Goal: Task Accomplishment & Management: Manage account settings

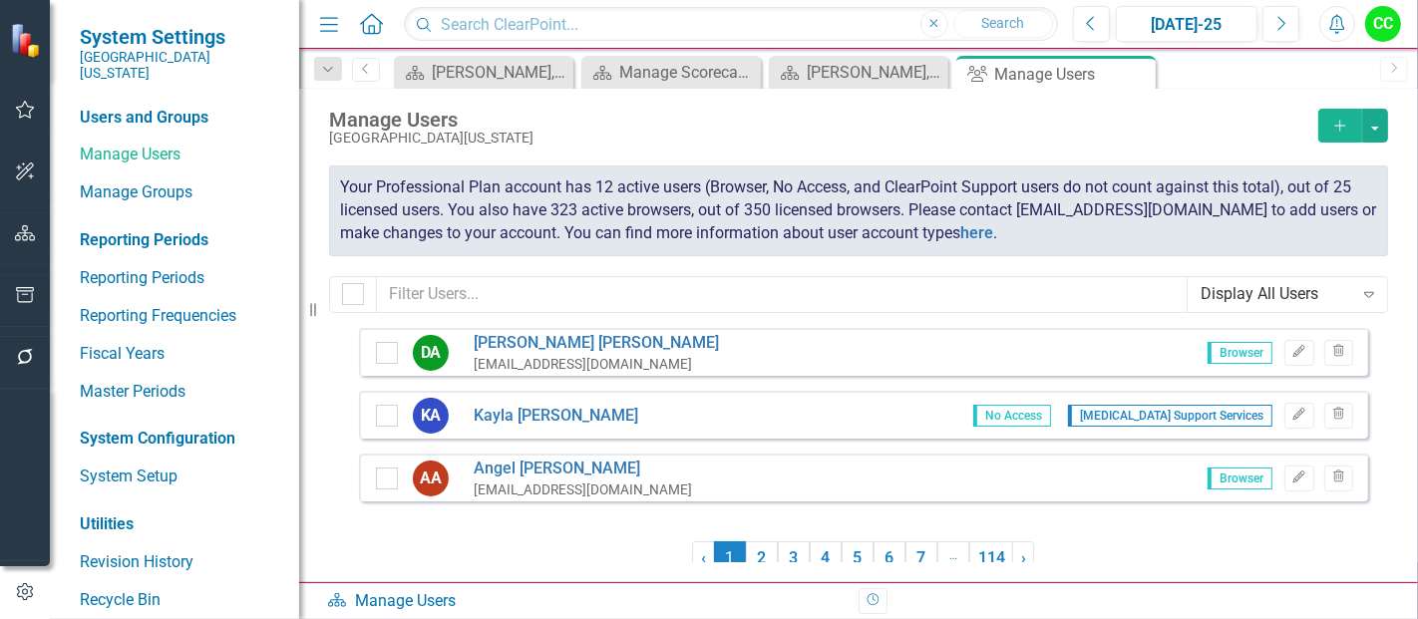
click at [373, 14] on icon at bounding box center [371, 23] width 23 height 21
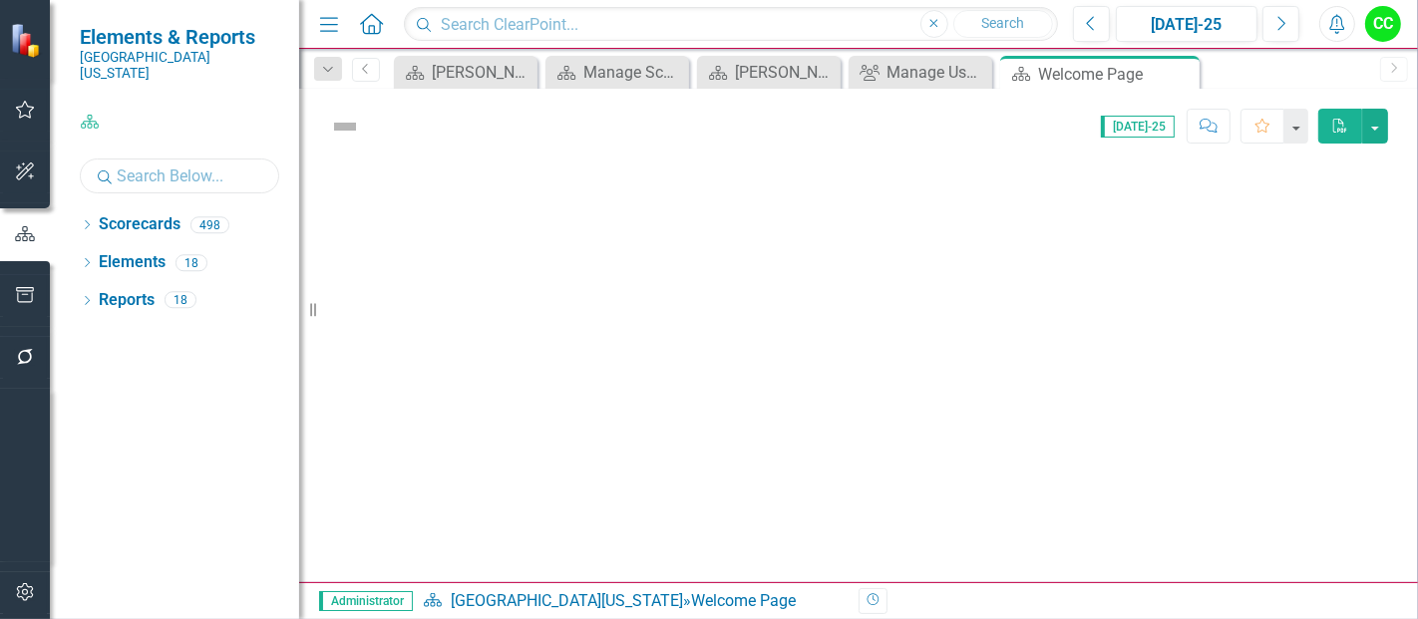
click at [143, 165] on input "text" at bounding box center [179, 176] width 199 height 35
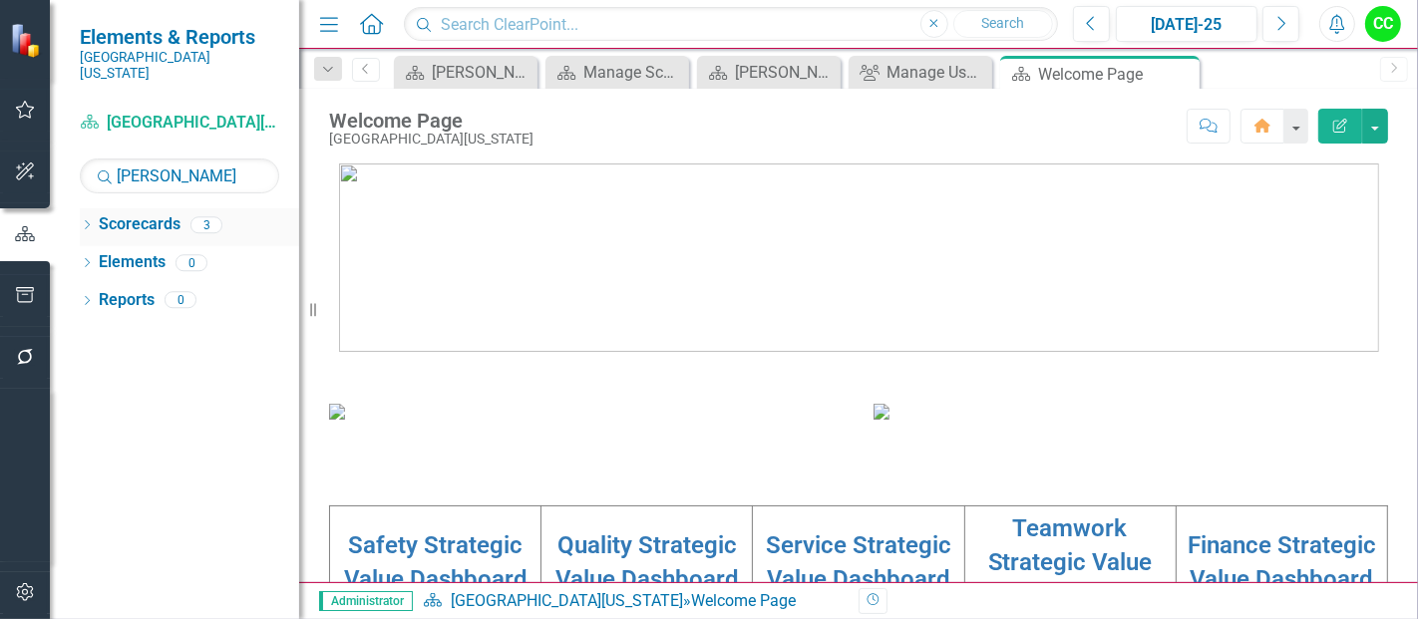
click at [87, 221] on icon "Dropdown" at bounding box center [87, 226] width 14 height 11
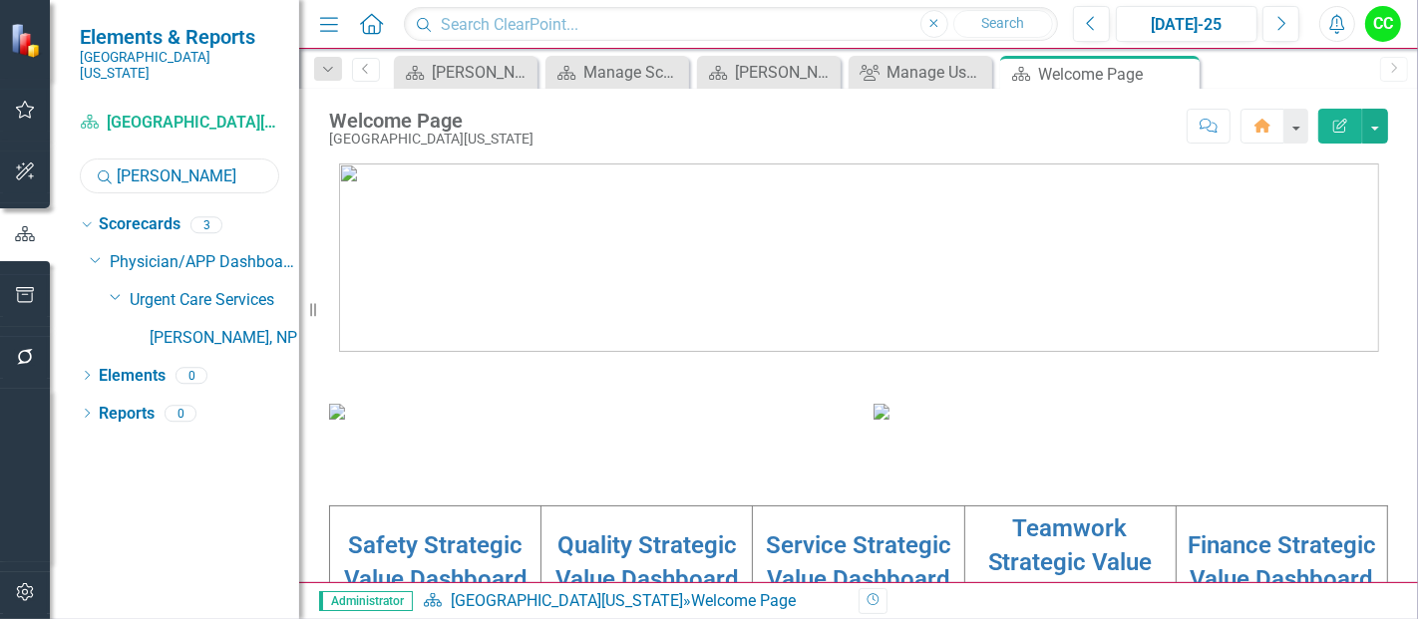
click at [193, 172] on input "morgan" at bounding box center [179, 176] width 199 height 35
type input "m"
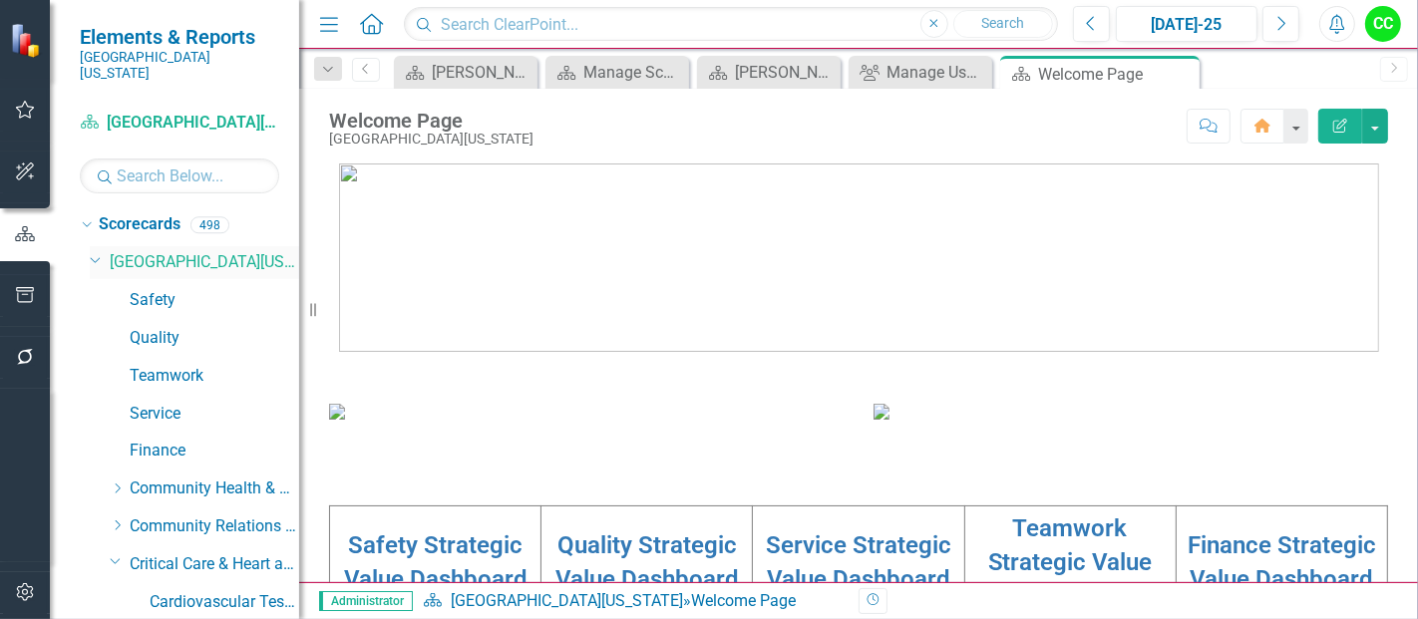
click at [94, 251] on icon "Dropdown" at bounding box center [96, 258] width 12 height 15
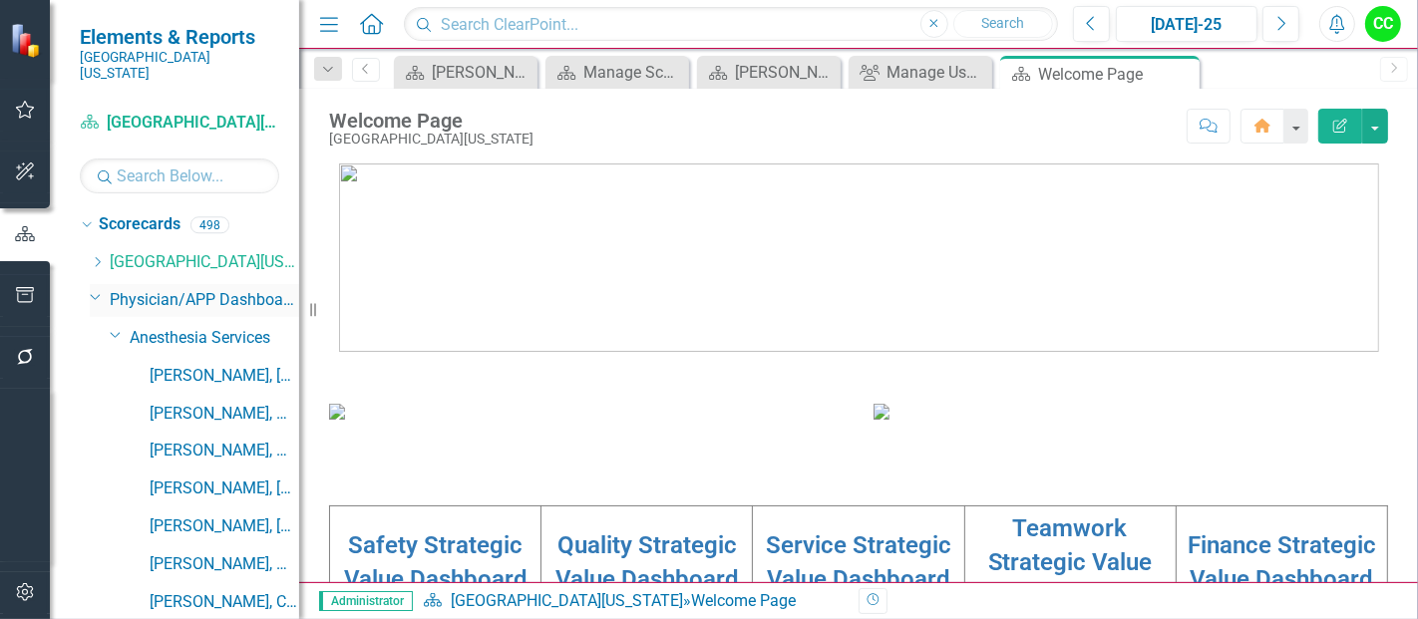
click at [90, 289] on icon "Dropdown" at bounding box center [96, 296] width 12 height 15
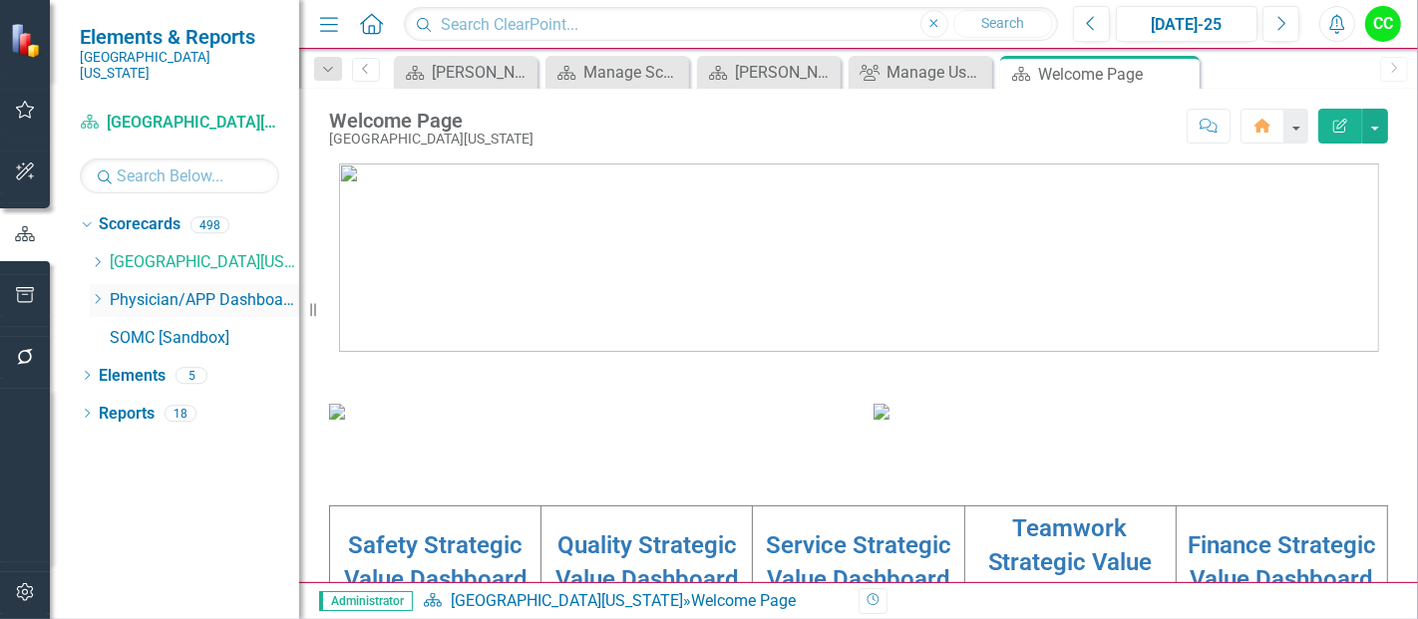
click at [90, 293] on icon "Dropdown" at bounding box center [97, 299] width 15 height 12
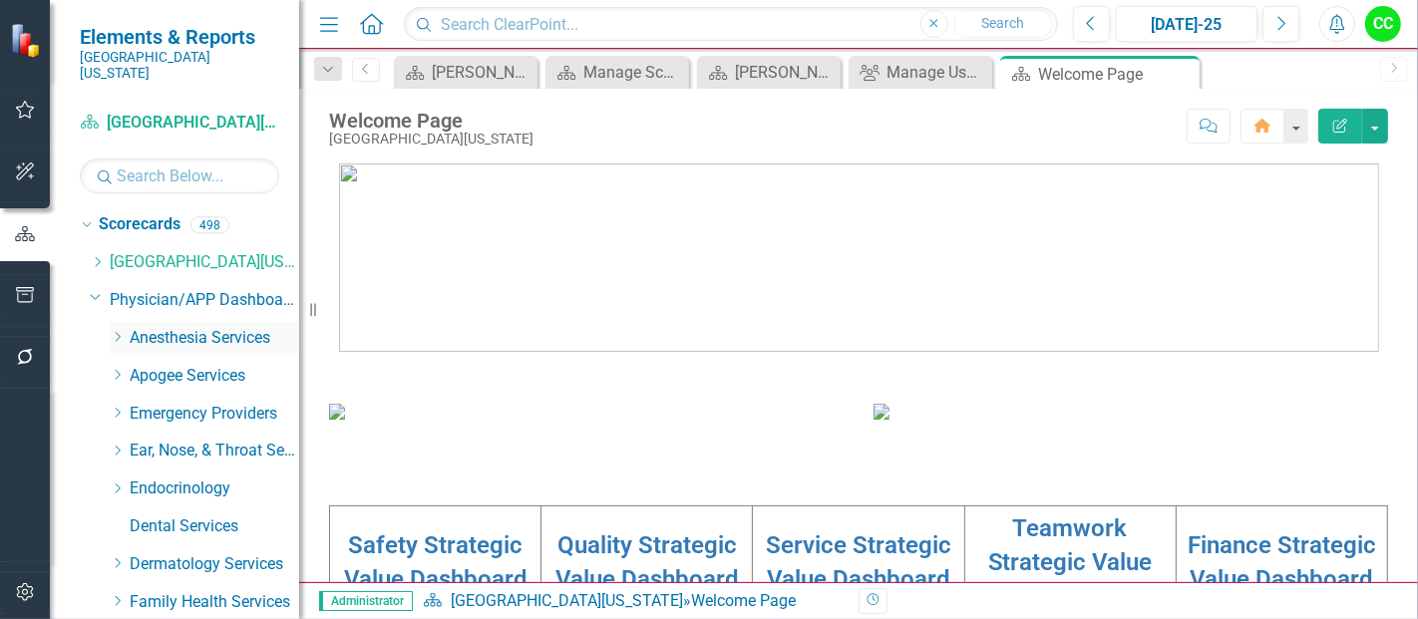
scroll to position [40, 0]
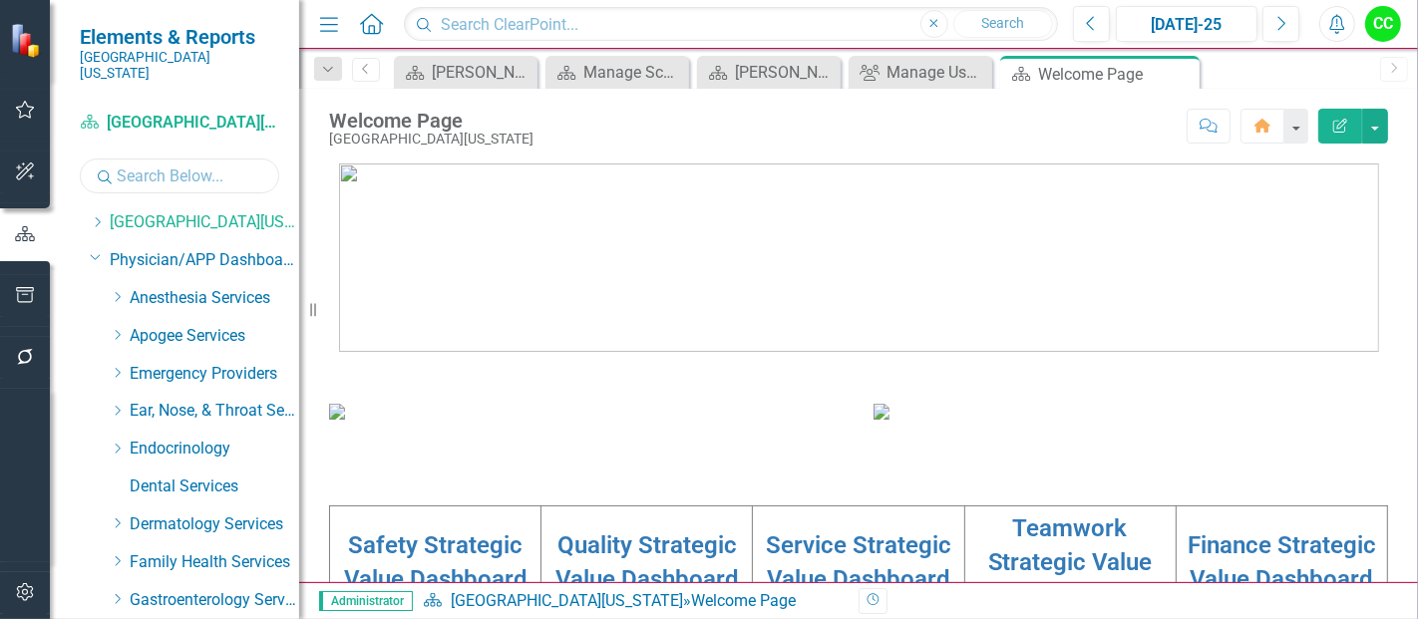
click at [142, 164] on input "text" at bounding box center [179, 176] width 199 height 35
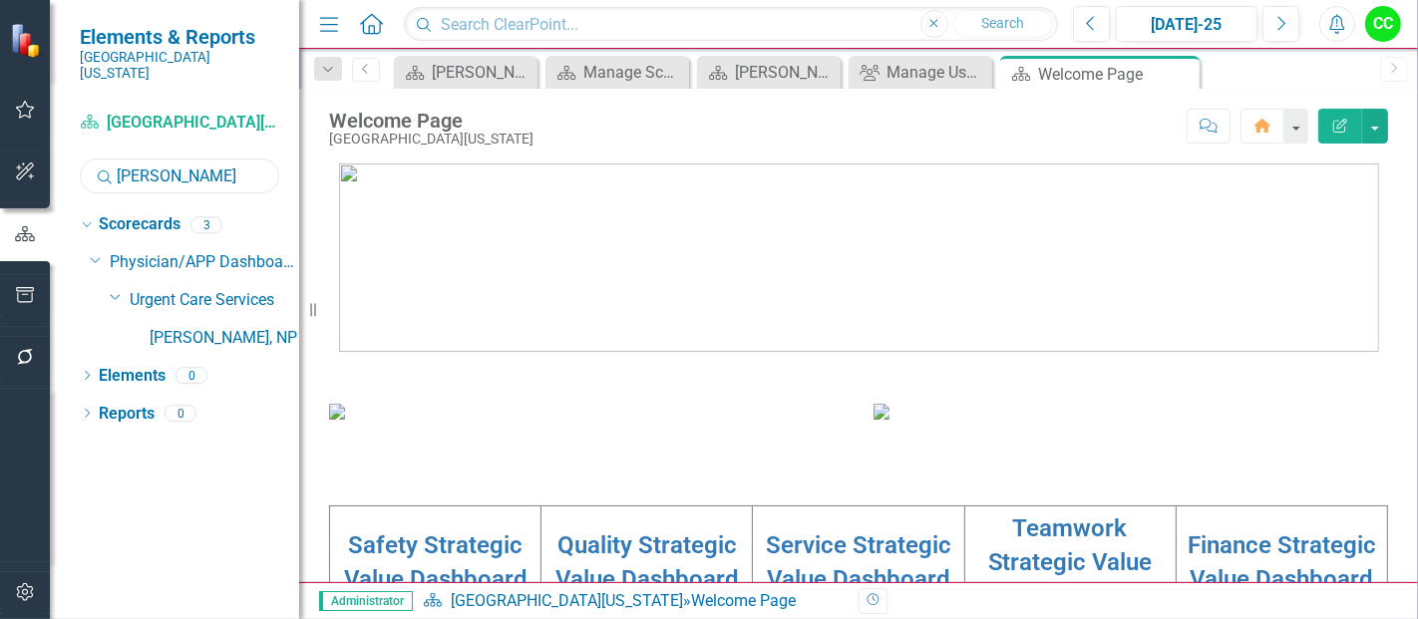
scroll to position [0, 0]
type input "morgan"
click at [210, 329] on link "[PERSON_NAME], NP" at bounding box center [225, 338] width 150 height 23
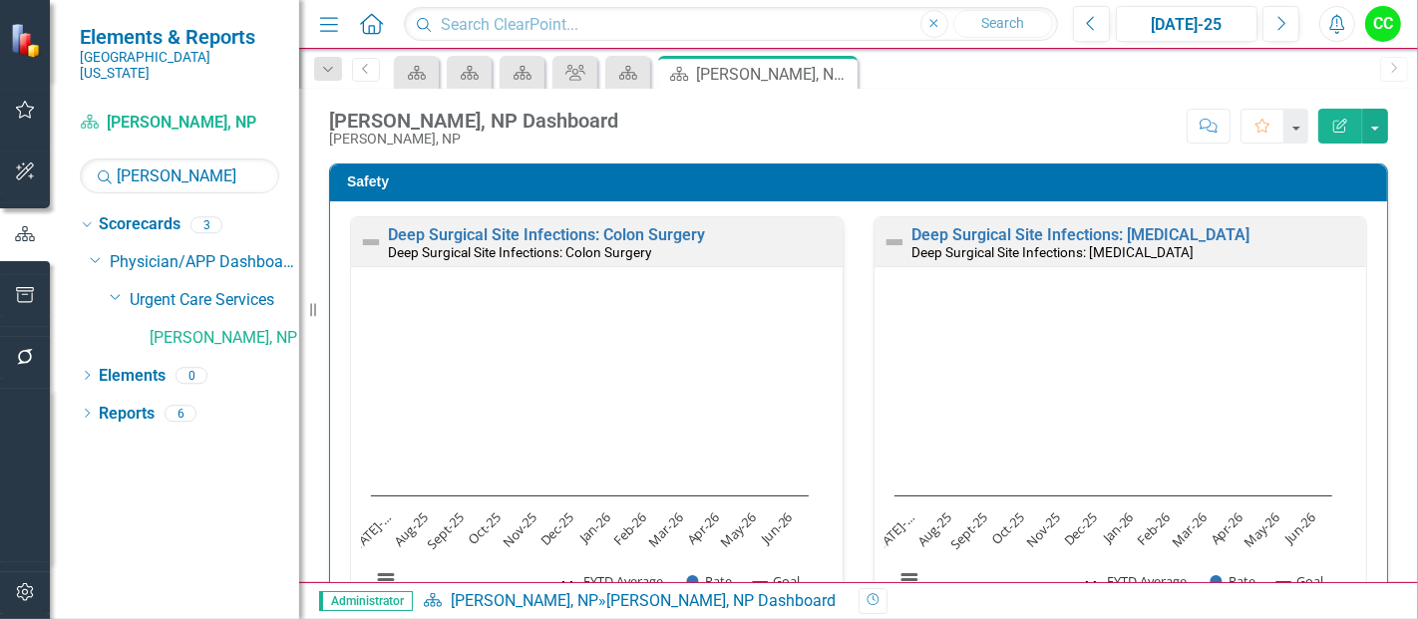
click at [855, 184] on h3 "Safety" at bounding box center [862, 181] width 1030 height 15
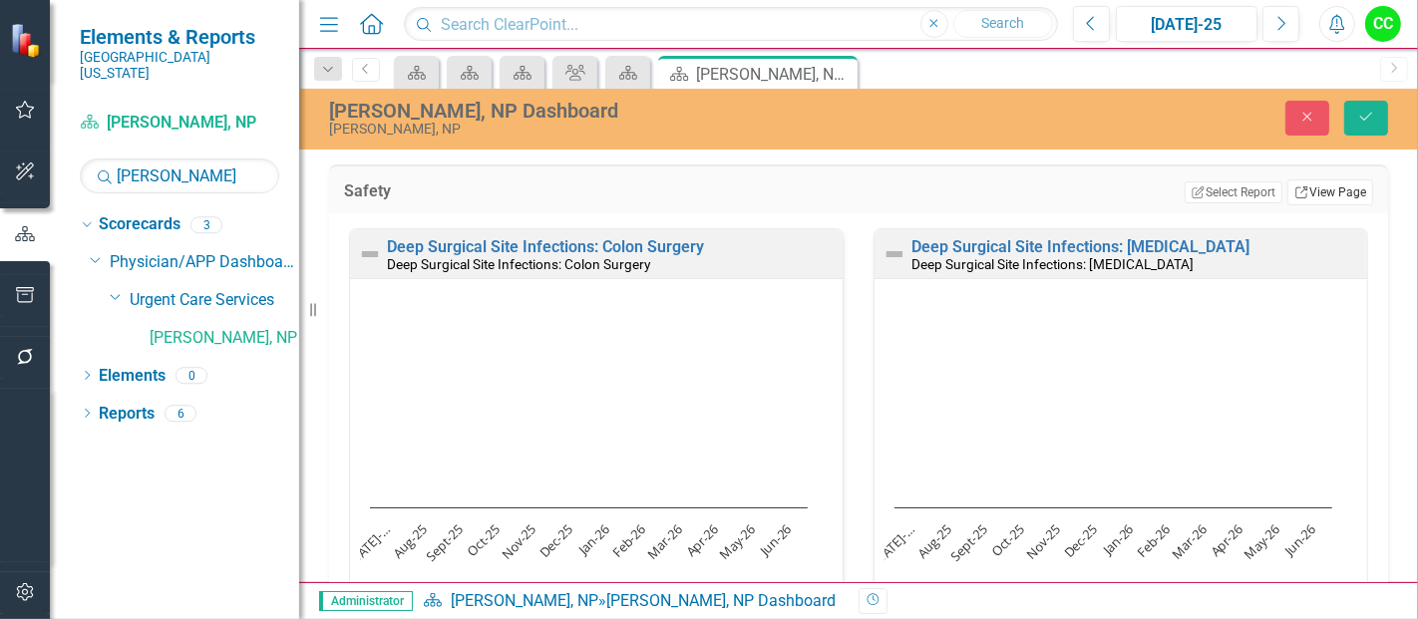
click at [1313, 191] on link "Link View Page" at bounding box center [1330, 192] width 86 height 26
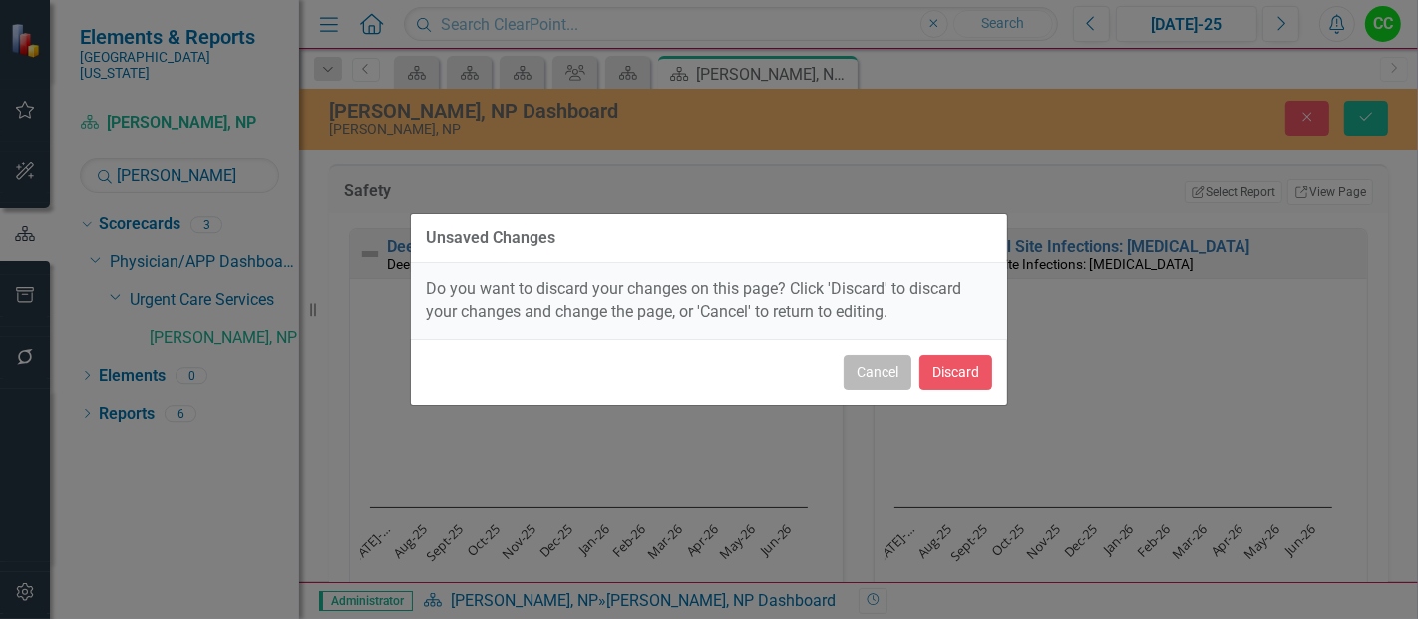
click at [891, 364] on button "Cancel" at bounding box center [878, 372] width 68 height 35
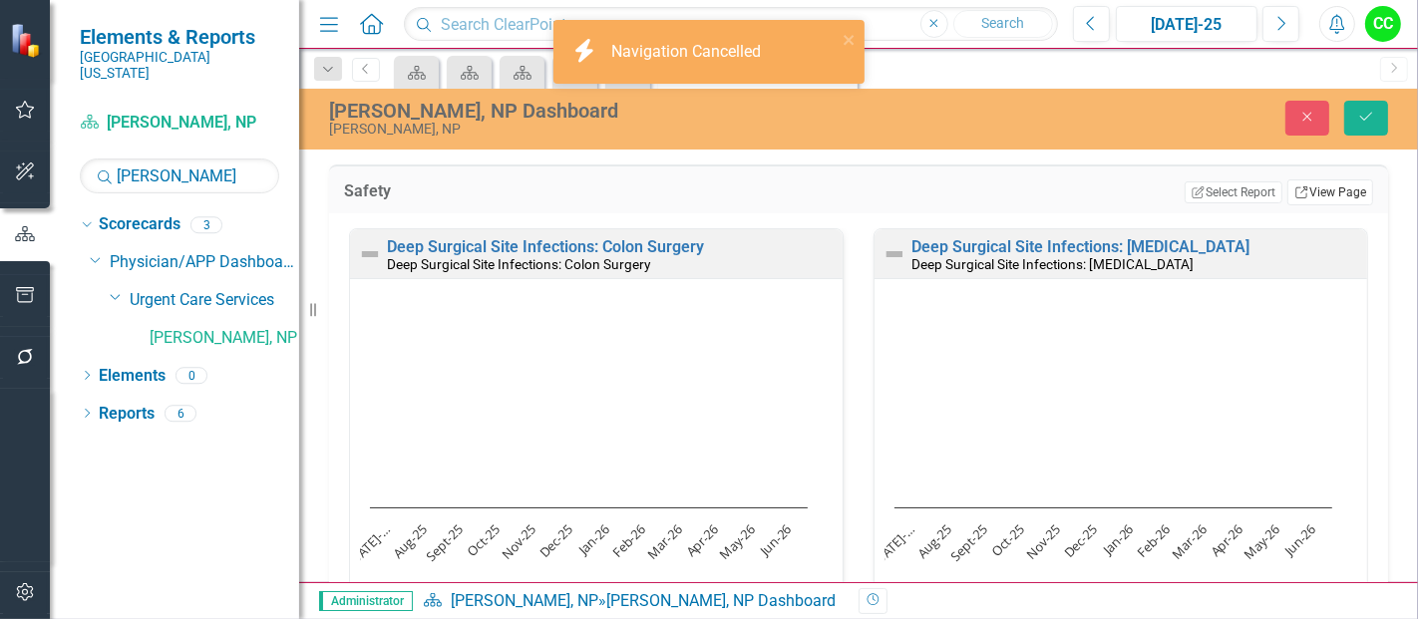
click at [1315, 179] on link "Link View Page" at bounding box center [1330, 192] width 86 height 26
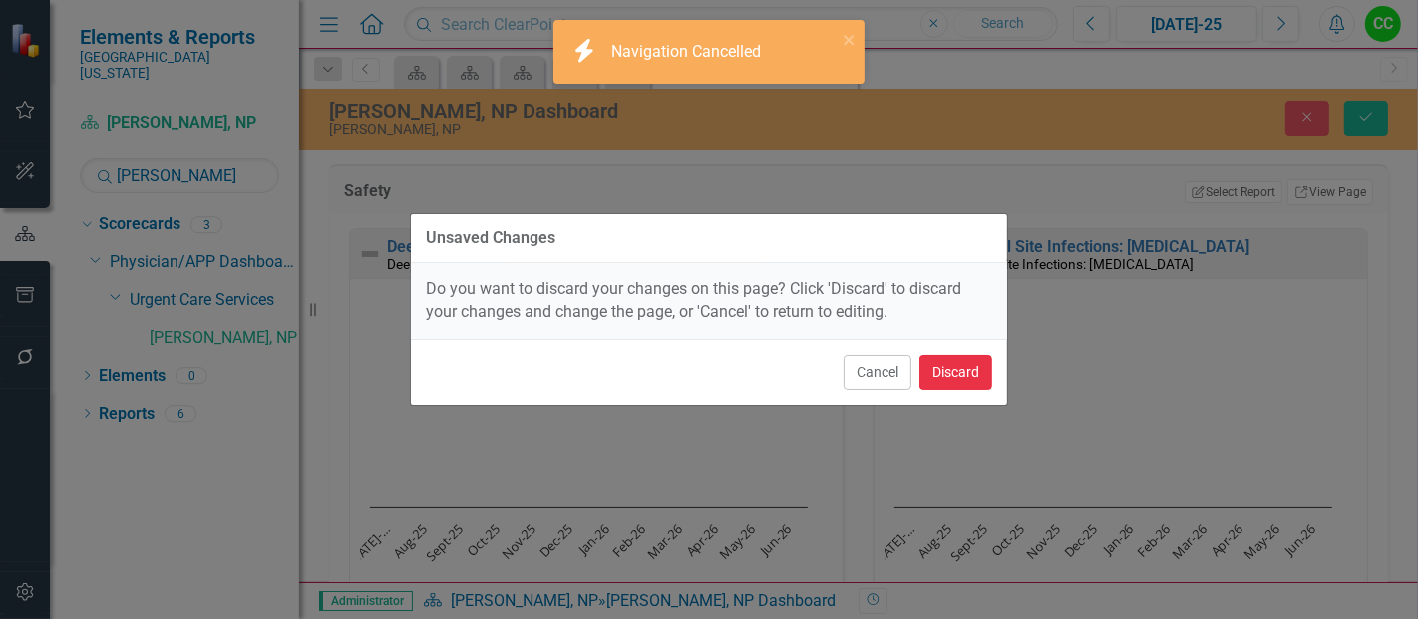
click at [979, 369] on button "Discard" at bounding box center [955, 372] width 73 height 35
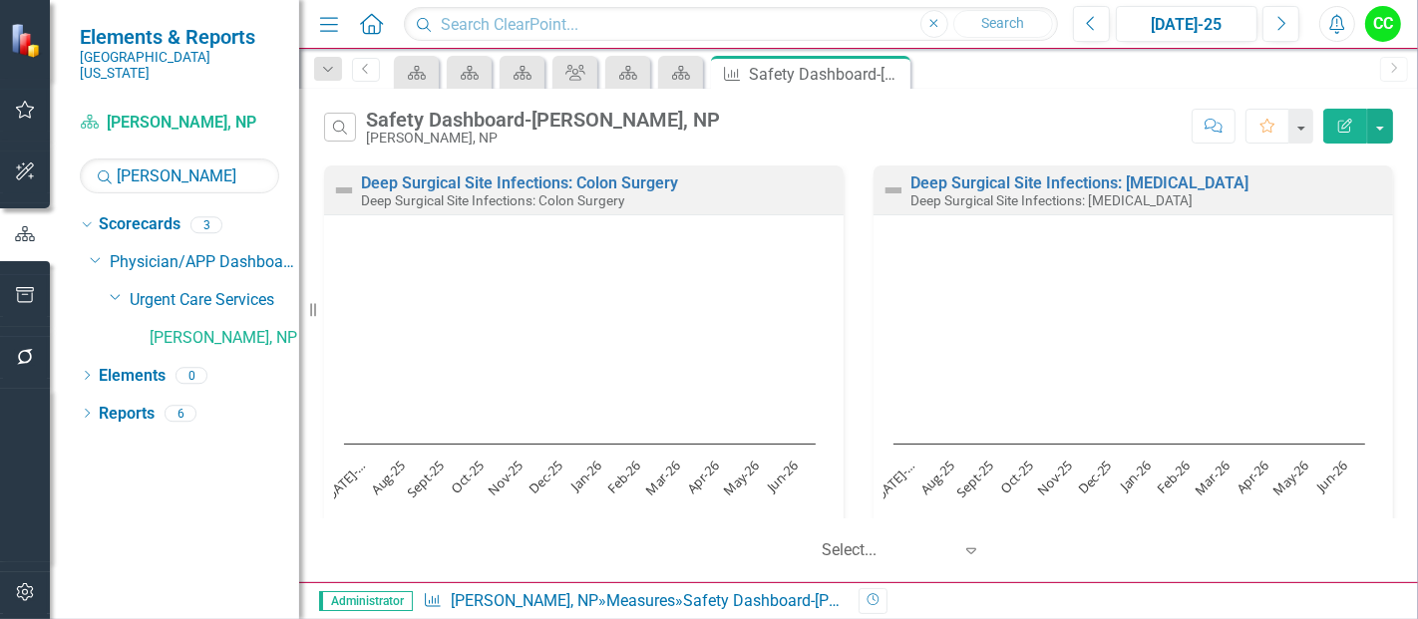
click at [1347, 134] on button "Edit Report" at bounding box center [1345, 126] width 44 height 35
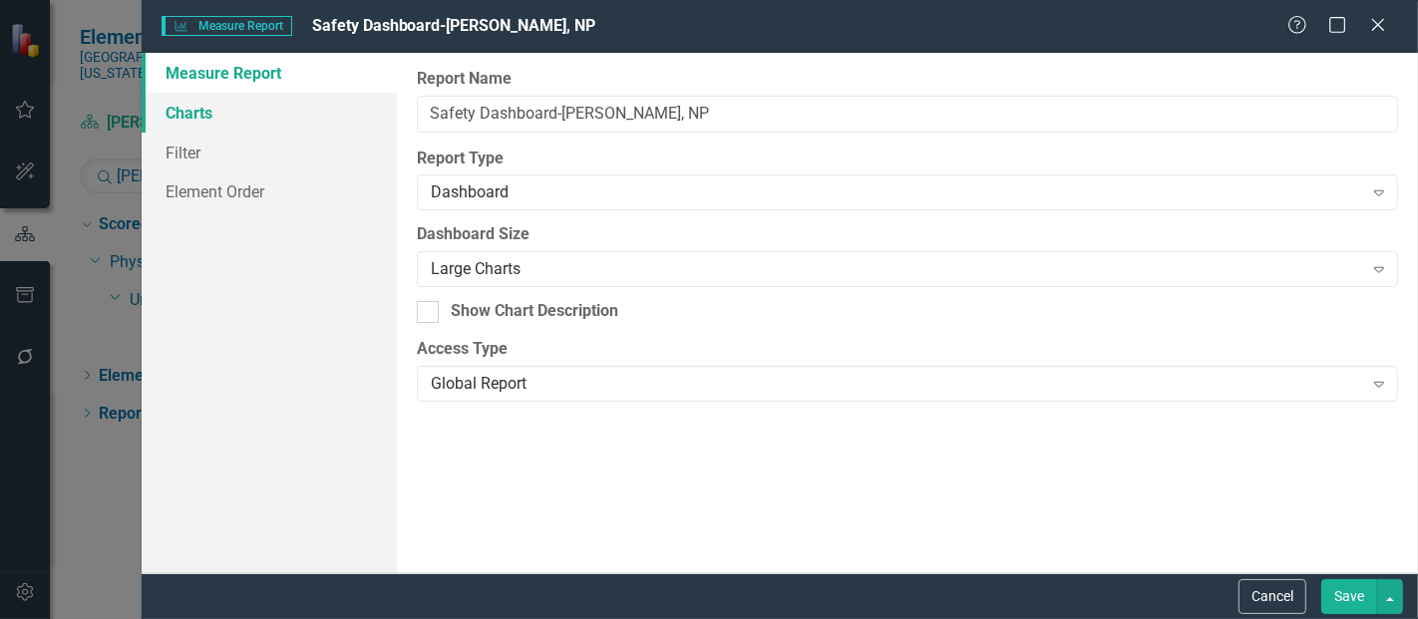
click at [192, 110] on link "Charts" at bounding box center [269, 113] width 255 height 40
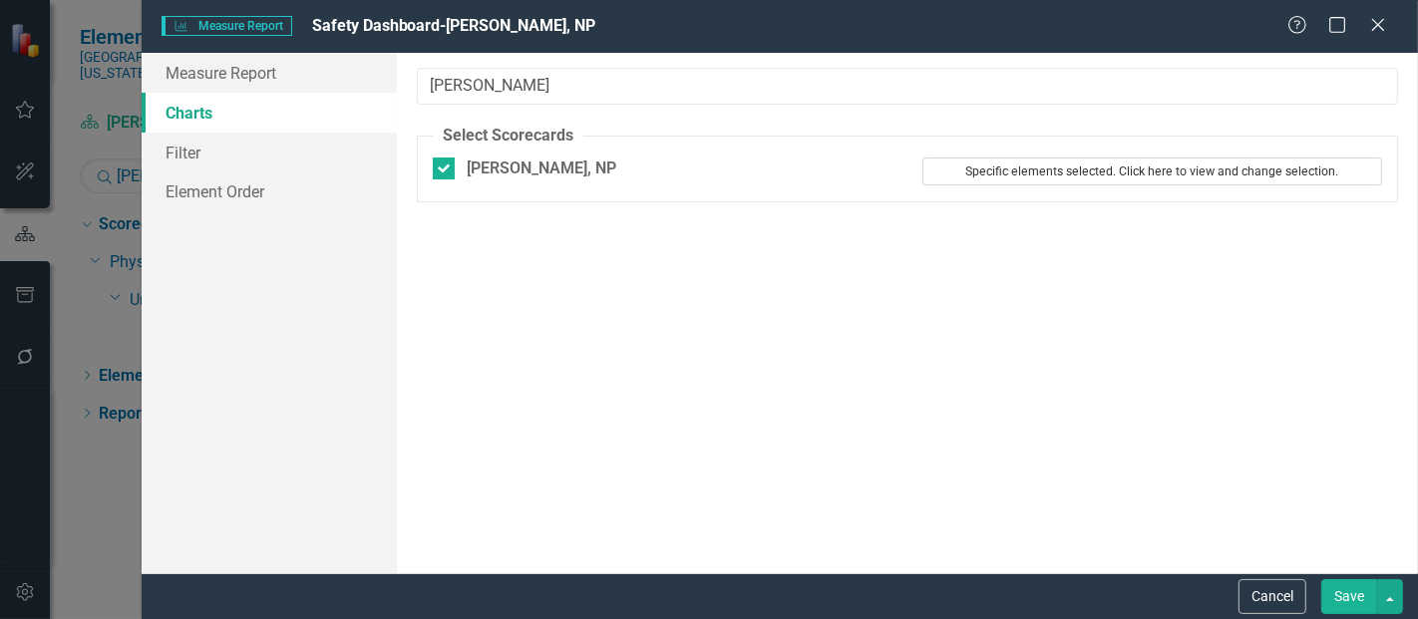
type input "morgan"
click at [1112, 185] on button "Specific elements selected. Click here to view and change selection." at bounding box center [1152, 172] width 460 height 28
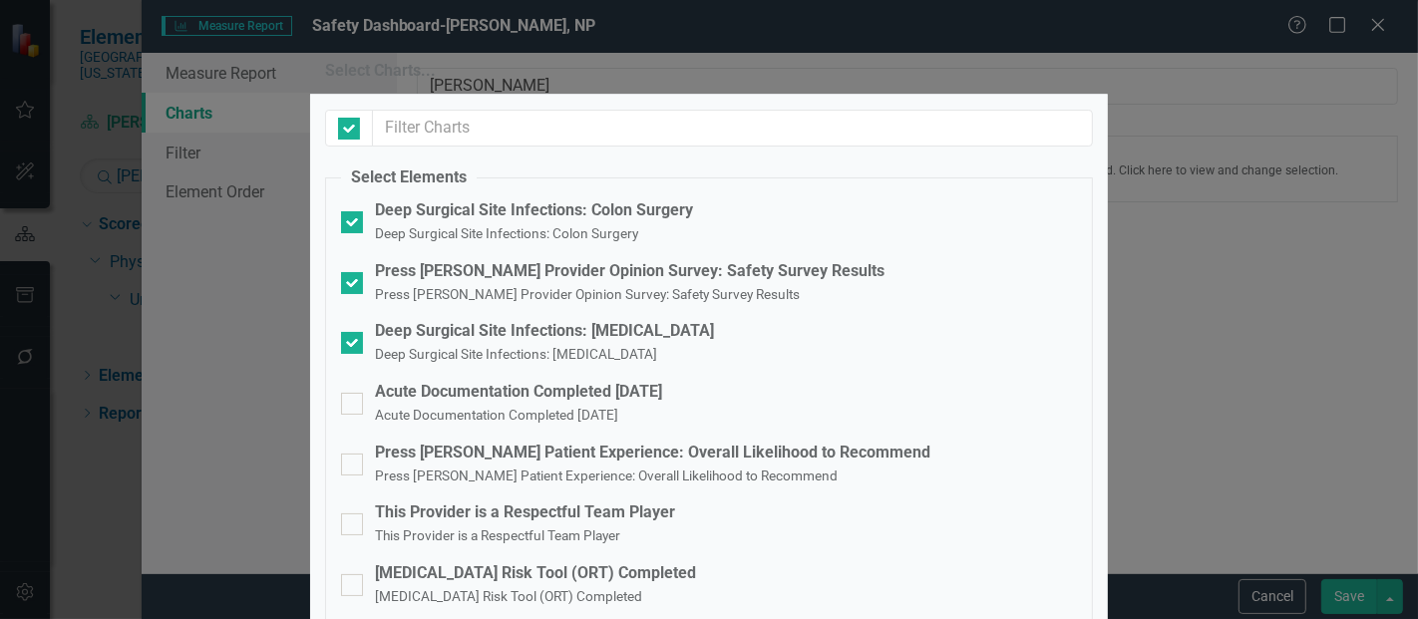
checkbox input "false"
click at [355, 233] on div at bounding box center [352, 222] width 22 height 22
click at [354, 224] on input "Deep Surgical Site Infections: Colon Surgery Deep Surgical Site Infections: Col…" at bounding box center [347, 217] width 13 height 13
checkbox input "false"
click at [350, 337] on input "Deep Surgical Site Infections: Cholecystectomy Deep Surgical Site Infections: C…" at bounding box center [347, 338] width 13 height 13
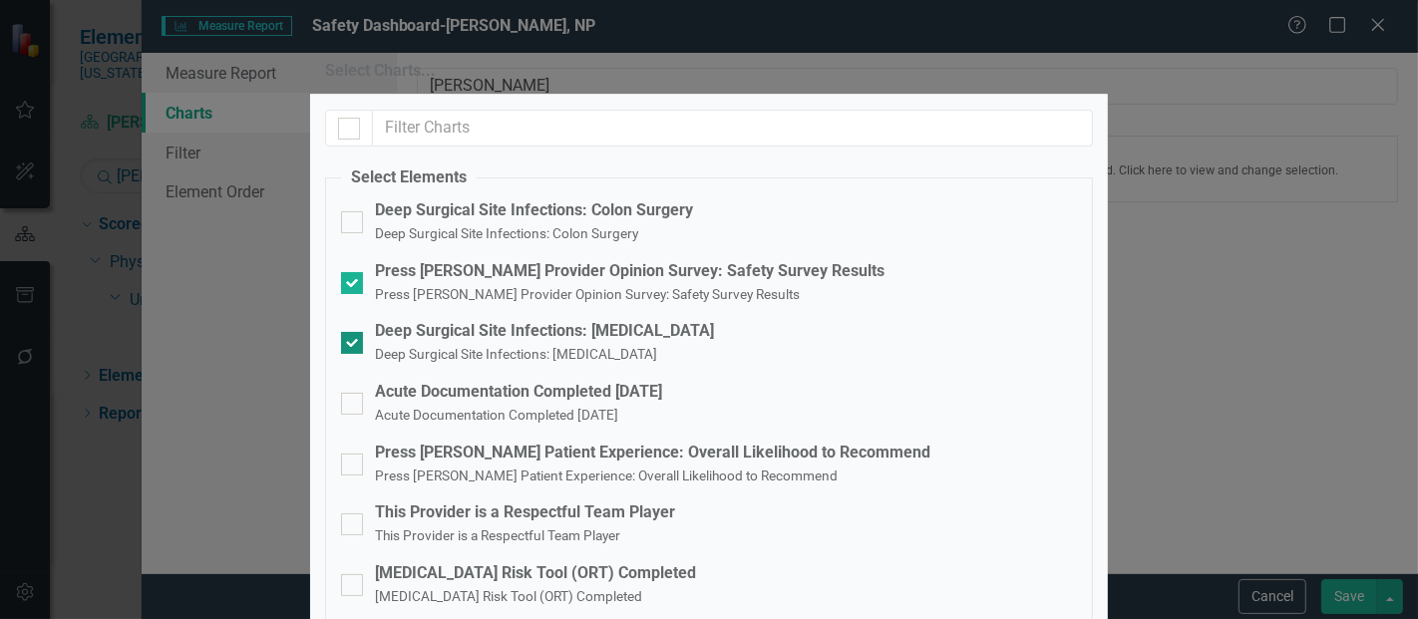
checkbox input "false"
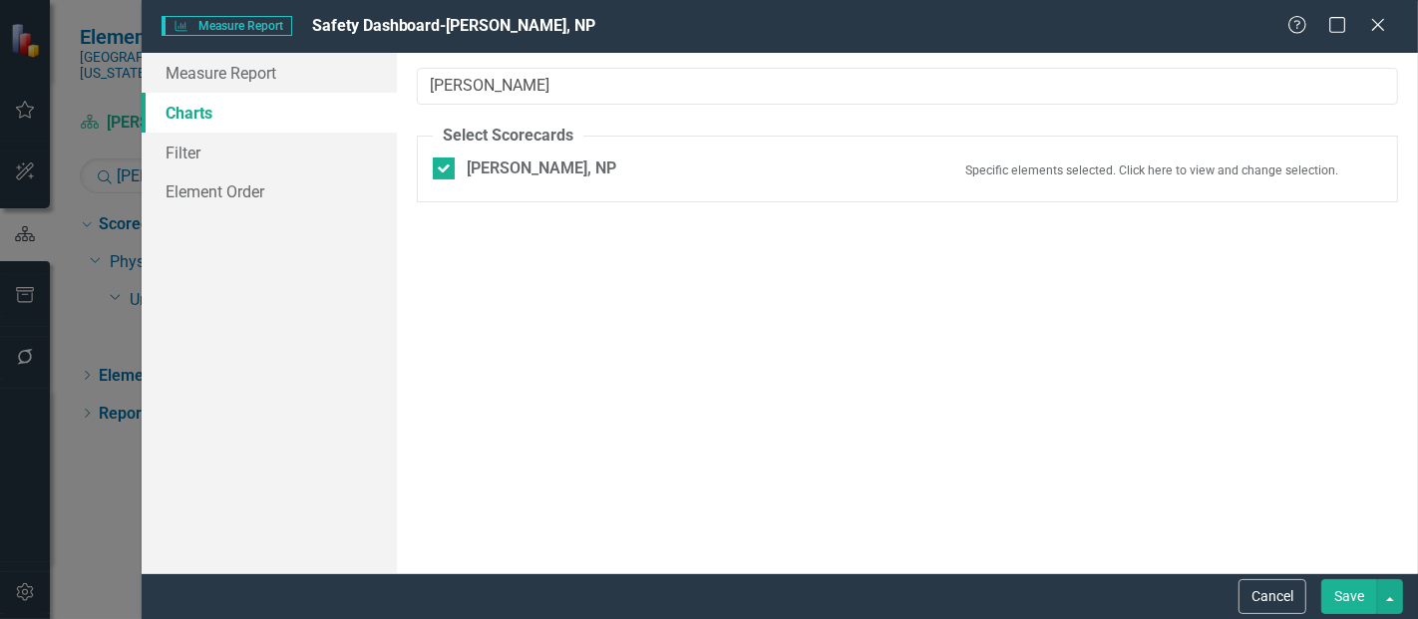
click at [1346, 592] on button "Save" at bounding box center [1349, 596] width 56 height 35
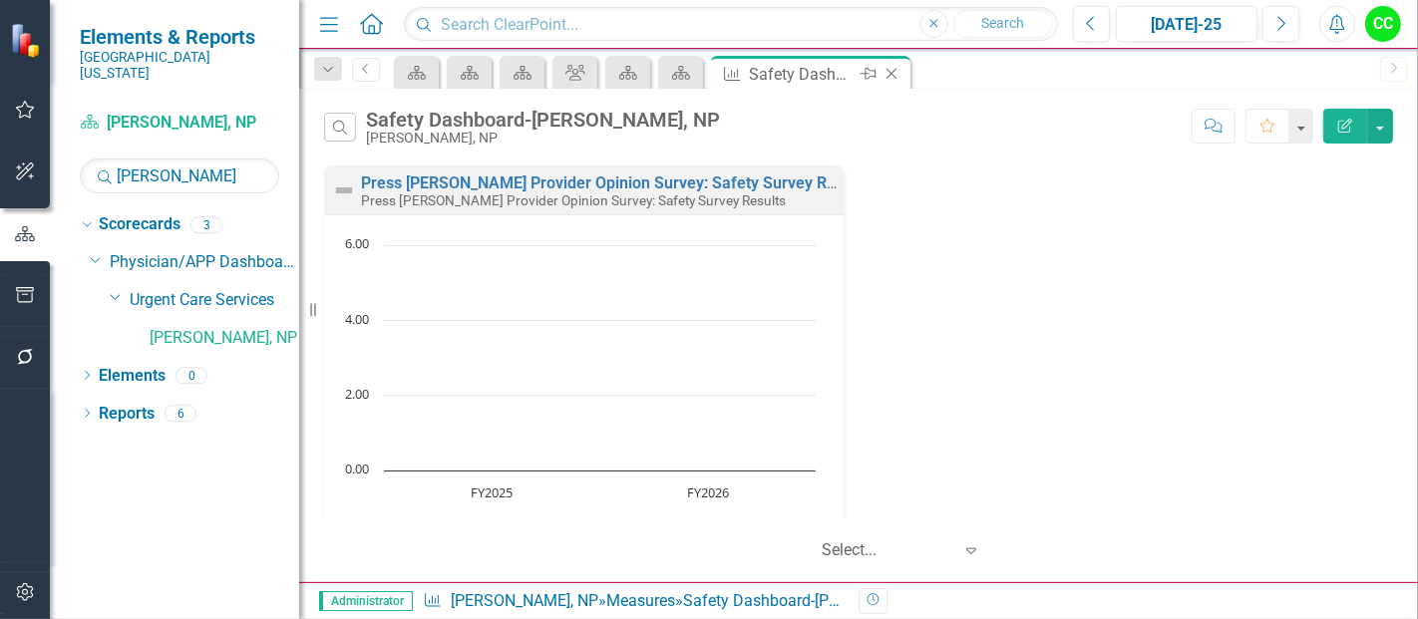
click at [891, 72] on icon "Close" at bounding box center [891, 74] width 20 height 16
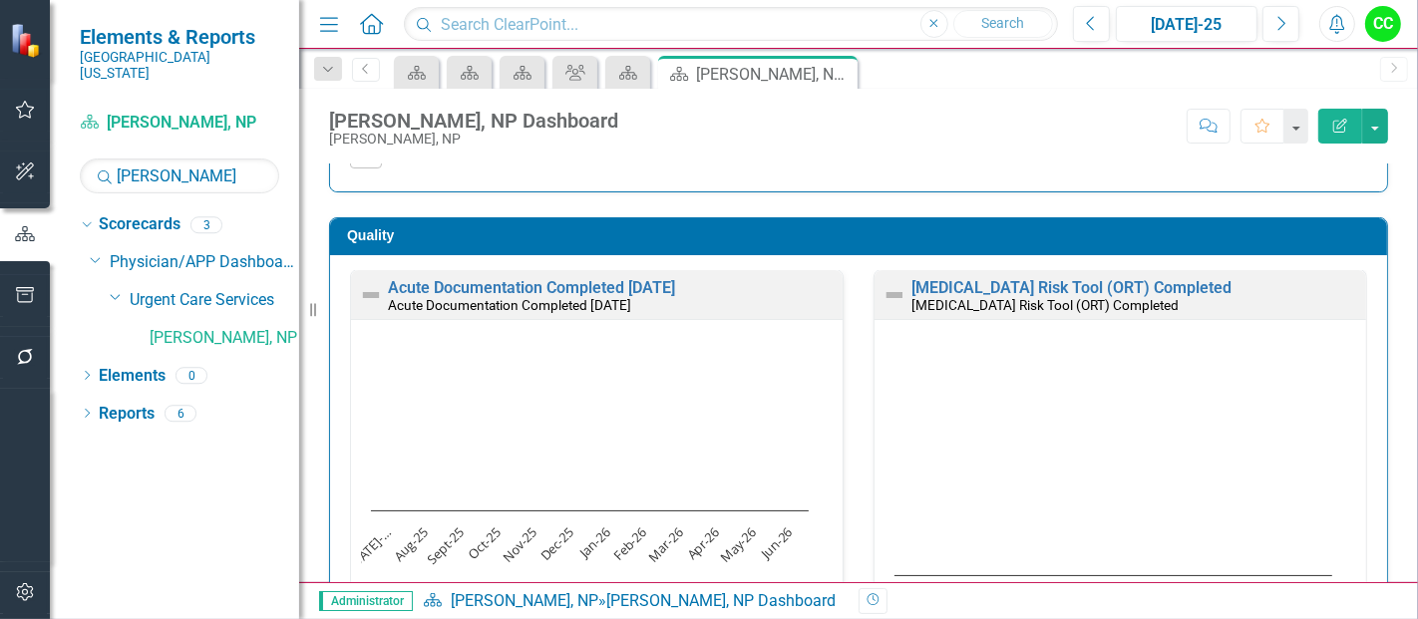
scroll to position [575, 0]
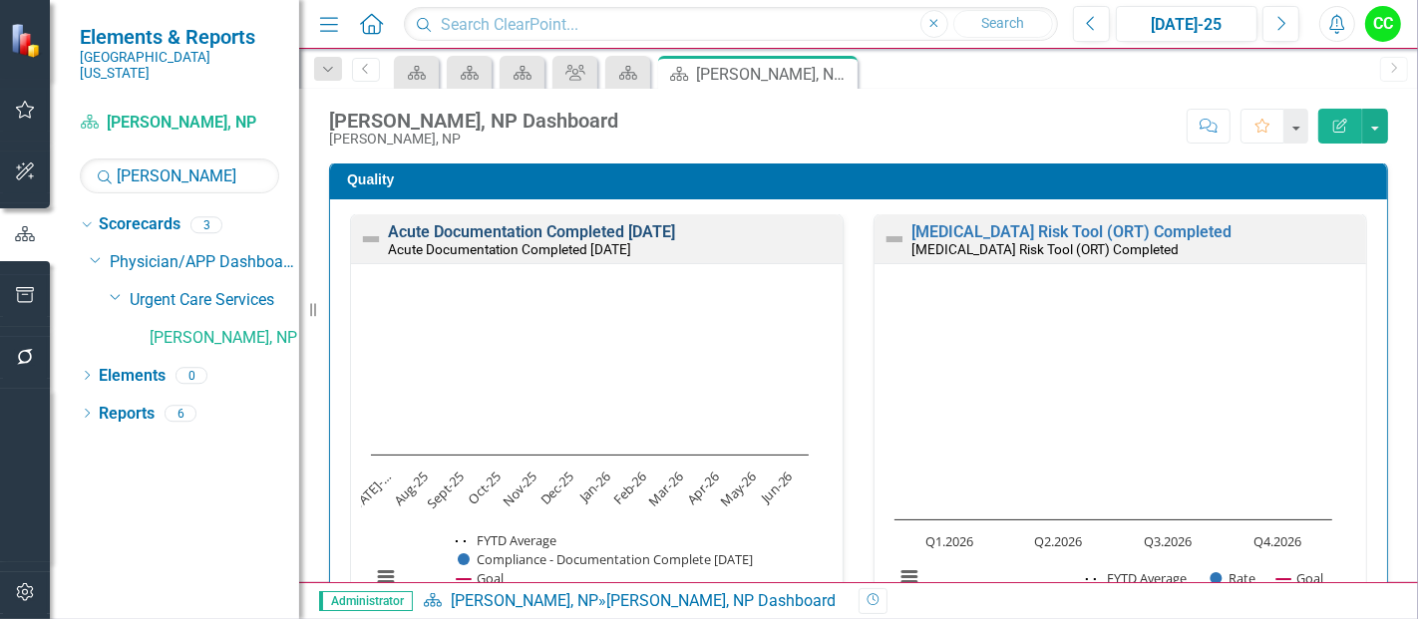
click at [620, 229] on link "Acute Documentation Completed Within 30 Days" at bounding box center [531, 231] width 287 height 19
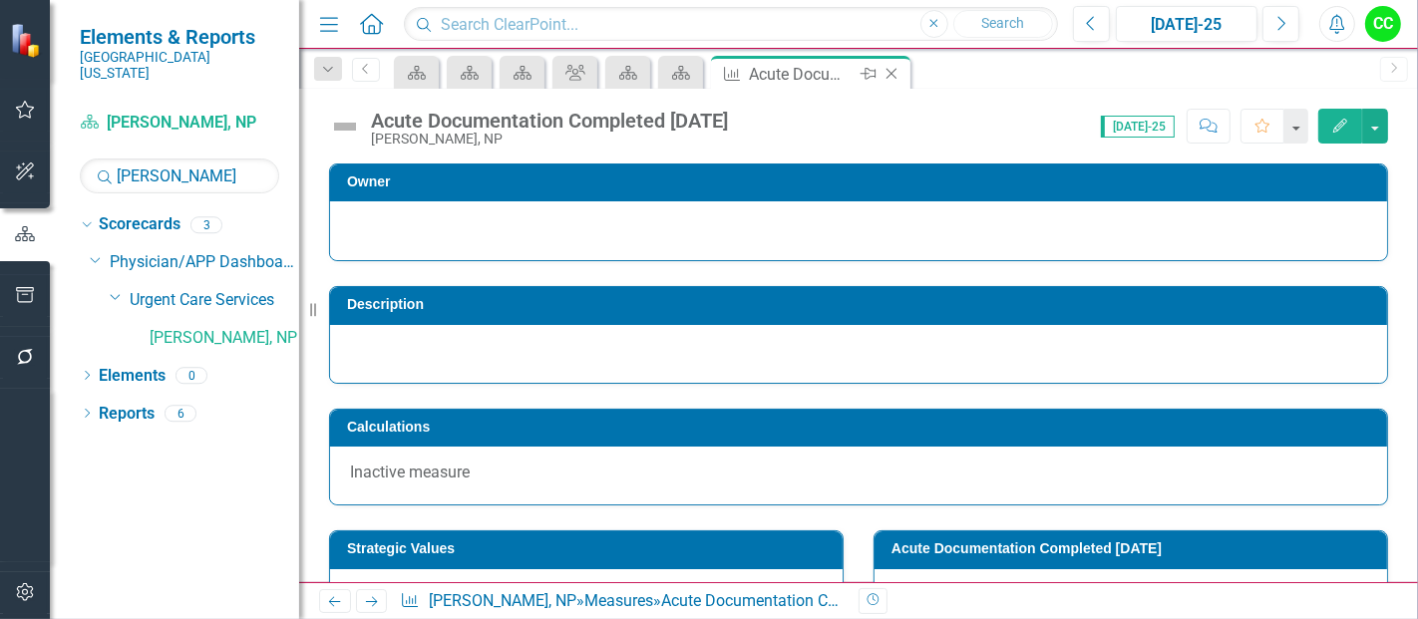
click at [891, 68] on icon "Close" at bounding box center [891, 74] width 20 height 16
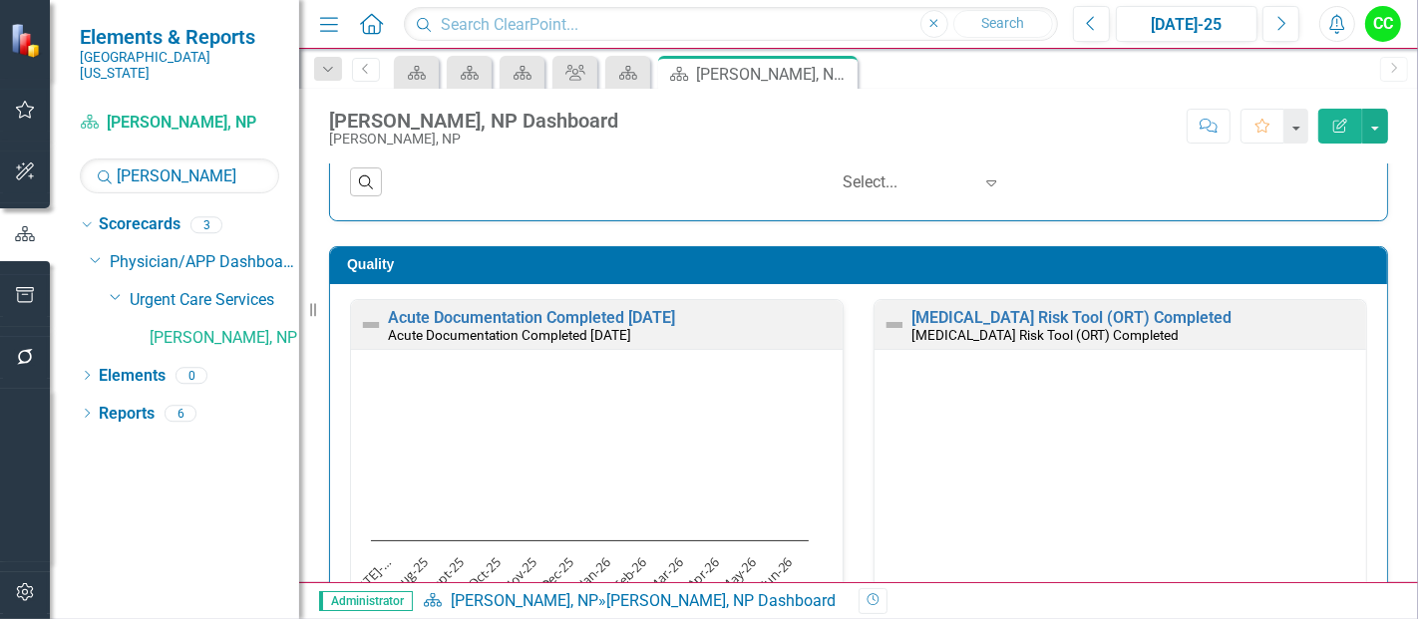
scroll to position [490, 0]
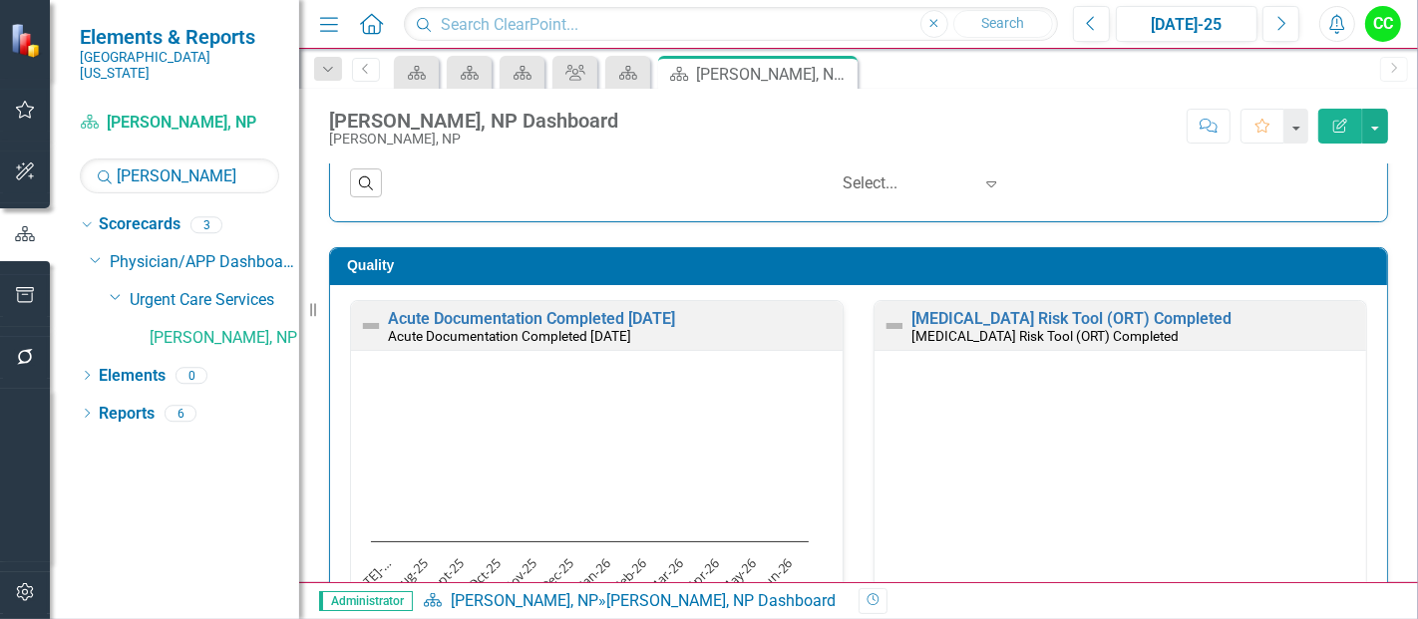
click at [1150, 267] on h3 "Quality" at bounding box center [862, 265] width 1030 height 15
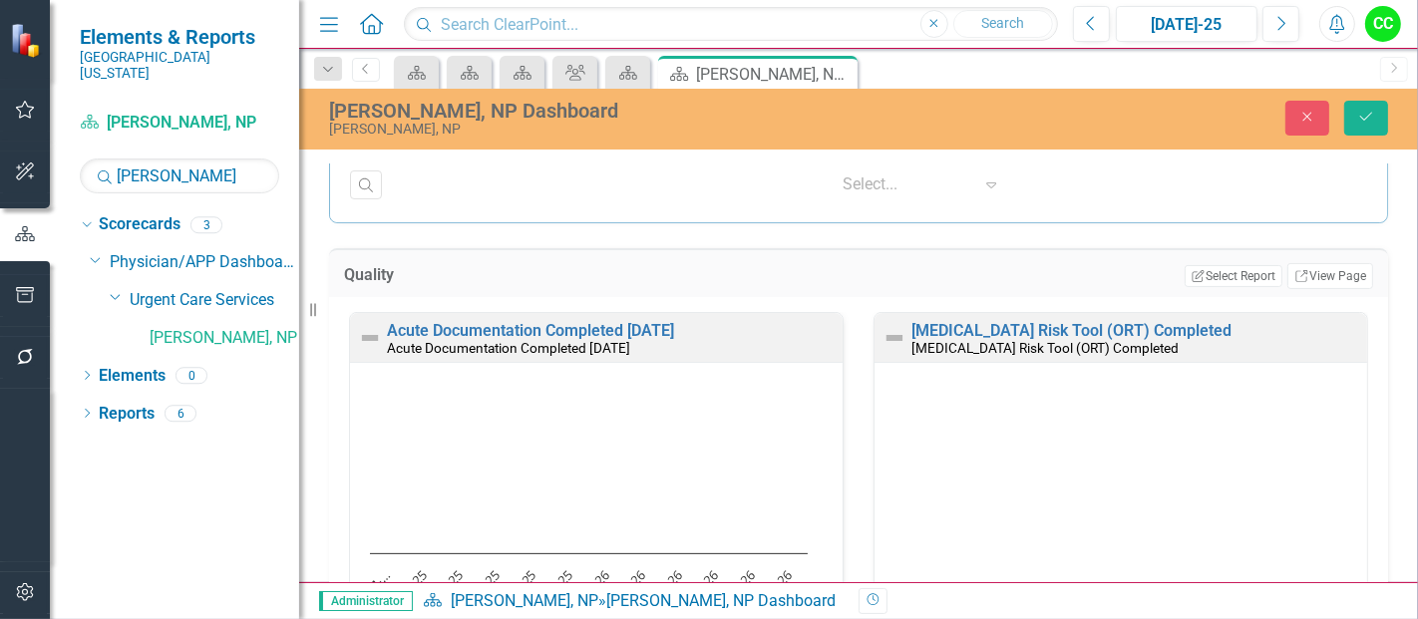
click at [979, 351] on small "[MEDICAL_DATA] Risk Tool (ORT) Completed" at bounding box center [1044, 348] width 267 height 16
click at [1294, 276] on link "Link View Page" at bounding box center [1330, 276] width 86 height 26
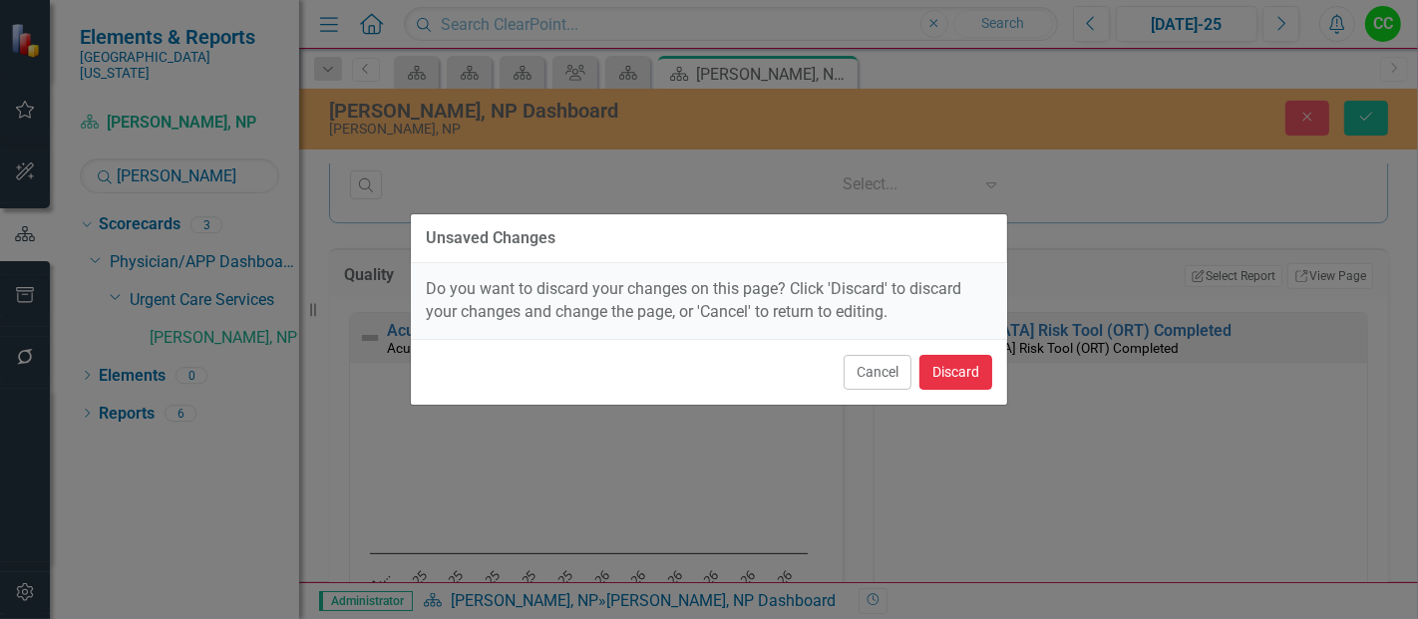
click at [948, 374] on button "Discard" at bounding box center [955, 372] width 73 height 35
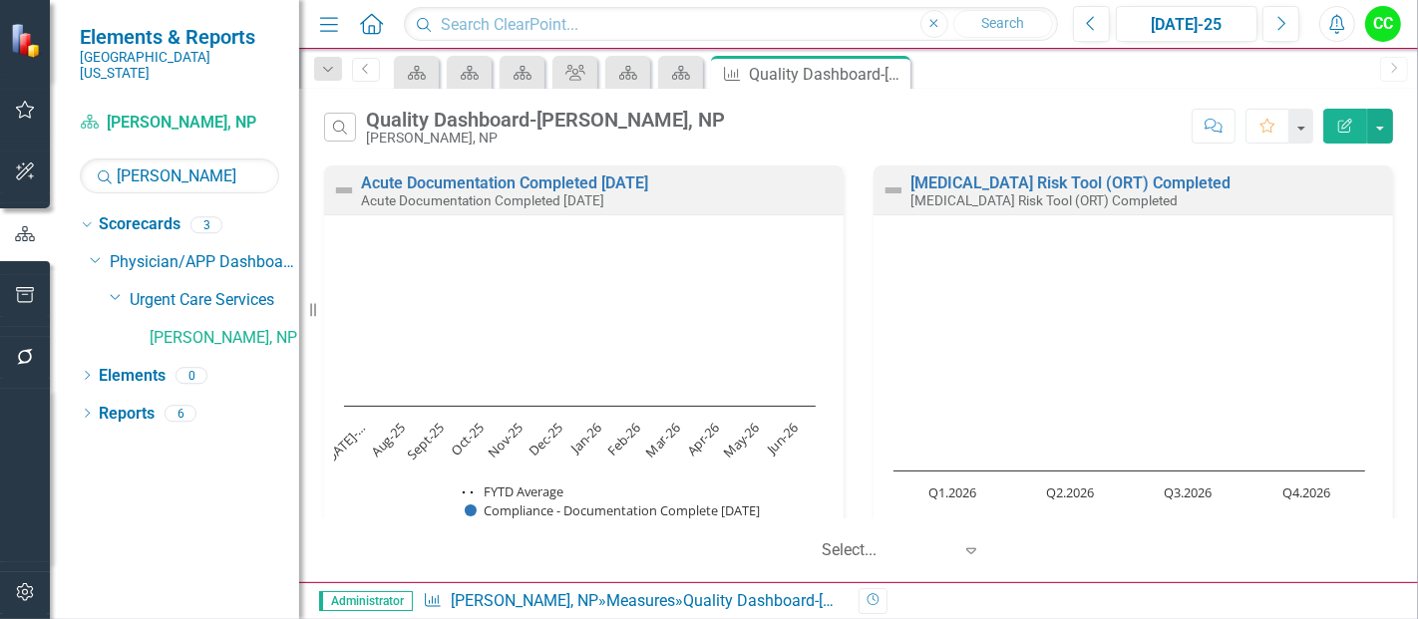
click at [1353, 130] on icon "Edit Report" at bounding box center [1345, 126] width 18 height 14
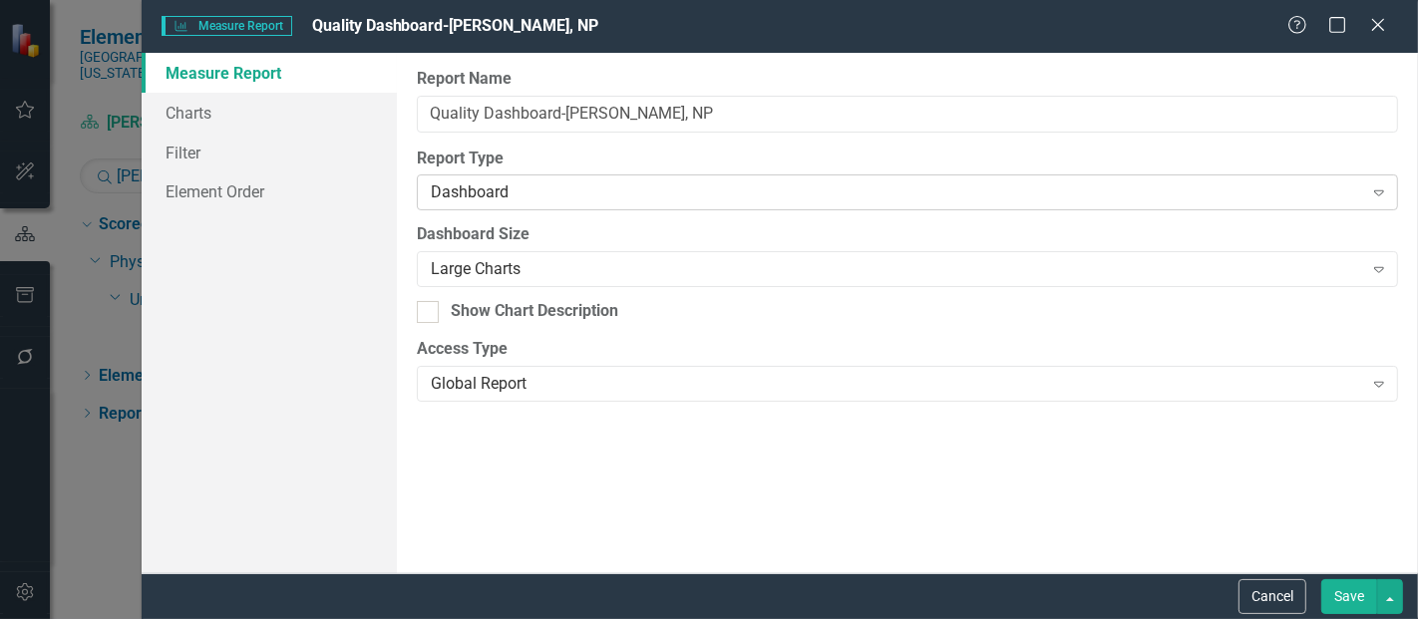
click at [1145, 209] on div "Dashboard Expand" at bounding box center [907, 192] width 981 height 36
click at [114, 324] on div "Measure Measure Report Quality Dashboard-Tina Morgan, NP Help Maximize Close Me…" at bounding box center [709, 309] width 1418 height 619
click at [192, 111] on link "Charts" at bounding box center [269, 113] width 255 height 40
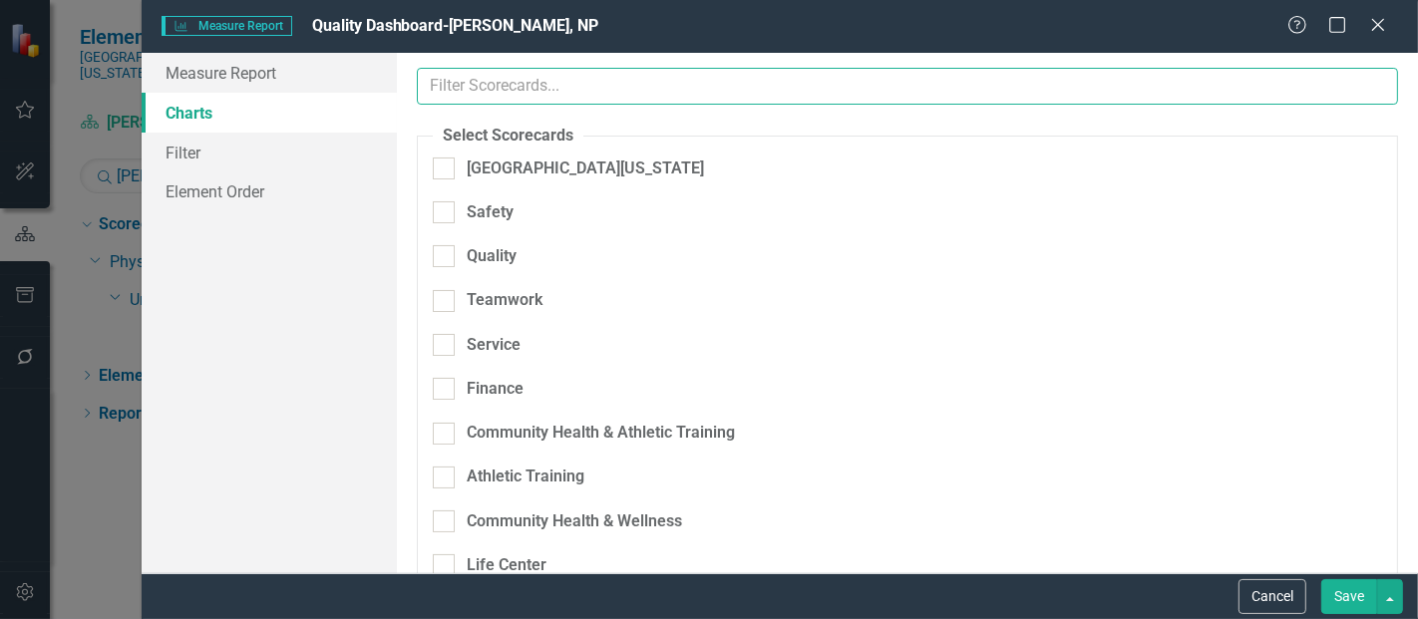
click at [526, 83] on input "text" at bounding box center [907, 86] width 981 height 37
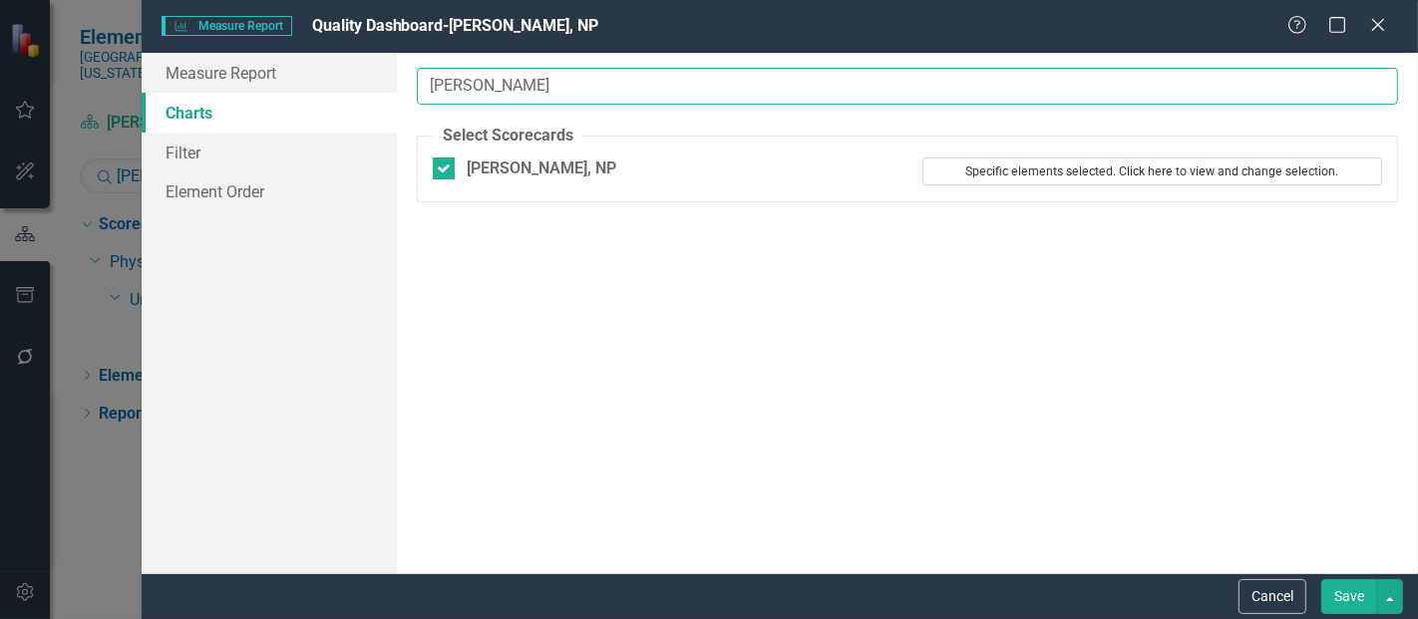
type input "morgan"
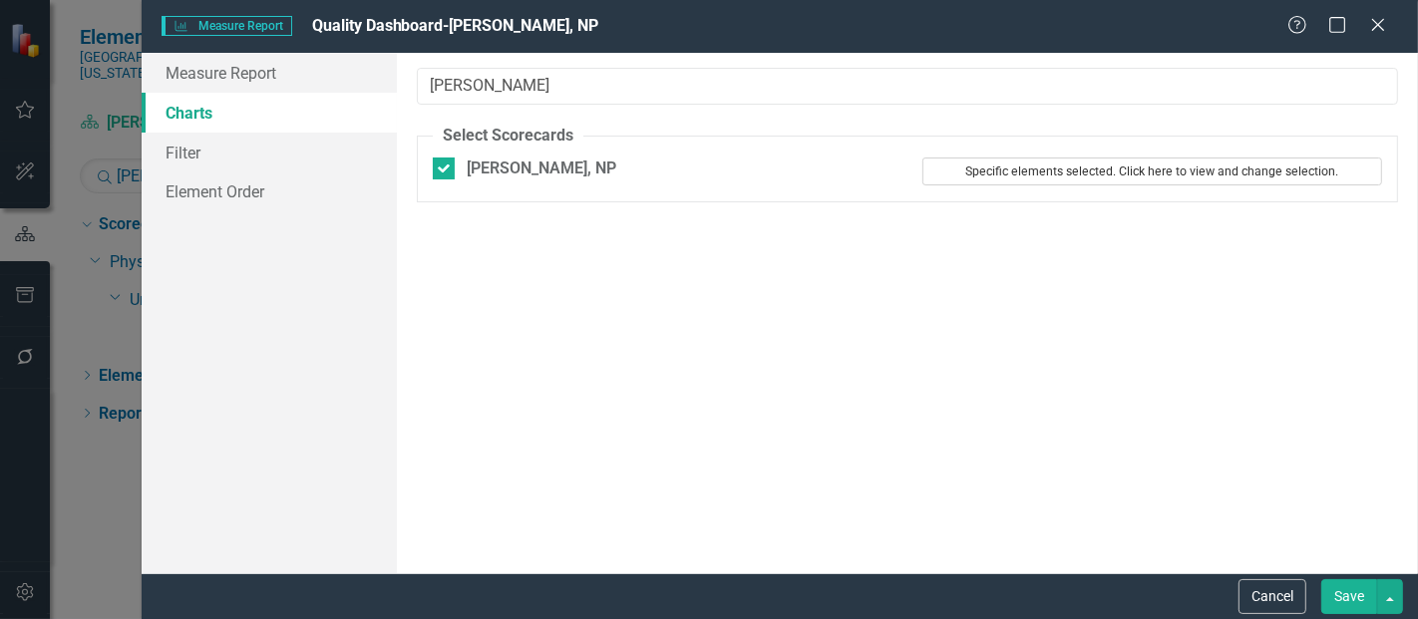
click at [1131, 178] on button "Specific elements selected. Click here to view and change selection." at bounding box center [1152, 172] width 460 height 28
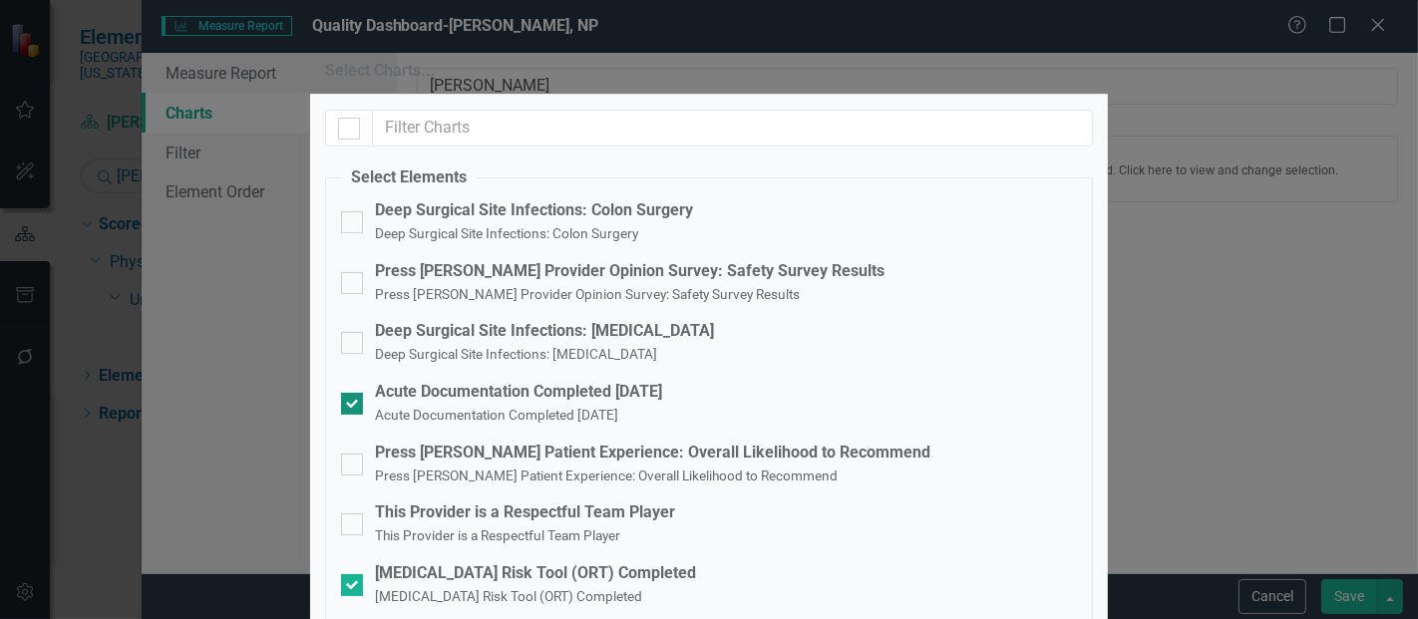
click at [354, 393] on input "Acute Documentation Completed Within 30 Days Acute Documentation Completed With…" at bounding box center [347, 399] width 13 height 13
checkbox input "false"
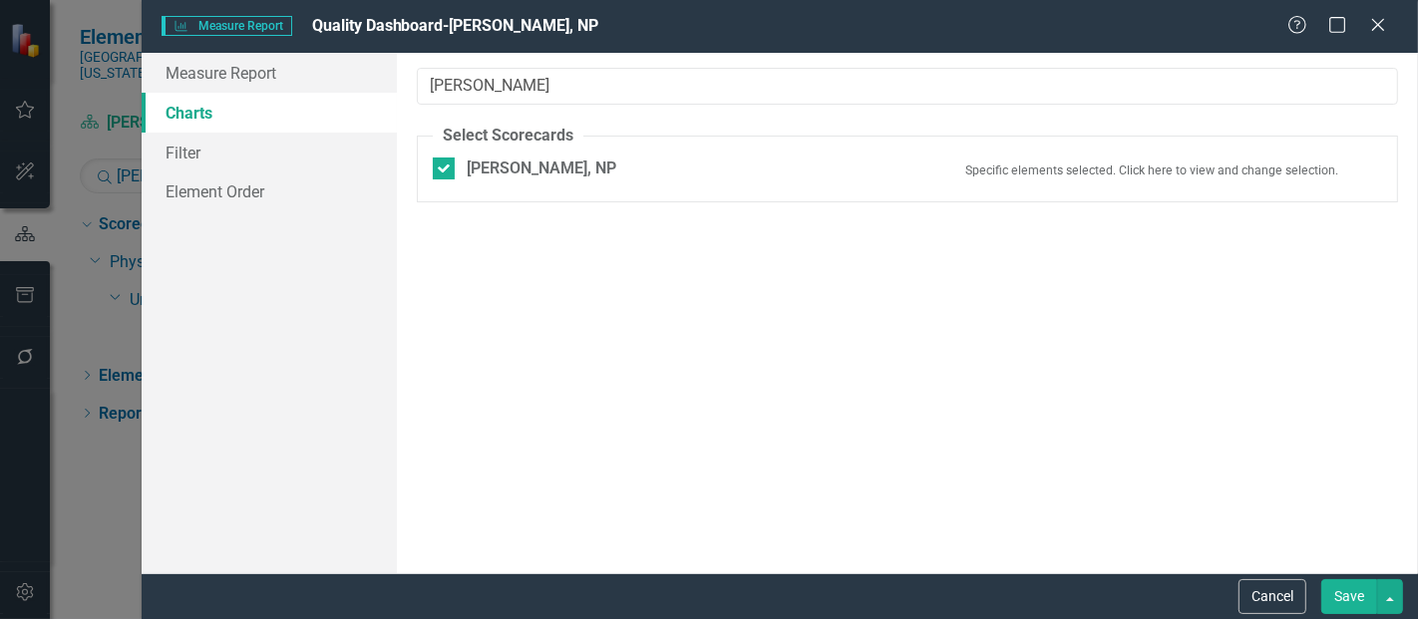
click at [1349, 592] on button "Save" at bounding box center [1349, 596] width 56 height 35
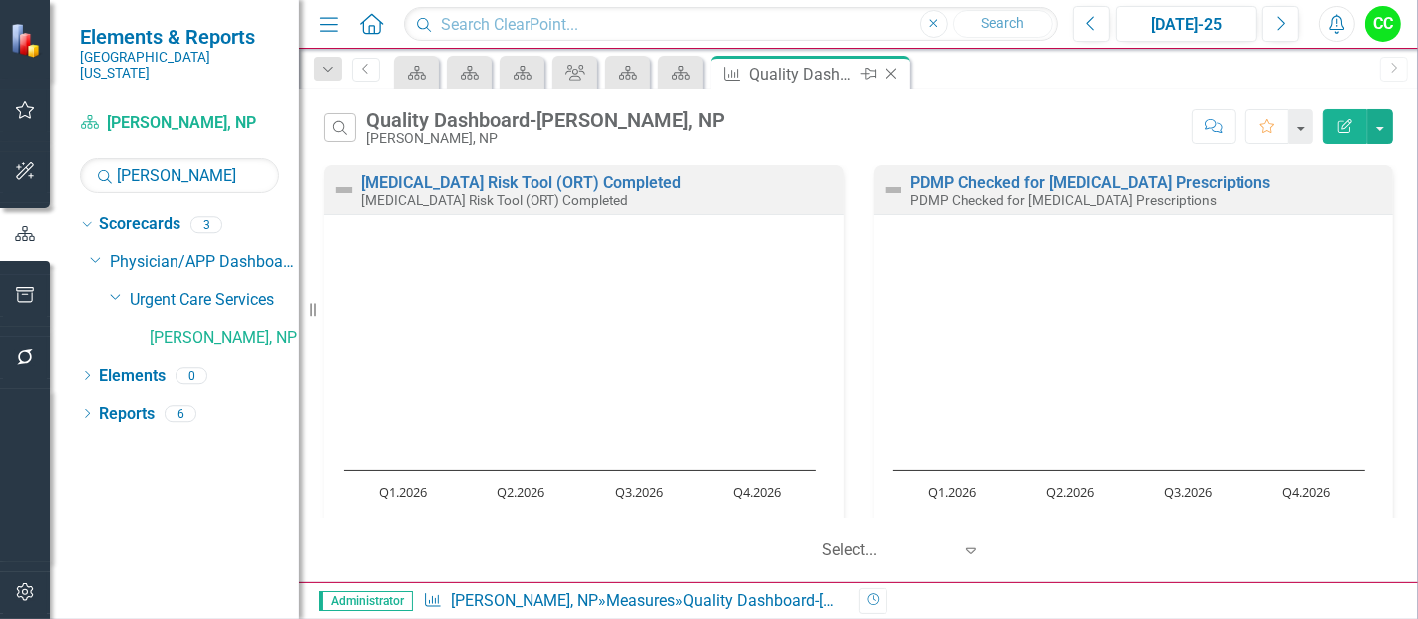
click at [891, 72] on icon at bounding box center [891, 74] width 11 height 11
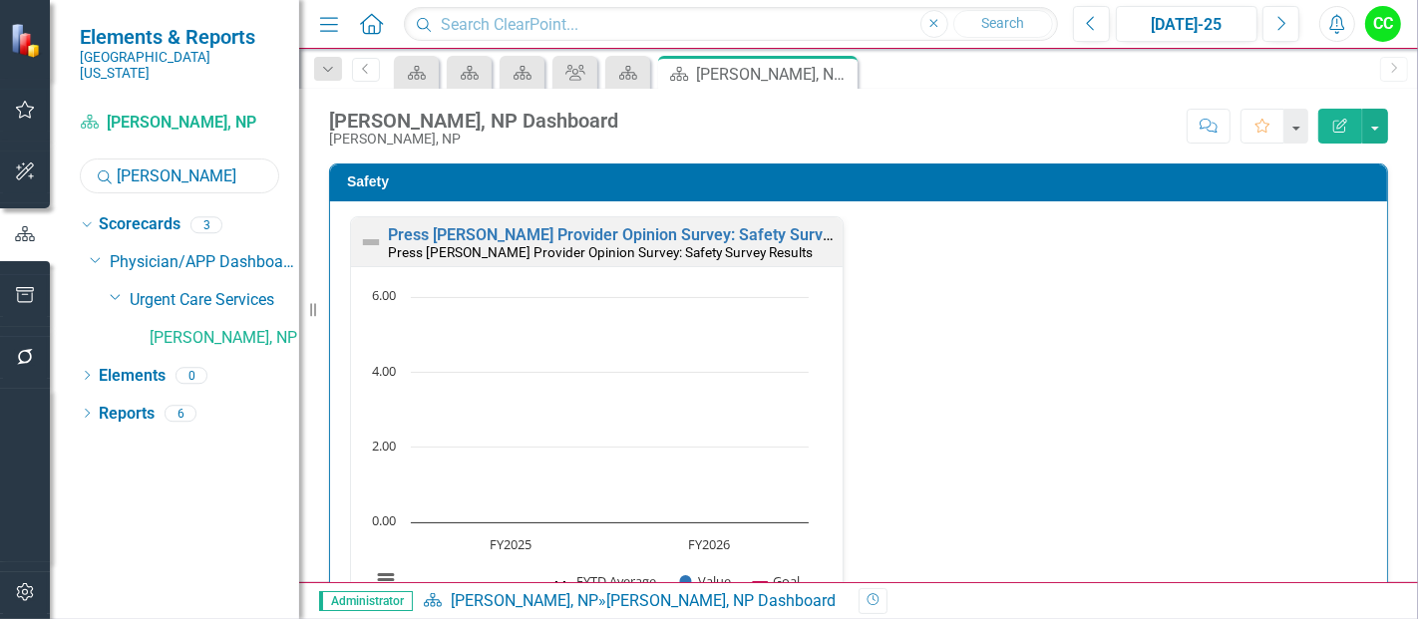
drag, startPoint x: 176, startPoint y: 158, endPoint x: 29, endPoint y: 144, distance: 148.2
click at [29, 144] on div "Elements & Reports Southern Ohio Medical Center Scorecard Tina Morgan, NP Searc…" at bounding box center [149, 309] width 299 height 619
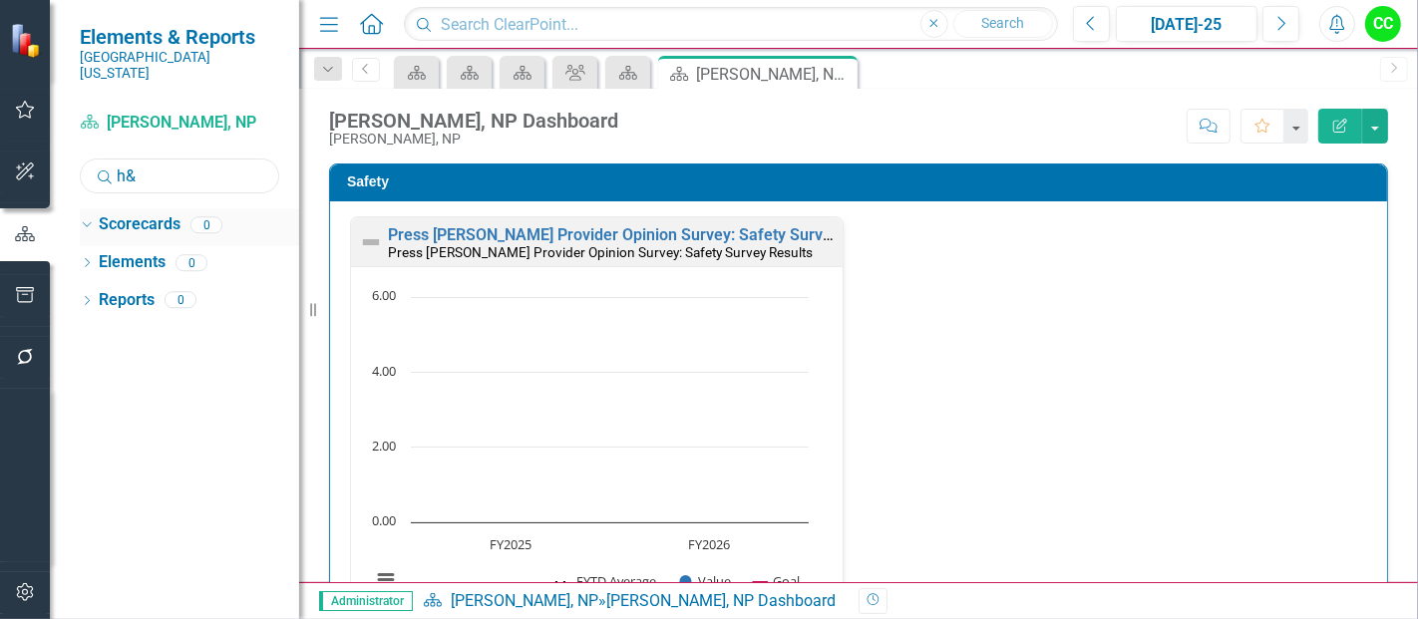
type input "h"
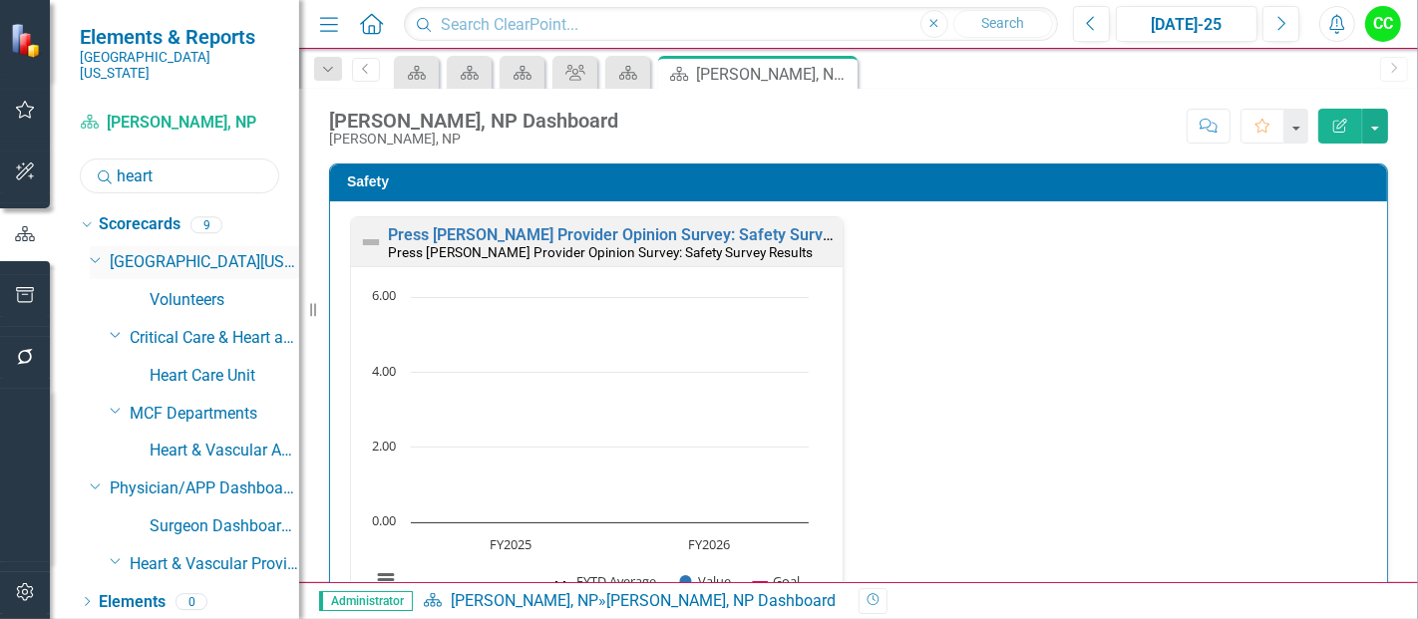
type input "heart"
click at [98, 251] on icon "Dropdown" at bounding box center [96, 258] width 12 height 15
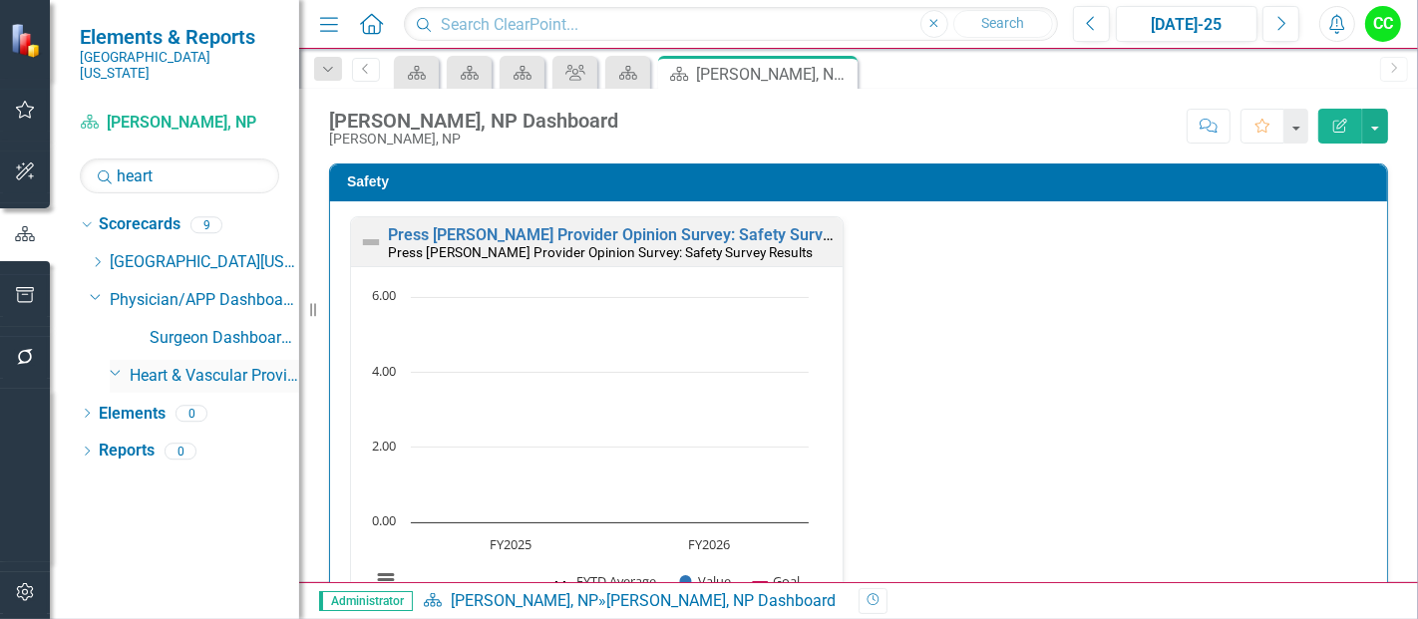
click at [114, 365] on icon "Dropdown" at bounding box center [116, 372] width 12 height 15
click at [116, 369] on icon "Dropdown" at bounding box center [117, 375] width 15 height 12
drag, startPoint x: 193, startPoint y: 152, endPoint x: 35, endPoint y: 153, distance: 158.5
click at [60, 155] on div "Scorecard Tina Morgan, NP Search heart Sorry, no results found. Dropdown Scorec…" at bounding box center [174, 363] width 249 height 513
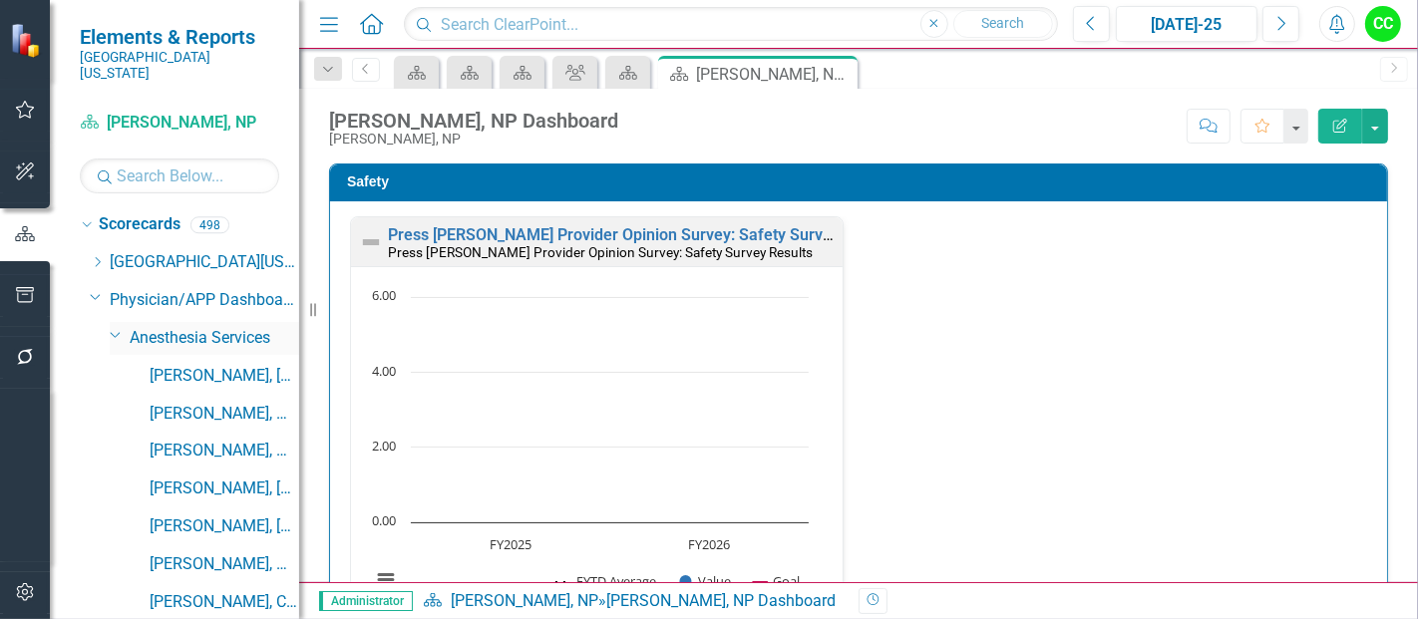
click at [113, 327] on icon "Dropdown" at bounding box center [116, 334] width 12 height 15
click at [94, 289] on icon "Dropdown" at bounding box center [96, 296] width 12 height 15
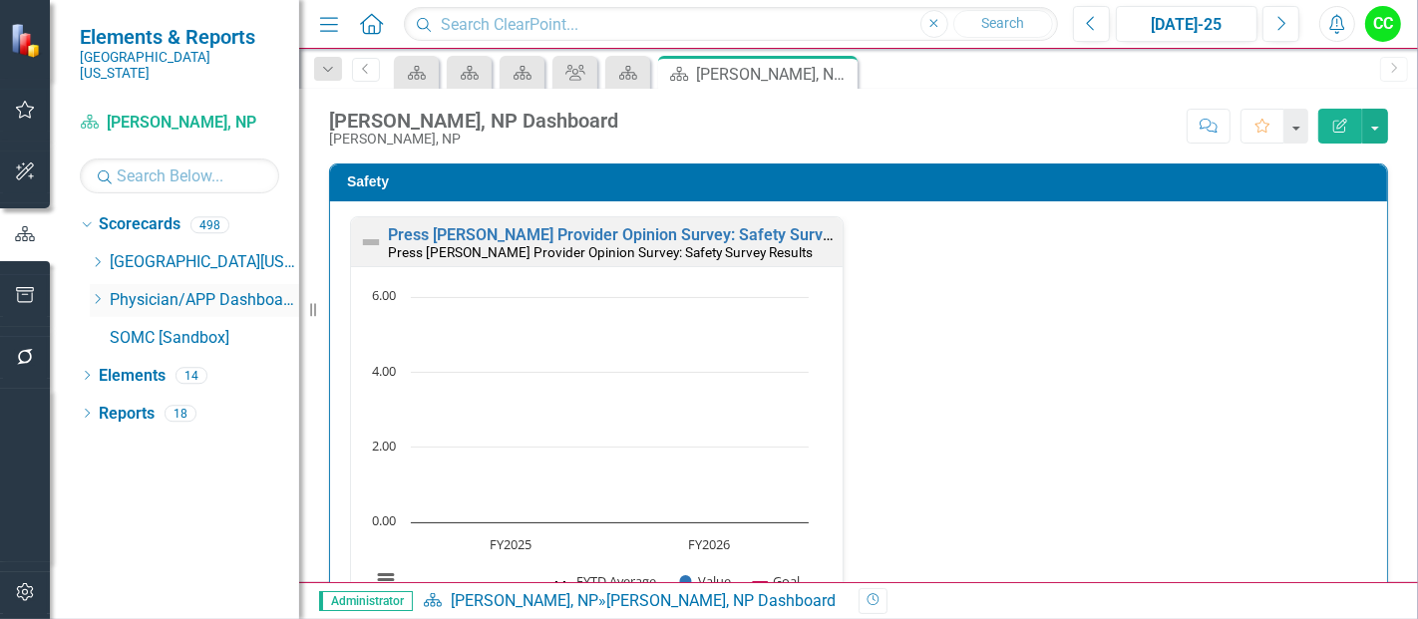
click at [94, 292] on div "Dropdown" at bounding box center [97, 300] width 15 height 17
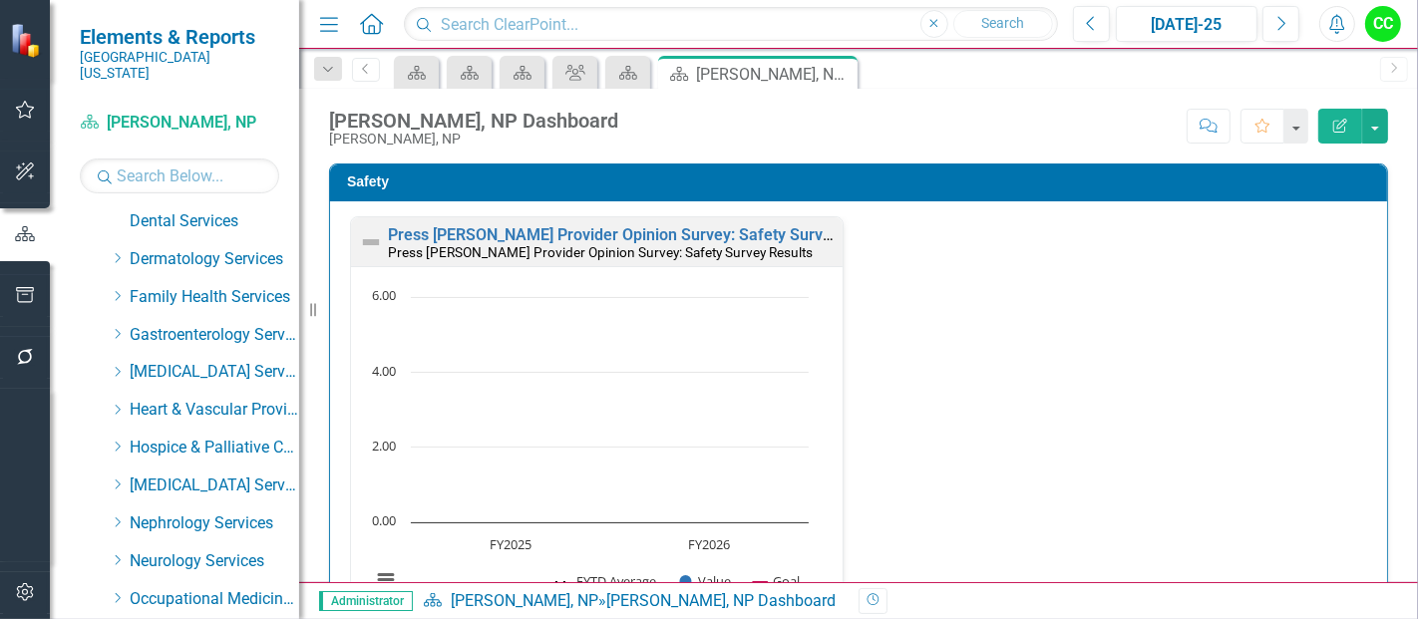
scroll to position [307, 0]
click at [112, 402] on icon "Dropdown" at bounding box center [117, 408] width 15 height 12
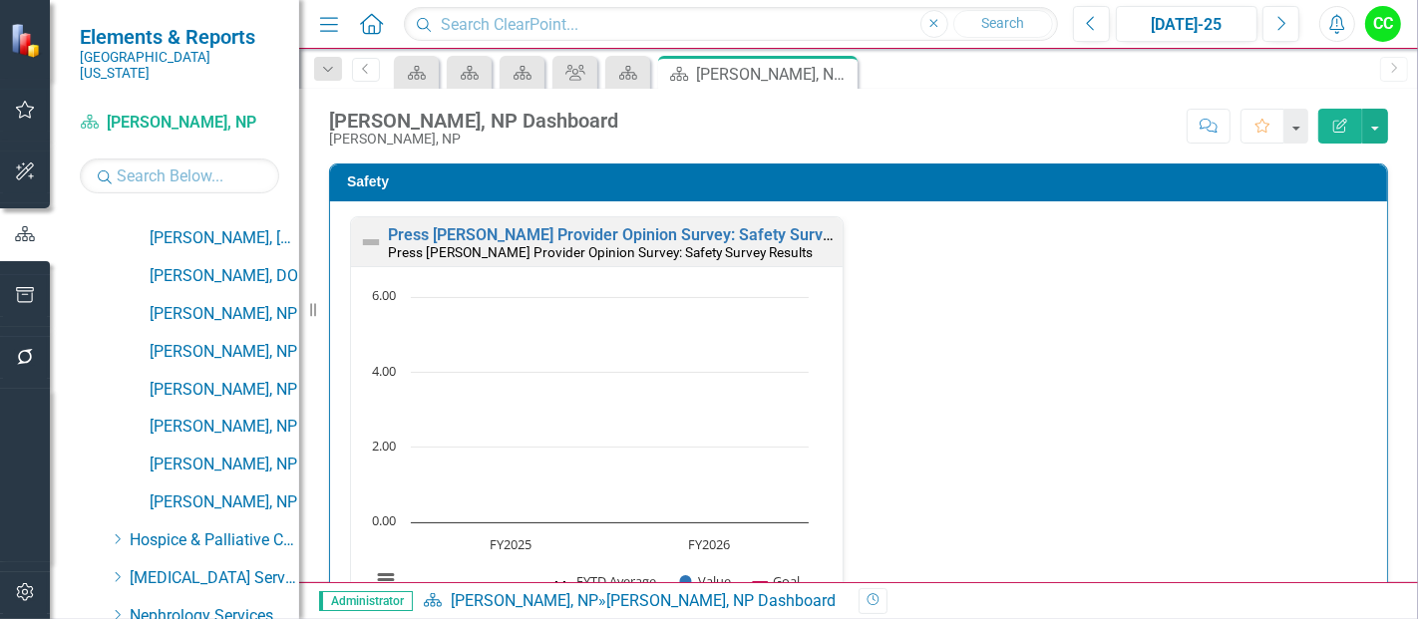
scroll to position [755, 0]
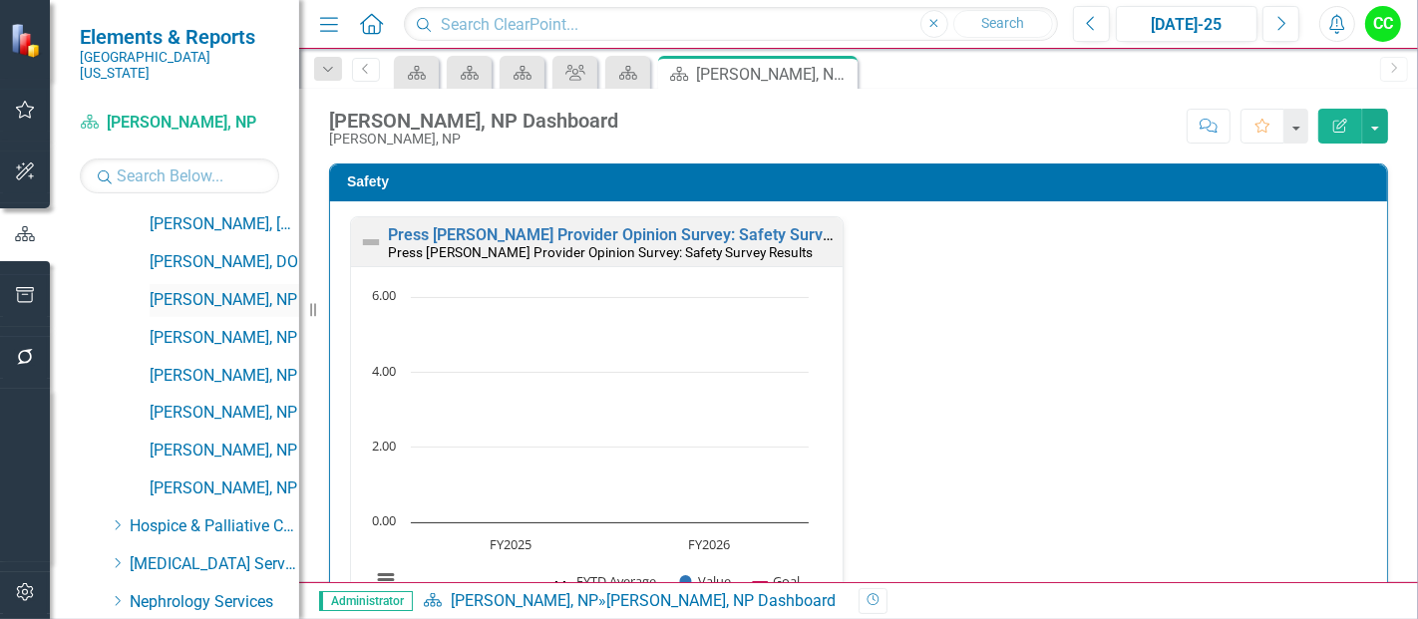
click at [186, 289] on link "[PERSON_NAME], NP" at bounding box center [225, 300] width 150 height 23
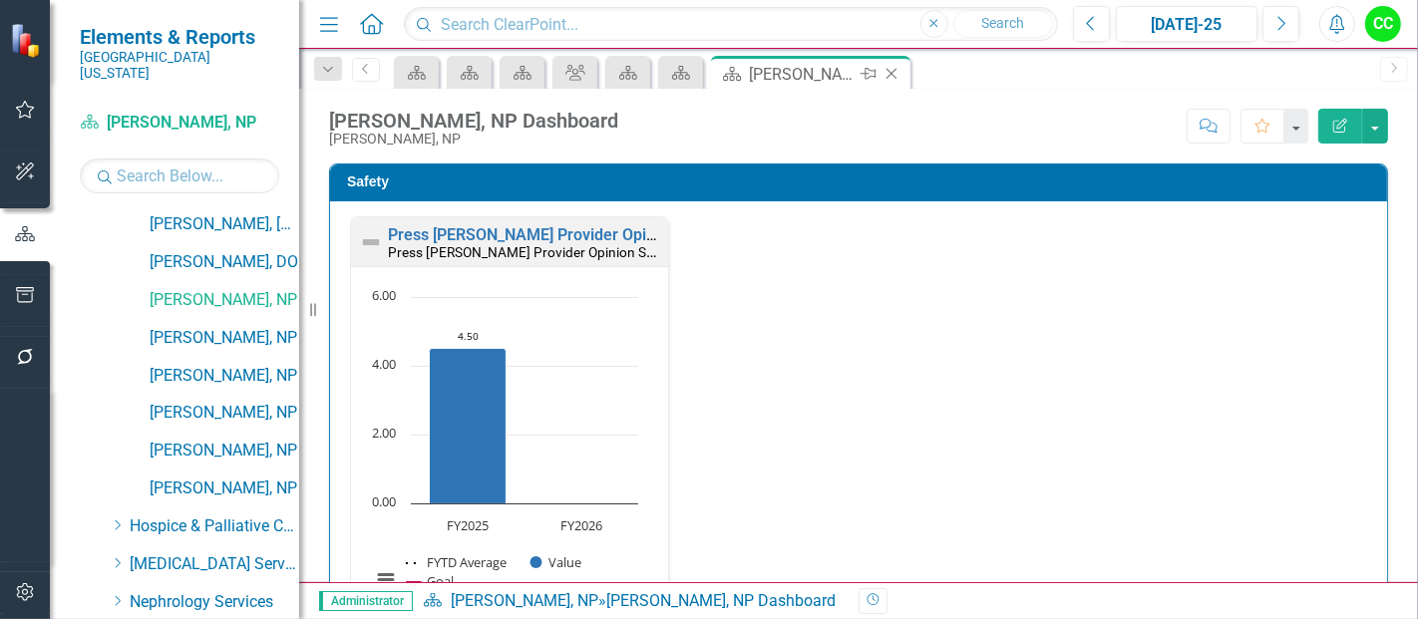
click at [888, 66] on icon "Close" at bounding box center [891, 74] width 20 height 16
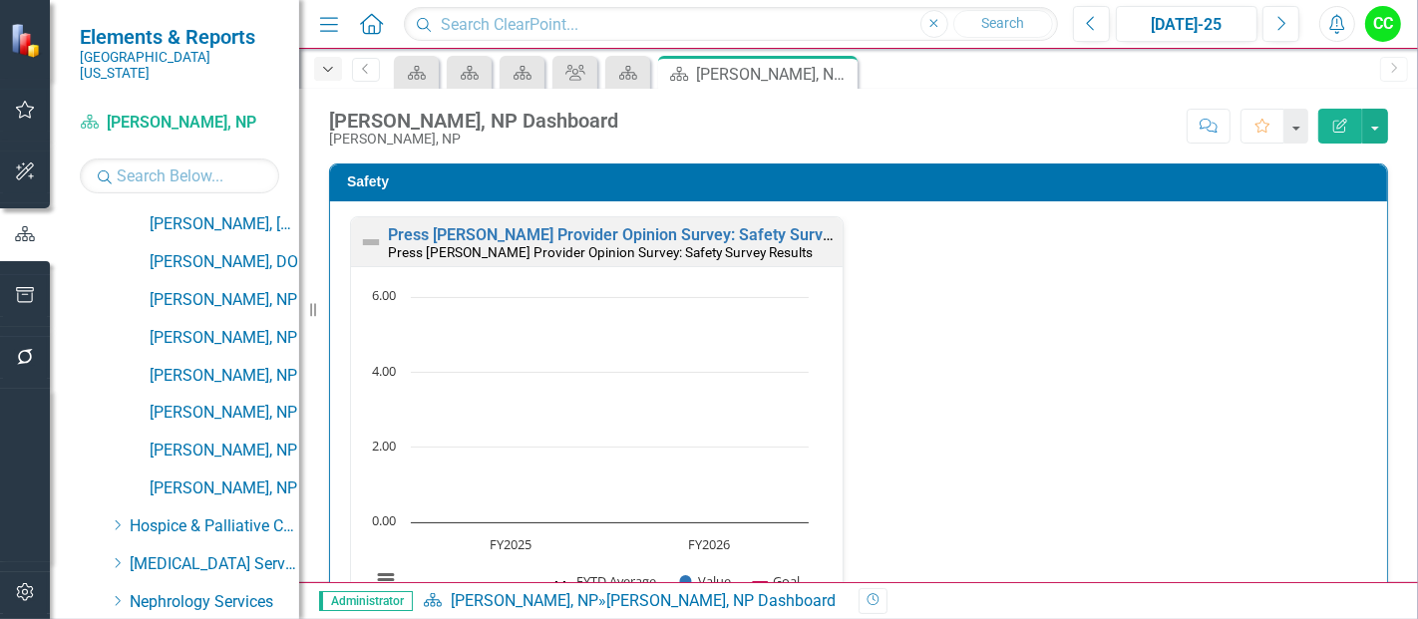
click at [332, 69] on icon "Dropdown" at bounding box center [328, 70] width 18 height 14
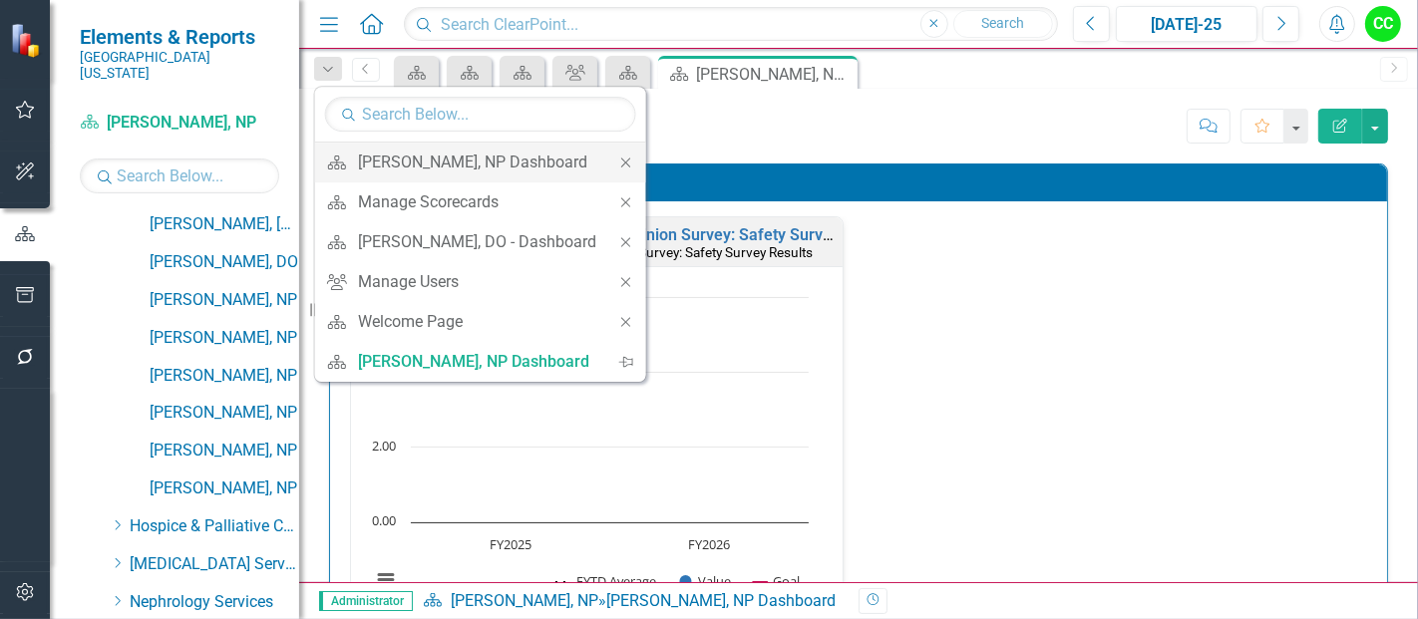
click at [629, 161] on icon "Close" at bounding box center [626, 163] width 18 height 14
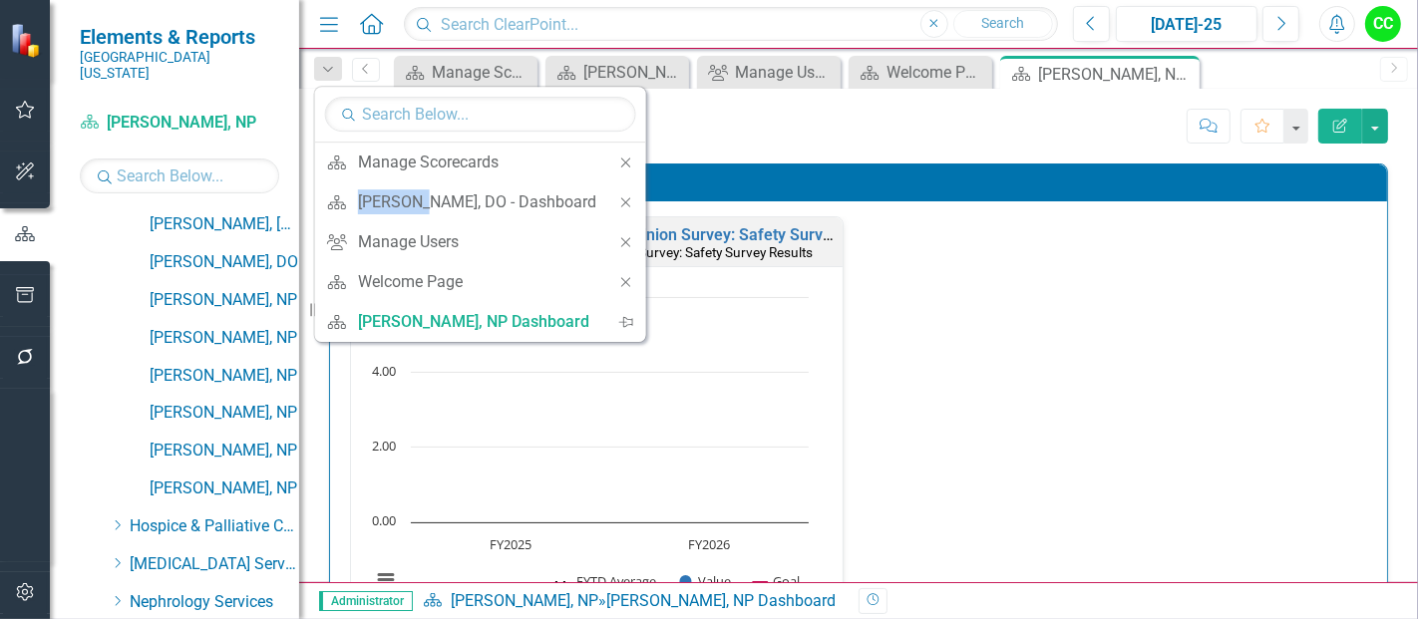
click at [629, 161] on icon "Close" at bounding box center [626, 163] width 18 height 14
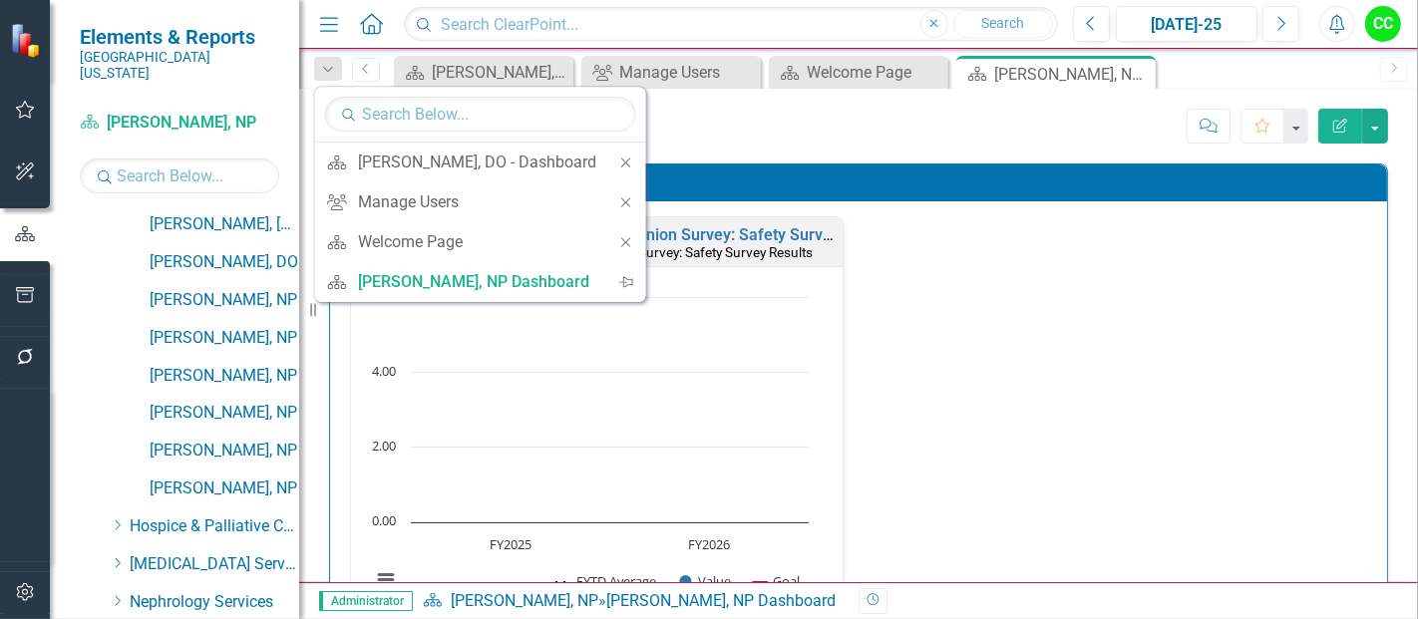
click at [629, 161] on icon "Close" at bounding box center [626, 163] width 18 height 14
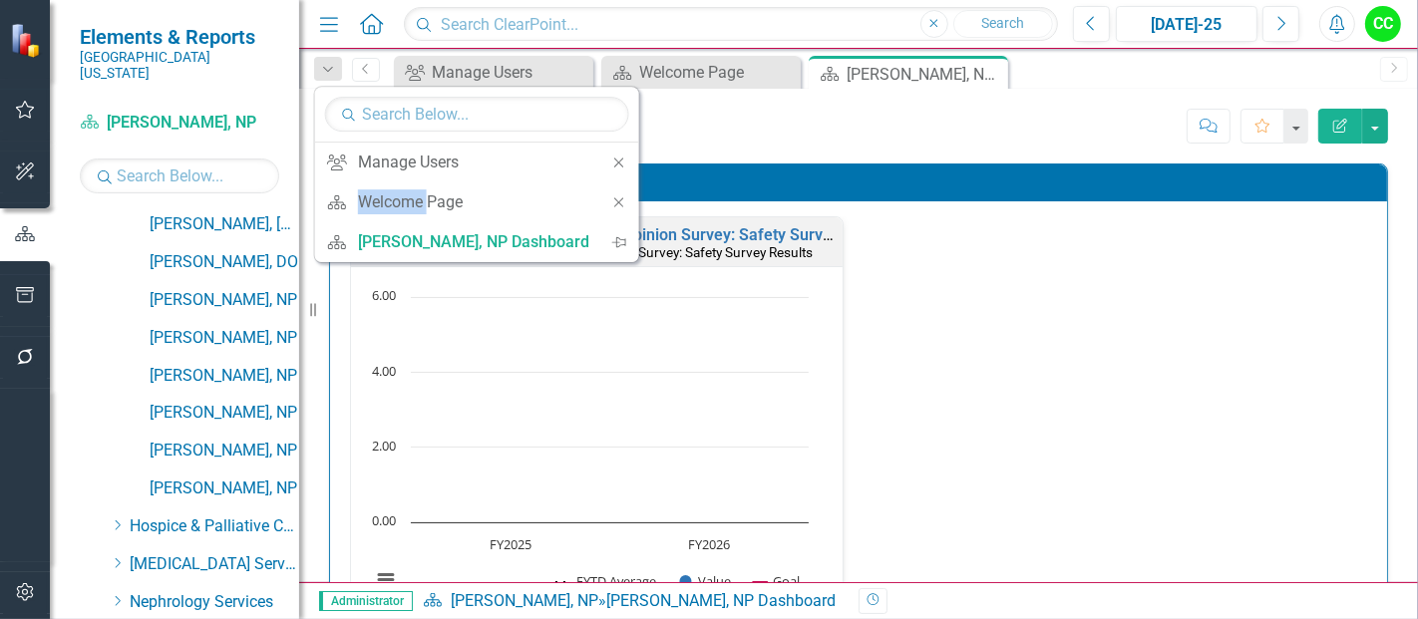
click at [629, 161] on div "Close" at bounding box center [619, 163] width 40 height 40
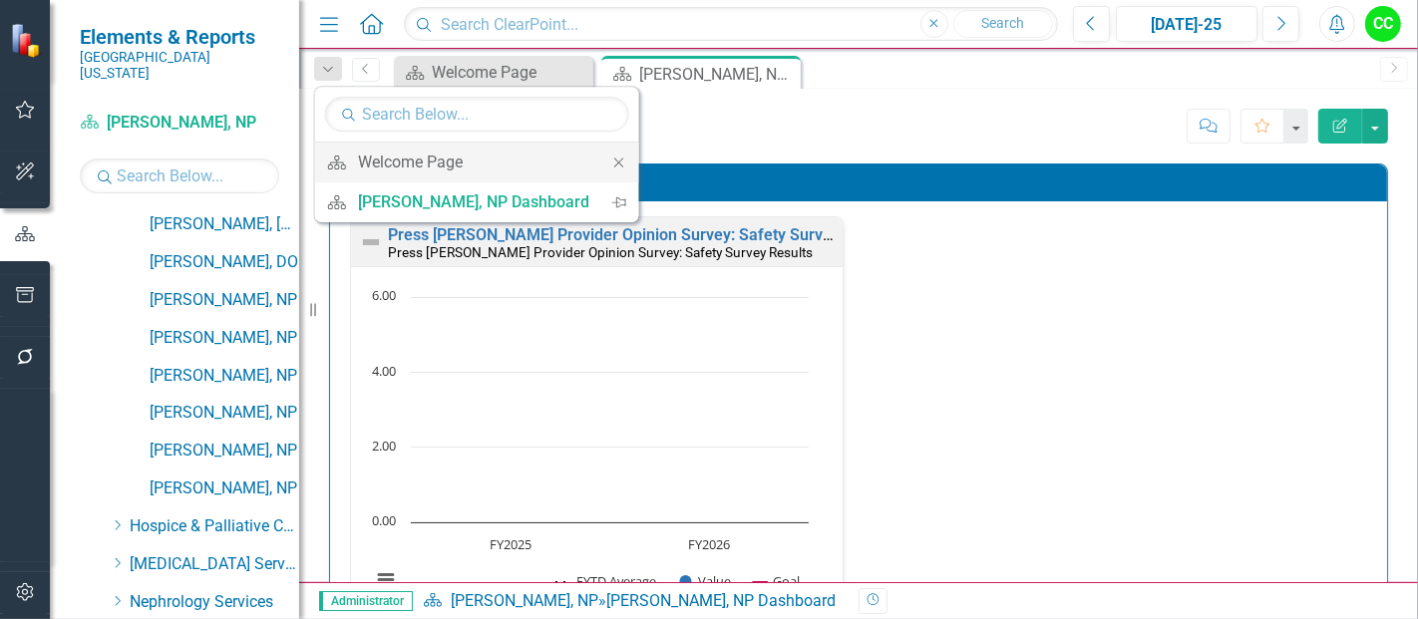
click at [623, 158] on icon "Close" at bounding box center [619, 163] width 18 height 14
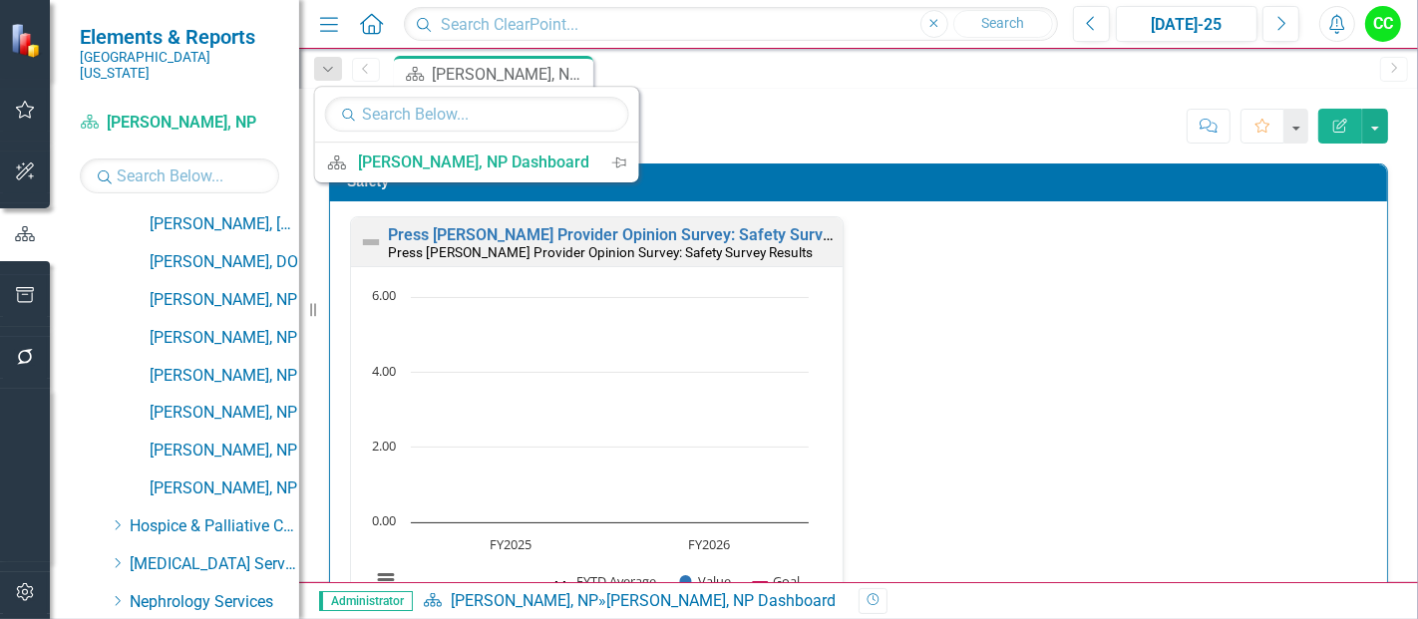
click at [911, 121] on div "Score: N/A Jul-25 Completed Comment Favorite Edit Report" at bounding box center [1008, 126] width 760 height 34
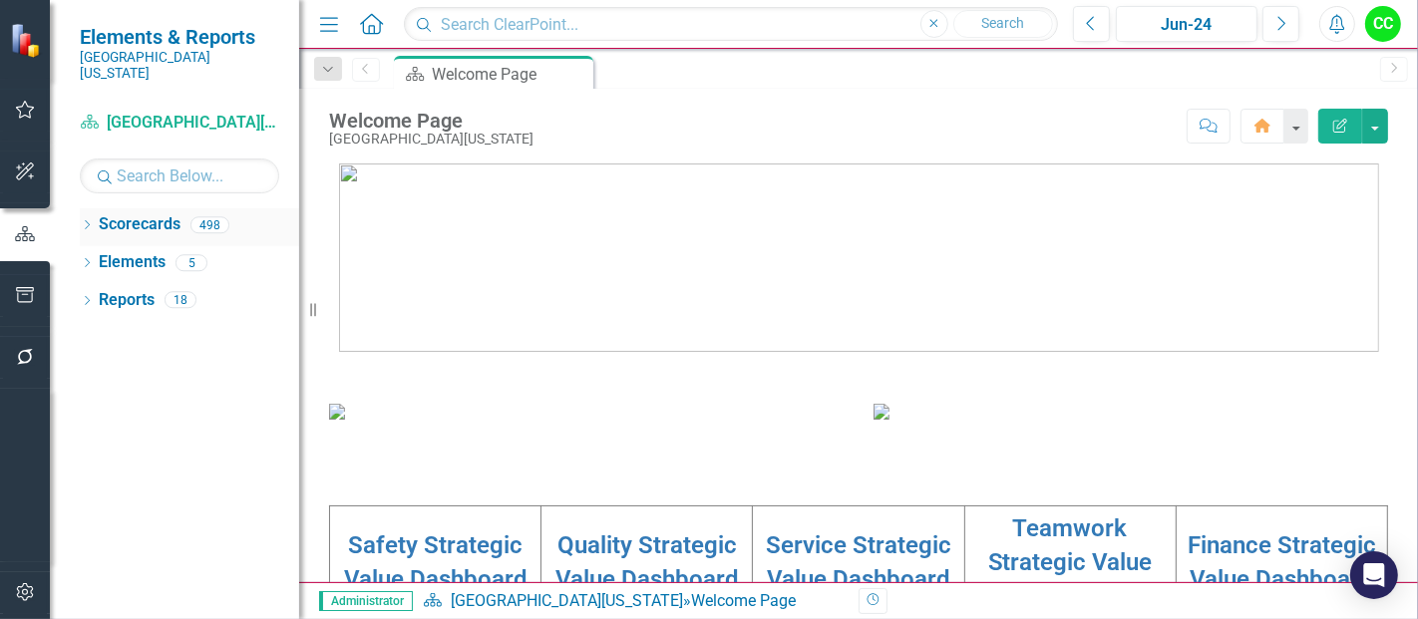
click at [86, 221] on icon "Dropdown" at bounding box center [87, 226] width 14 height 11
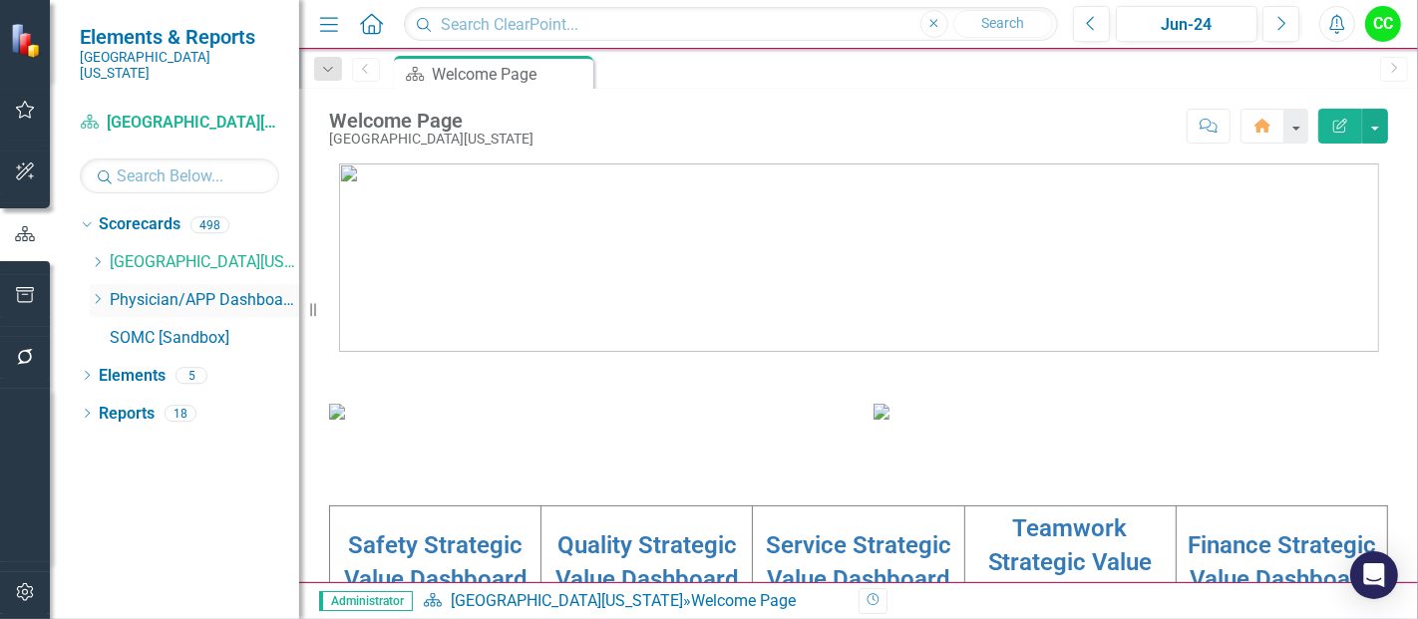
click at [98, 294] on icon at bounding box center [98, 299] width 5 height 10
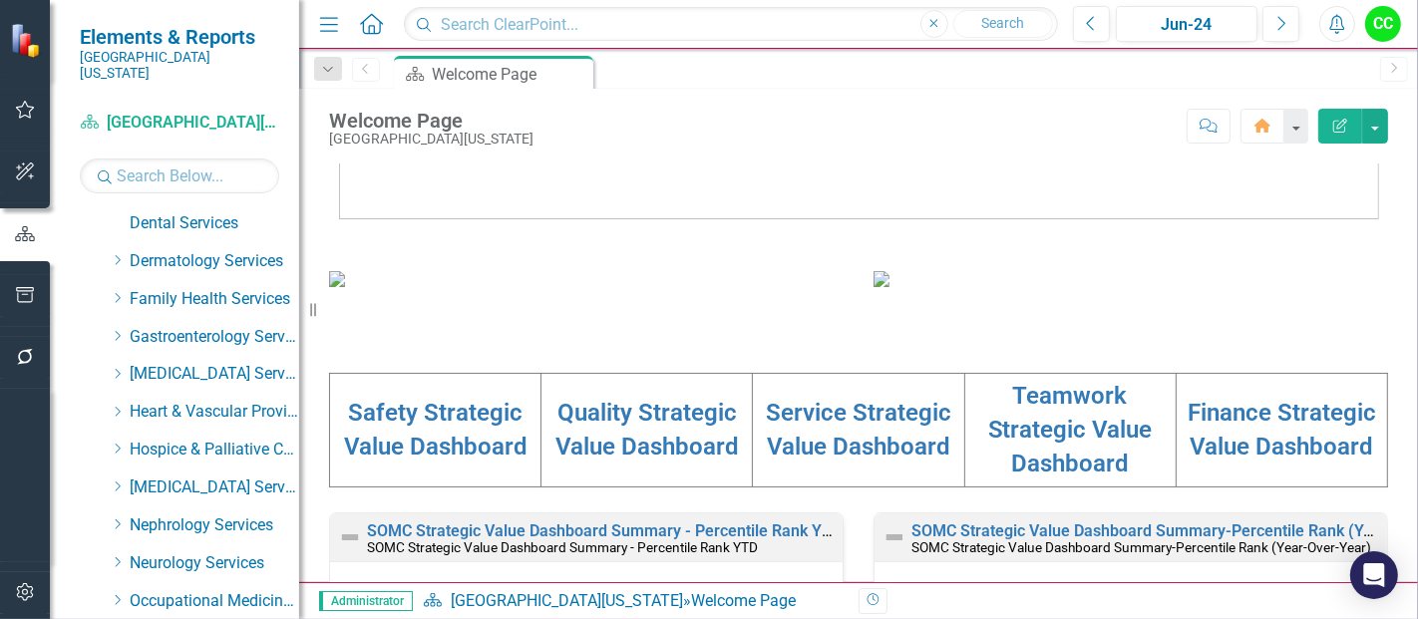
scroll to position [304, 0]
click at [119, 405] on icon "Dropdown" at bounding box center [117, 411] width 15 height 12
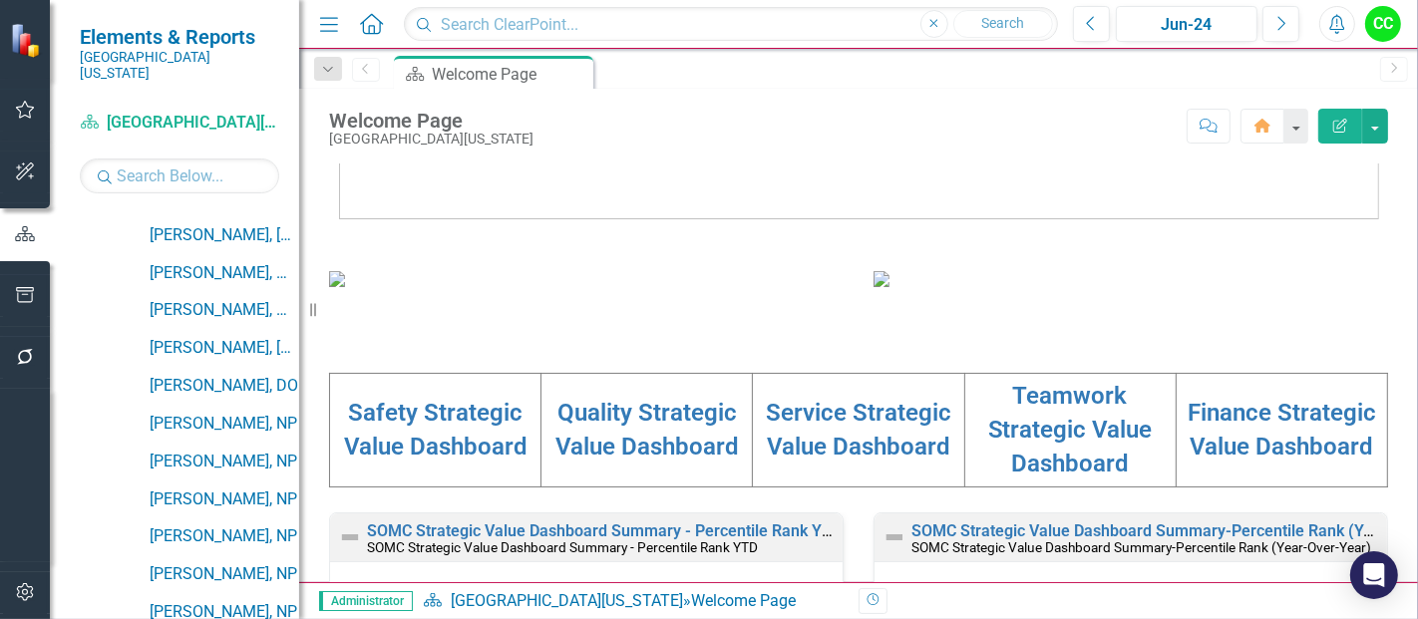
scroll to position [648, 0]
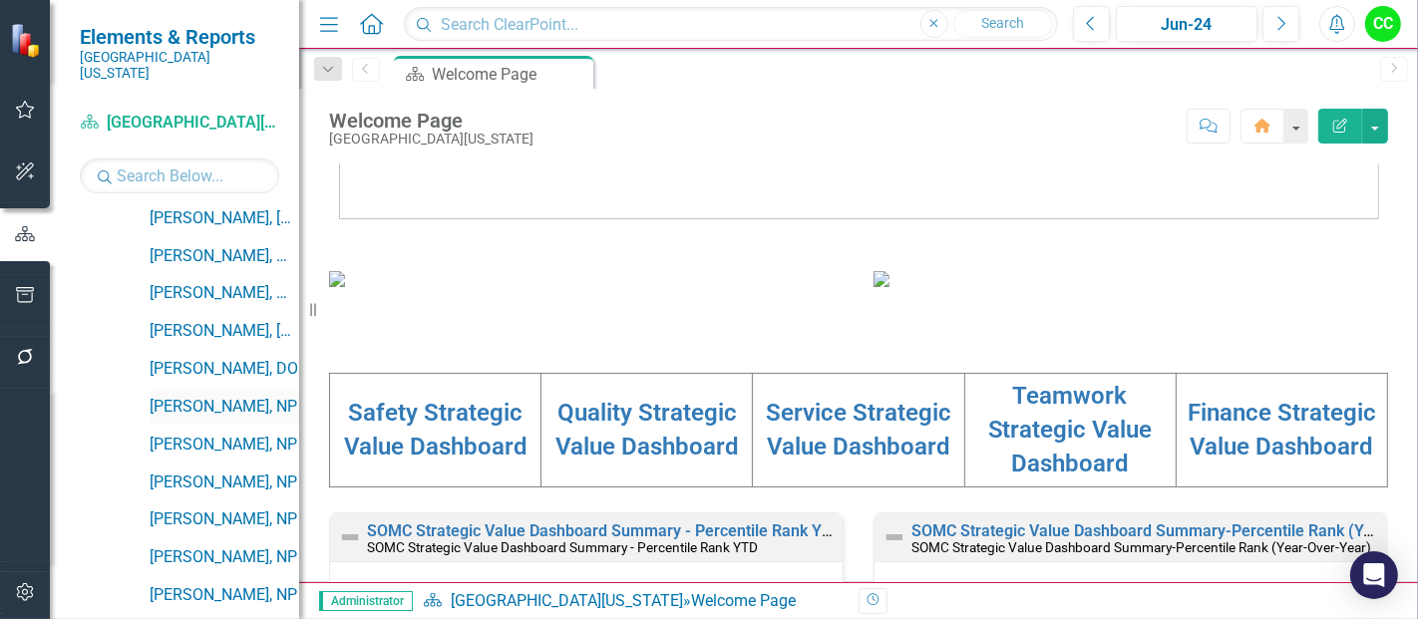
click at [227, 396] on link "[PERSON_NAME], NP" at bounding box center [225, 407] width 150 height 23
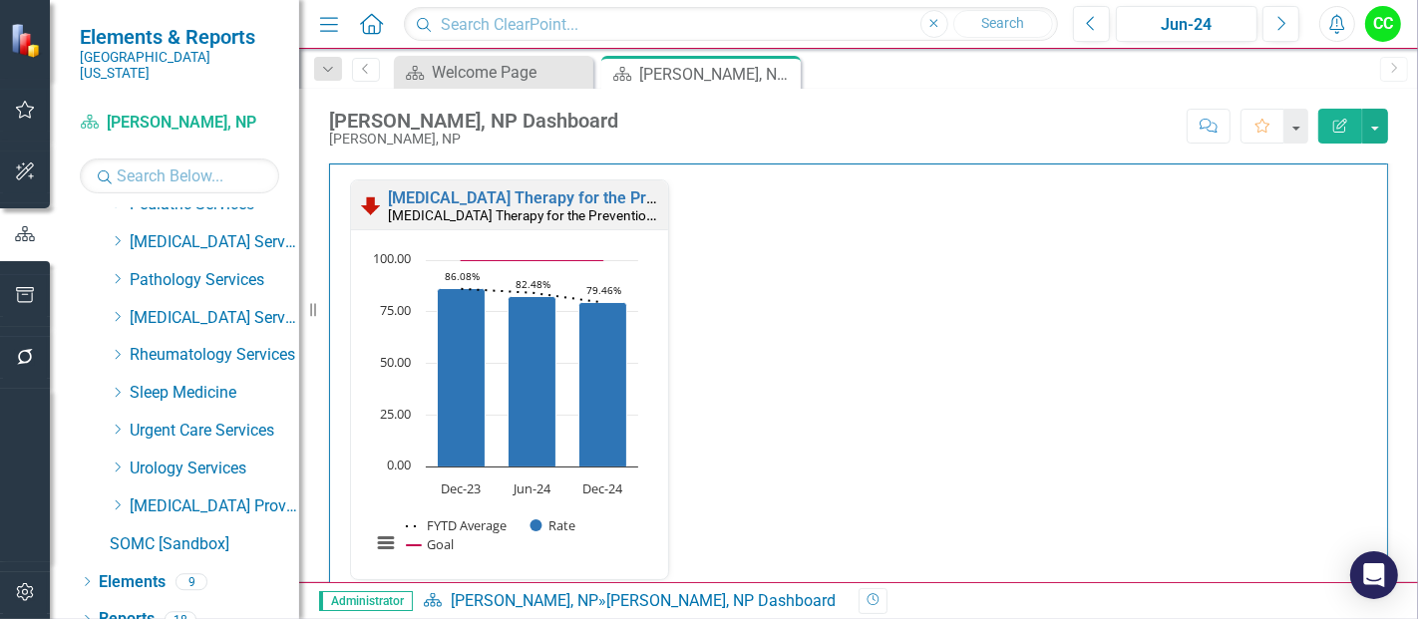
scroll to position [1533, 0]
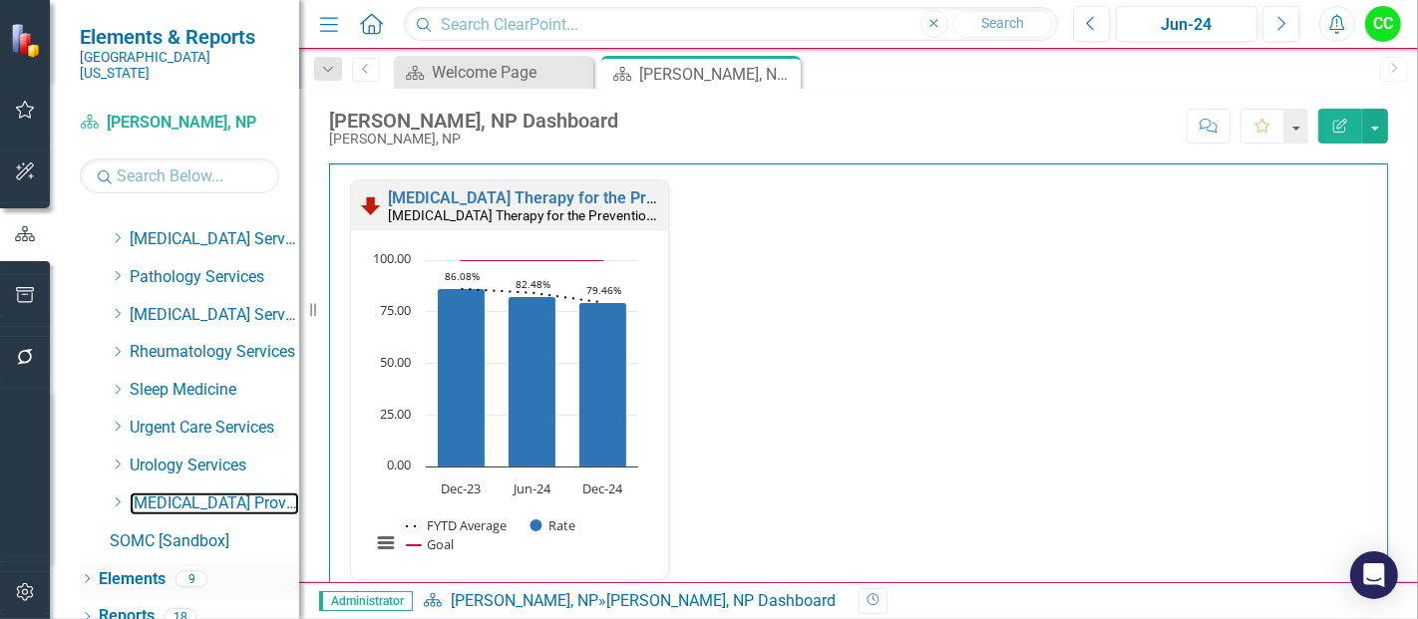
click at [244, 493] on link "[MEDICAL_DATA] Providers" at bounding box center [215, 504] width 170 height 23
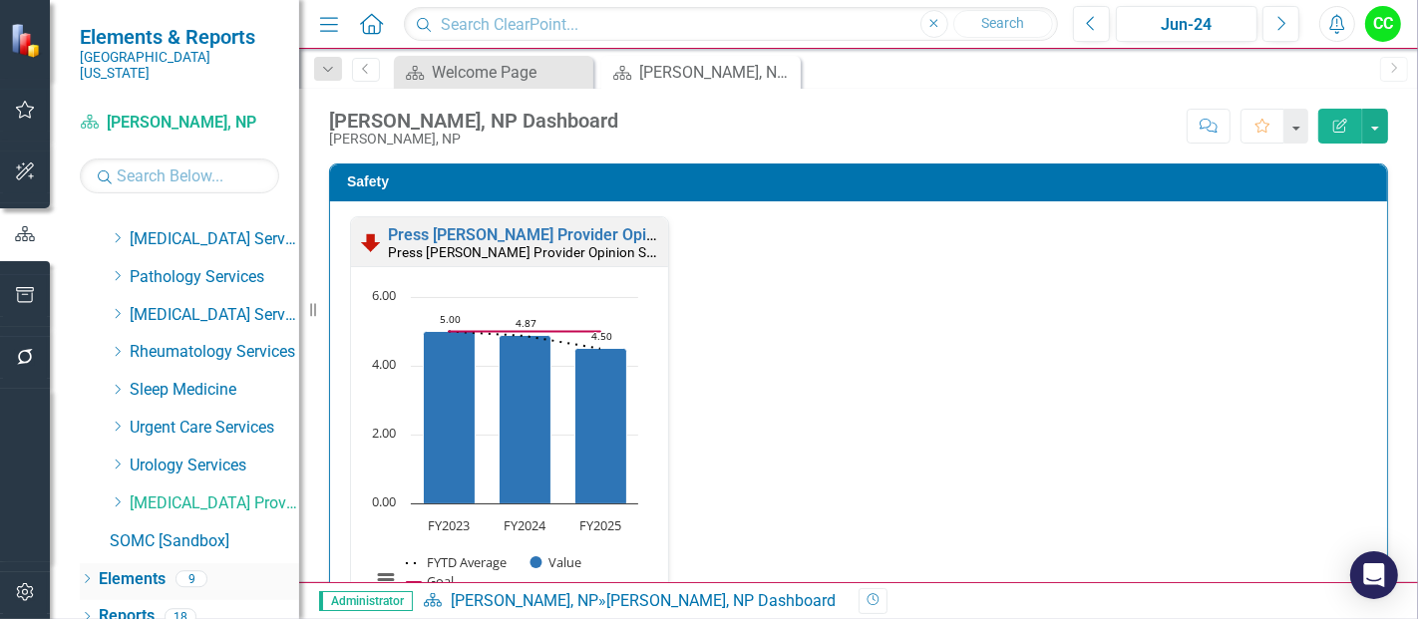
click at [85, 575] on icon "Dropdown" at bounding box center [87, 580] width 14 height 11
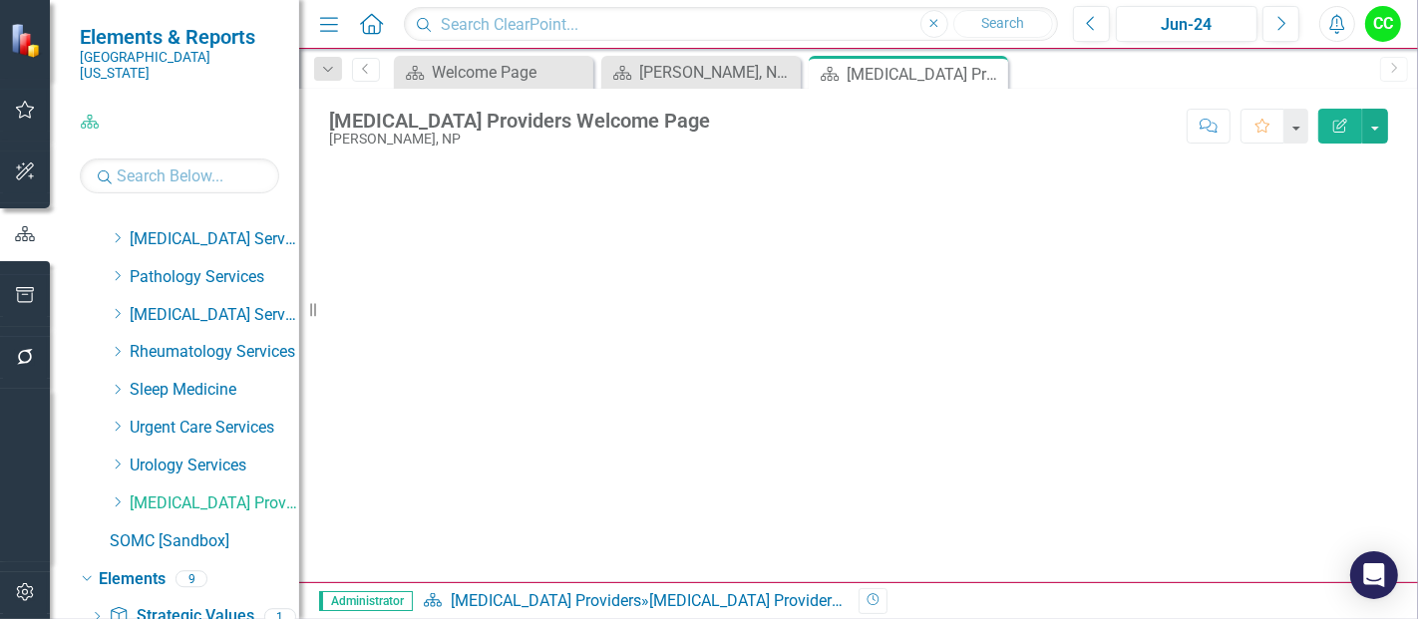
scroll to position [1683, 0]
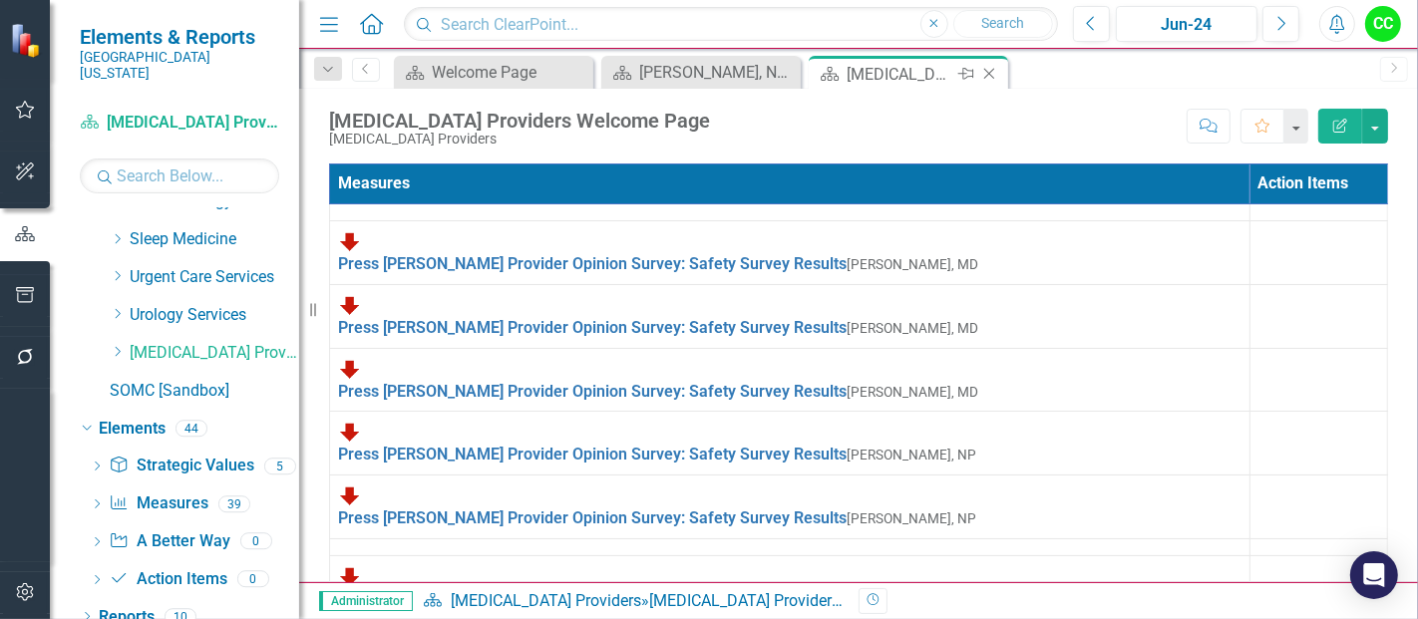
click at [986, 70] on icon "Close" at bounding box center [989, 74] width 20 height 16
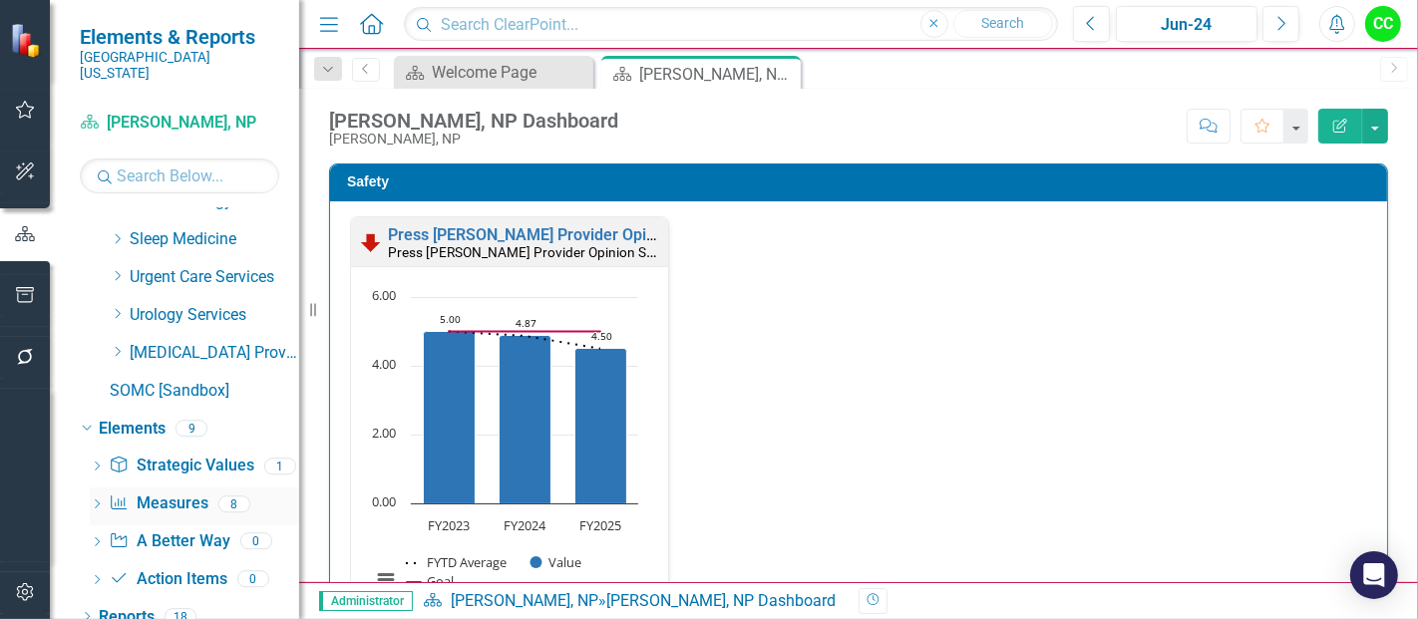
click at [190, 493] on link "Measure Measures" at bounding box center [158, 504] width 99 height 23
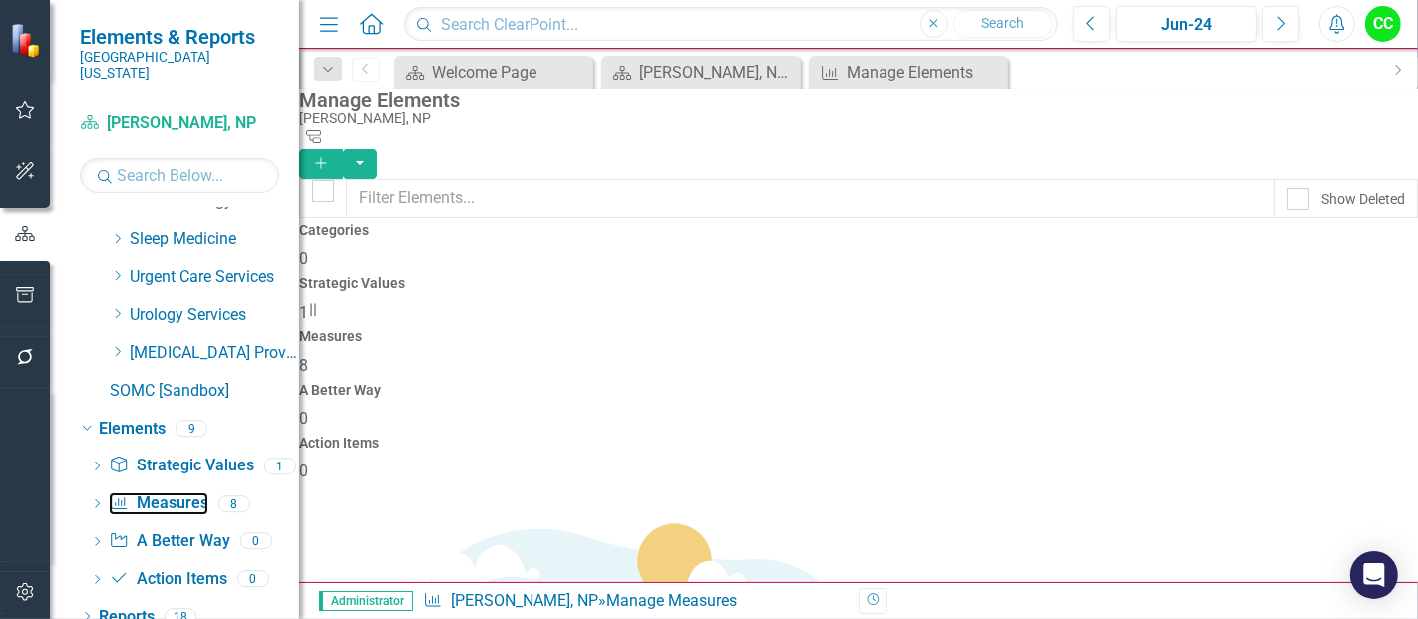
scroll to position [63, 0]
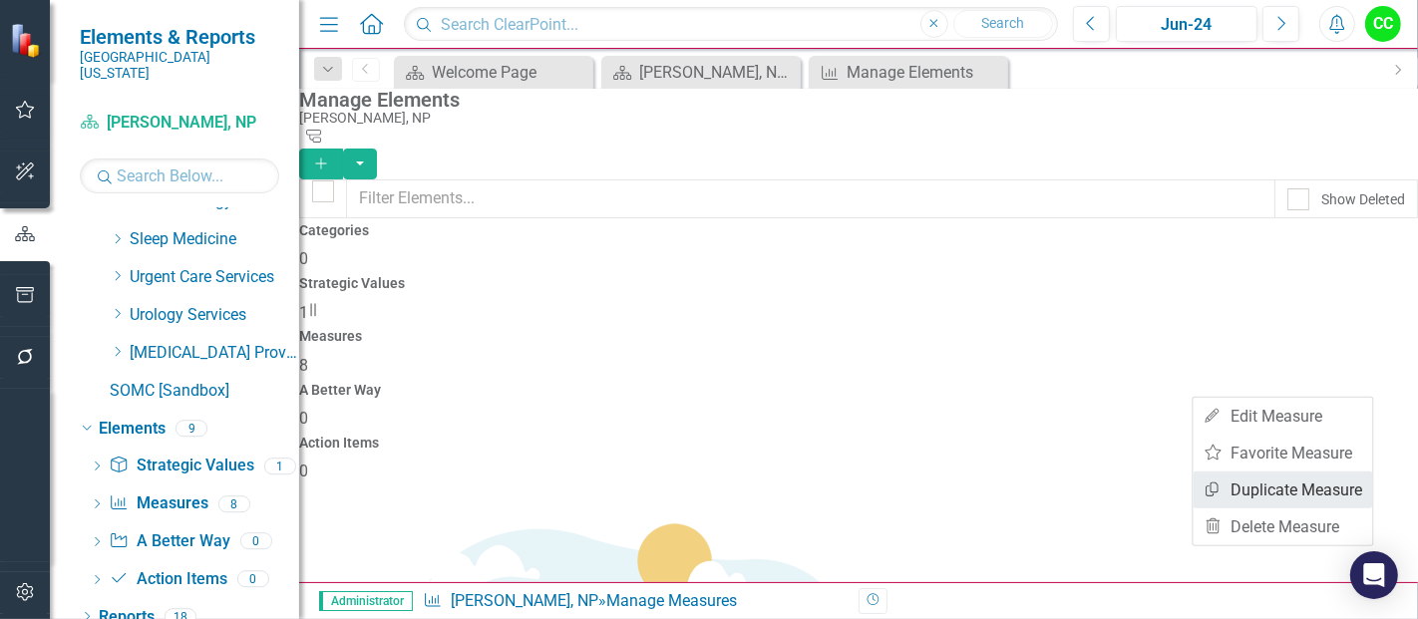
click at [1267, 504] on link "Copy Duplicate Measure" at bounding box center [1283, 490] width 179 height 37
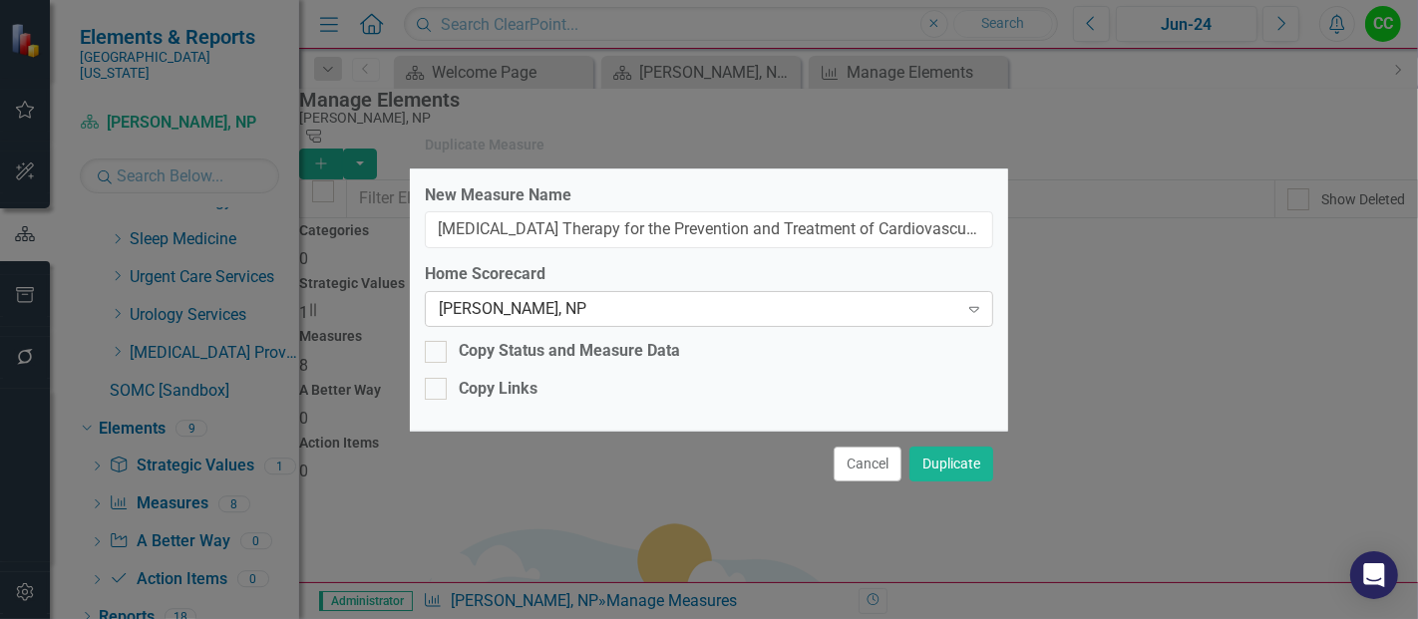
click at [627, 298] on div "[PERSON_NAME], NP" at bounding box center [699, 309] width 520 height 23
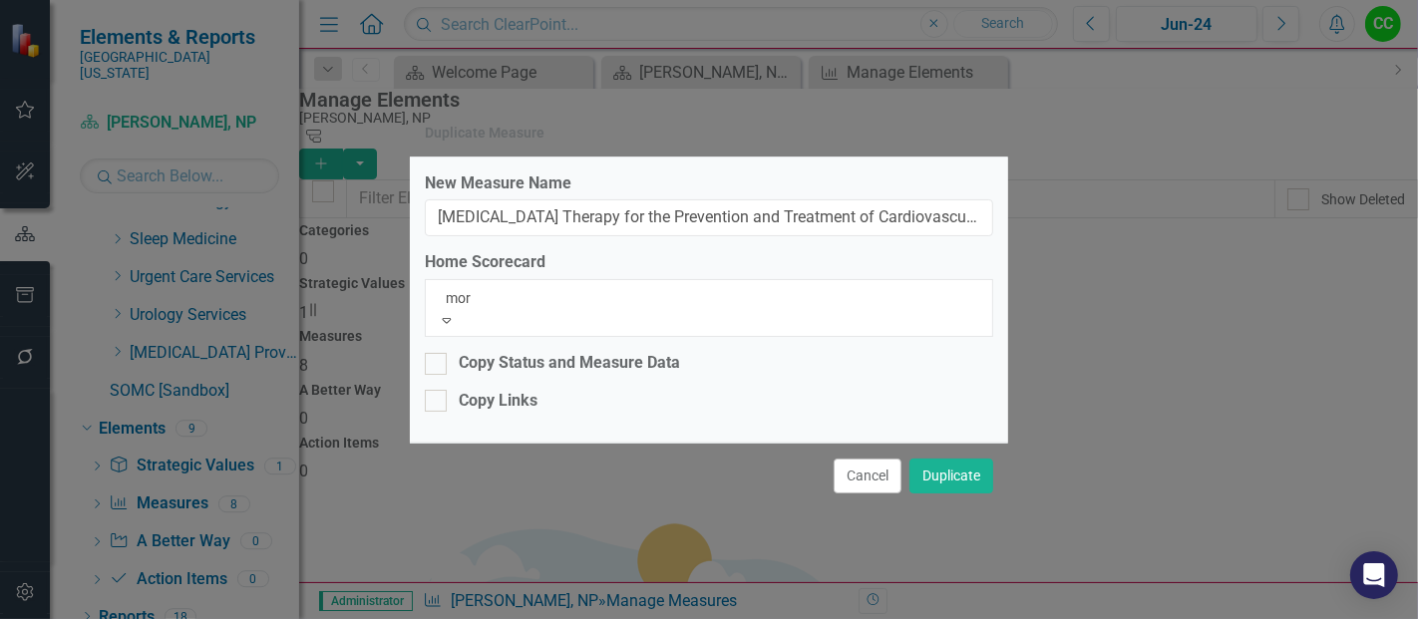
scroll to position [0, 0]
type input "morg"
click at [595, 618] on div "Tina Morg an, NP" at bounding box center [709, 630] width 1418 height 23
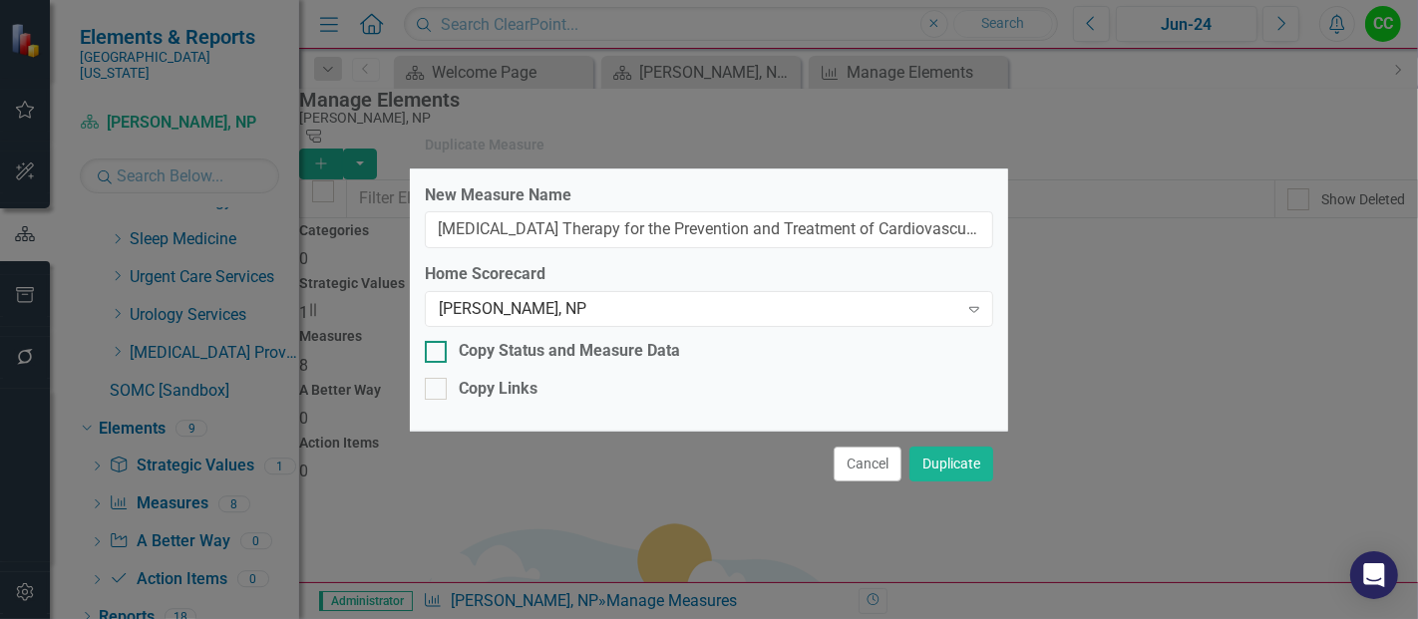
click at [436, 353] on input "Copy Status and Measure Data" at bounding box center [431, 347] width 13 height 13
checkbox input "true"
click at [476, 391] on div "Copy Links" at bounding box center [498, 389] width 79 height 23
click at [438, 391] on input "Copy Links" at bounding box center [431, 384] width 13 height 13
checkbox input "true"
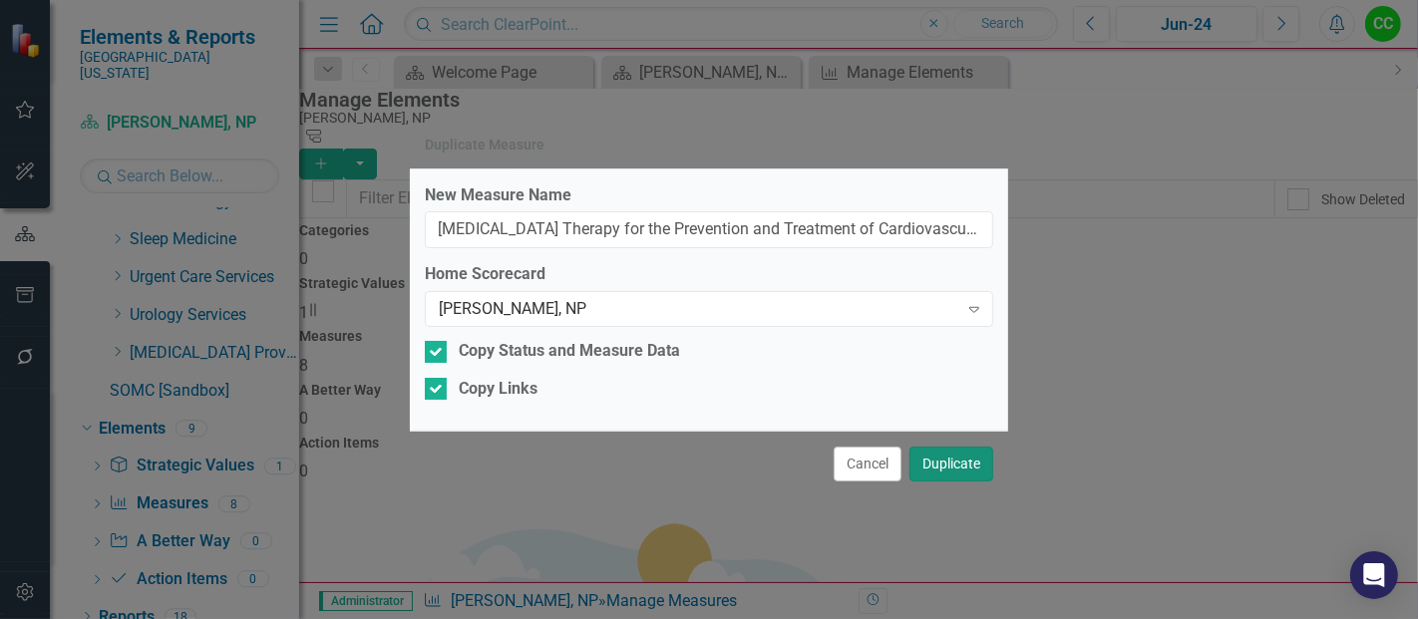
click at [925, 478] on button "Duplicate" at bounding box center [951, 464] width 84 height 35
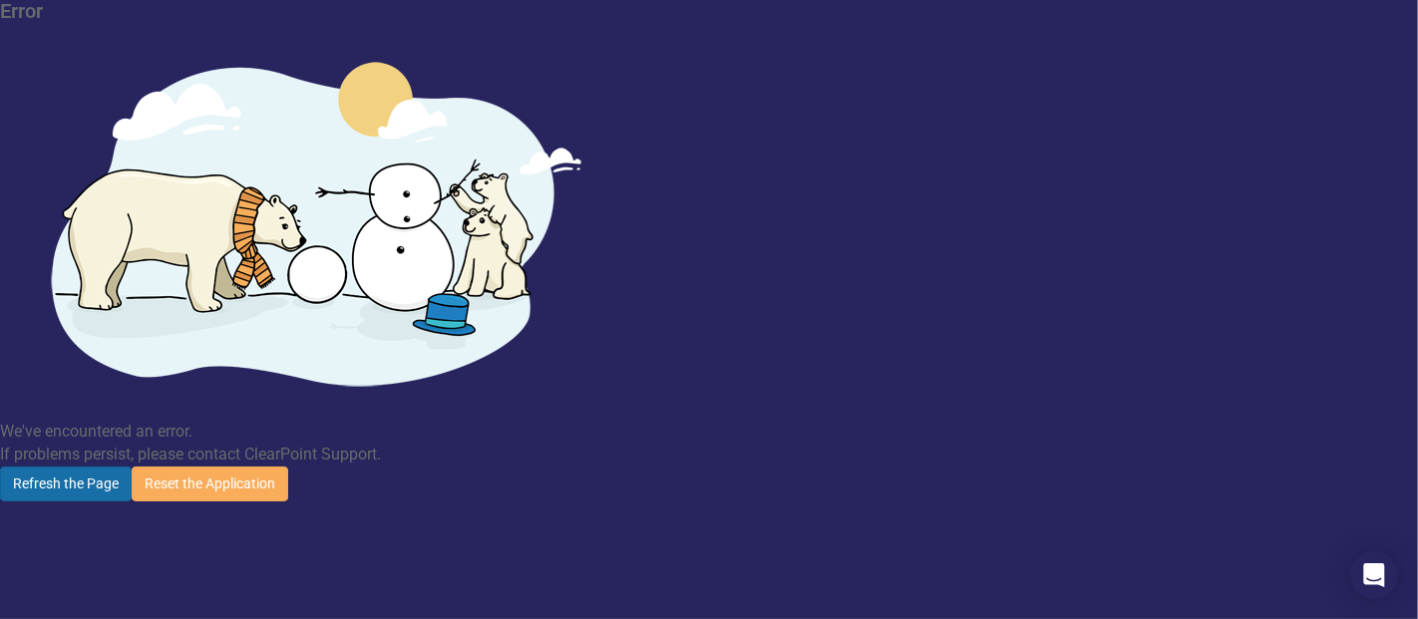
click at [132, 467] on button "Refresh the Page" at bounding box center [66, 484] width 132 height 35
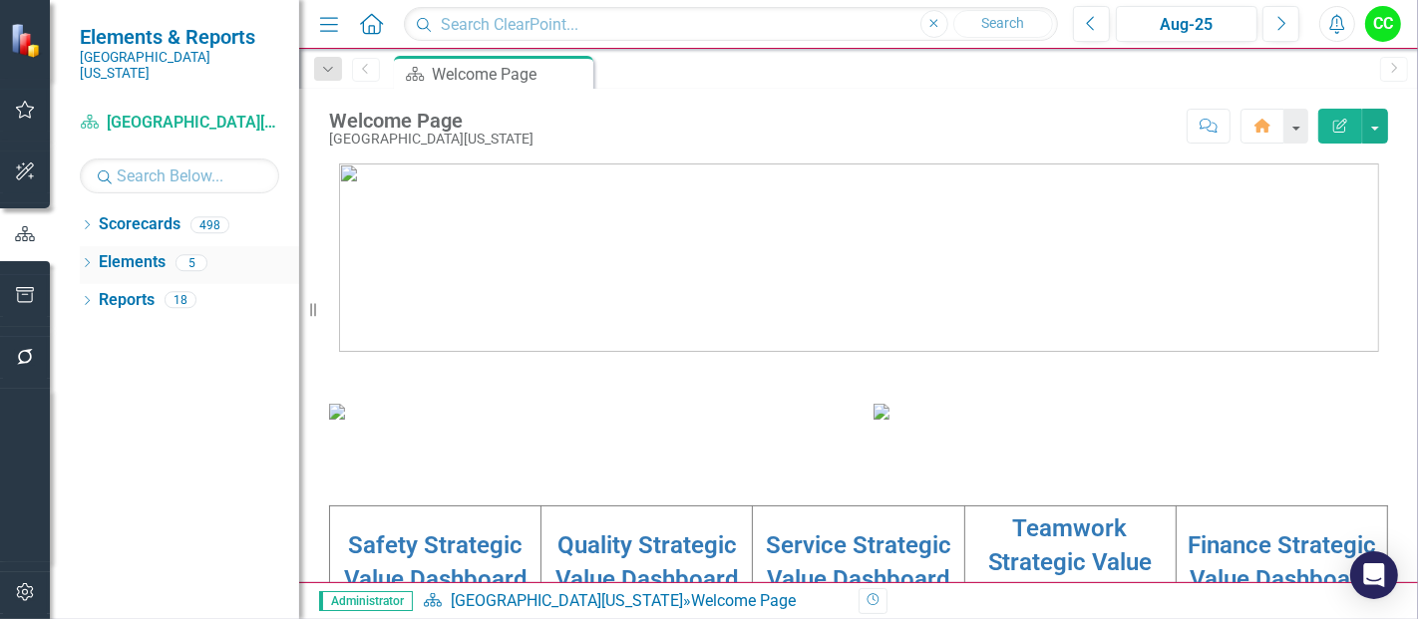
click at [85, 259] on icon "Dropdown" at bounding box center [87, 264] width 14 height 11
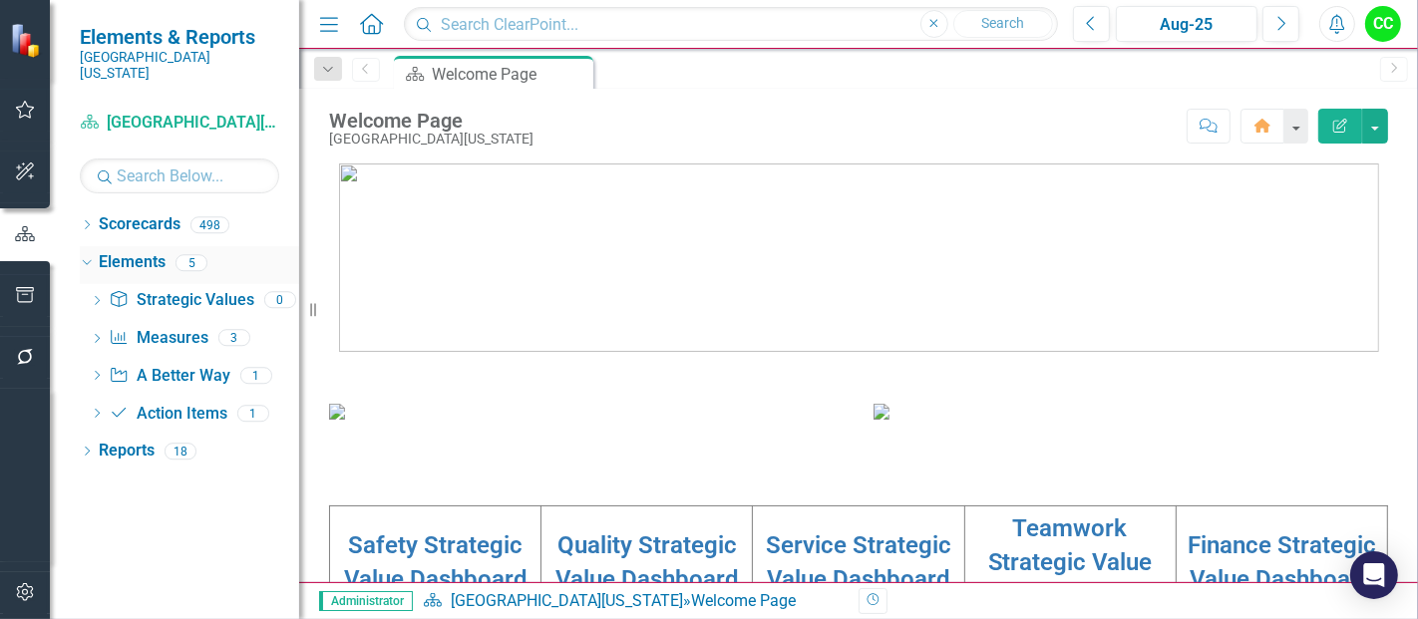
click at [88, 255] on icon "Dropdown" at bounding box center [84, 262] width 11 height 14
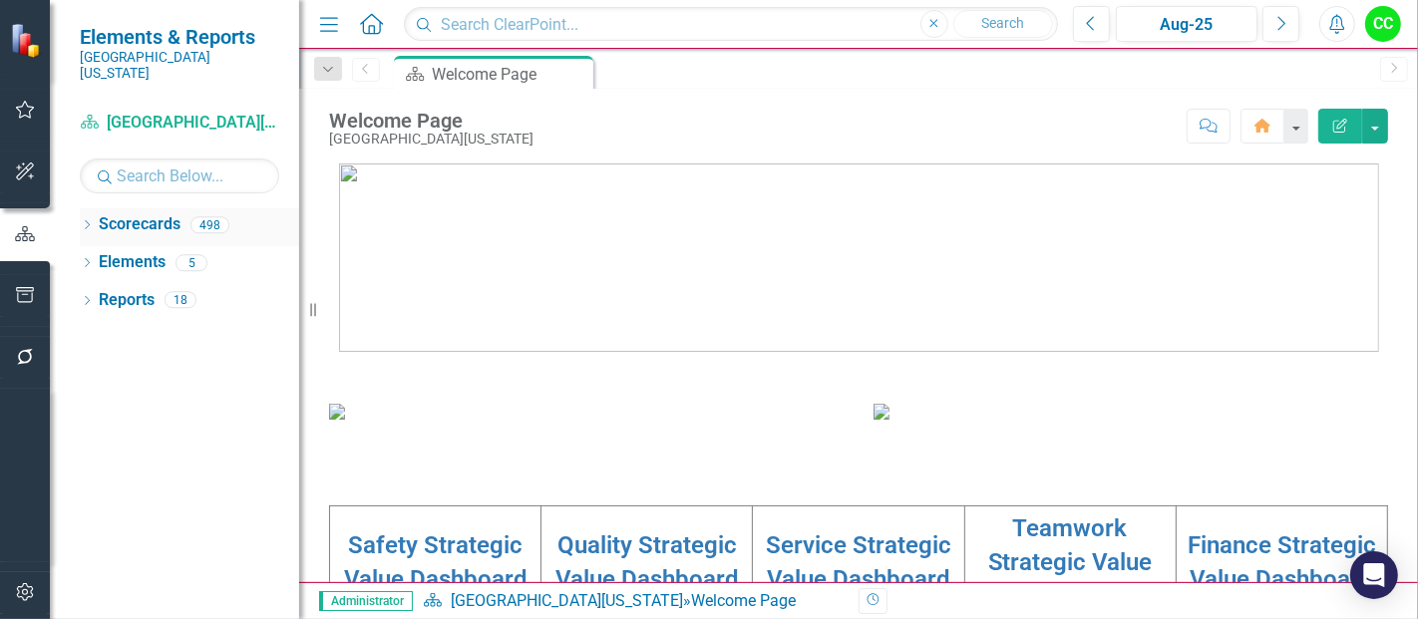
click at [83, 221] on icon "Dropdown" at bounding box center [87, 226] width 14 height 11
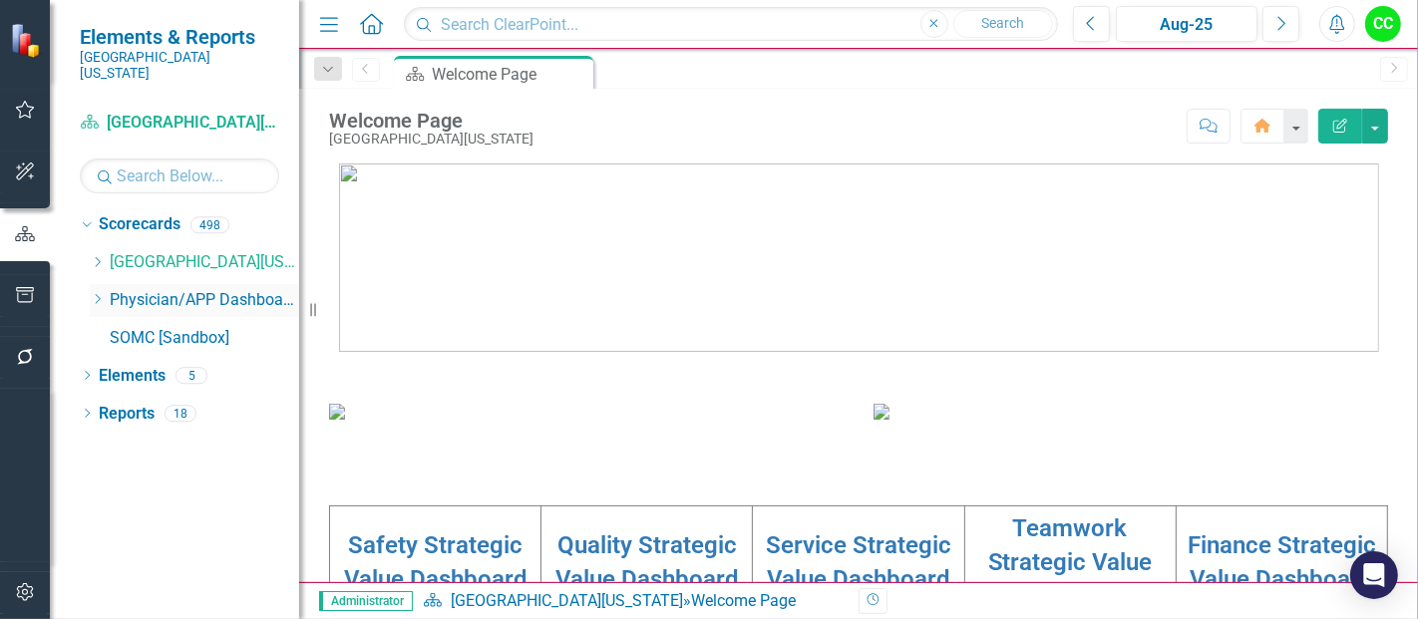
click at [95, 293] on icon "Dropdown" at bounding box center [97, 299] width 15 height 12
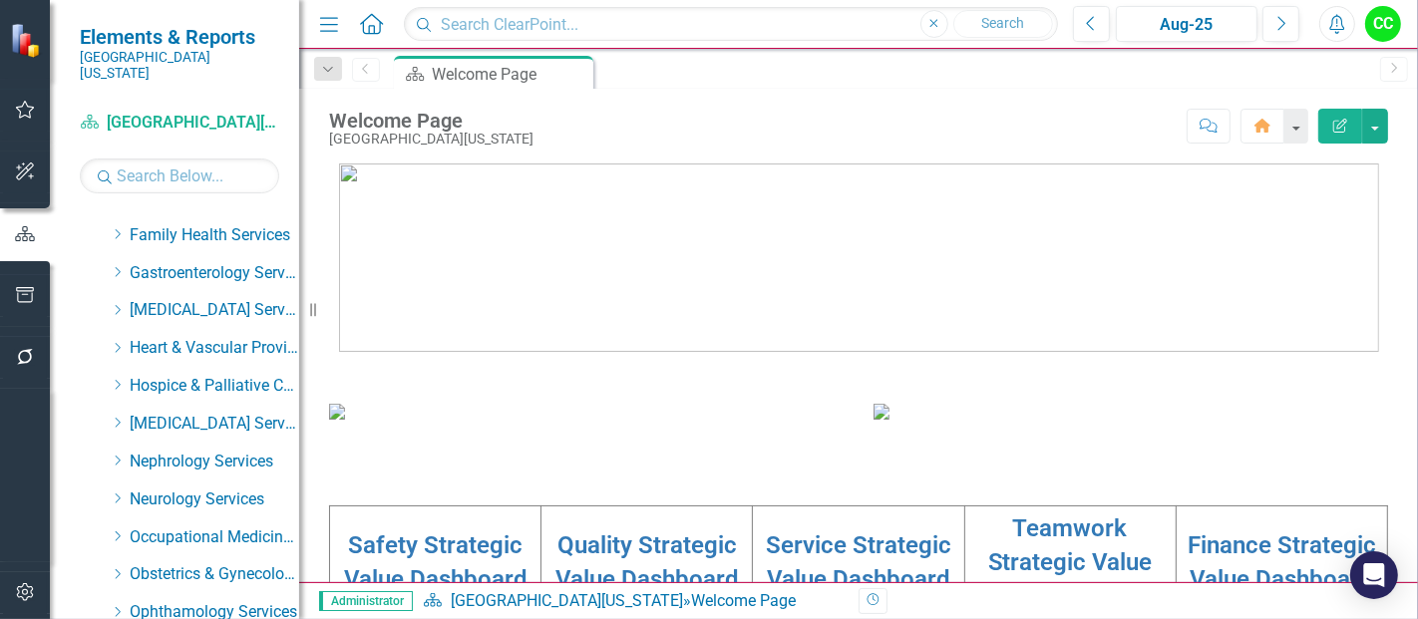
scroll to position [374, 0]
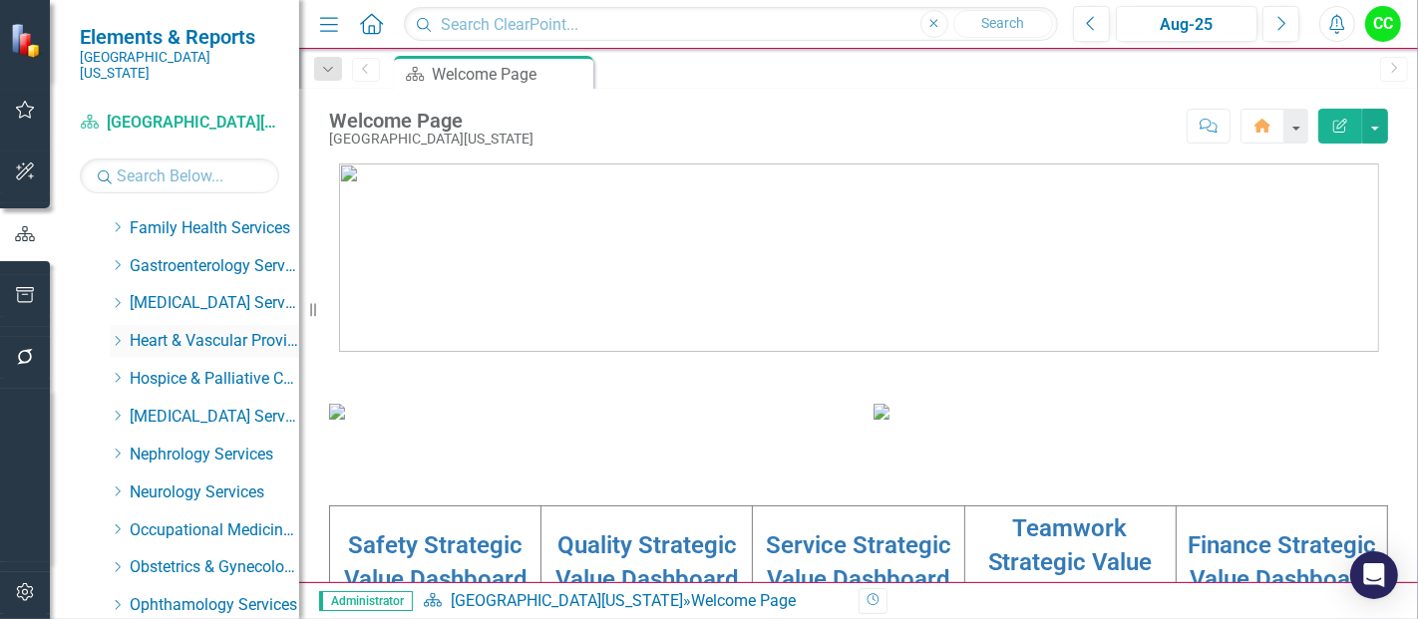
click at [120, 335] on icon "Dropdown" at bounding box center [117, 341] width 15 height 12
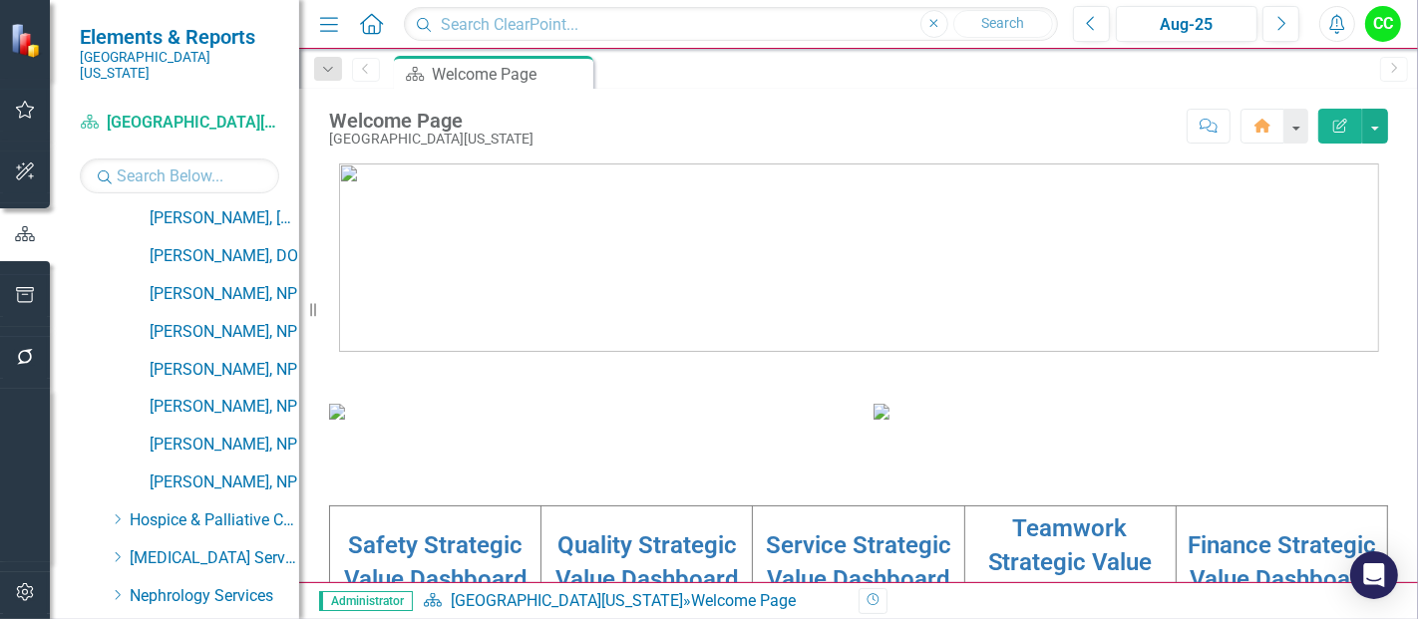
scroll to position [769, 0]
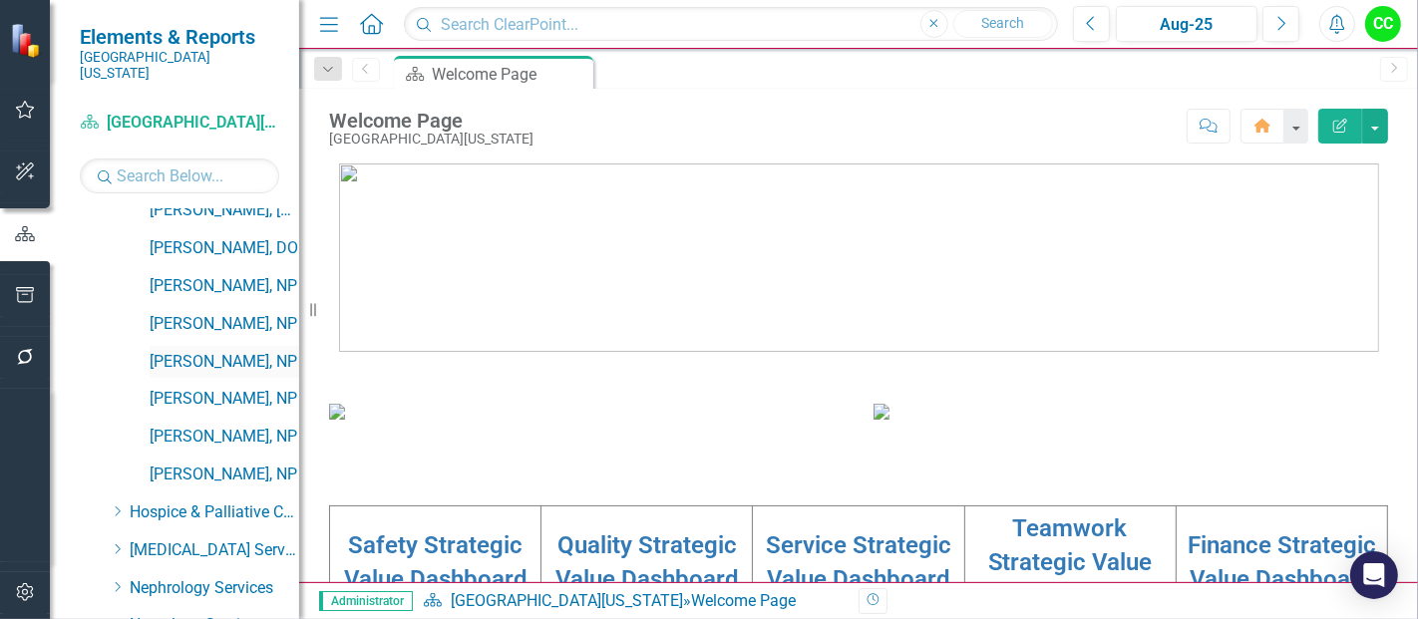
click at [207, 351] on link "[PERSON_NAME], NP" at bounding box center [225, 362] width 150 height 23
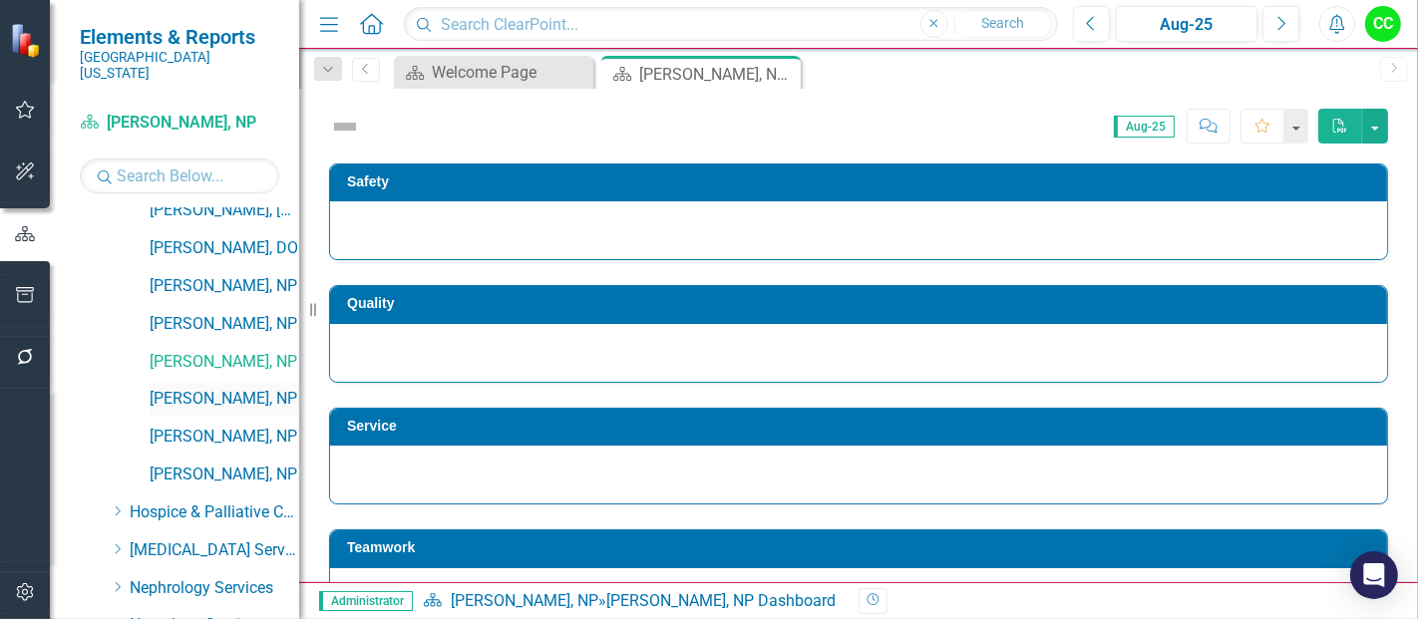
click at [205, 388] on link "[PERSON_NAME], NP" at bounding box center [225, 399] width 150 height 23
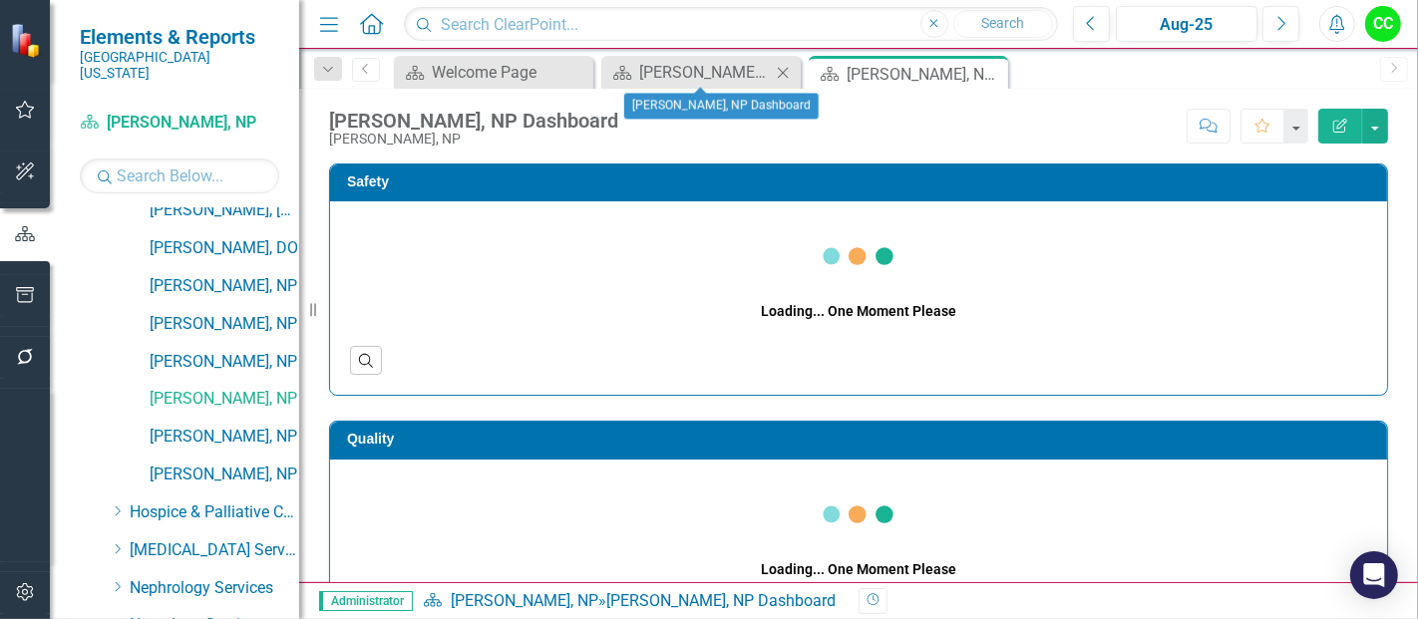
click at [783, 74] on icon "Close" at bounding box center [783, 73] width 20 height 16
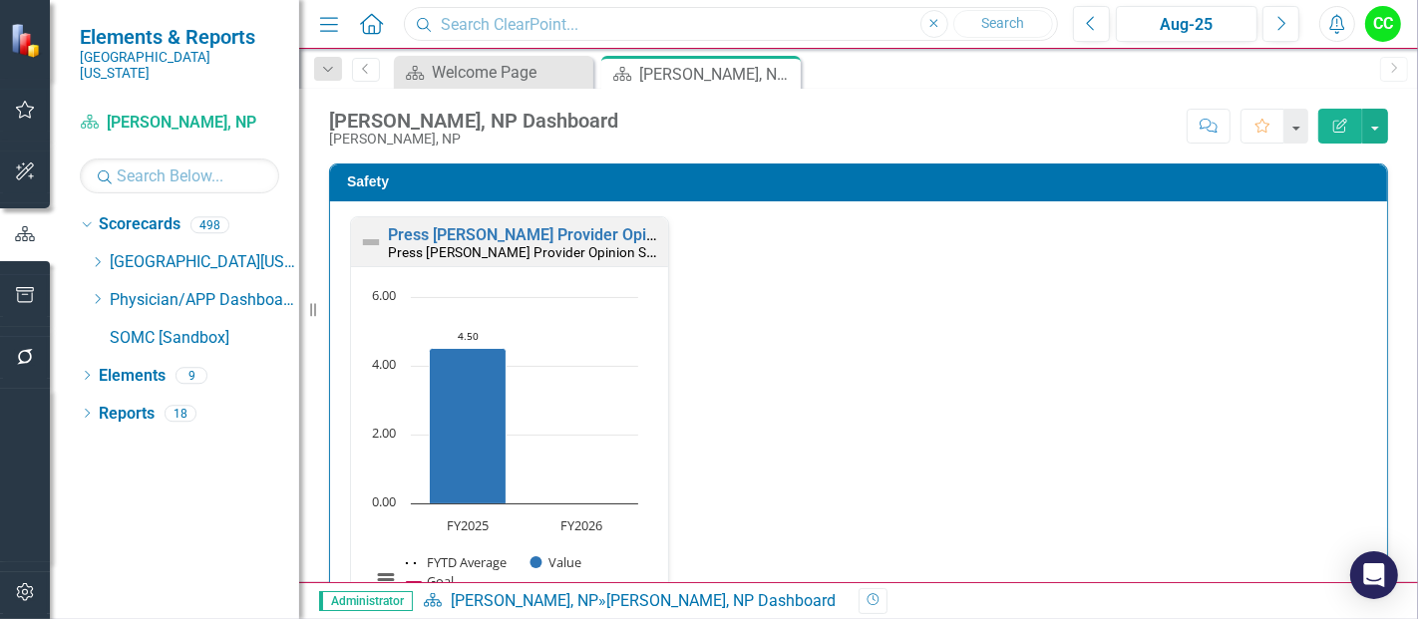
click at [659, 18] on input "text" at bounding box center [731, 24] width 654 height 35
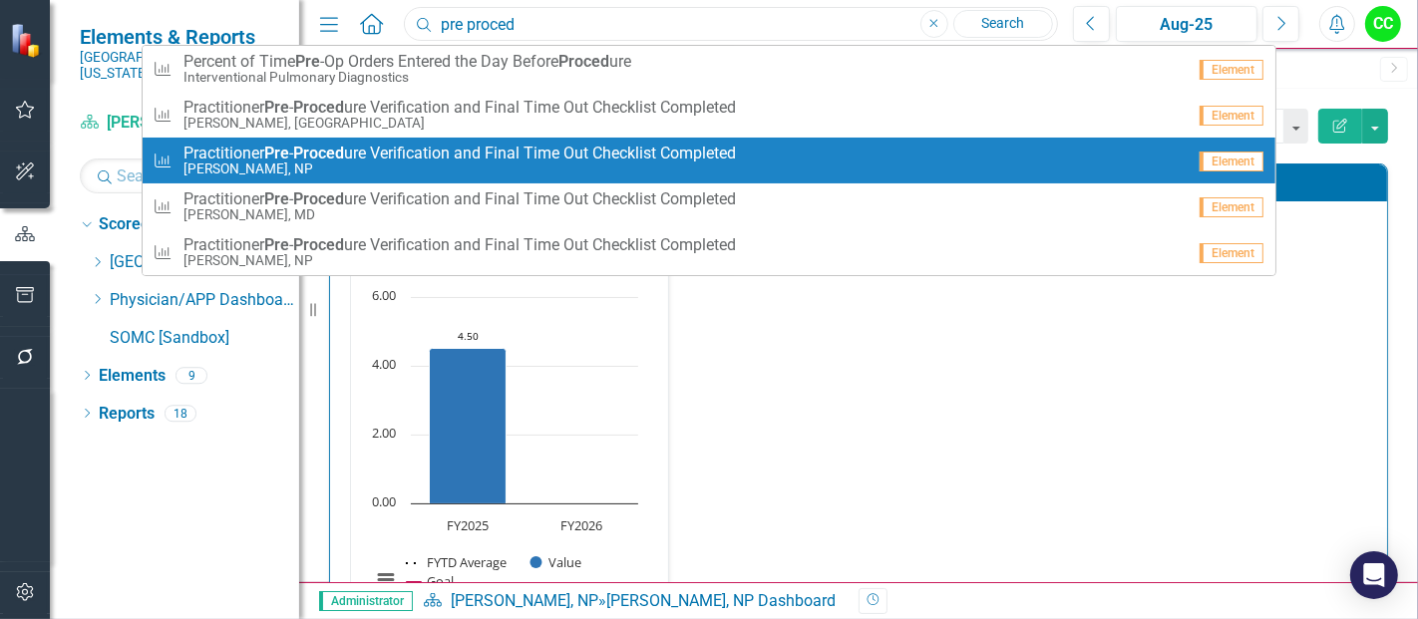
type input "pre proced"
click at [415, 143] on link "Measure Practitioner Pre - Proced ure Verification and Final Time Out Checklist…" at bounding box center [709, 161] width 1133 height 46
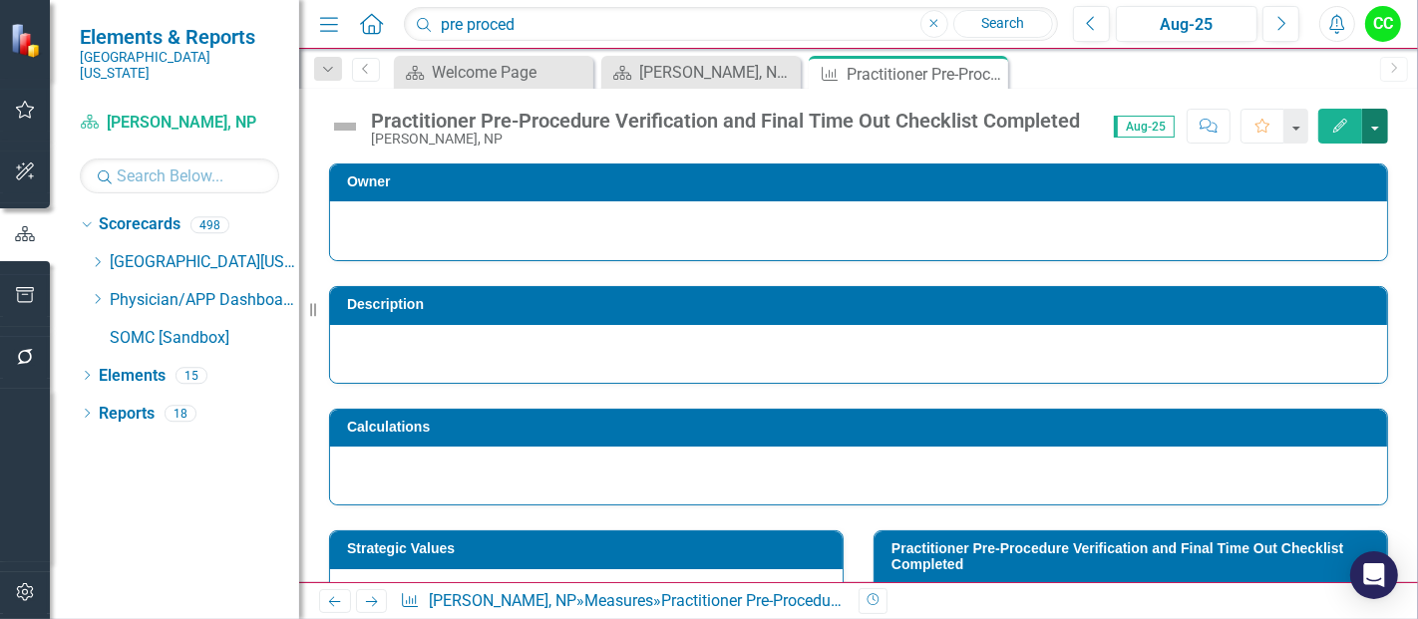
click at [1381, 129] on button "button" at bounding box center [1375, 126] width 26 height 35
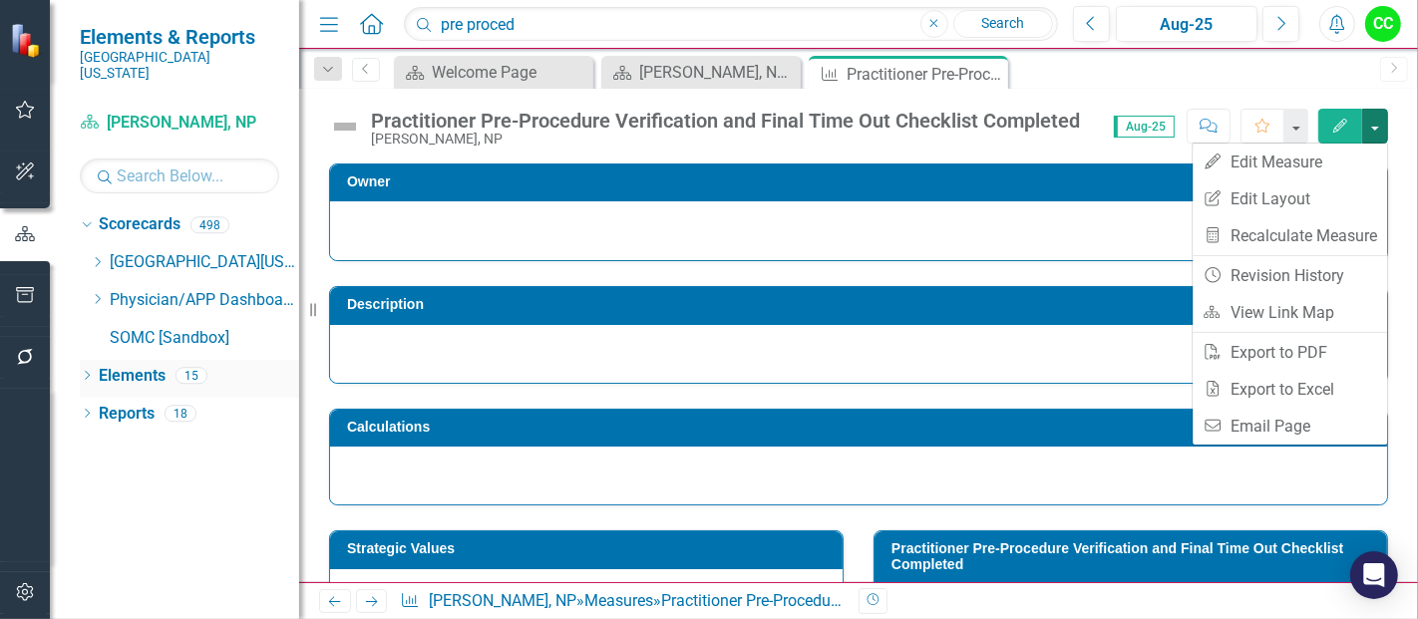
click at [142, 365] on link "Elements" at bounding box center [132, 376] width 67 height 23
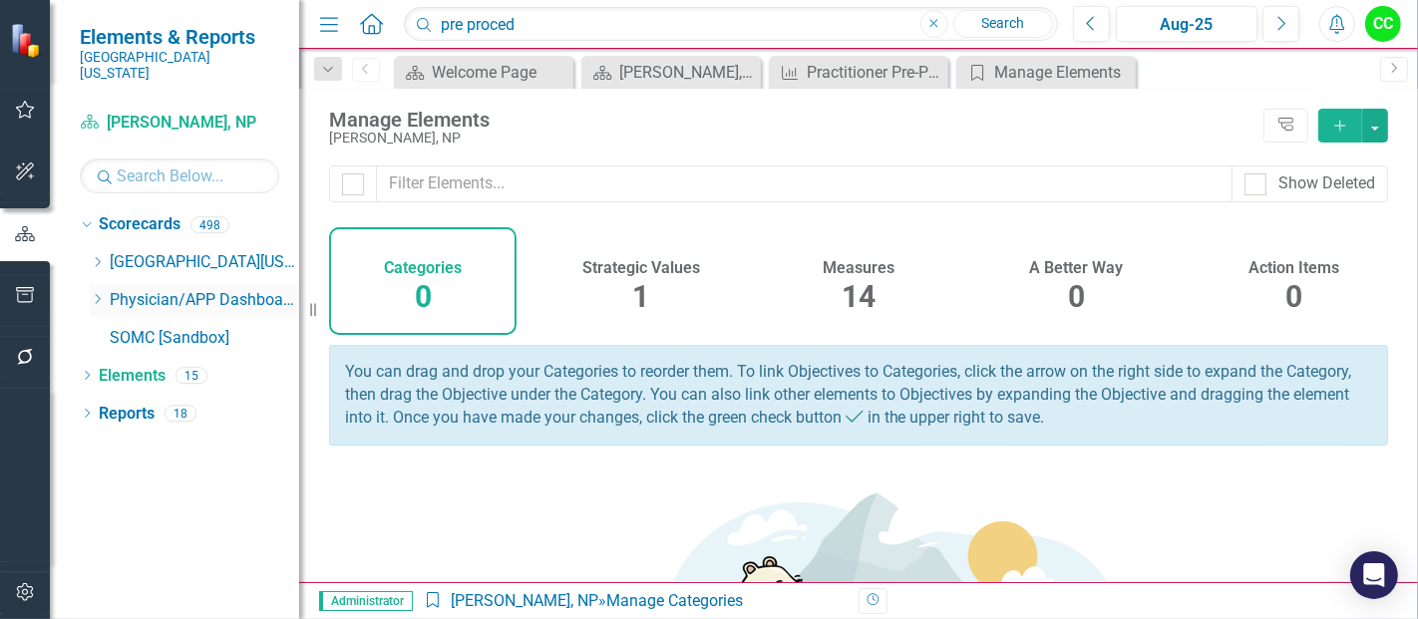
click at [96, 293] on icon "Dropdown" at bounding box center [97, 299] width 15 height 12
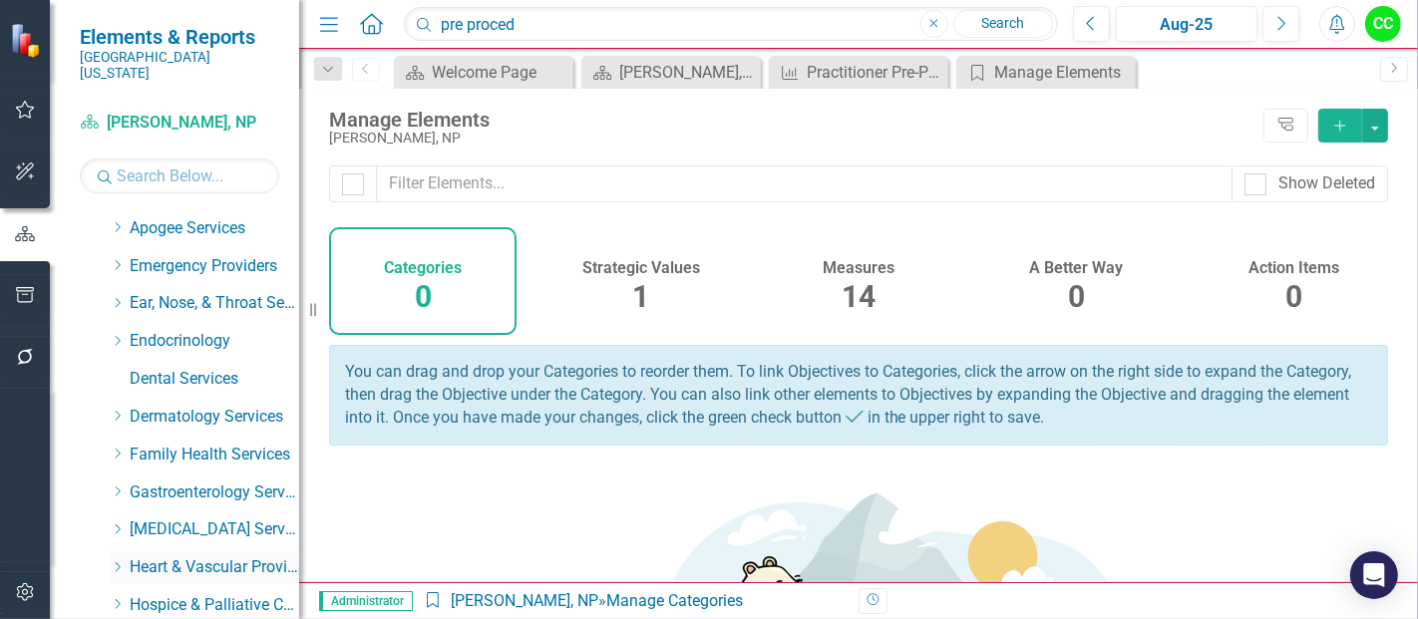
scroll to position [119, 0]
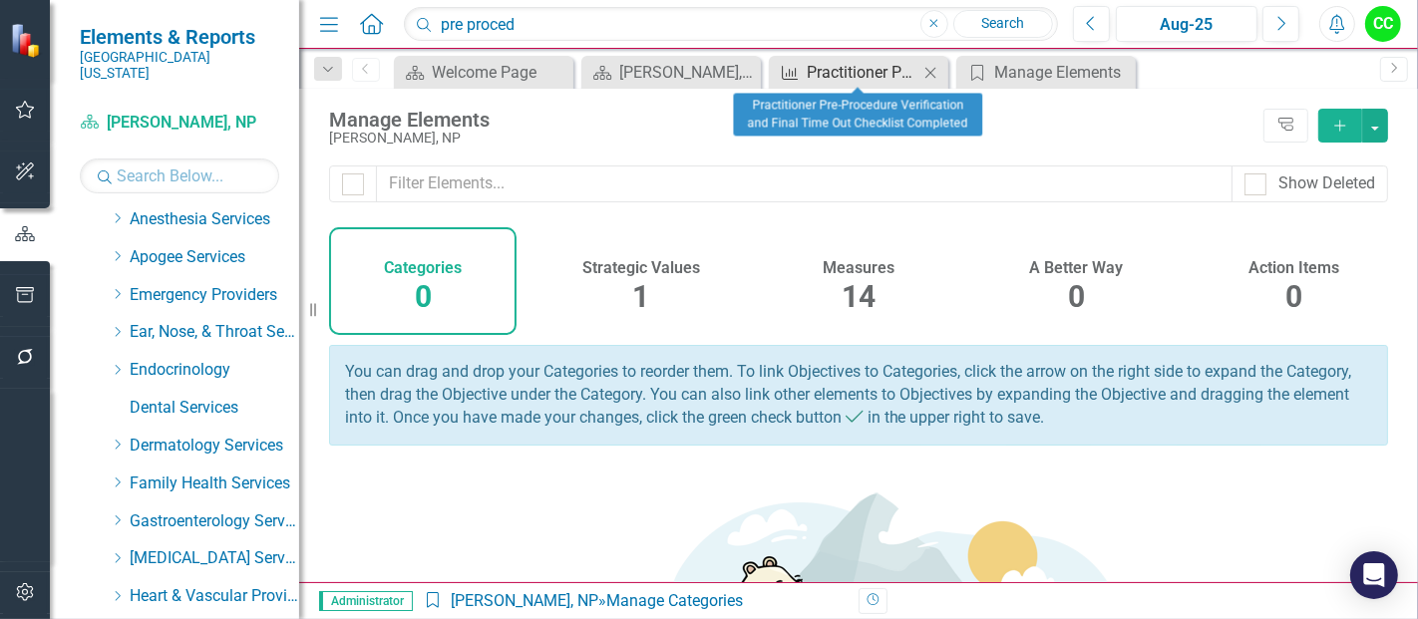
click at [848, 71] on div "Practitioner Pre-Procedure Verification and Final Time Out Checklist Completed" at bounding box center [863, 72] width 112 height 25
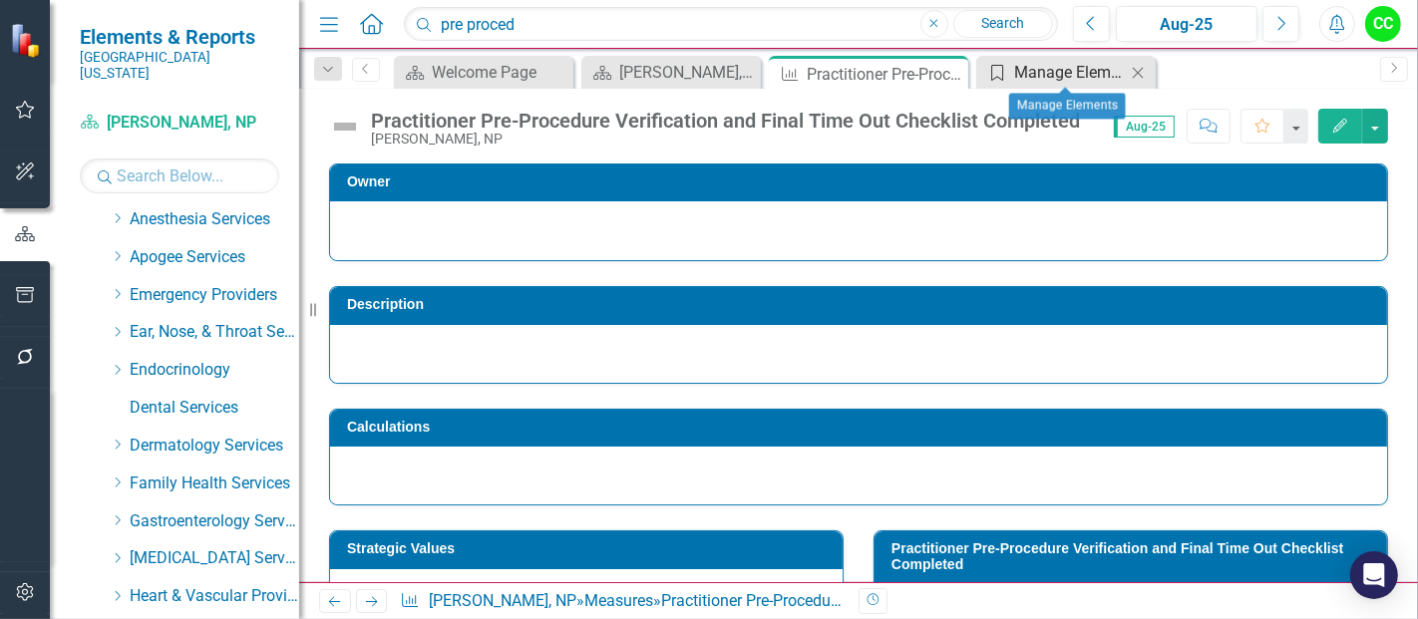
click at [1006, 70] on icon "Category" at bounding box center [997, 73] width 20 height 16
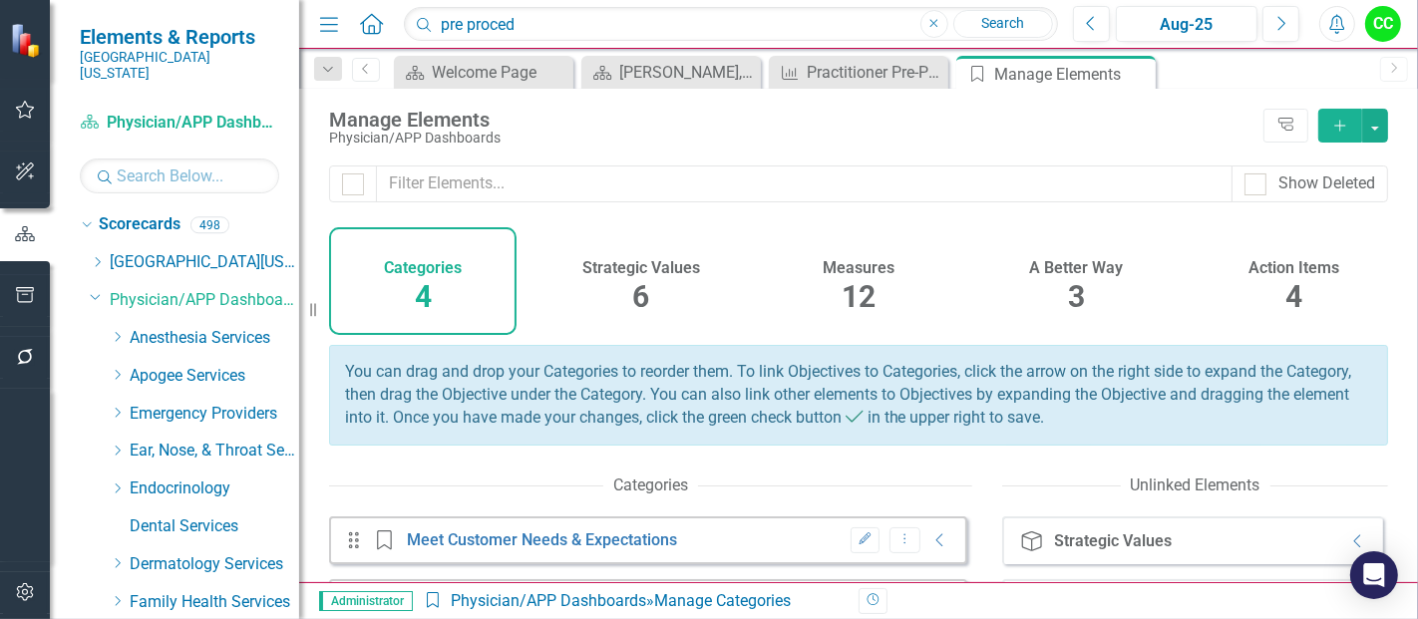
click at [842, 291] on span "12" at bounding box center [859, 296] width 34 height 35
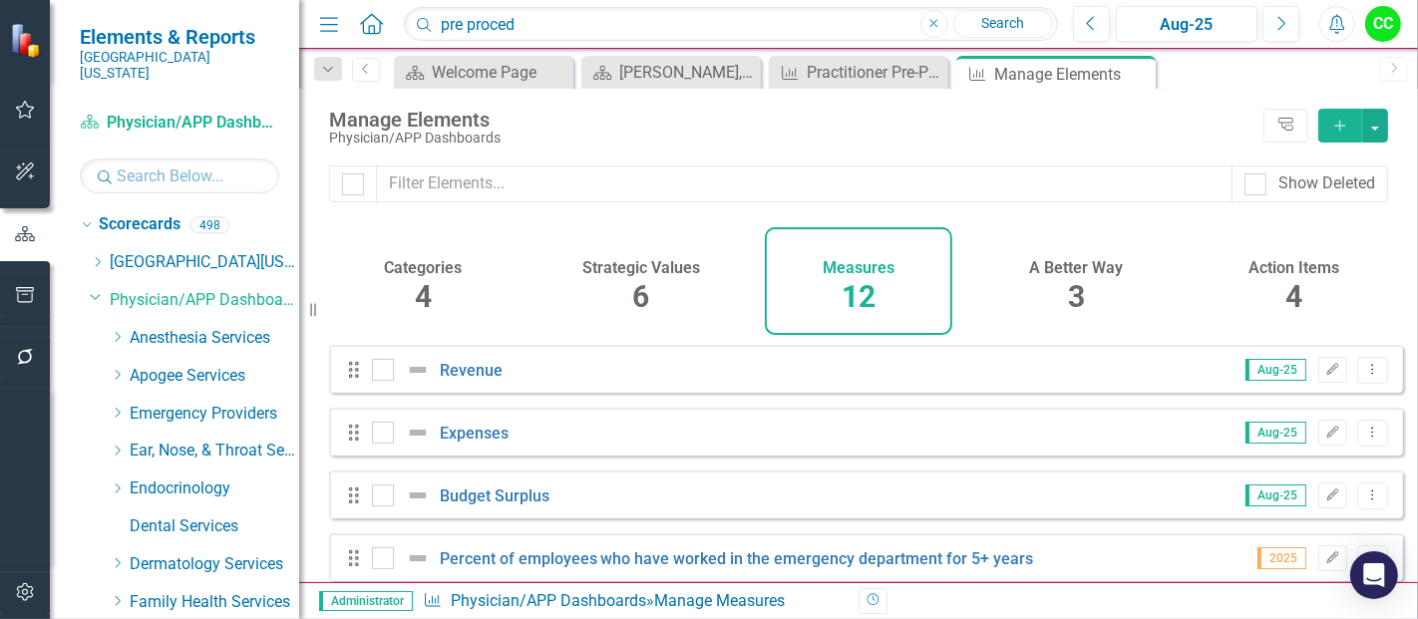
scroll to position [1, 0]
click at [1136, 69] on icon "Close" at bounding box center [1137, 74] width 20 height 16
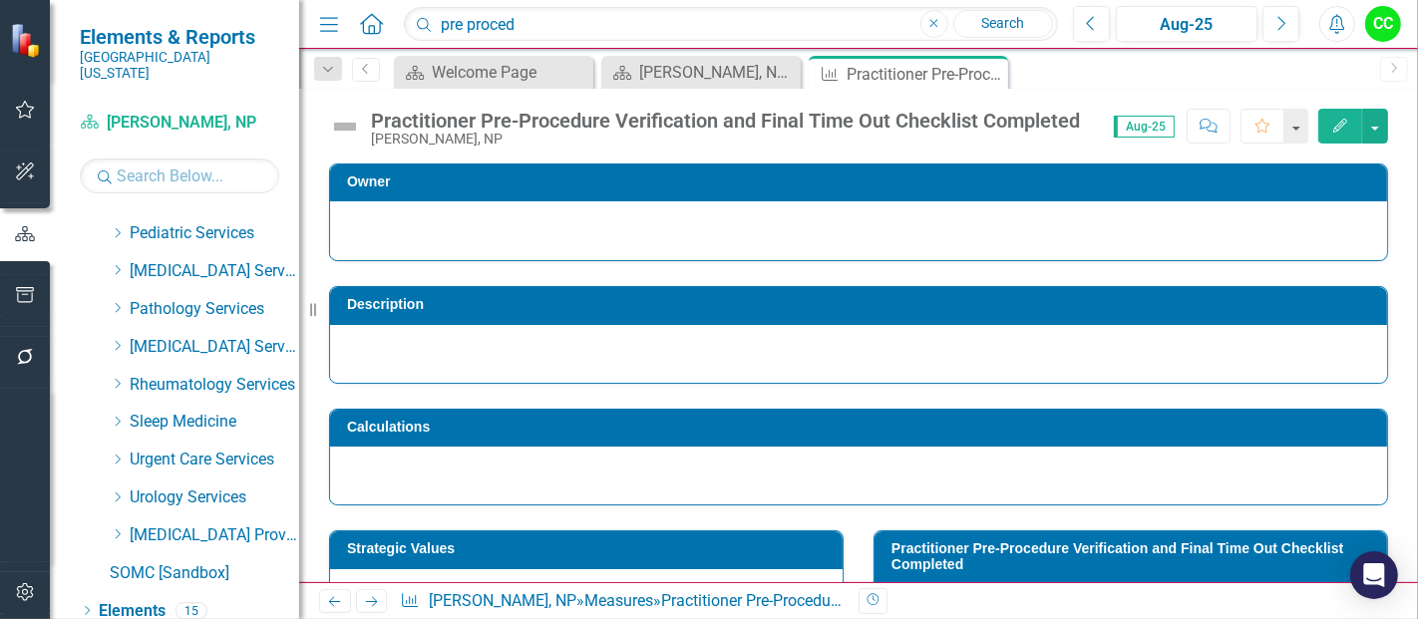
scroll to position [1005, 0]
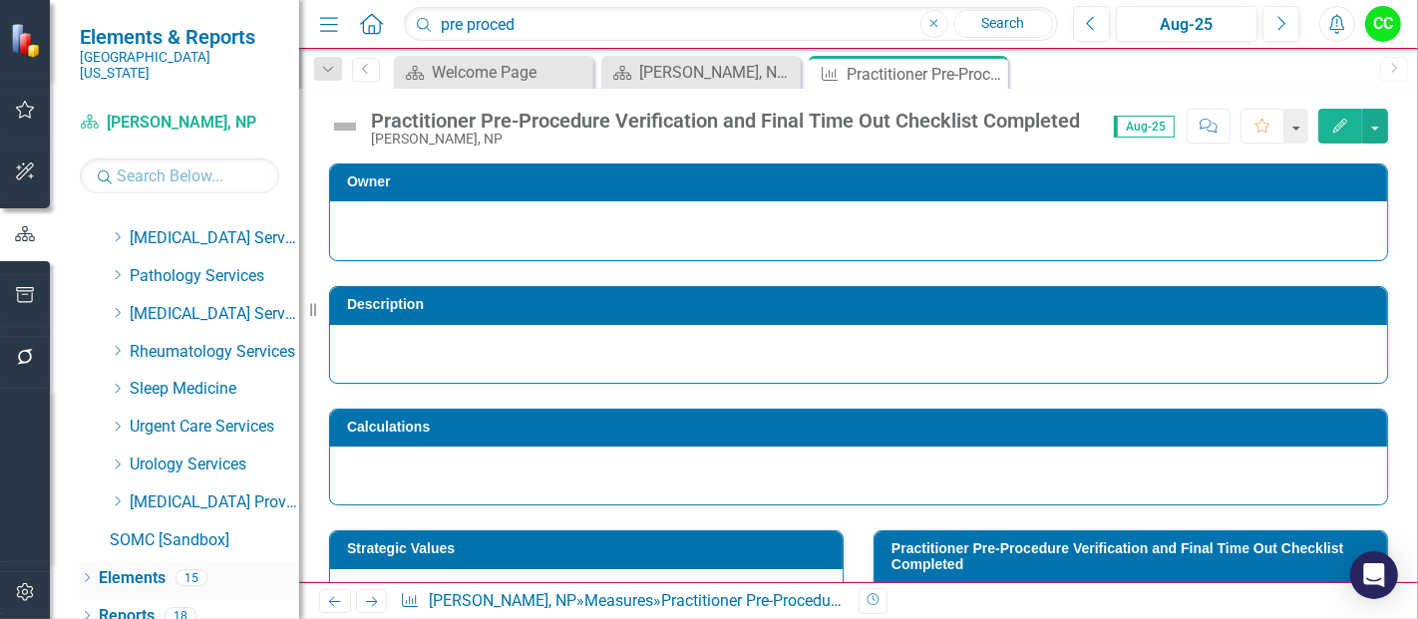
click at [88, 574] on icon "Dropdown" at bounding box center [87, 579] width 14 height 11
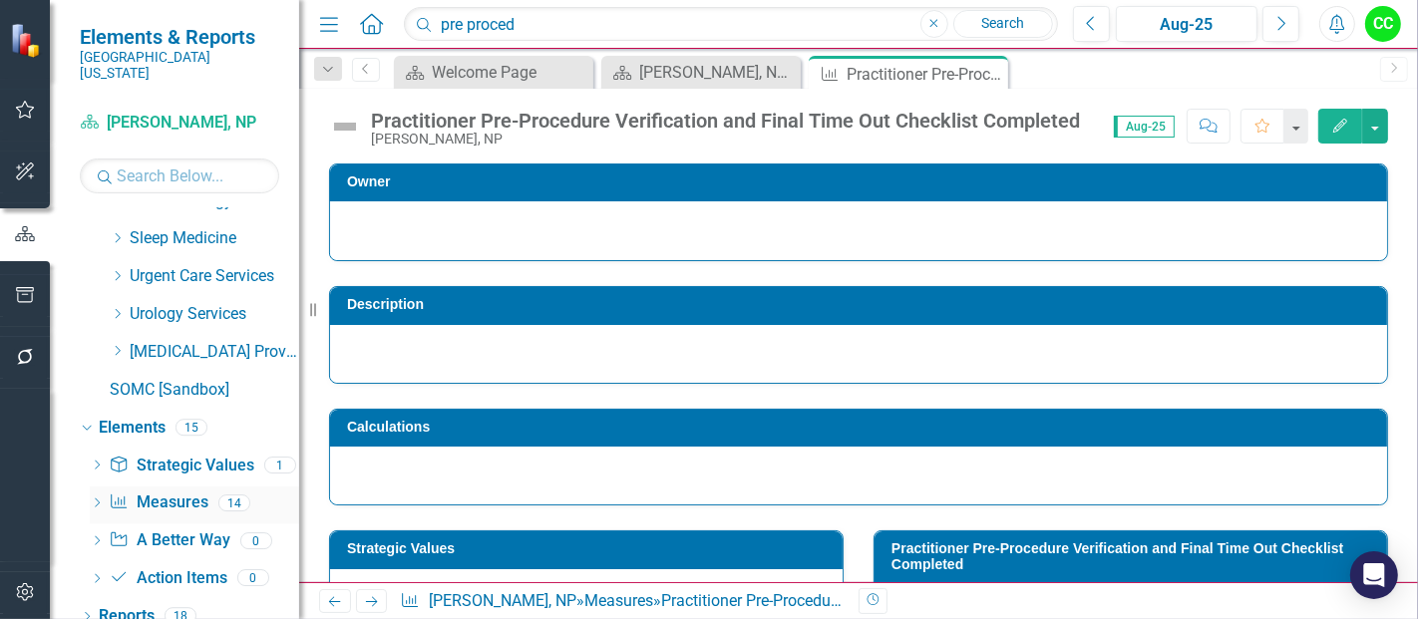
click at [176, 492] on link "Measure Measures" at bounding box center [158, 503] width 99 height 23
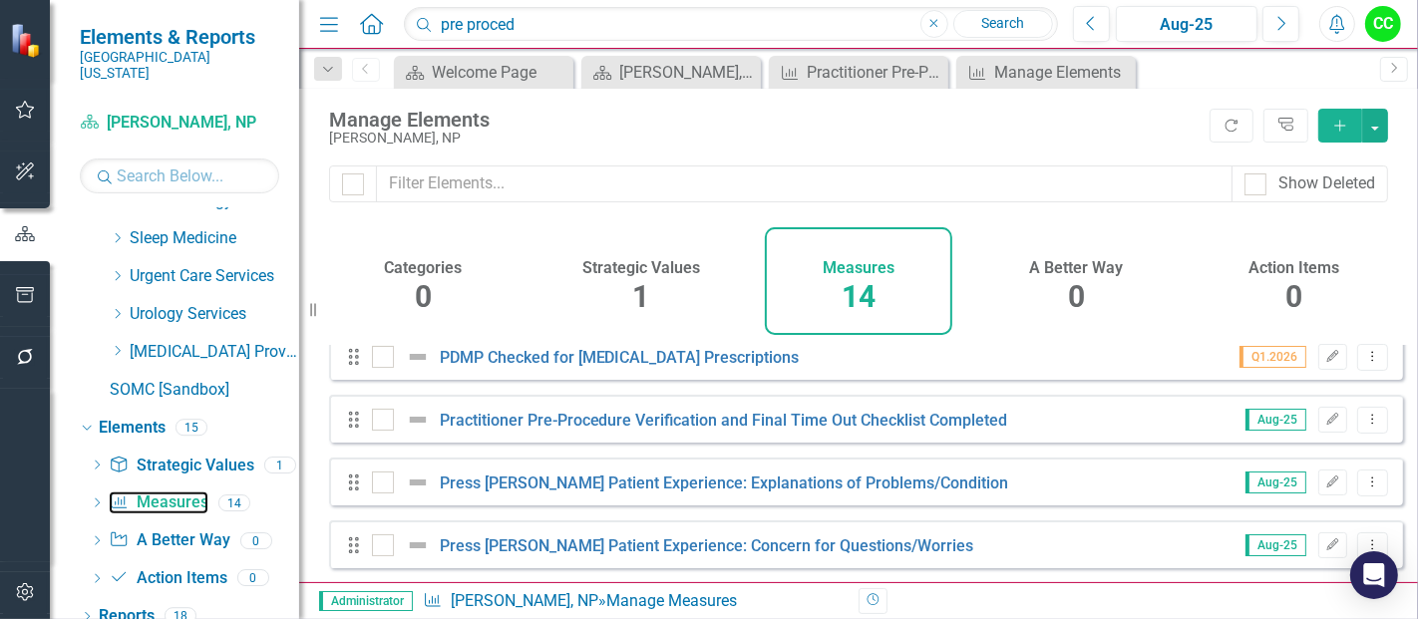
scroll to position [390, 0]
click at [1364, 426] on icon "Dropdown Menu" at bounding box center [1372, 419] width 17 height 13
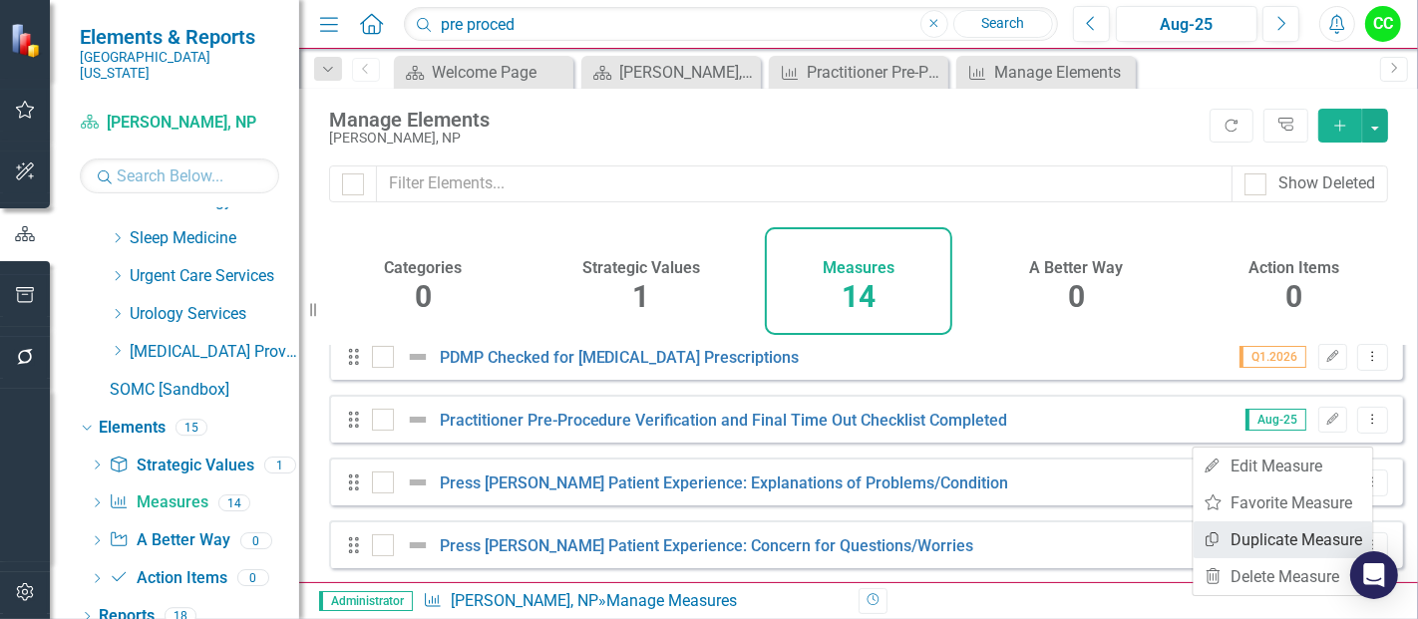
click at [1283, 536] on link "Copy Duplicate Measure" at bounding box center [1283, 540] width 179 height 37
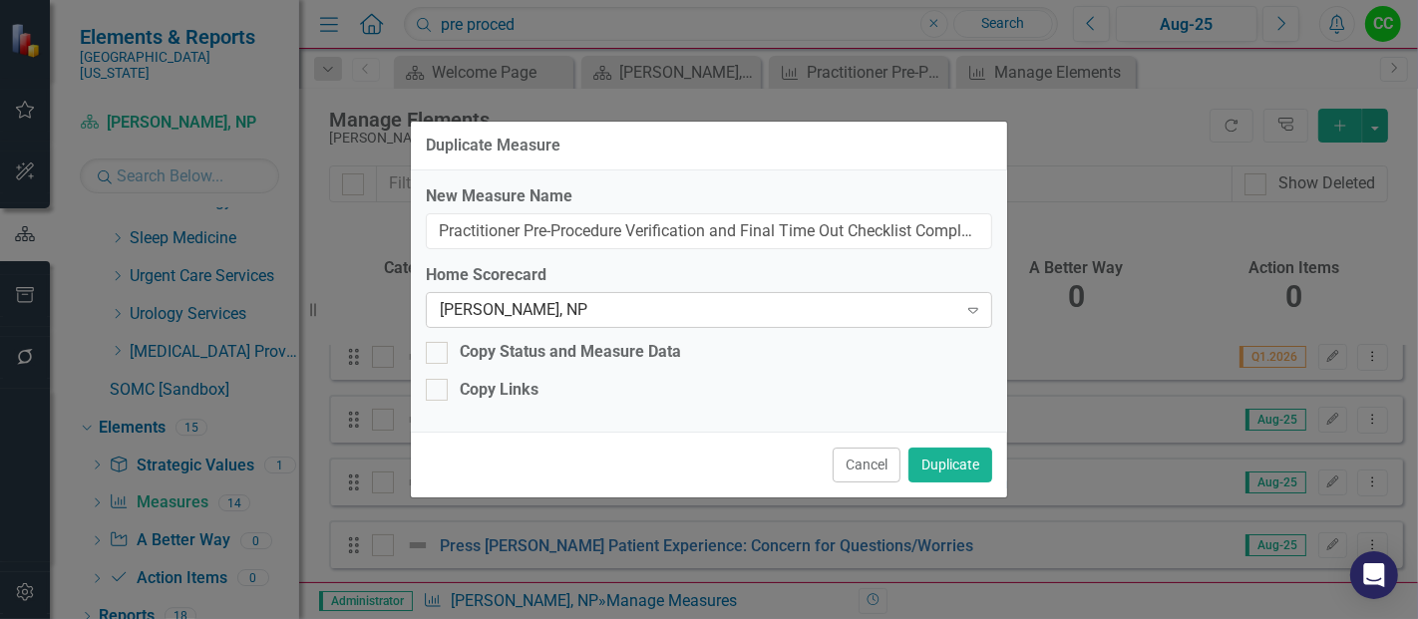
click at [673, 318] on div "[PERSON_NAME], NP" at bounding box center [699, 310] width 518 height 23
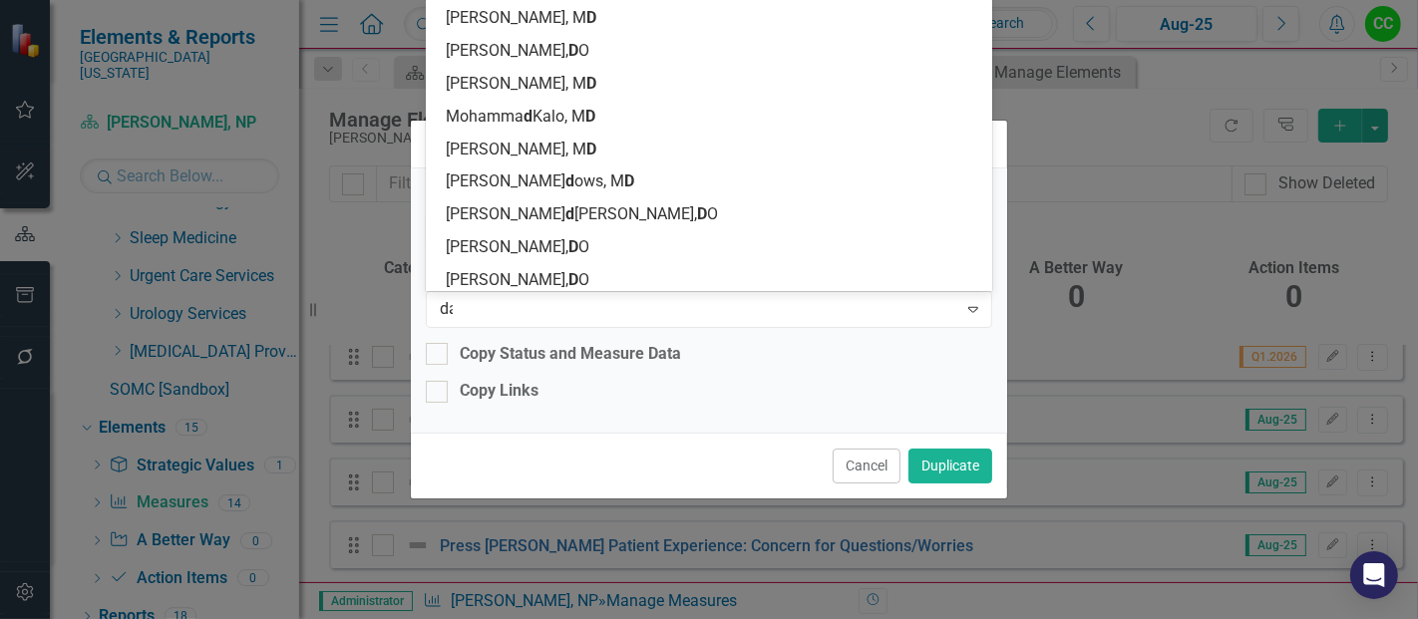
scroll to position [0, 0]
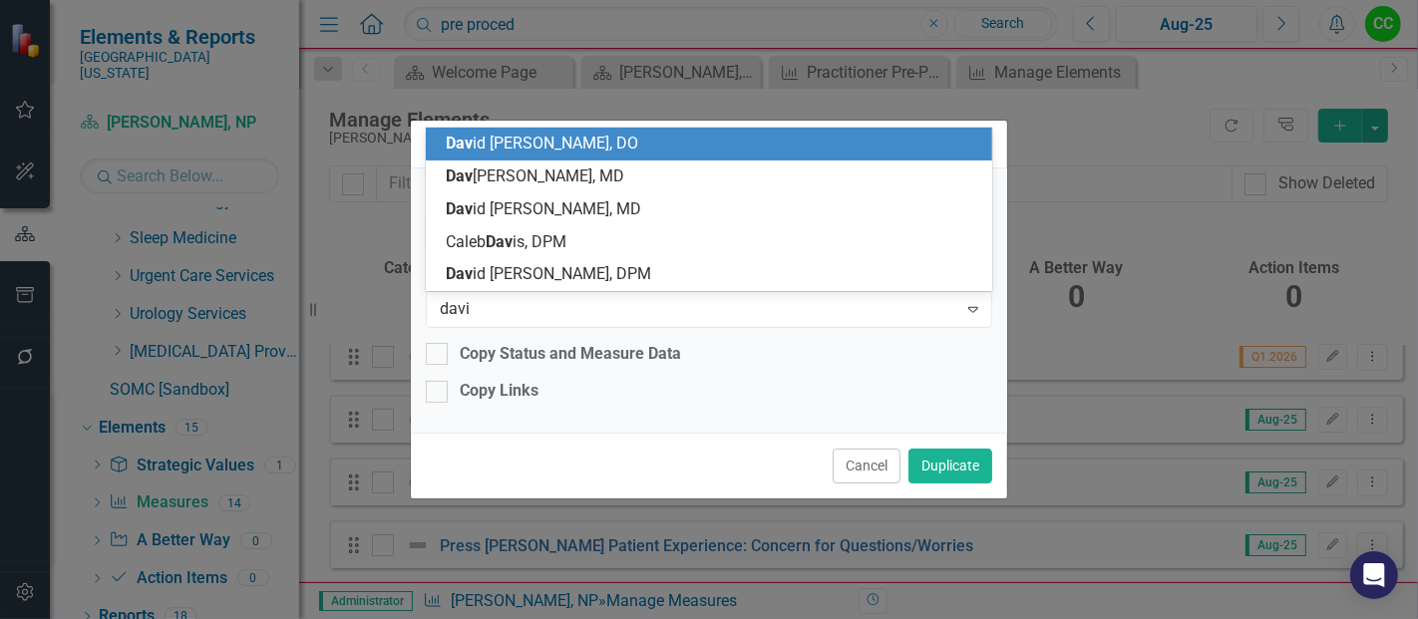
type input "davis"
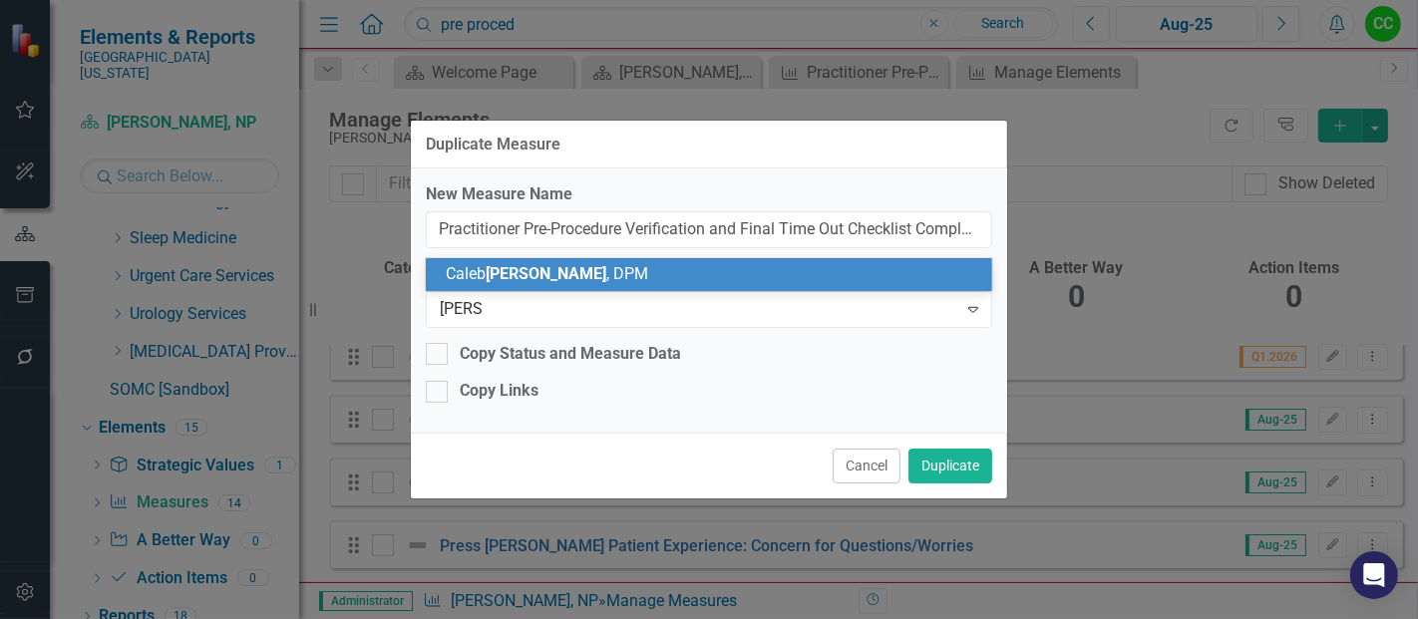
click at [588, 279] on div "Caleb Davis , DPM" at bounding box center [713, 274] width 535 height 23
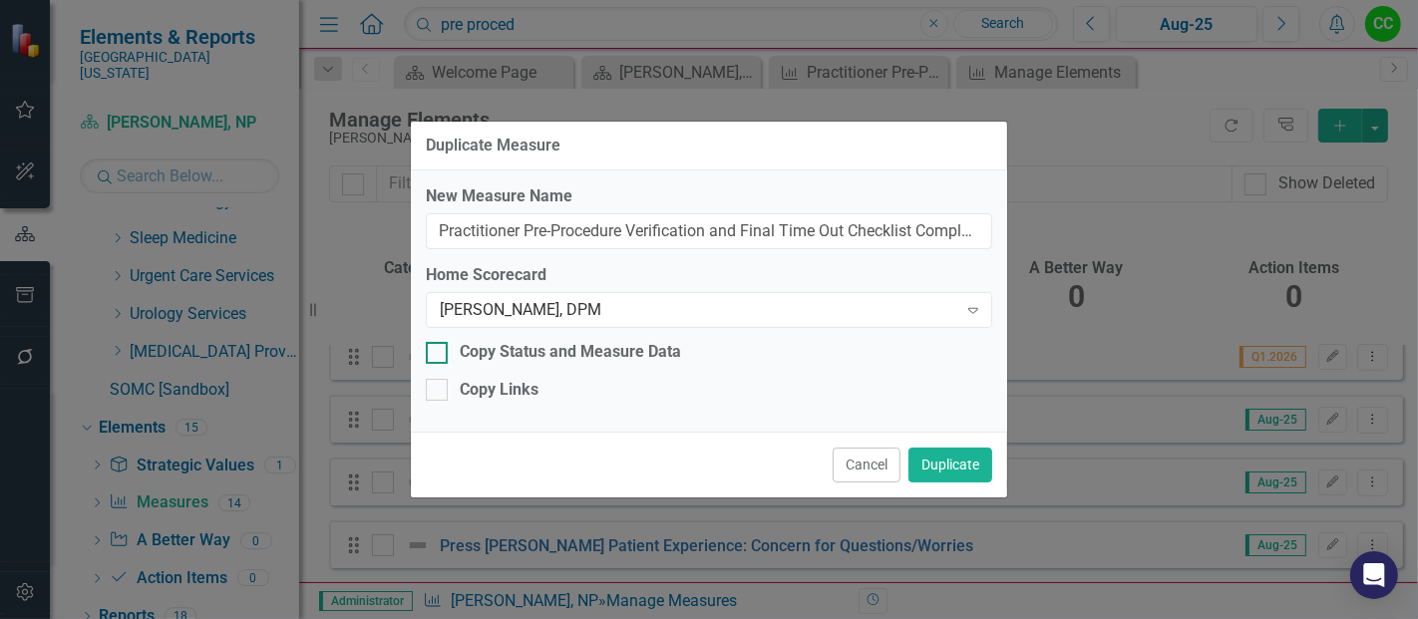
click at [436, 360] on div at bounding box center [437, 353] width 22 height 22
click at [436, 355] on input "Copy Status and Measure Data" at bounding box center [432, 348] width 13 height 13
checkbox input "true"
click at [438, 401] on div at bounding box center [437, 390] width 22 height 22
click at [438, 392] on input "Copy Links" at bounding box center [432, 385] width 13 height 13
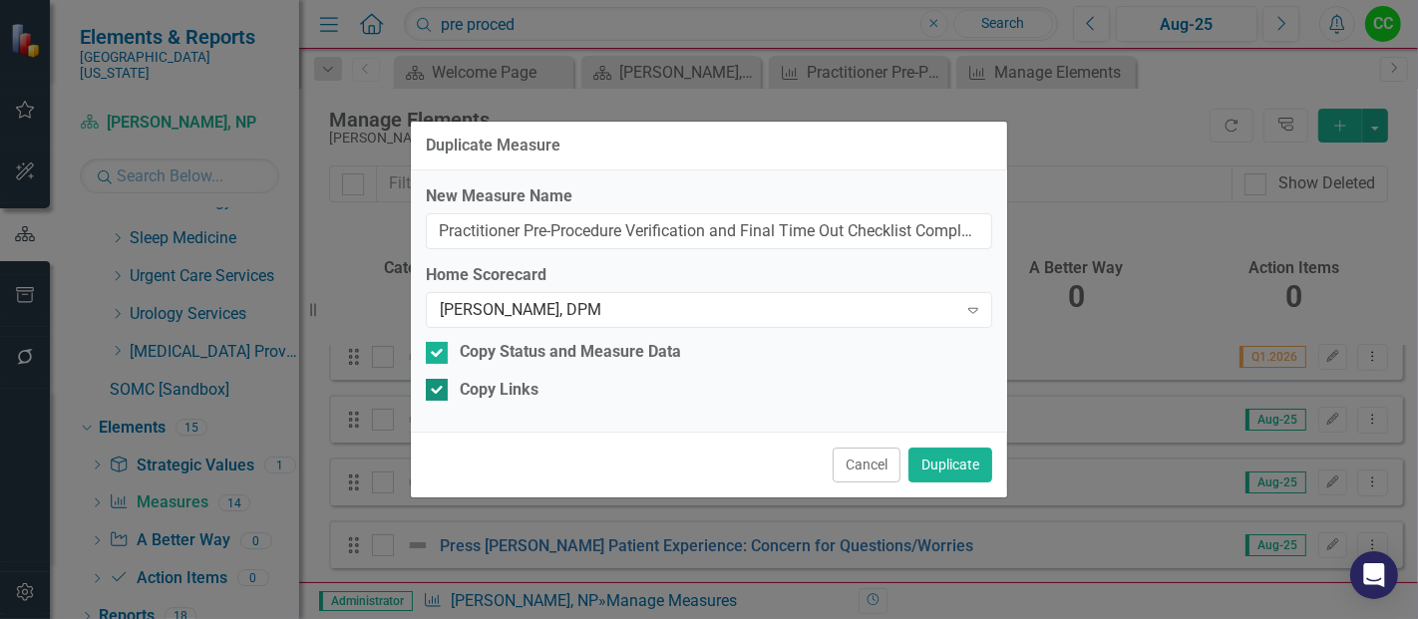
click at [430, 386] on input "Copy Links" at bounding box center [432, 385] width 13 height 13
checkbox input "false"
click at [946, 471] on button "Duplicate" at bounding box center [950, 465] width 84 height 35
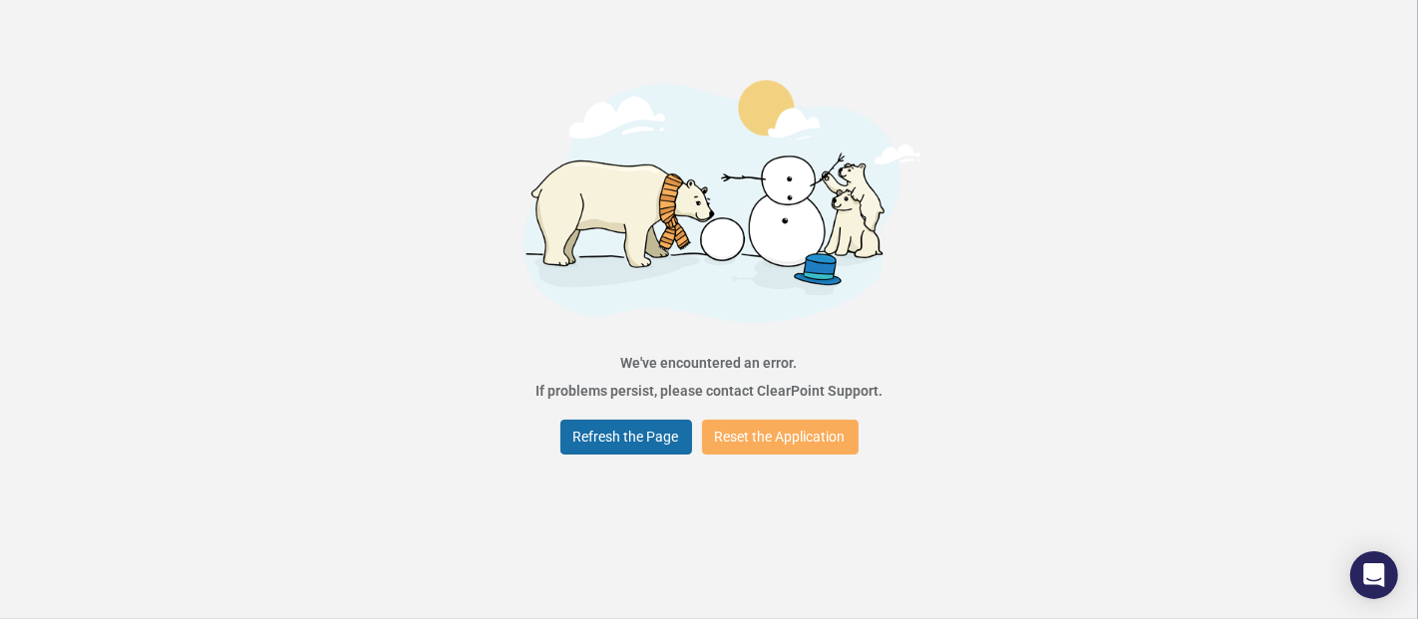
click at [590, 433] on button "Refresh the Page" at bounding box center [626, 437] width 132 height 35
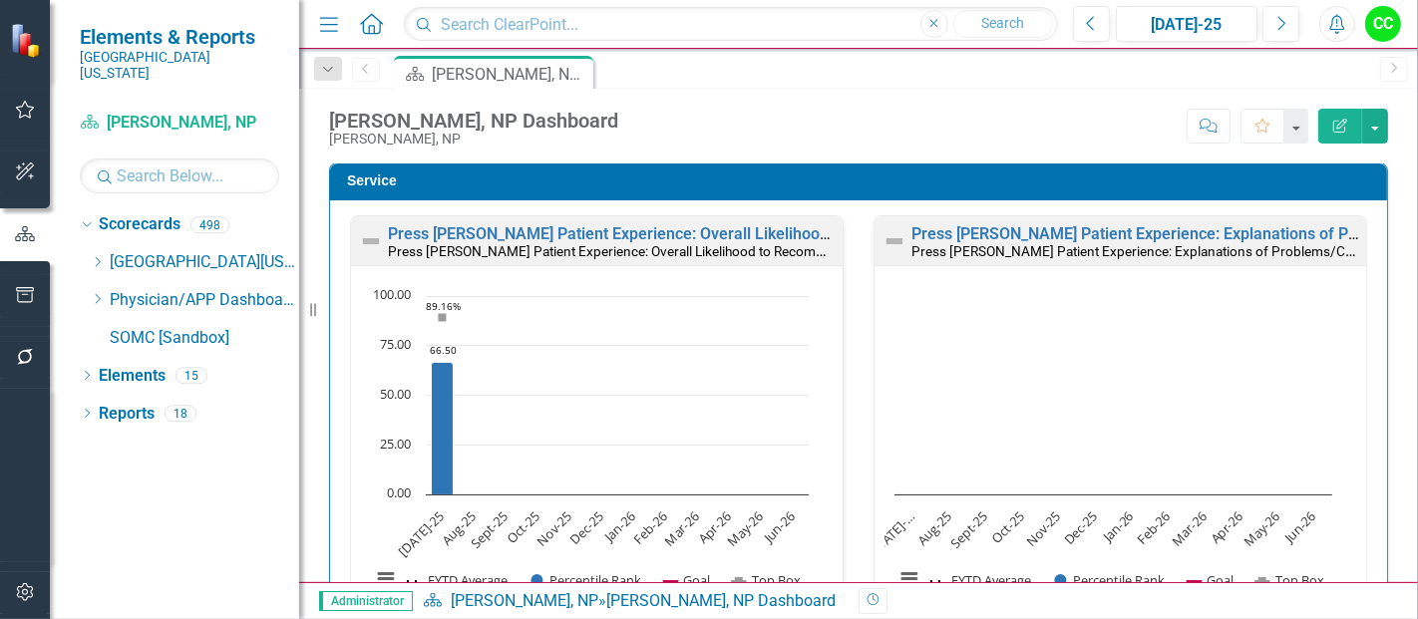
scroll to position [1085, 0]
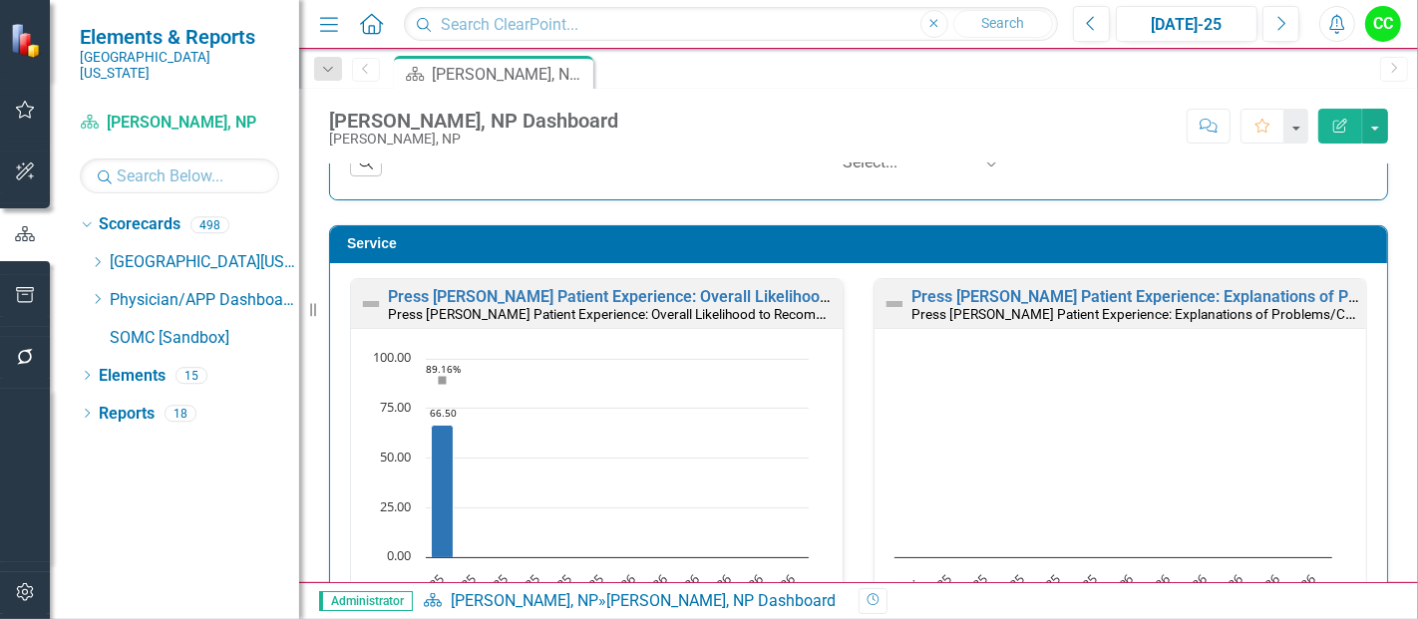
click at [823, 236] on h3 "Service" at bounding box center [862, 243] width 1030 height 15
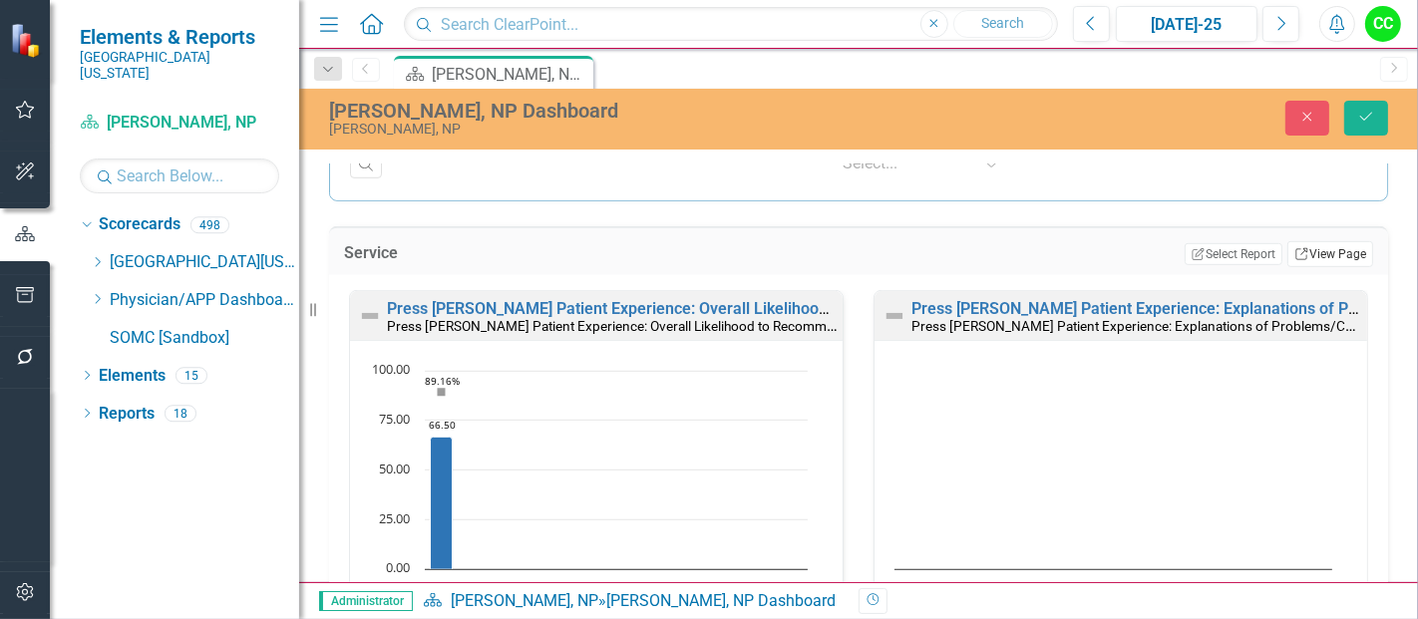
click at [1324, 243] on link "Link View Page" at bounding box center [1330, 254] width 86 height 26
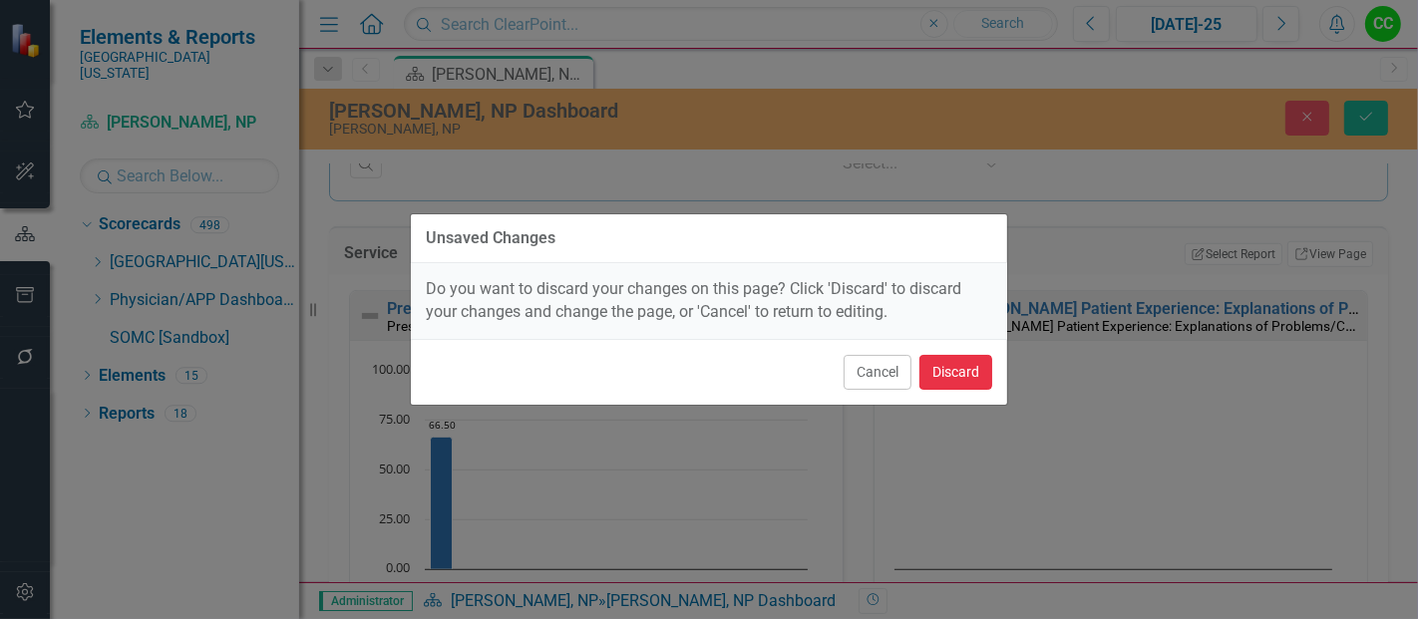
click at [969, 379] on button "Discard" at bounding box center [955, 372] width 73 height 35
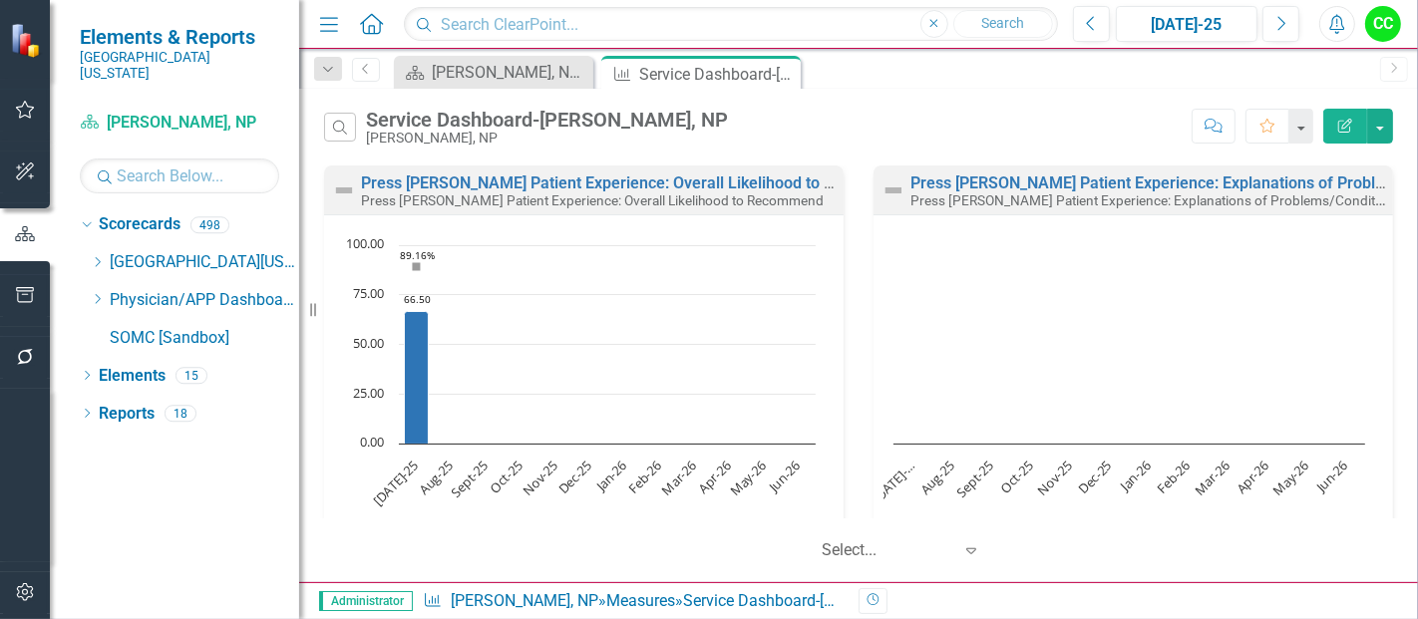
click at [1344, 125] on icon "Edit Report" at bounding box center [1345, 126] width 18 height 14
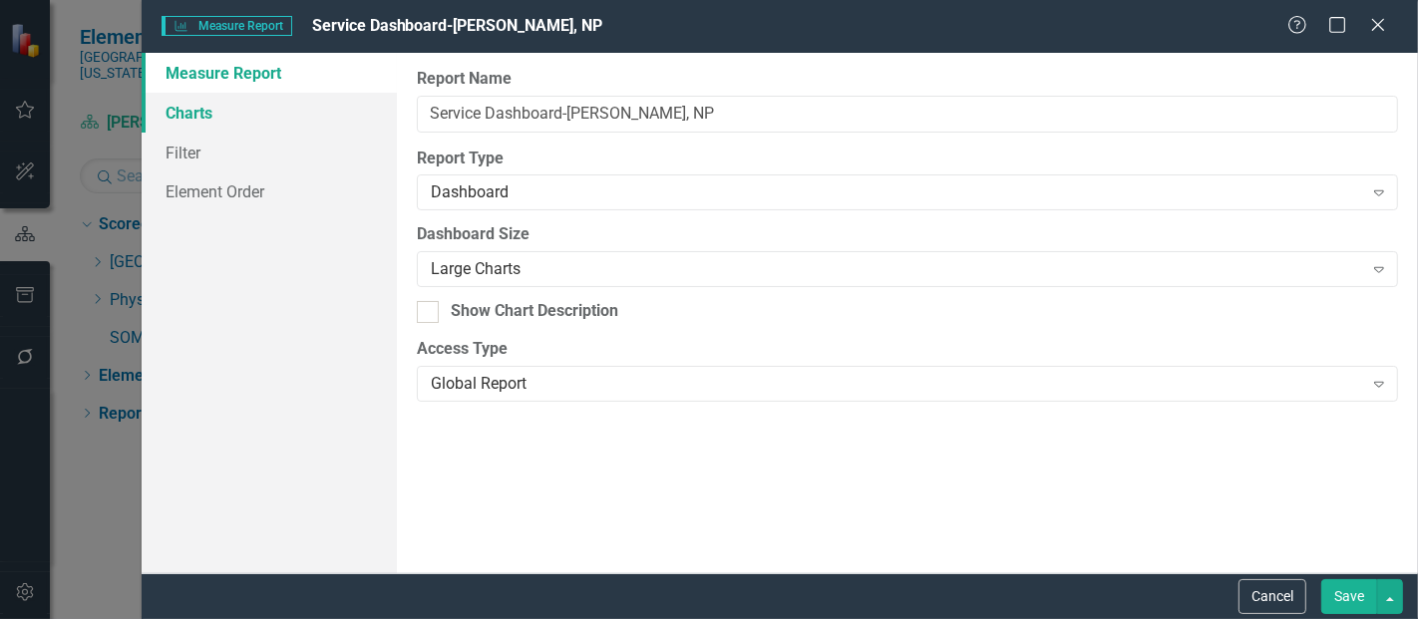
click at [250, 121] on link "Charts" at bounding box center [269, 113] width 255 height 40
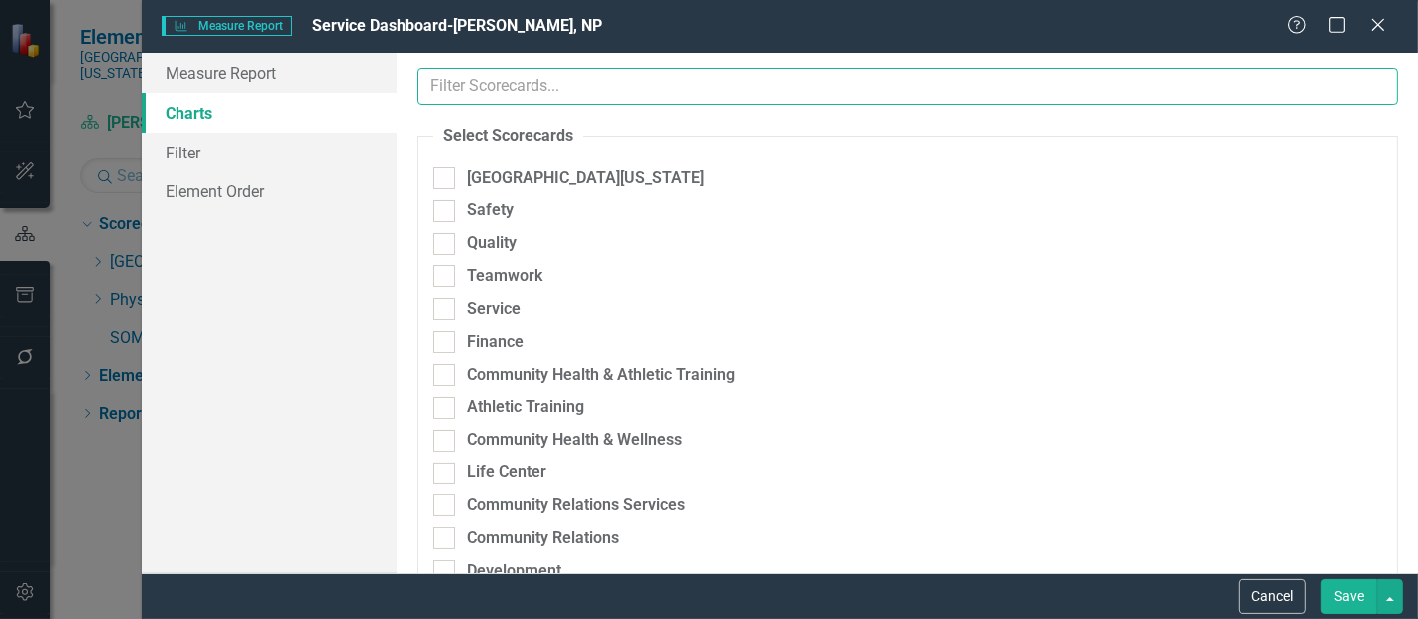
click at [584, 90] on input "text" at bounding box center [907, 86] width 981 height 37
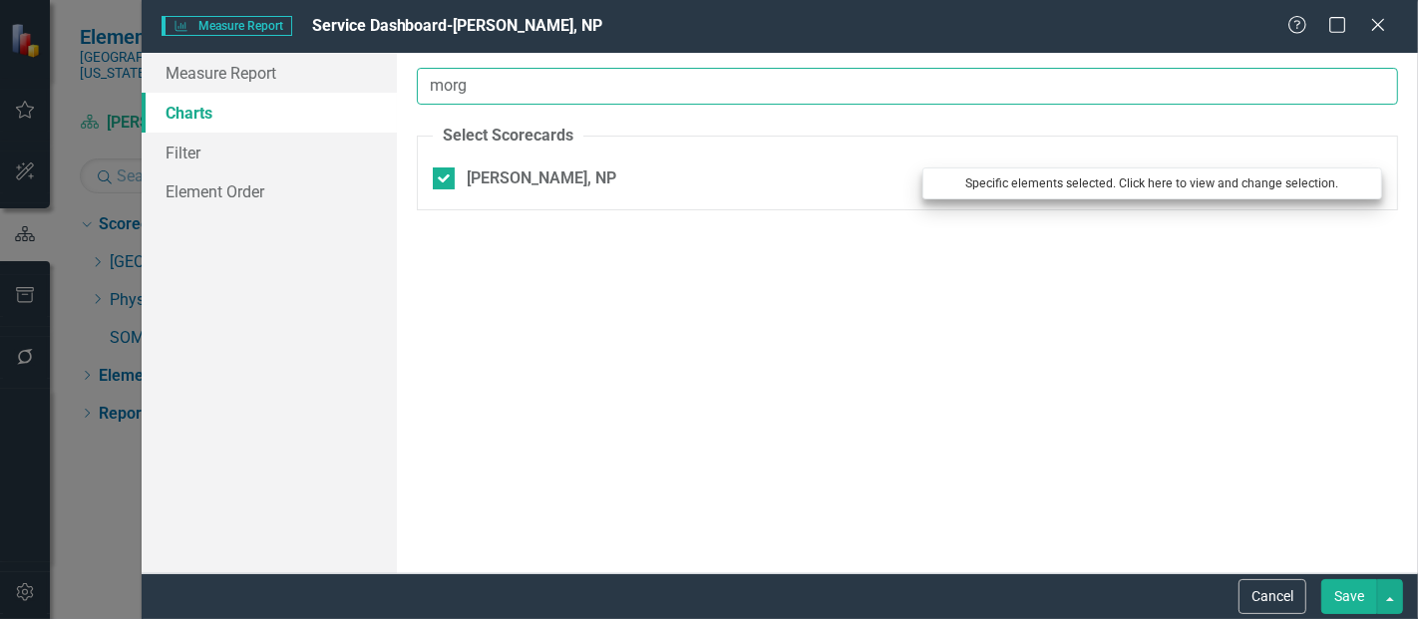
type input "morg"
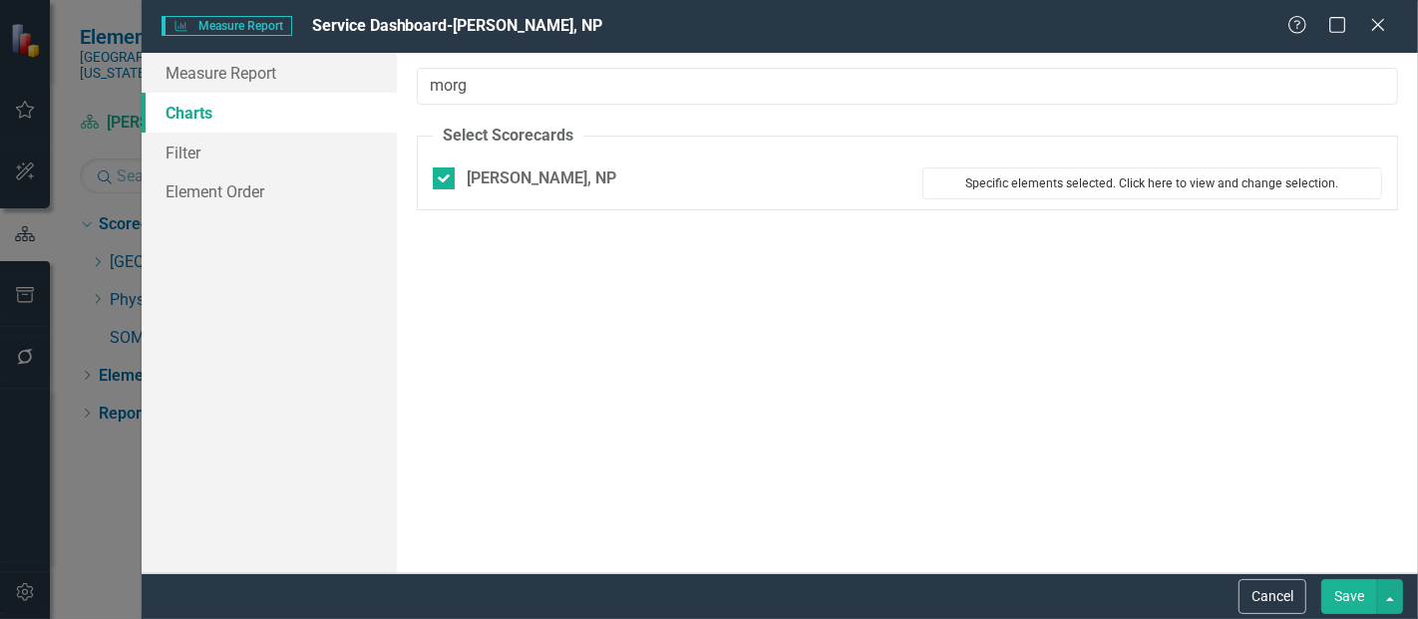
click at [1031, 172] on button "Specific elements selected. Click here to view and change selection." at bounding box center [1152, 184] width 460 height 32
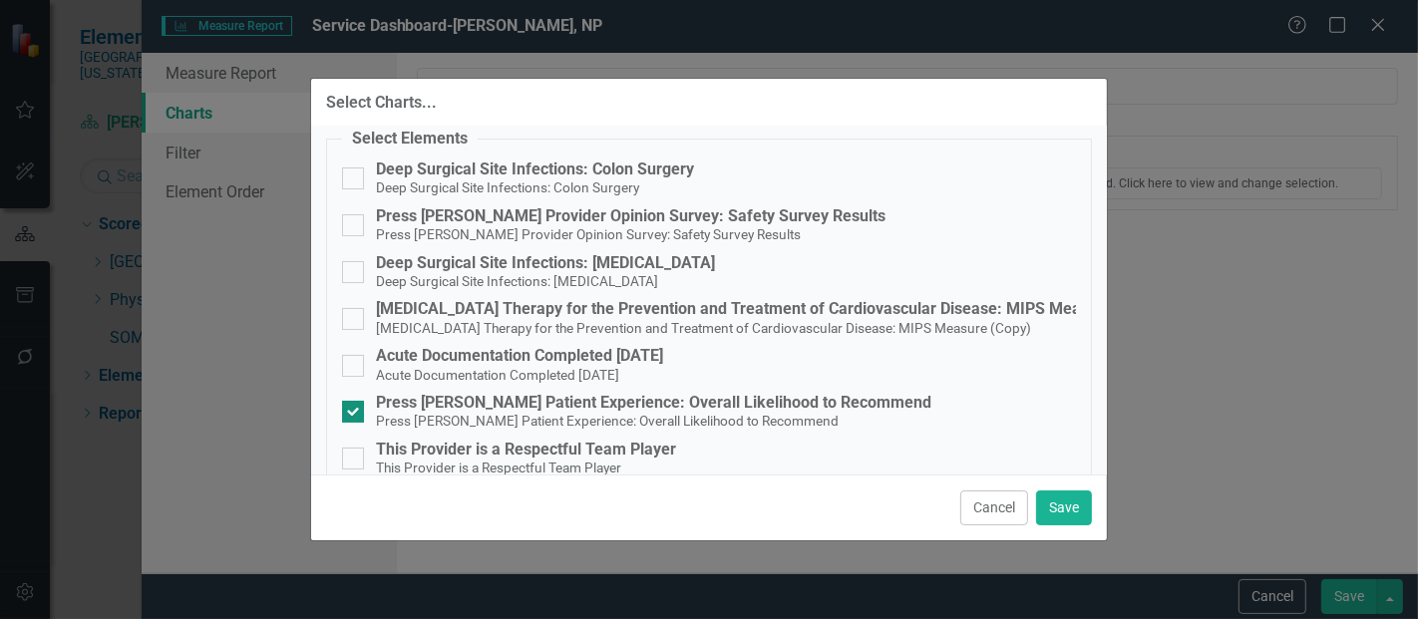
scroll to position [72, 0]
click at [356, 408] on div at bounding box center [353, 411] width 22 height 22
click at [355, 408] on input "Press Ganey Patient Experience: Overall Likelihood to Recommend Press Ganey Pat…" at bounding box center [348, 406] width 13 height 13
checkbox input "false"
click at [1065, 506] on button "Save" at bounding box center [1064, 508] width 56 height 35
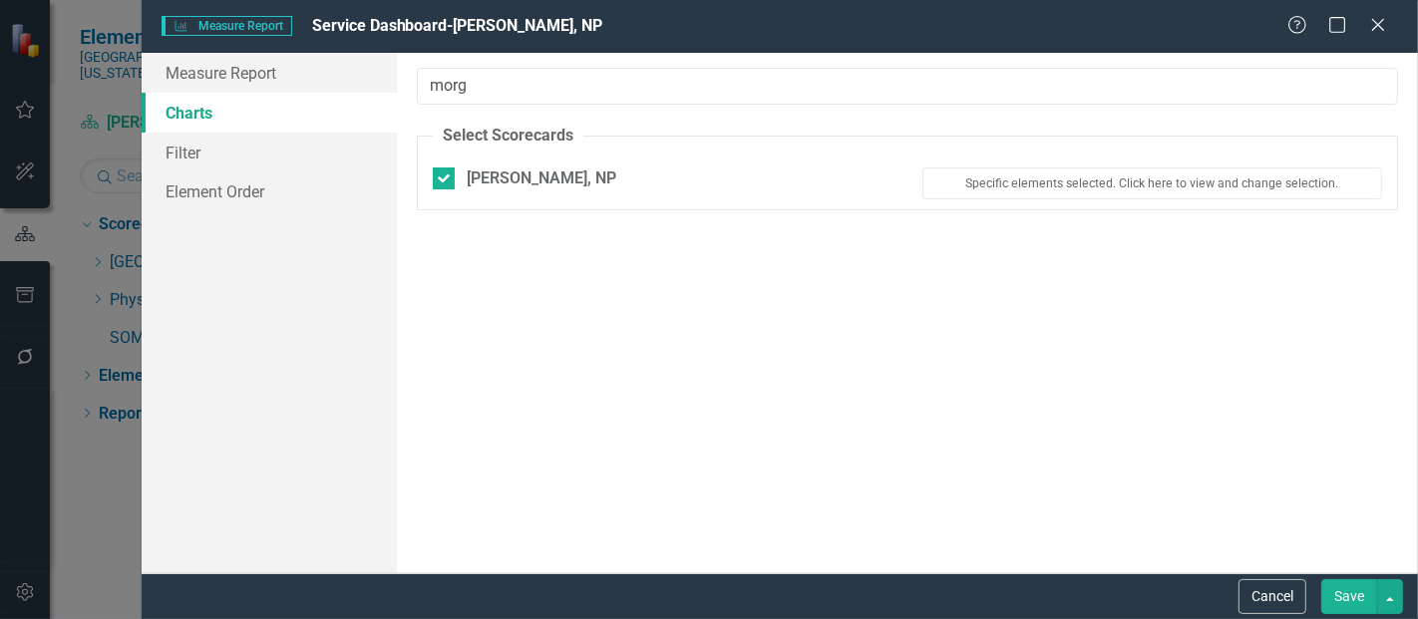
click at [1344, 602] on button "Save" at bounding box center [1349, 596] width 56 height 35
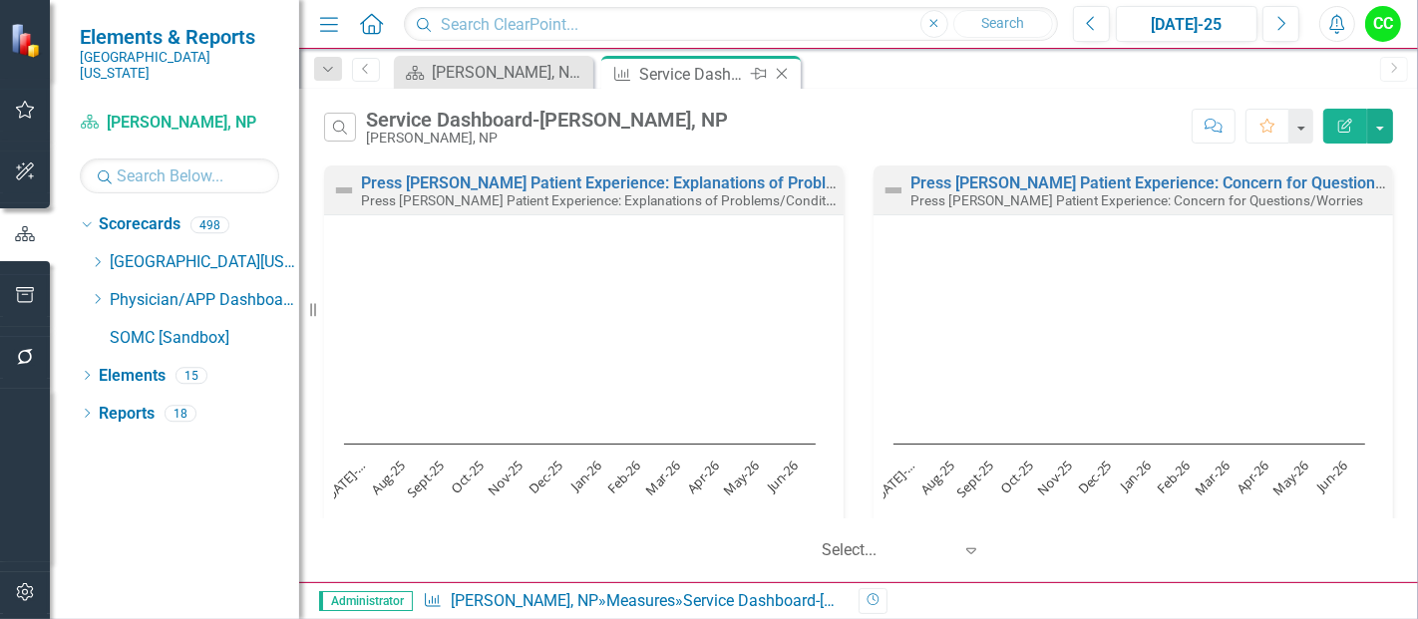
click at [791, 70] on icon "Close" at bounding box center [782, 74] width 20 height 16
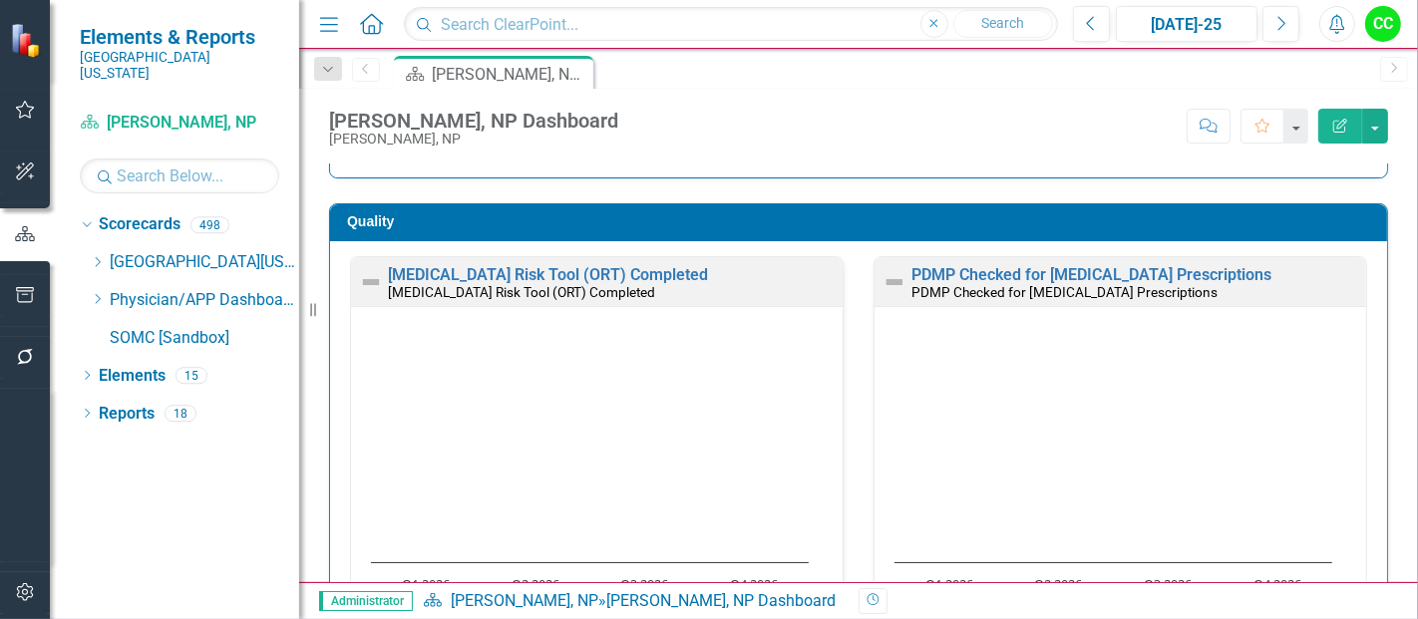
scroll to position [526, 0]
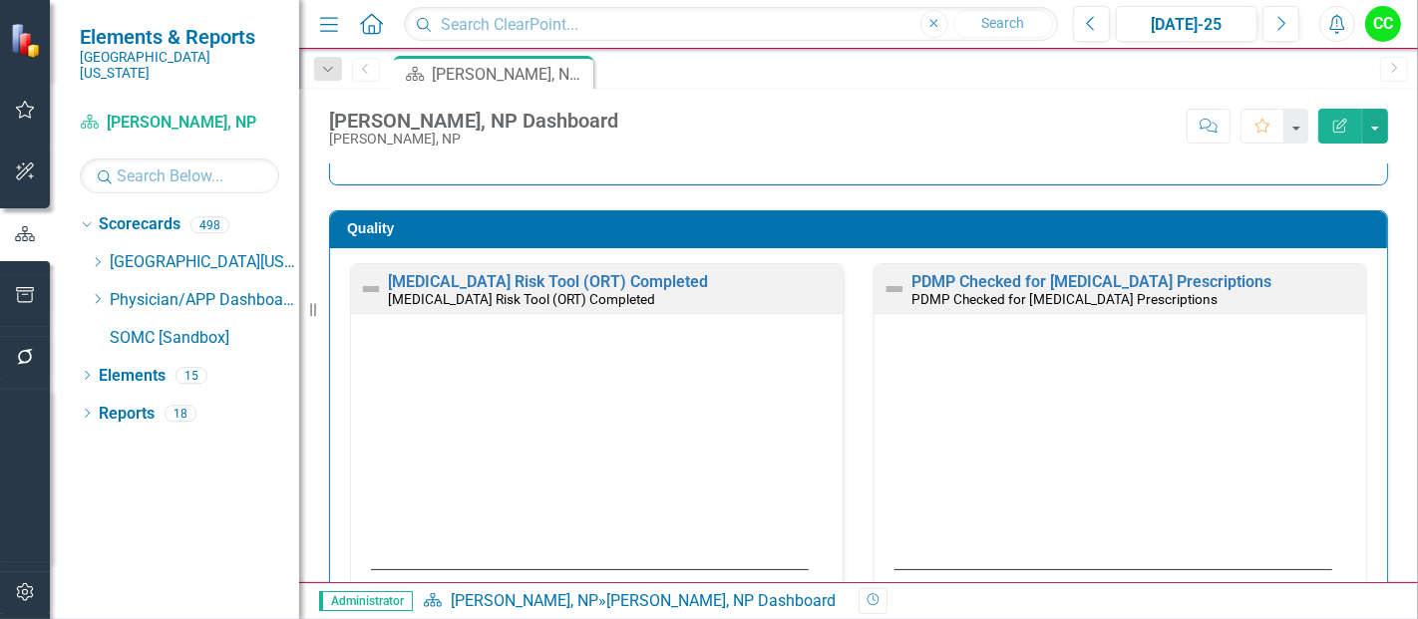
click at [1177, 228] on h3 "Quality" at bounding box center [862, 228] width 1030 height 15
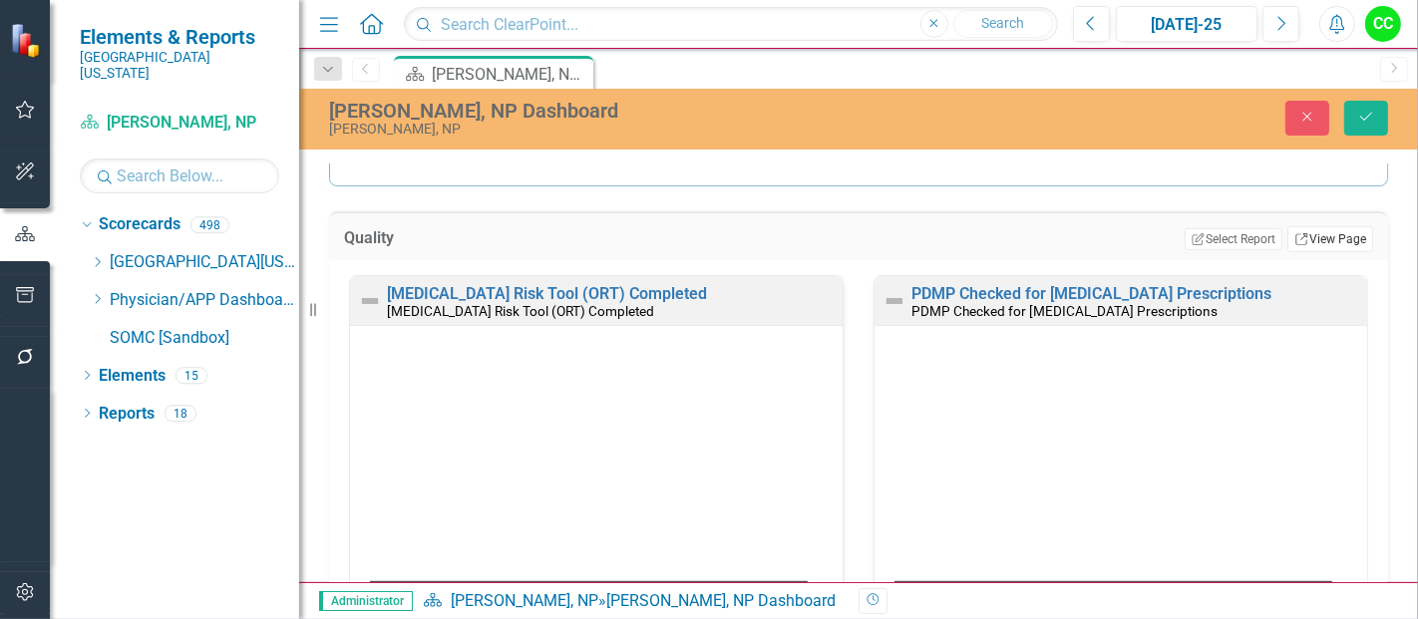
click at [1316, 238] on link "Link View Page" at bounding box center [1330, 239] width 86 height 26
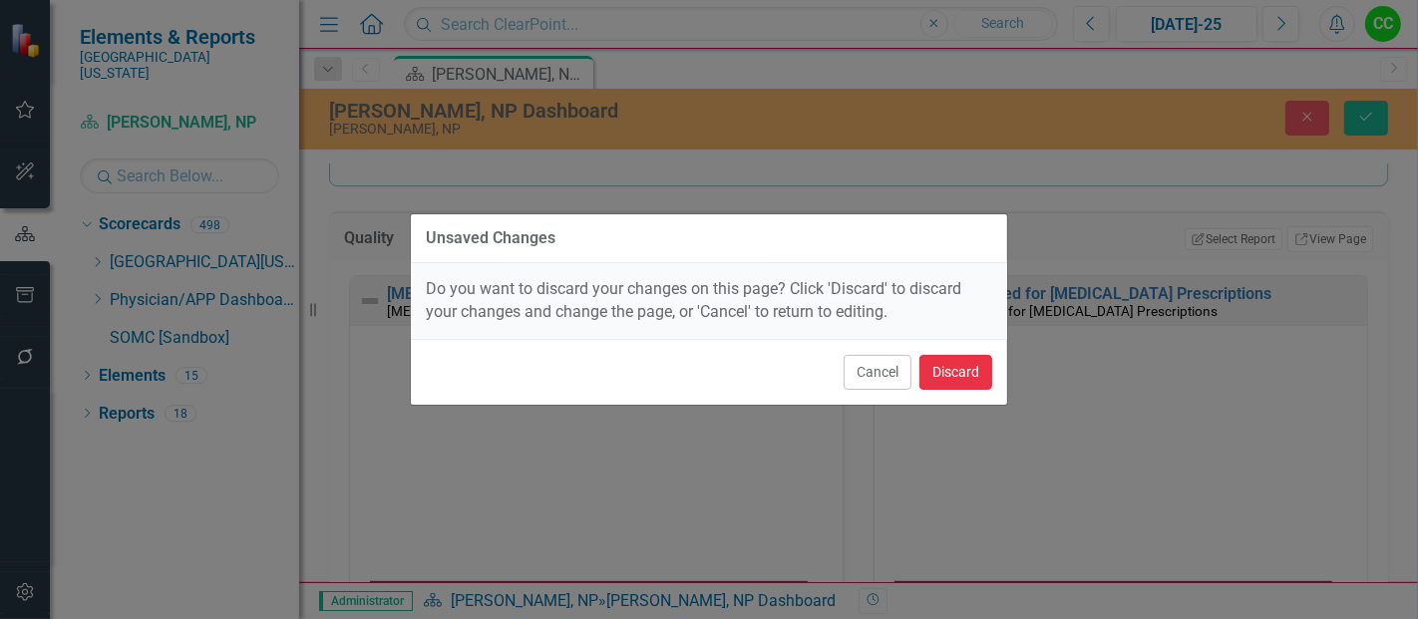
click at [956, 374] on button "Discard" at bounding box center [955, 372] width 73 height 35
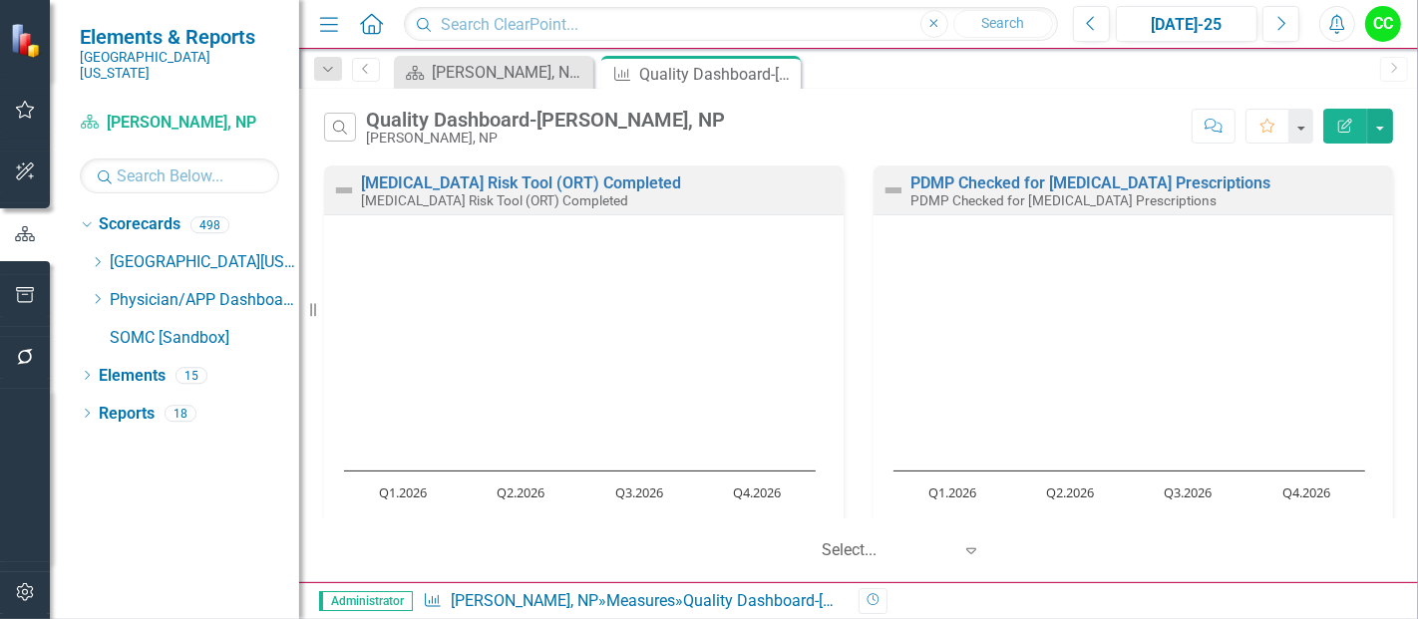
click at [1354, 124] on icon "Edit Report" at bounding box center [1345, 126] width 18 height 14
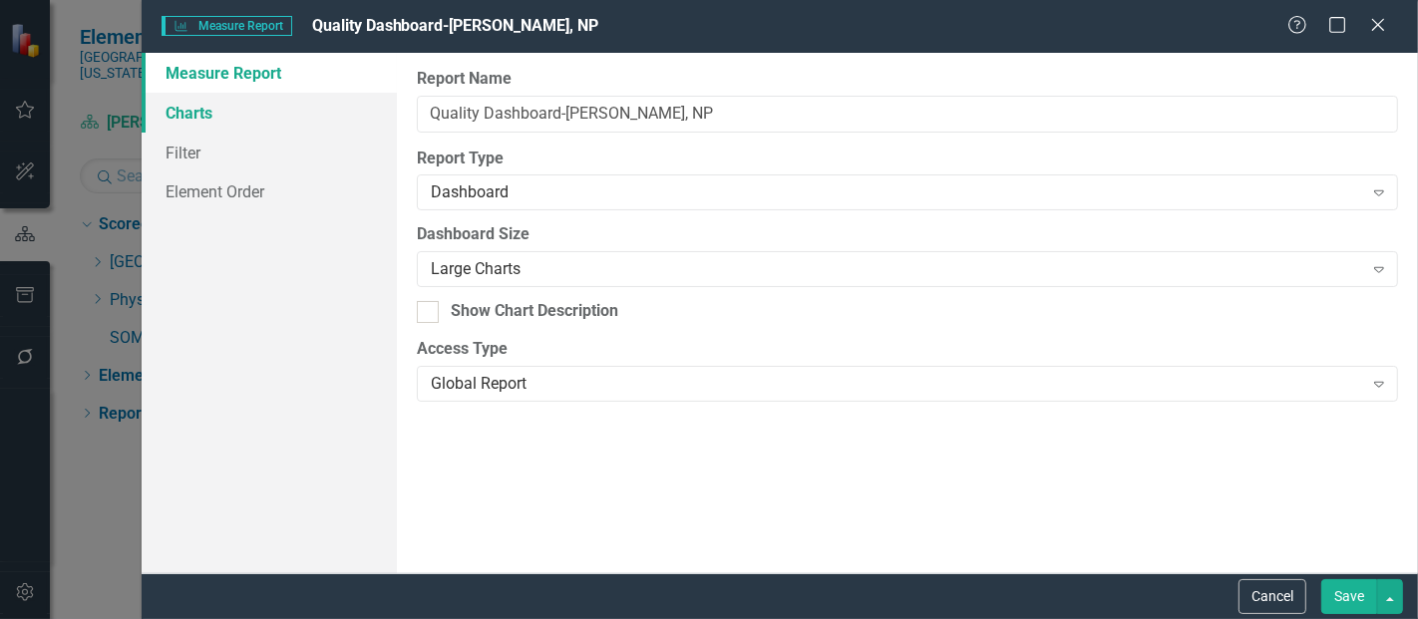
click at [239, 104] on link "Charts" at bounding box center [269, 113] width 255 height 40
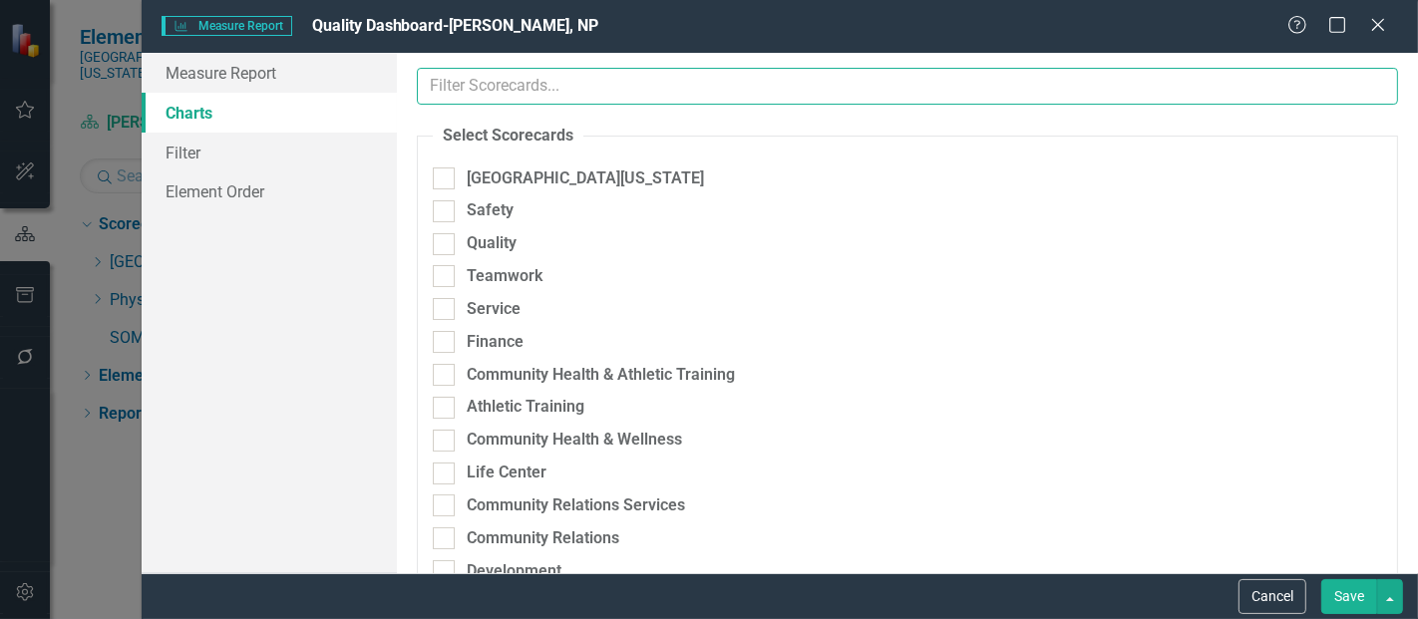
drag, startPoint x: 239, startPoint y: 104, endPoint x: 555, endPoint y: 86, distance: 316.6
click at [555, 86] on input "text" at bounding box center [907, 86] width 981 height 37
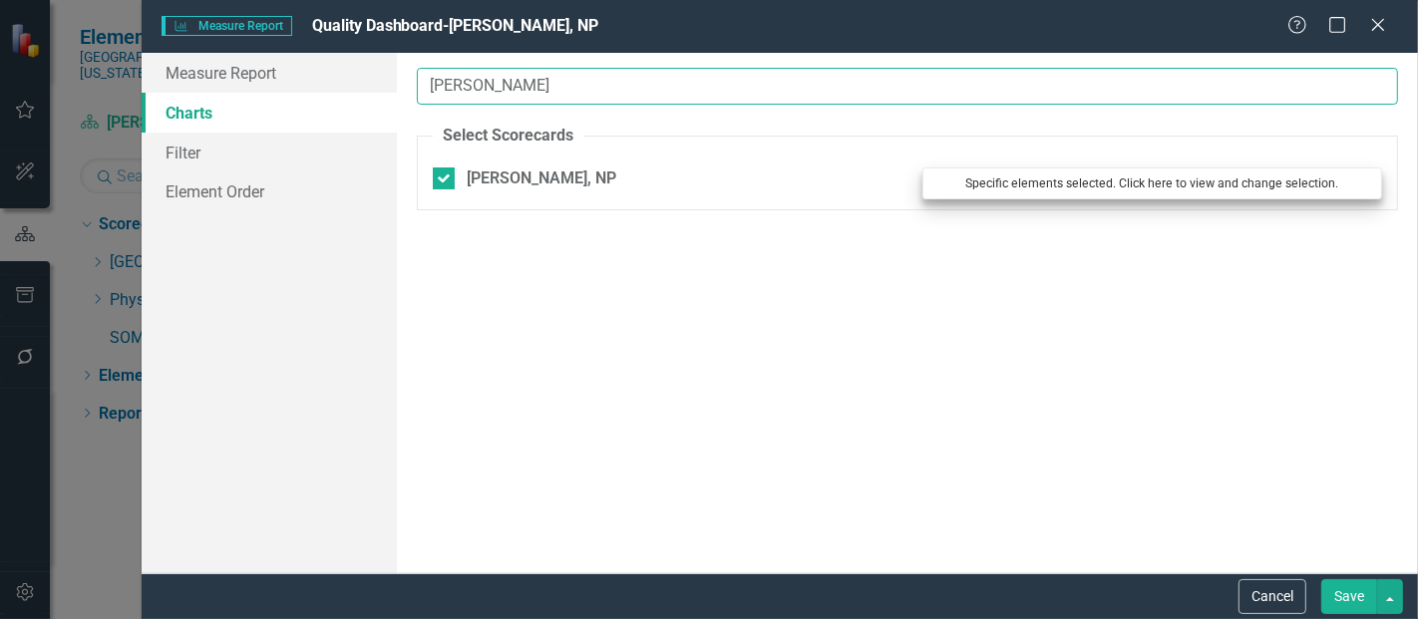
type input "morgan"
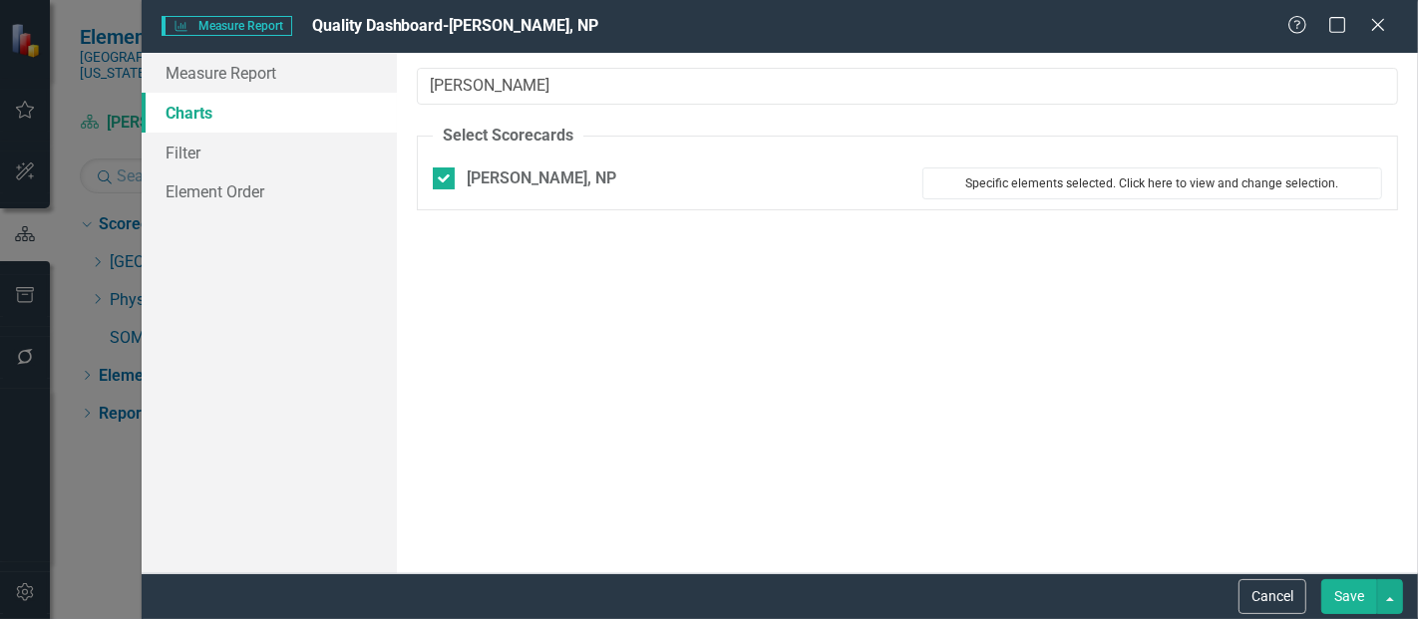
click at [1022, 183] on button "Specific elements selected. Click here to view and change selection." at bounding box center [1152, 184] width 460 height 32
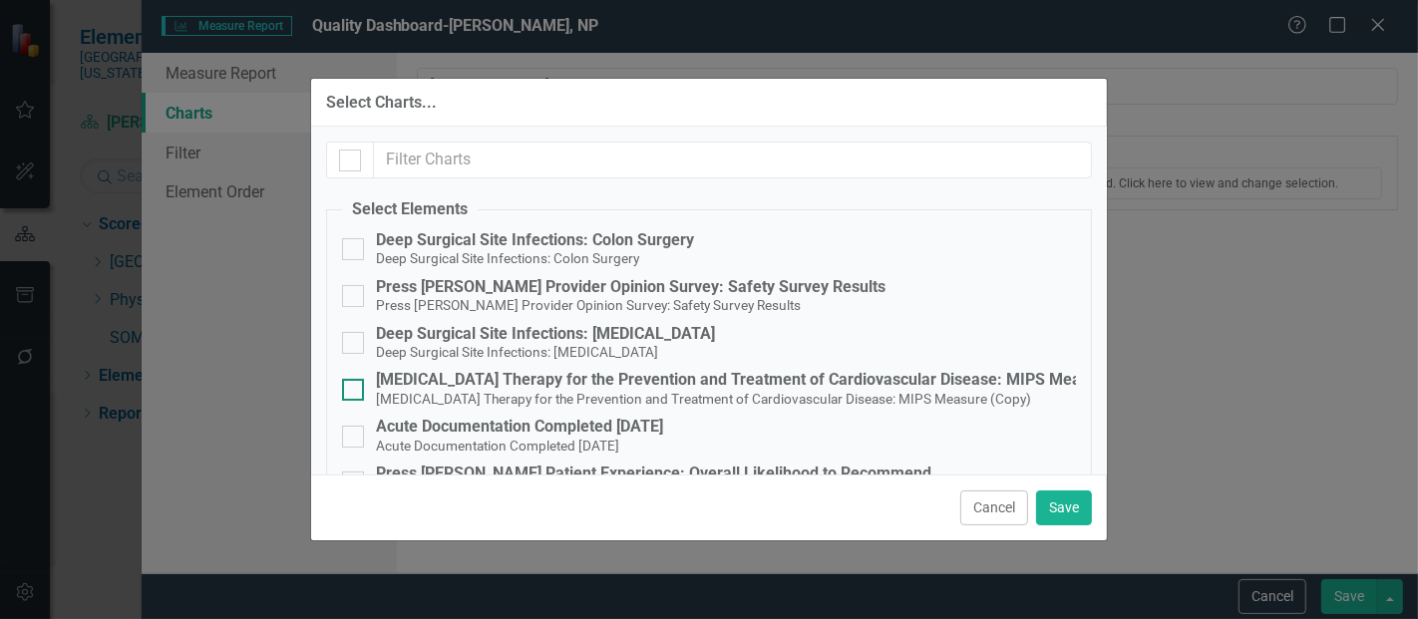
click at [350, 386] on input "Statin Therapy for the Prevention and Treatment of Cardiovascular Disease: MIPS…" at bounding box center [348, 385] width 13 height 13
checkbox input "true"
click at [1055, 505] on button "Save" at bounding box center [1064, 508] width 56 height 35
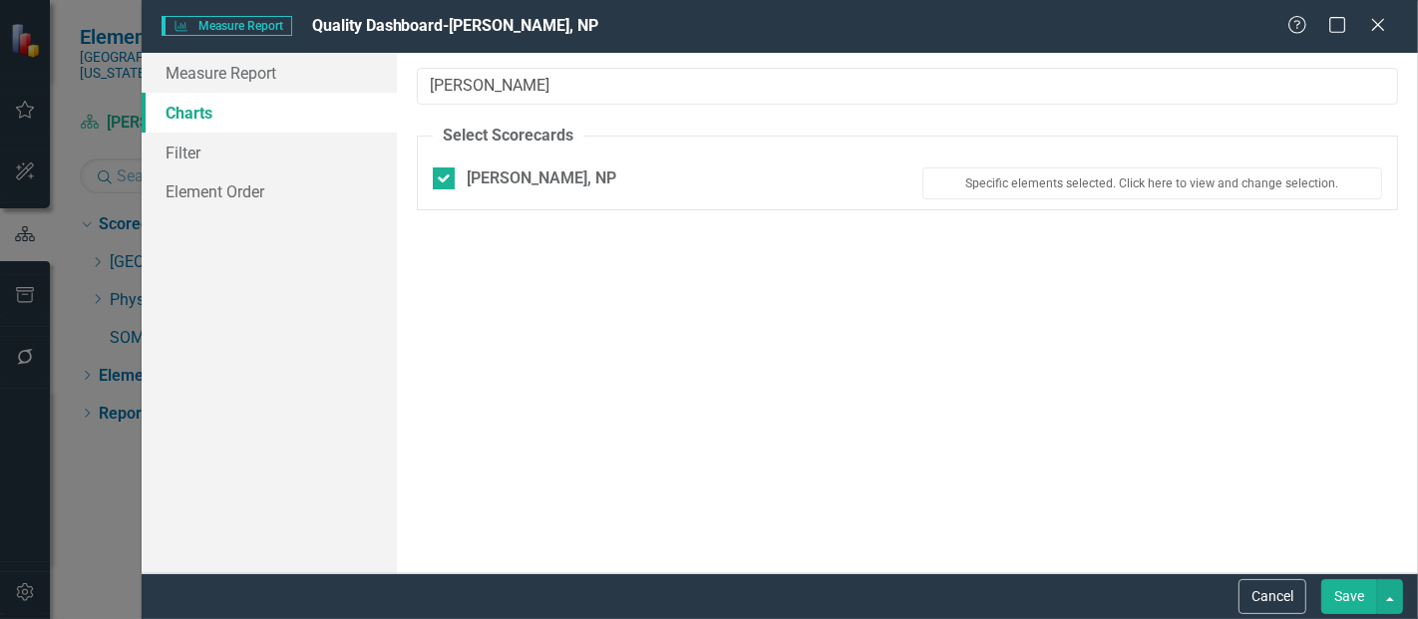
click at [1348, 593] on button "Save" at bounding box center [1349, 596] width 56 height 35
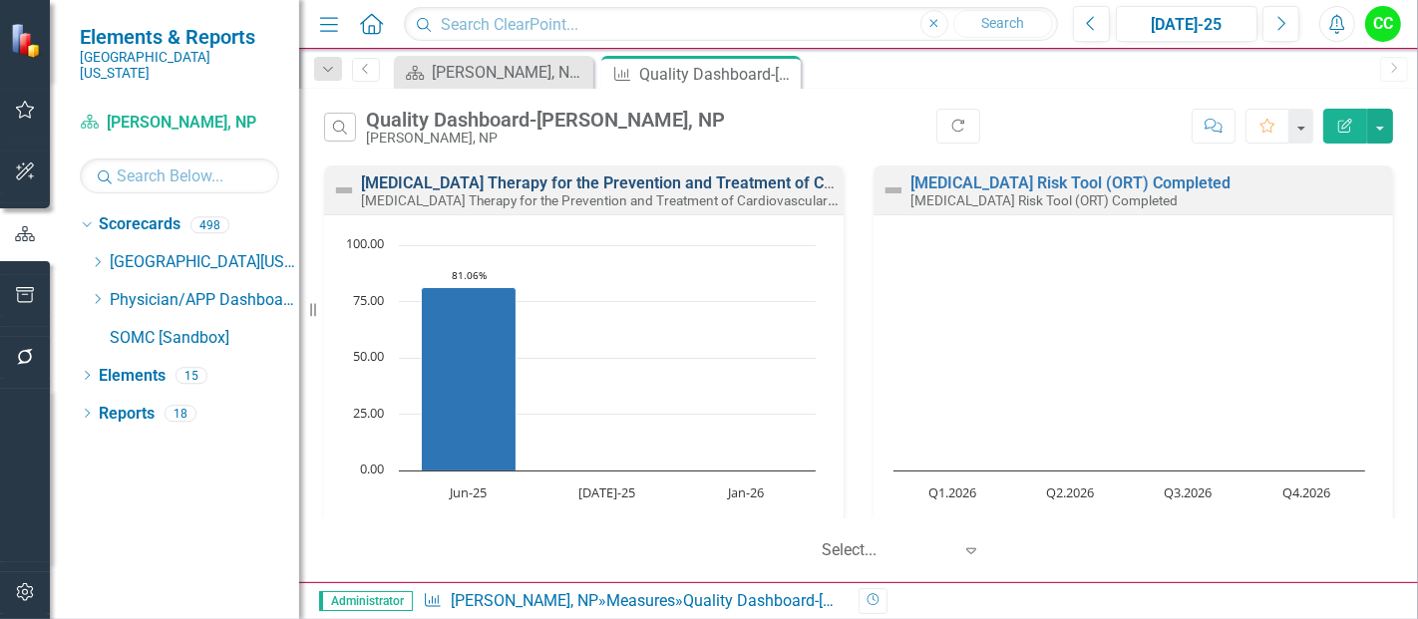
click at [716, 182] on link "Statin Therapy for the Prevention and Treatment of Cardiovascular Disease: MIPS…" at bounding box center [755, 183] width 788 height 19
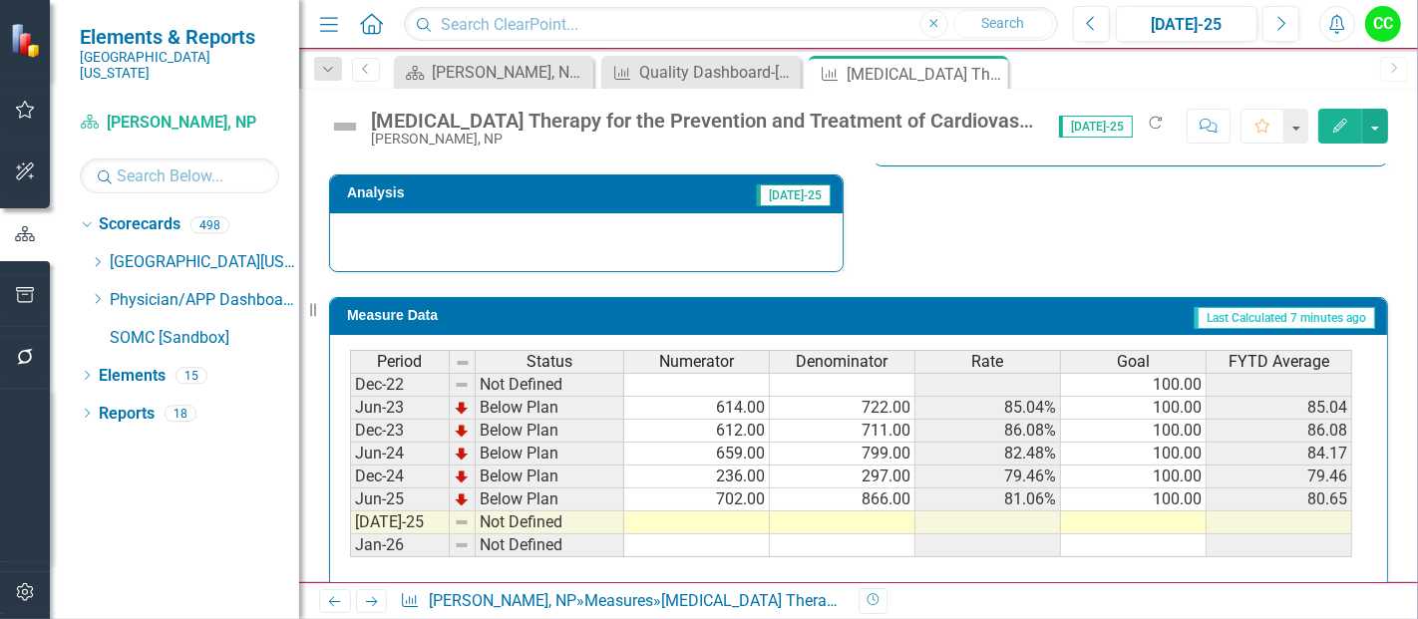
scroll to position [772, 0]
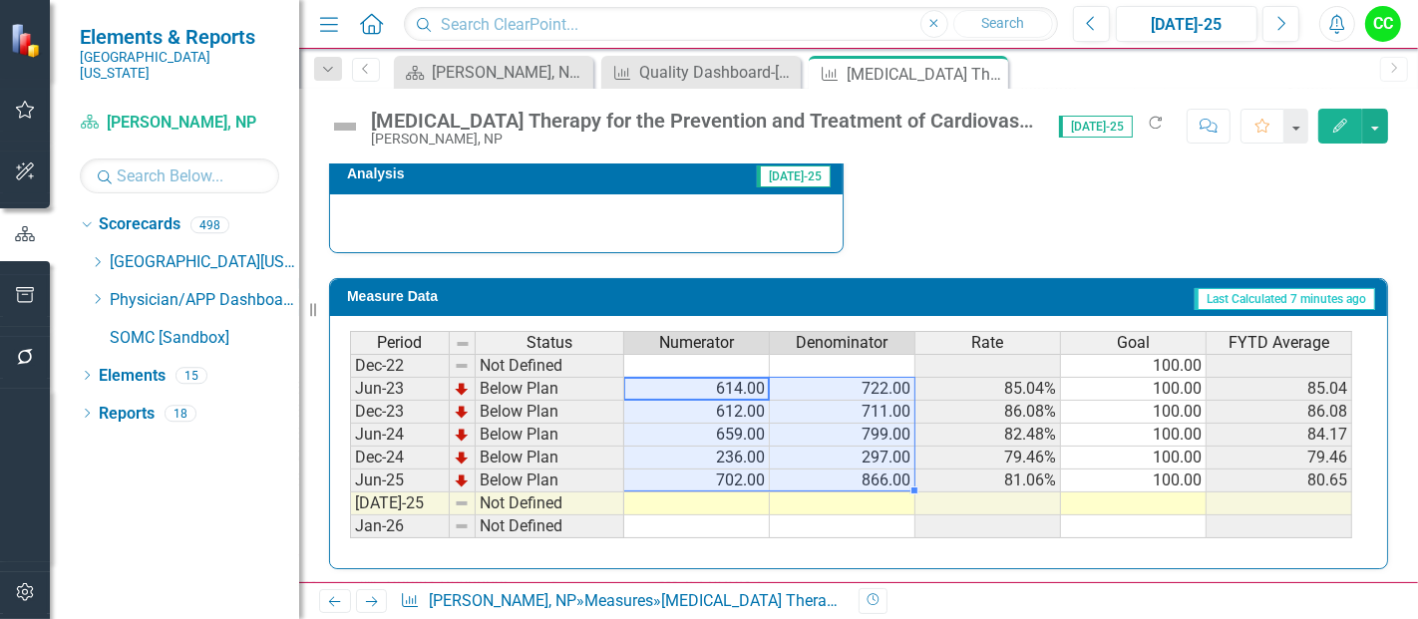
drag, startPoint x: 729, startPoint y: 378, endPoint x: 851, endPoint y: 471, distance: 153.0
click at [851, 471] on tbody "Dec-22 Not Defined 100.00 Jun-23 Below Plan 614.00 722.00 85.04% 100.00 85.04 D…" at bounding box center [851, 446] width 1002 height 184
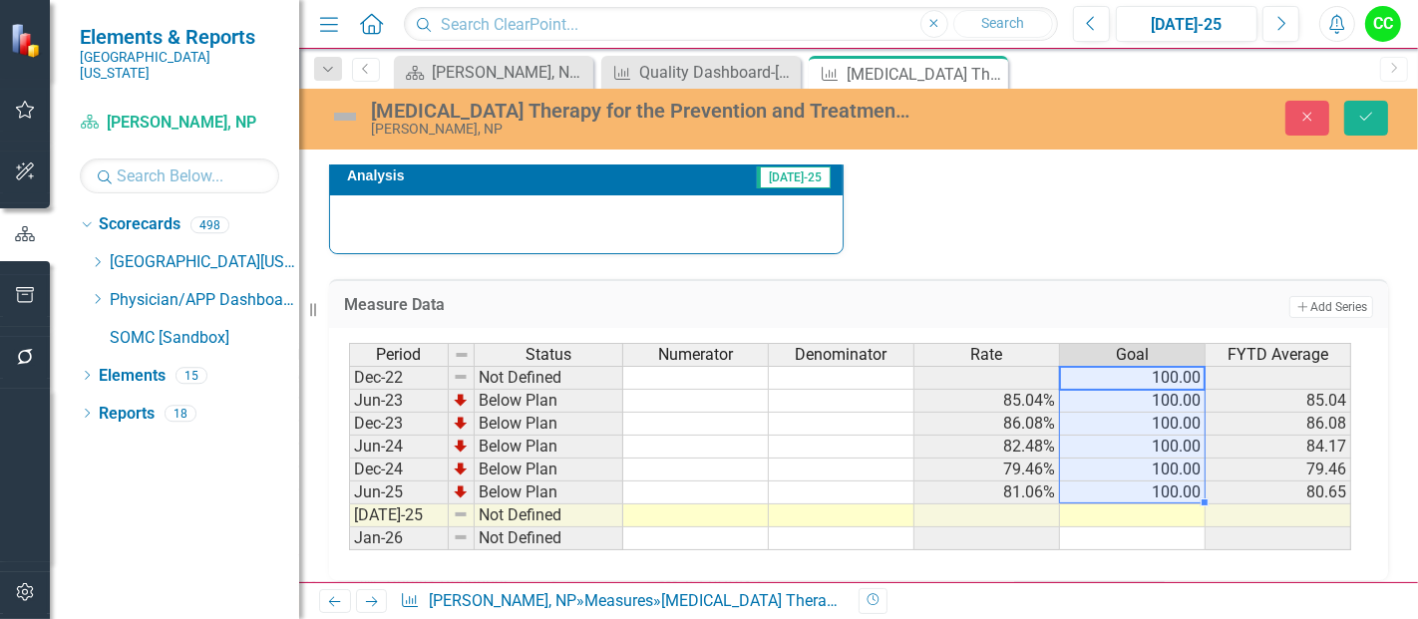
drag, startPoint x: 1183, startPoint y: 375, endPoint x: 1162, endPoint y: 488, distance: 114.6
click at [1162, 488] on tbody "Dec-22 Not Defined 100.00 Jun-23 Below Plan 85.04% 100.00 85.04 Dec-23 Below Pl…" at bounding box center [850, 458] width 1002 height 184
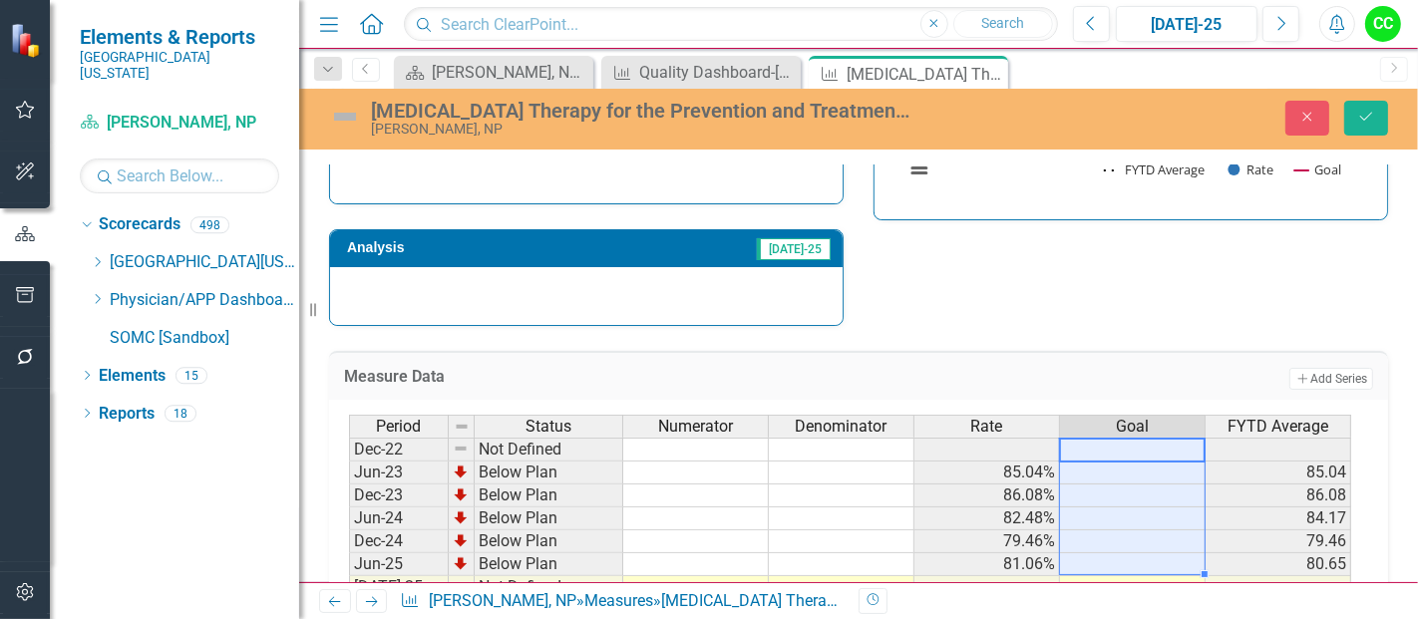
scroll to position [703, 0]
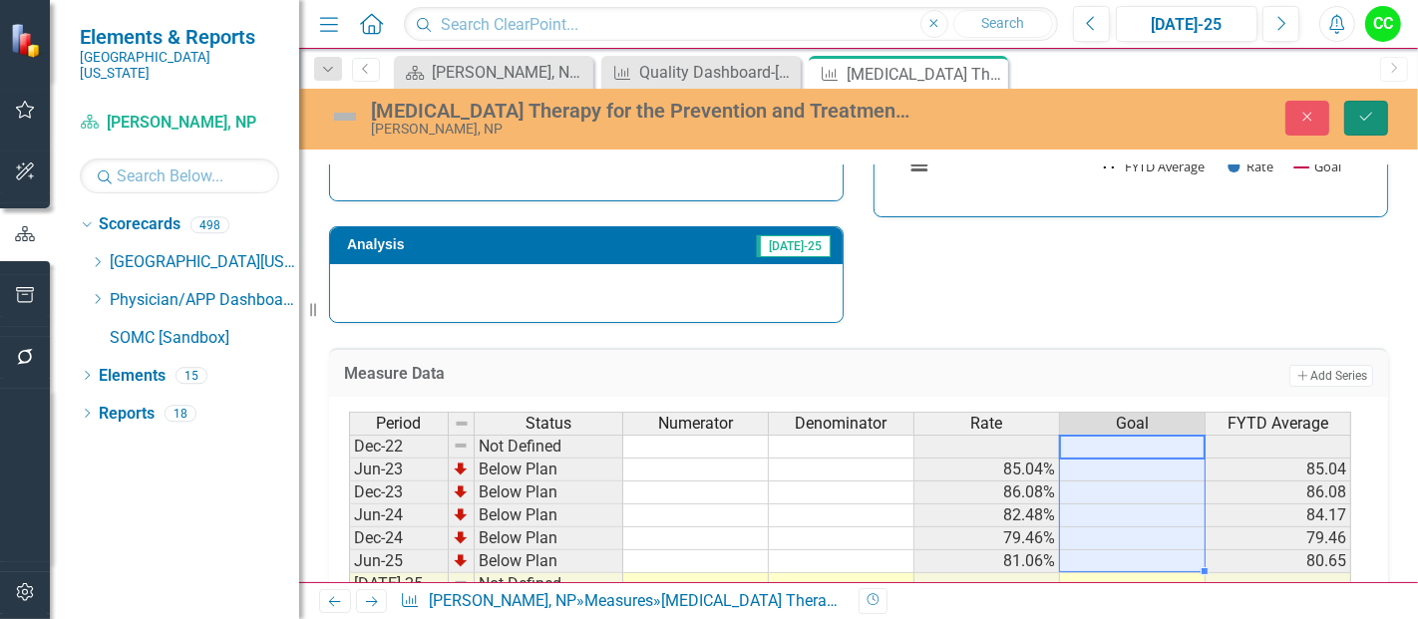
click at [1363, 111] on icon "Save" at bounding box center [1366, 117] width 18 height 14
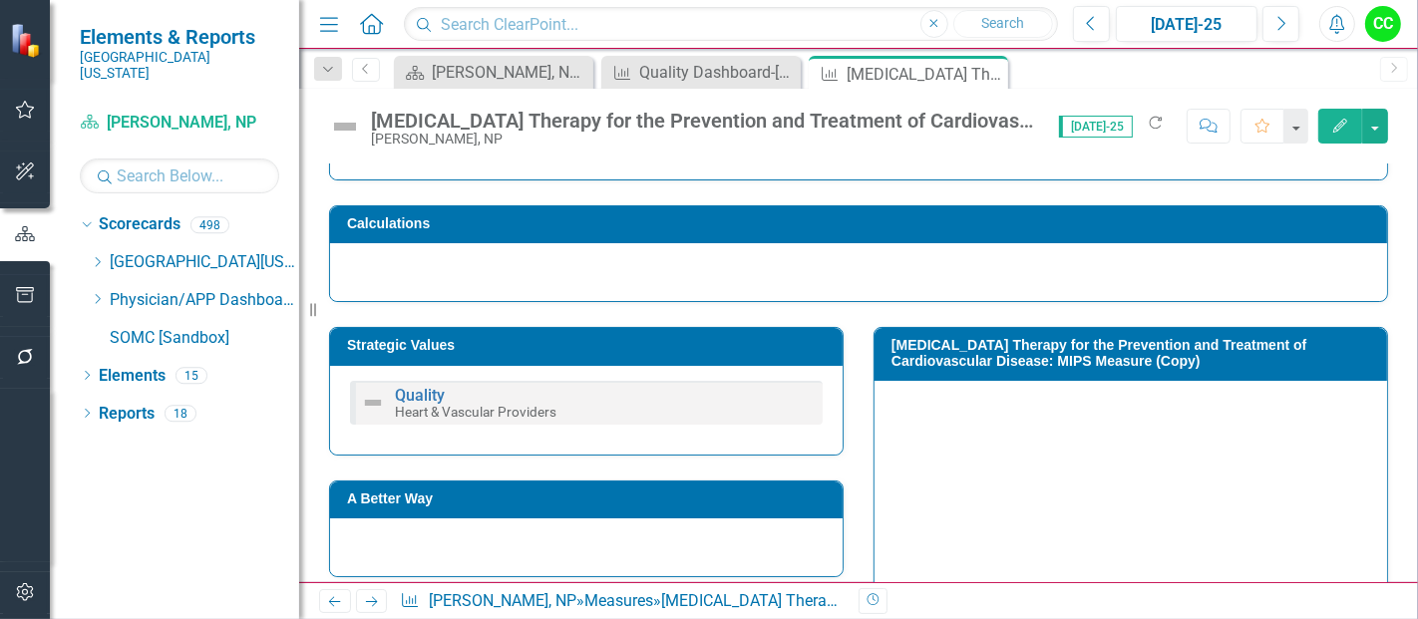
scroll to position [347, 0]
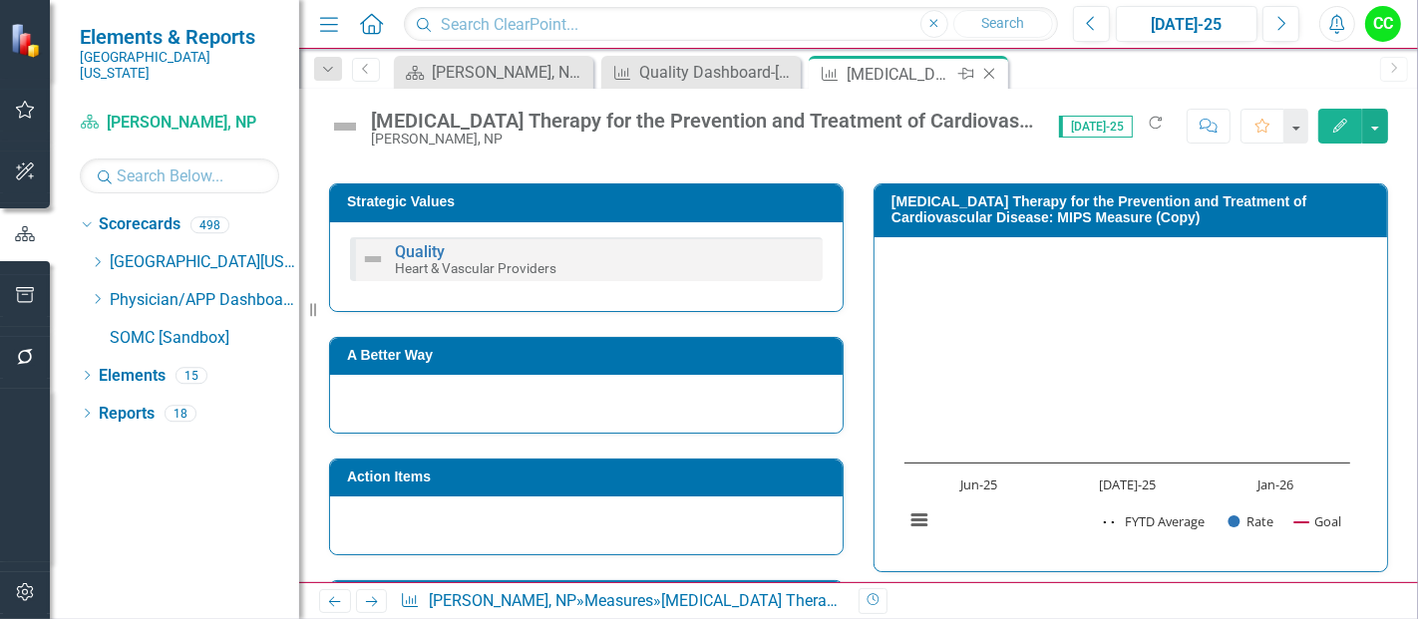
click at [988, 70] on icon "Close" at bounding box center [989, 74] width 20 height 16
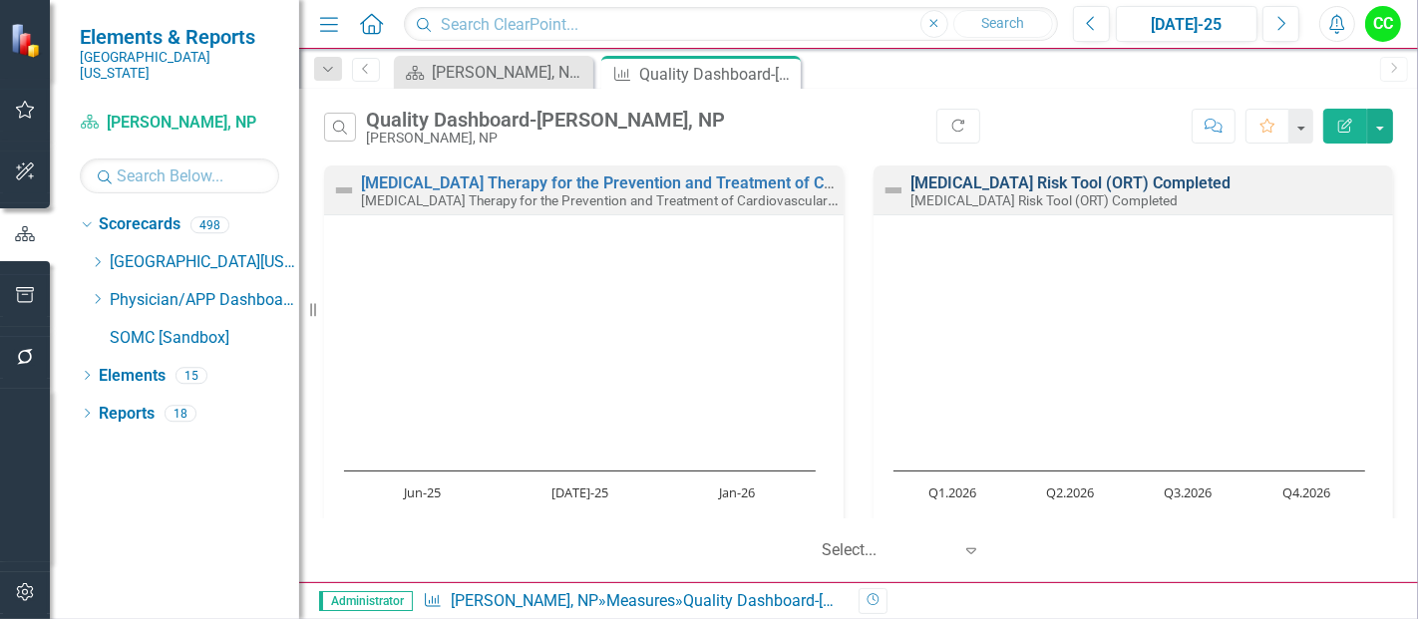
click at [1031, 178] on link "[MEDICAL_DATA] Risk Tool (ORT) Completed" at bounding box center [1070, 183] width 320 height 19
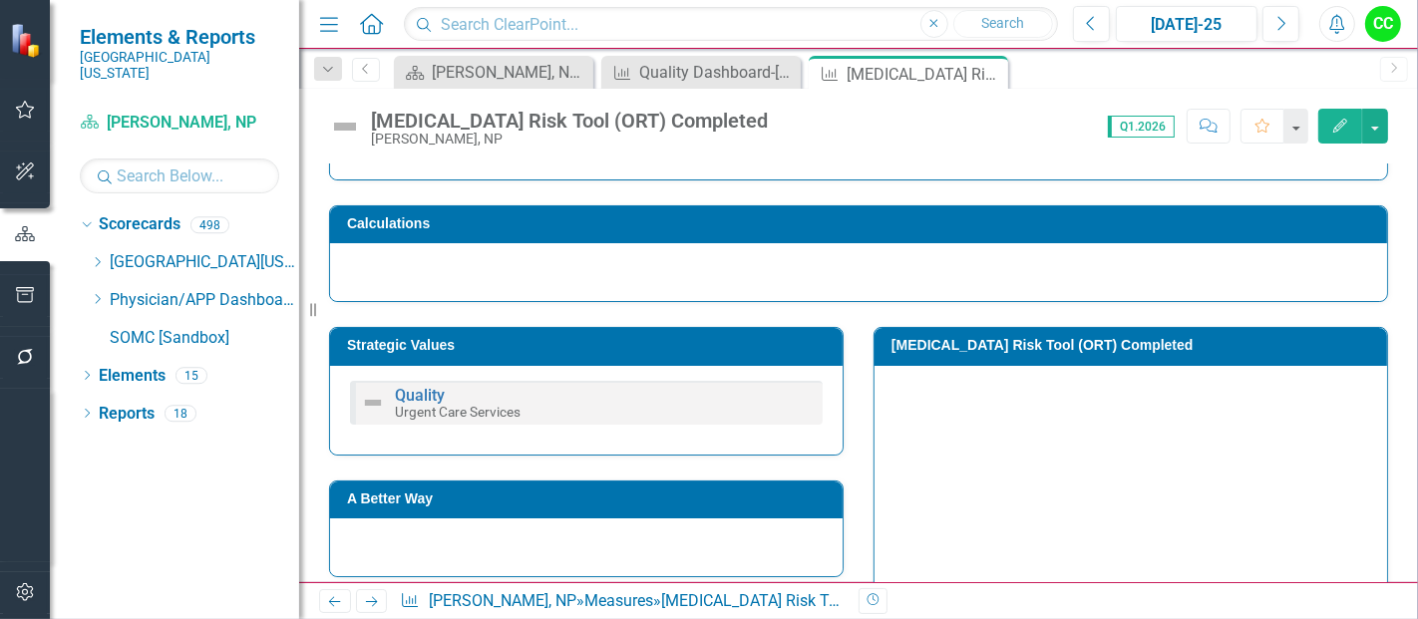
scroll to position [207, 0]
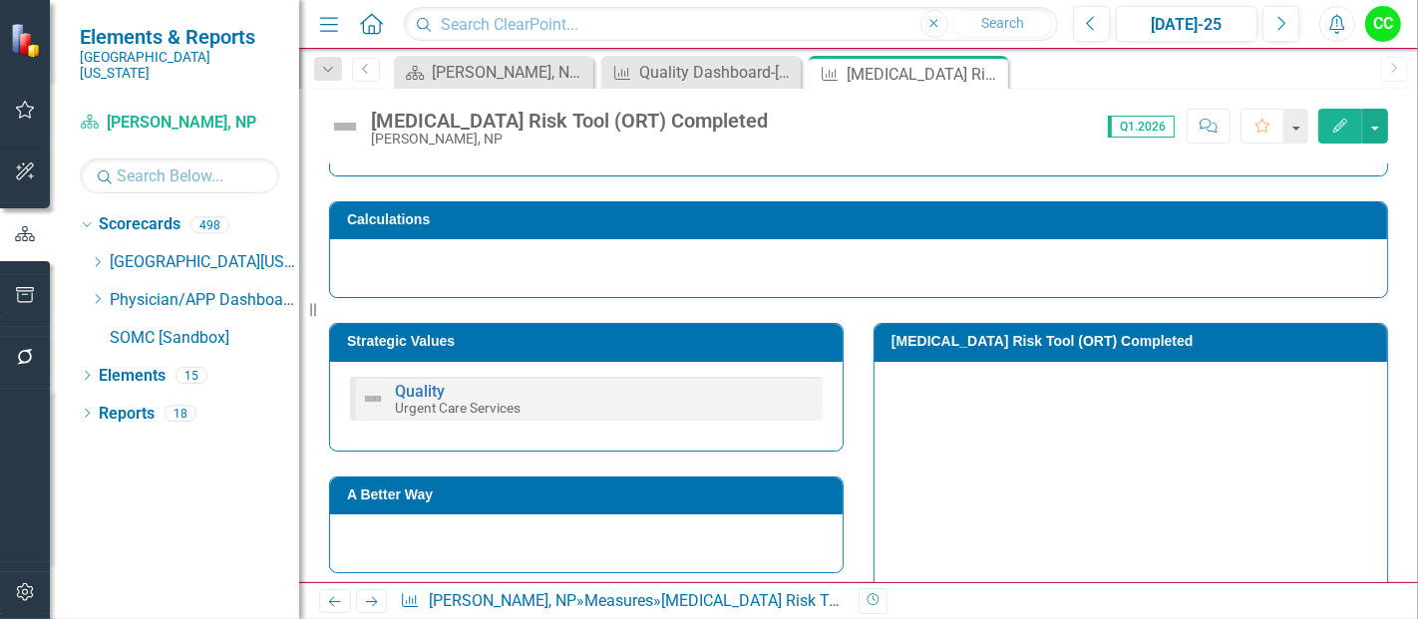
click at [648, 336] on h3 "Strategic Values" at bounding box center [590, 341] width 486 height 15
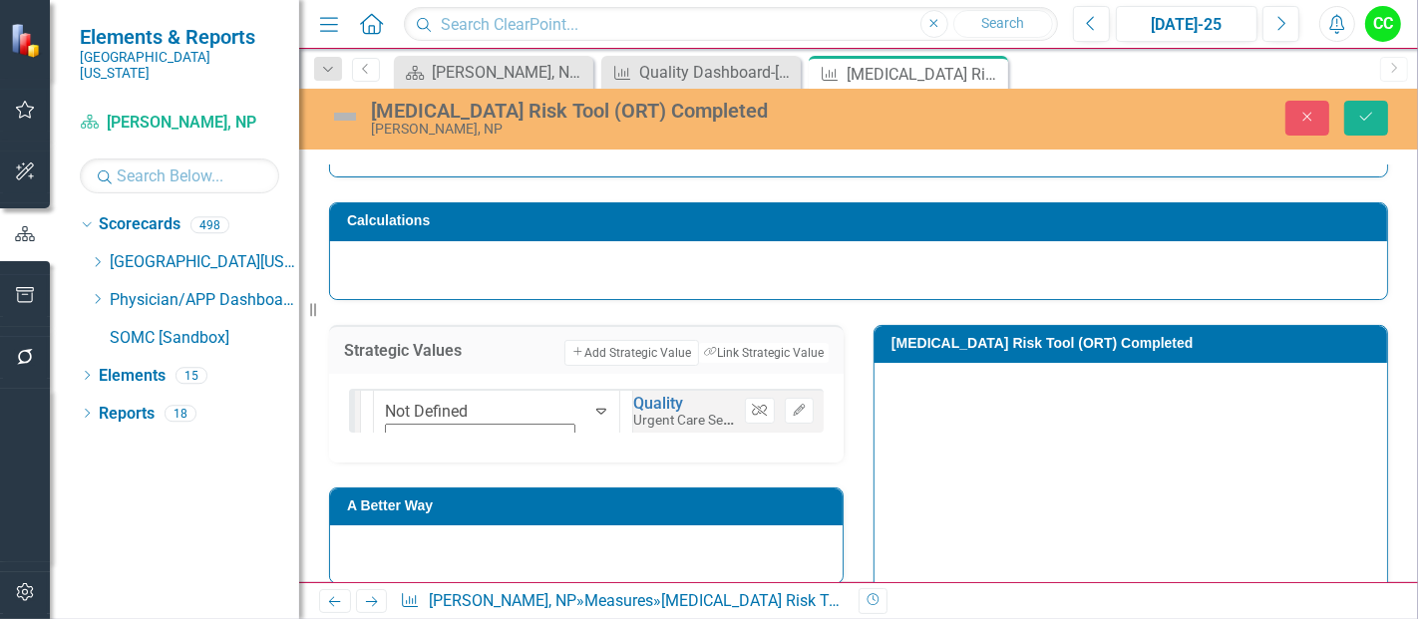
click at [755, 408] on icon "Unlink" at bounding box center [759, 411] width 15 height 12
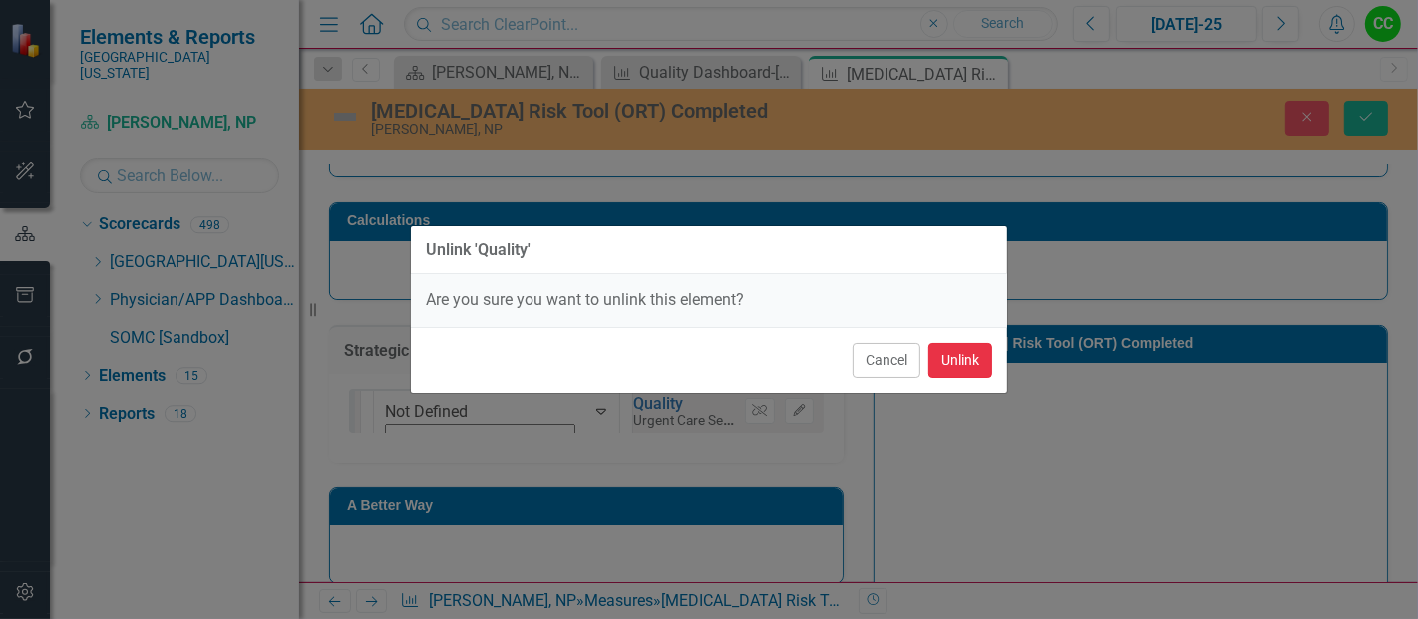
click at [945, 370] on button "Unlink" at bounding box center [960, 360] width 64 height 35
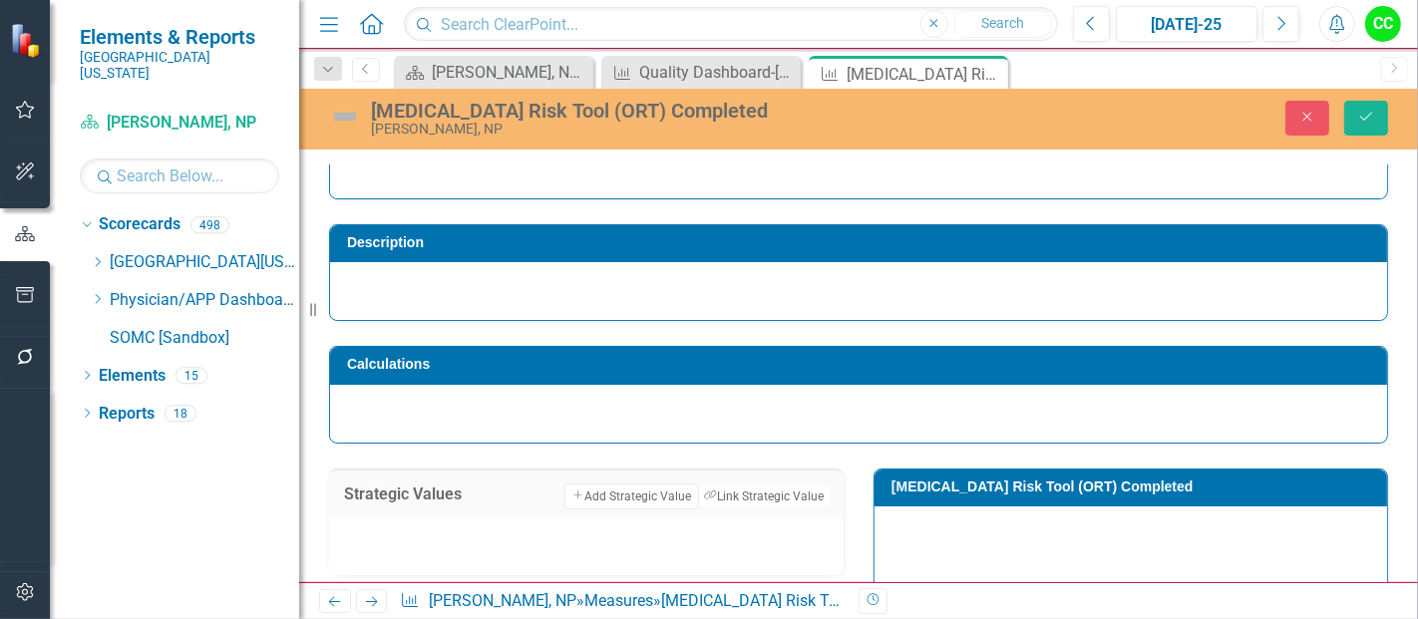
scroll to position [63, 0]
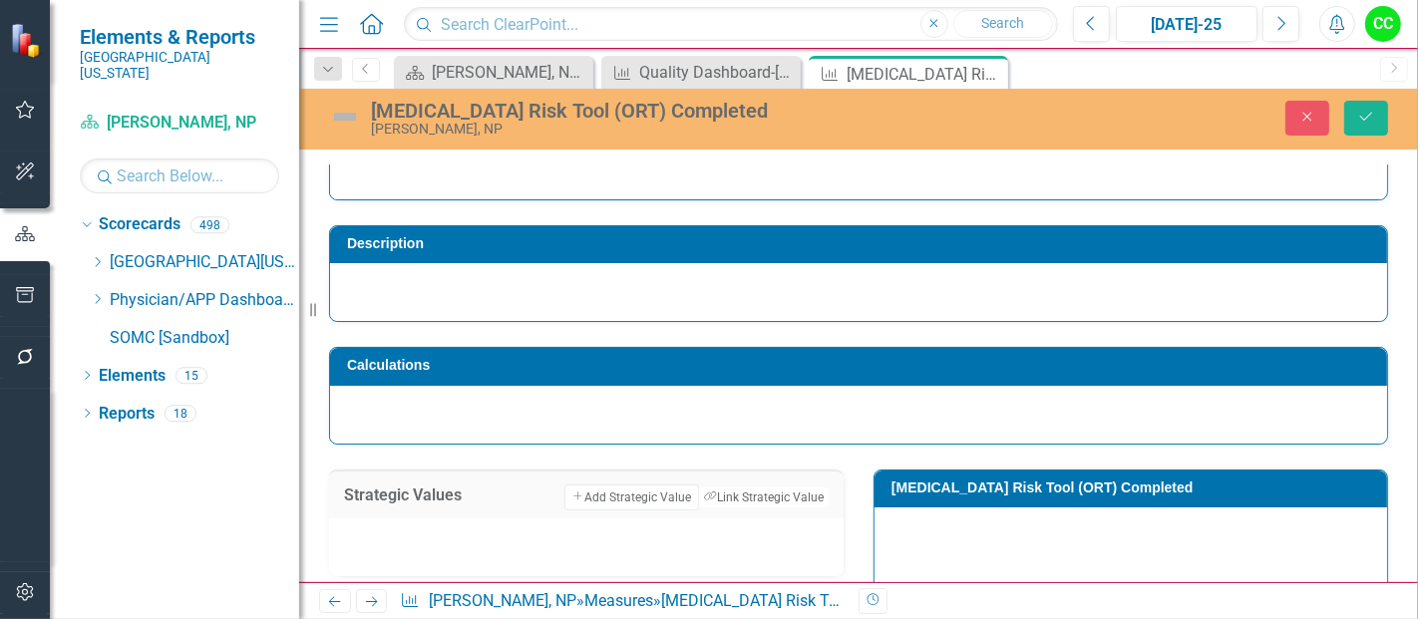
click at [499, 243] on h3 "Description" at bounding box center [862, 243] width 1030 height 15
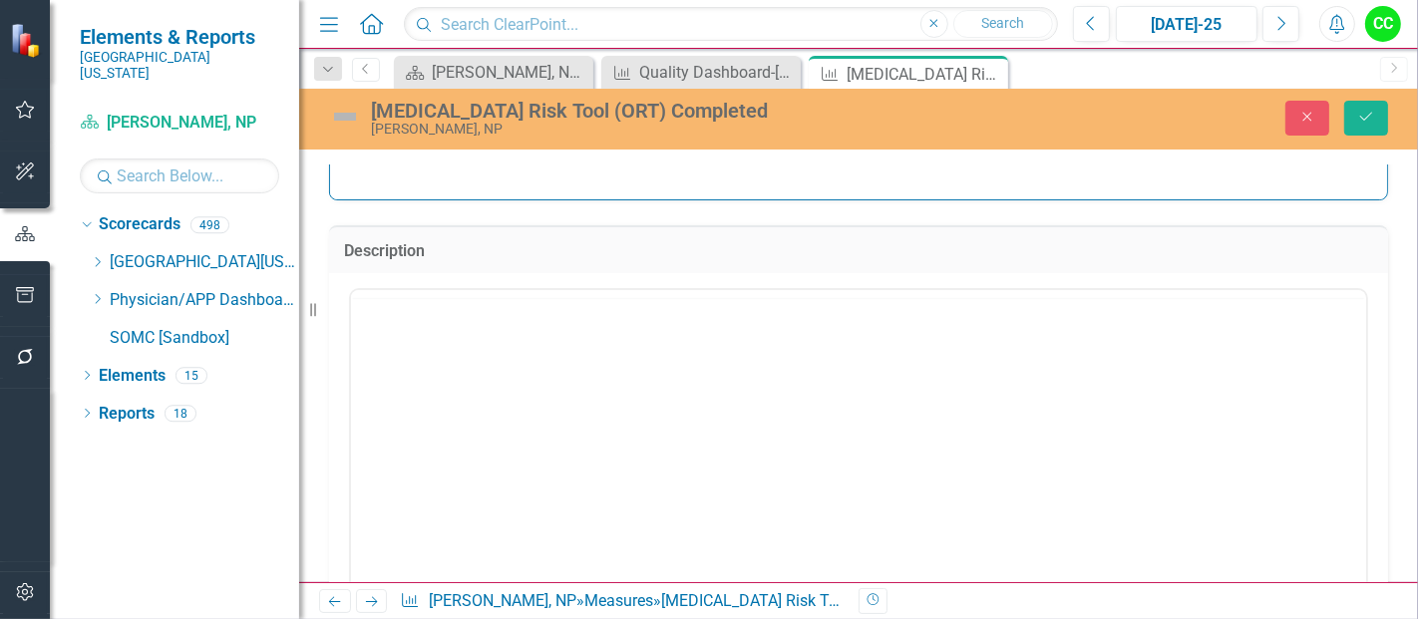
scroll to position [0, 0]
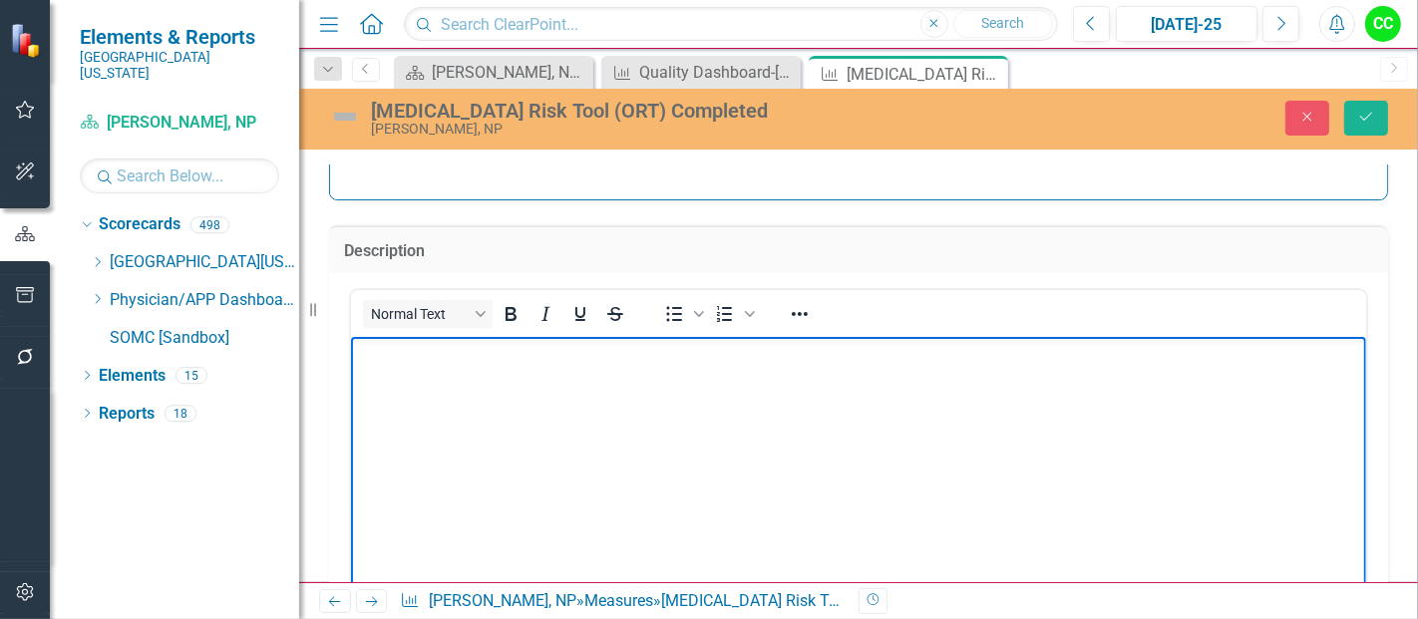
click at [501, 397] on body "Rich Text Area. Press ALT-0 for help." at bounding box center [857, 486] width 1015 height 299
click at [1370, 128] on button "Save" at bounding box center [1366, 118] width 44 height 35
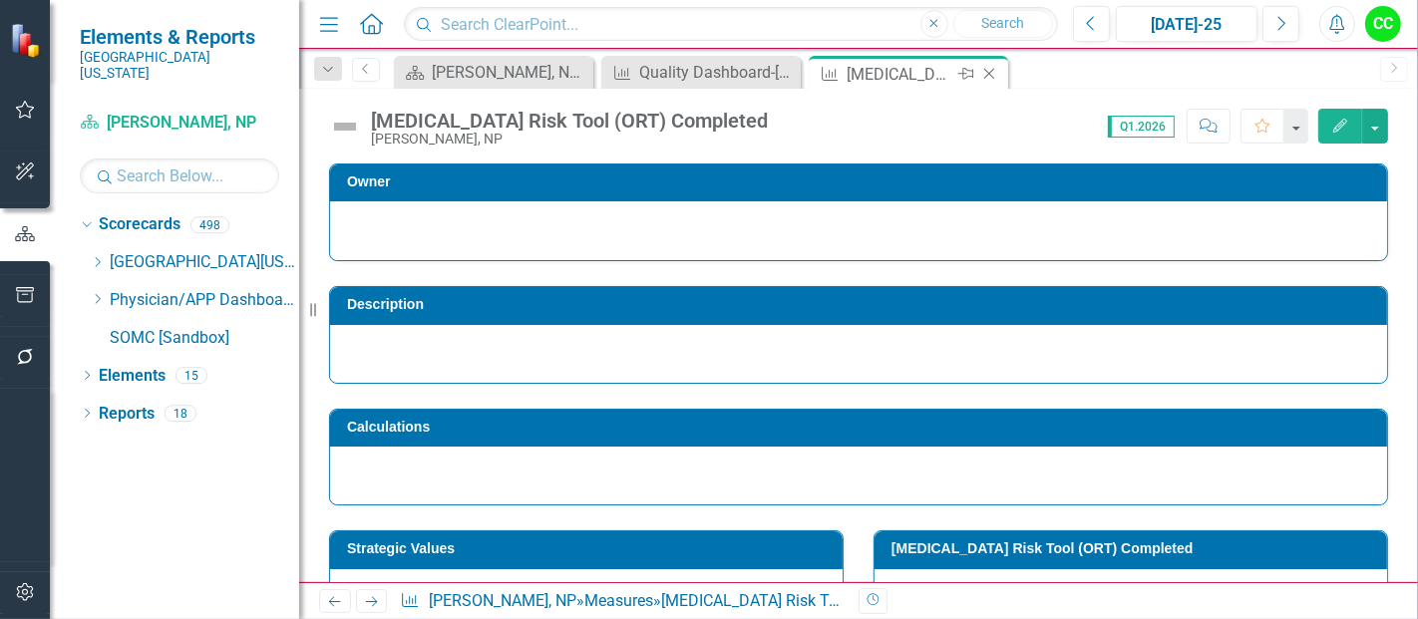
click at [984, 75] on icon "Close" at bounding box center [989, 74] width 20 height 16
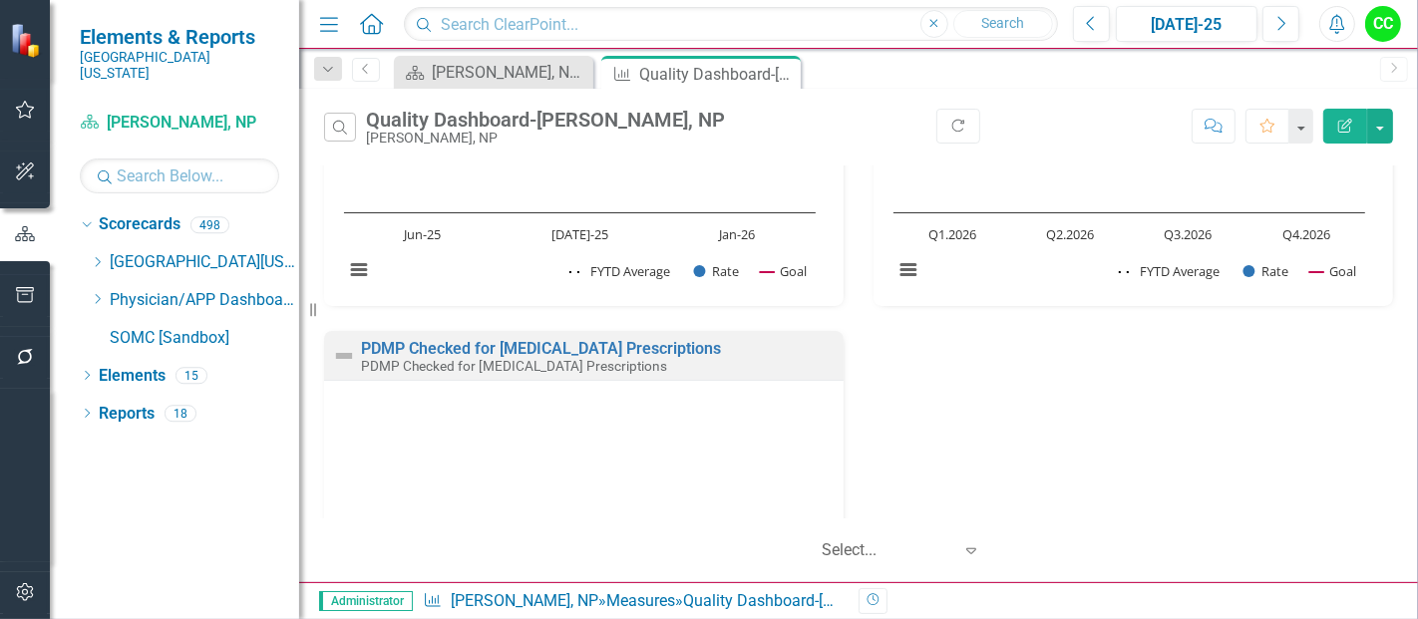
scroll to position [260, 0]
click at [593, 350] on link "PDMP Checked for [MEDICAL_DATA] Prescriptions" at bounding box center [541, 346] width 360 height 19
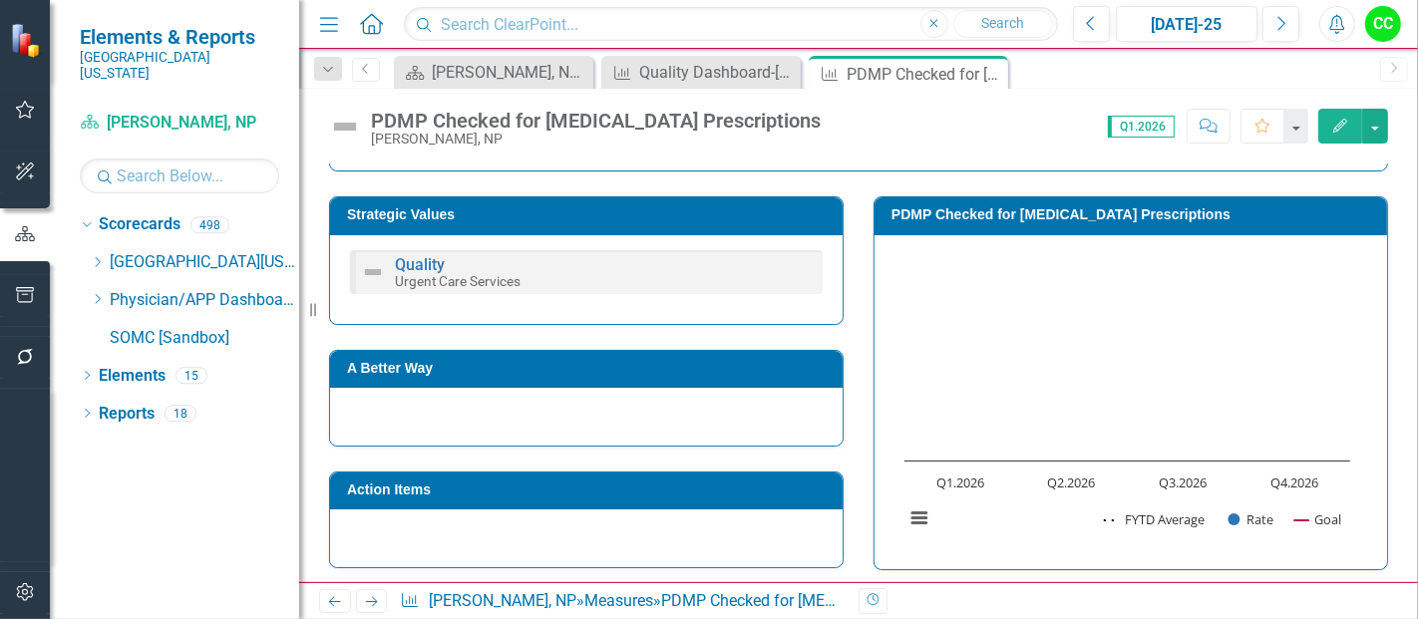
scroll to position [278, 0]
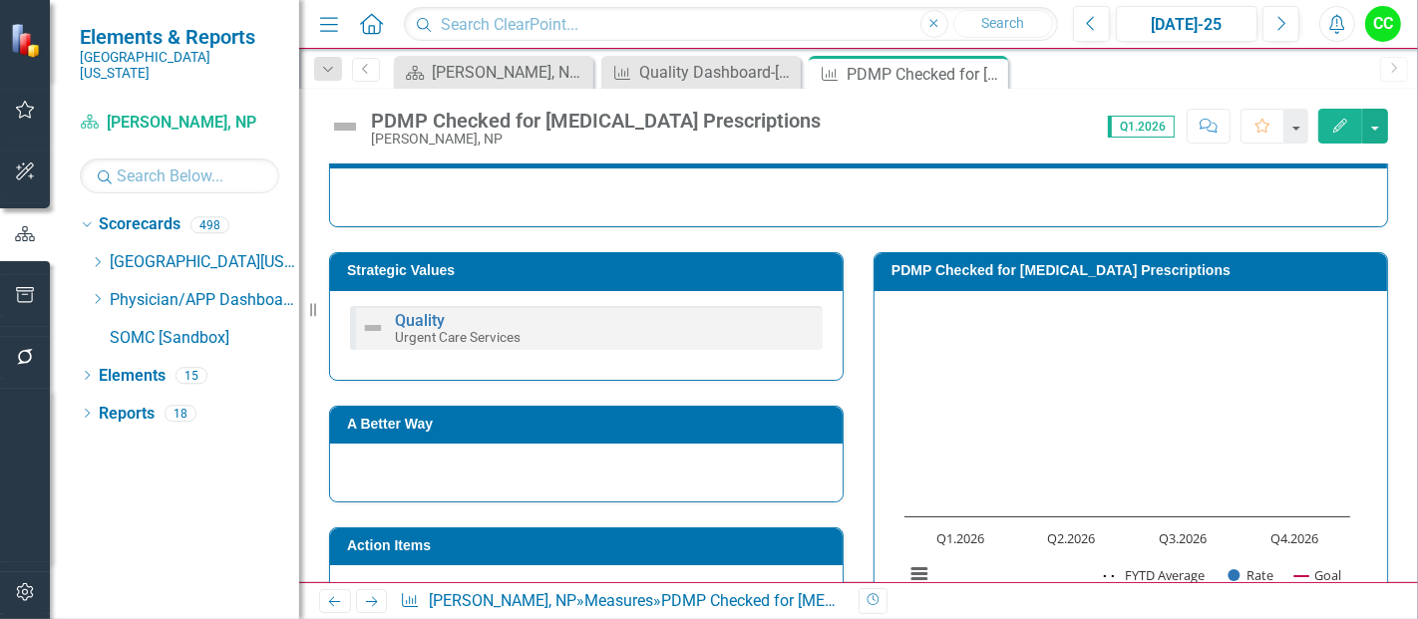
click at [645, 274] on h3 "Strategic Values" at bounding box center [590, 270] width 486 height 15
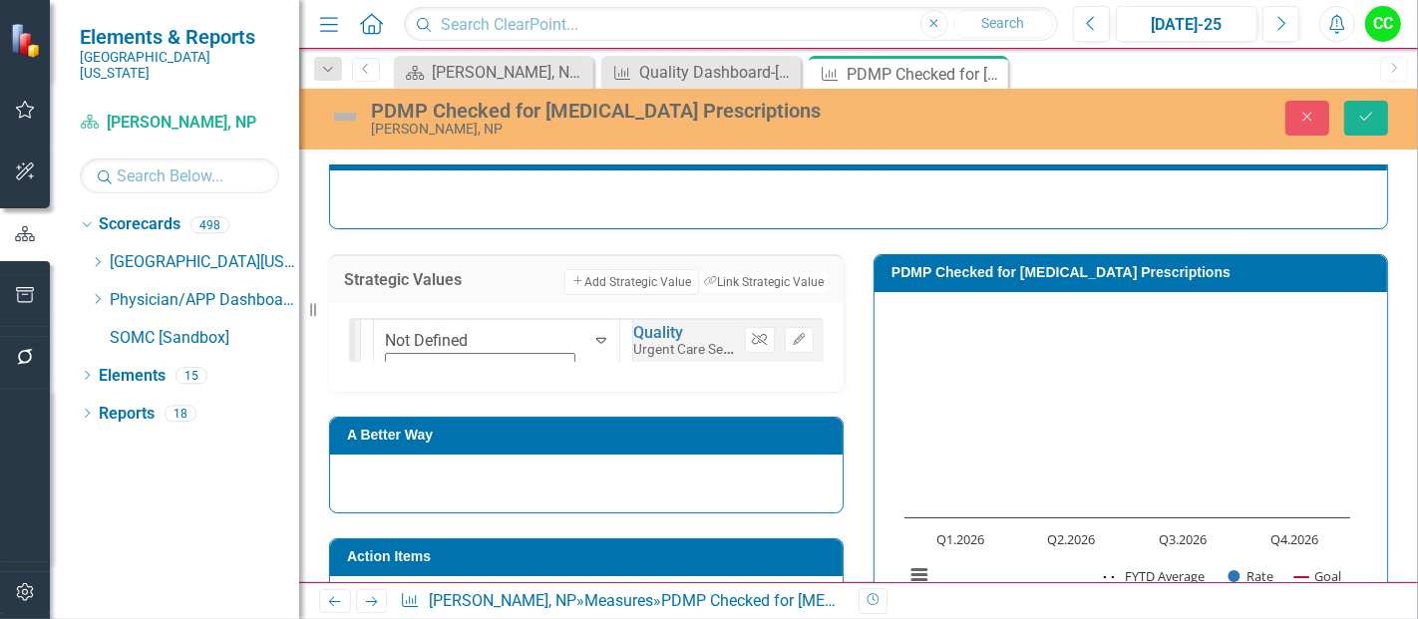
click at [752, 336] on icon "button" at bounding box center [759, 339] width 15 height 12
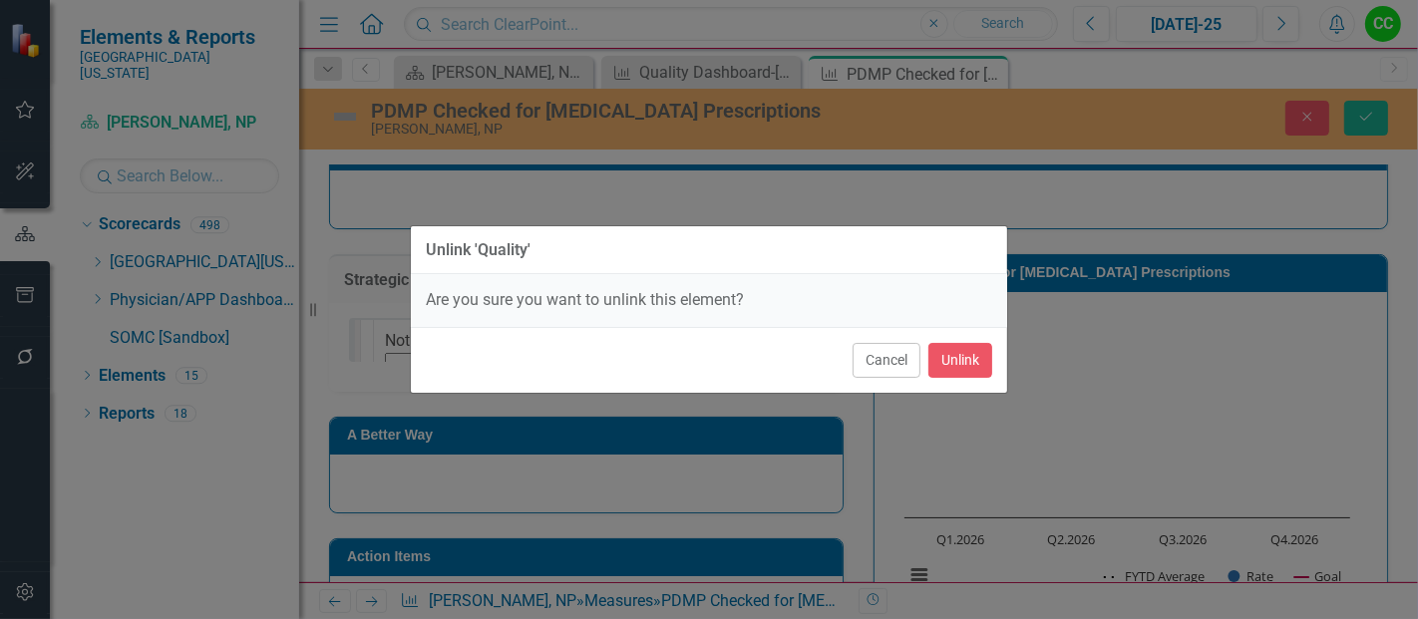
click at [994, 368] on div "Cancel Unlink" at bounding box center [709, 360] width 596 height 66
click at [960, 360] on button "Unlink" at bounding box center [960, 360] width 64 height 35
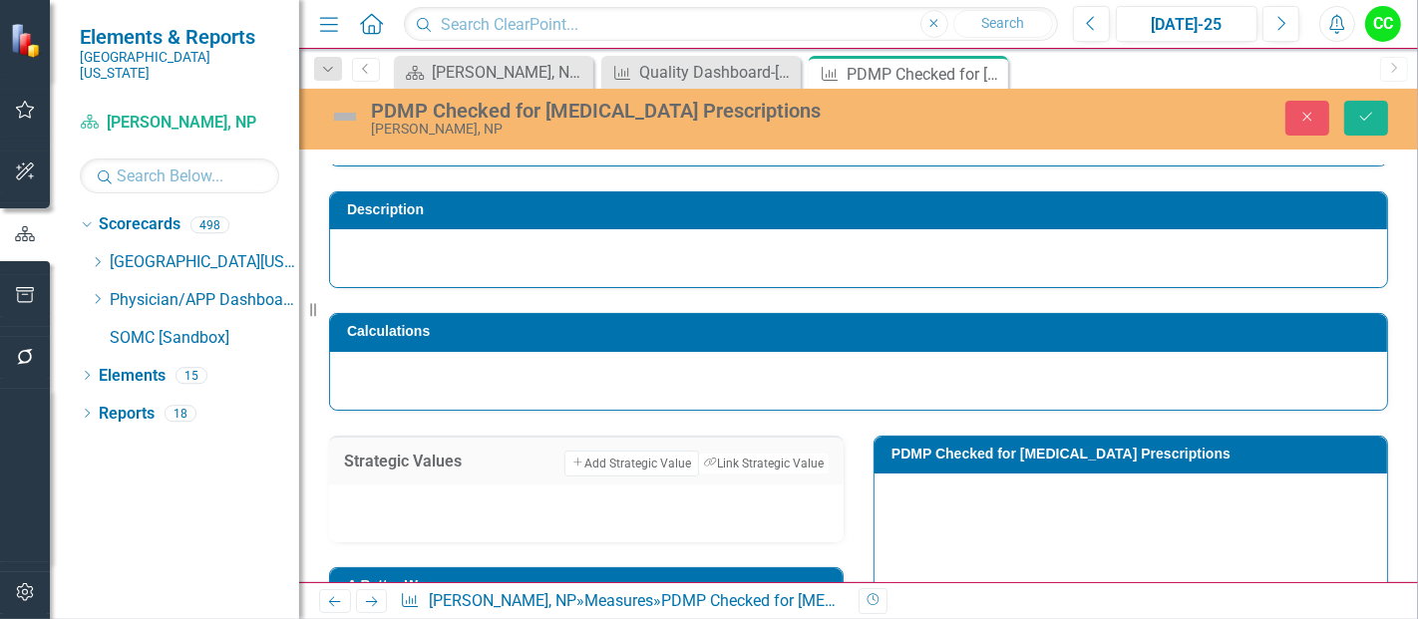
scroll to position [97, 0]
click at [421, 208] on h3 "Description" at bounding box center [862, 209] width 1030 height 15
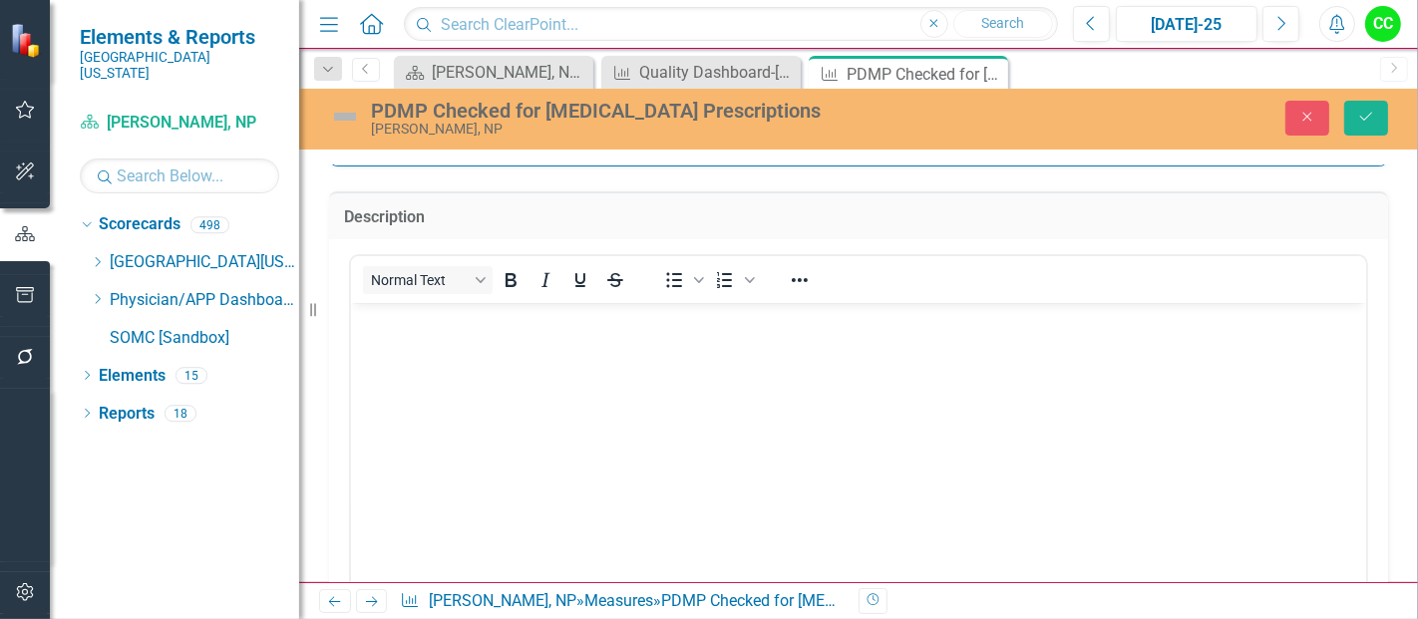
scroll to position [0, 0]
click at [449, 365] on body "Rich Text Area. Press ALT-0 for help." at bounding box center [857, 452] width 1015 height 299
click at [1362, 104] on button "Save" at bounding box center [1366, 118] width 44 height 35
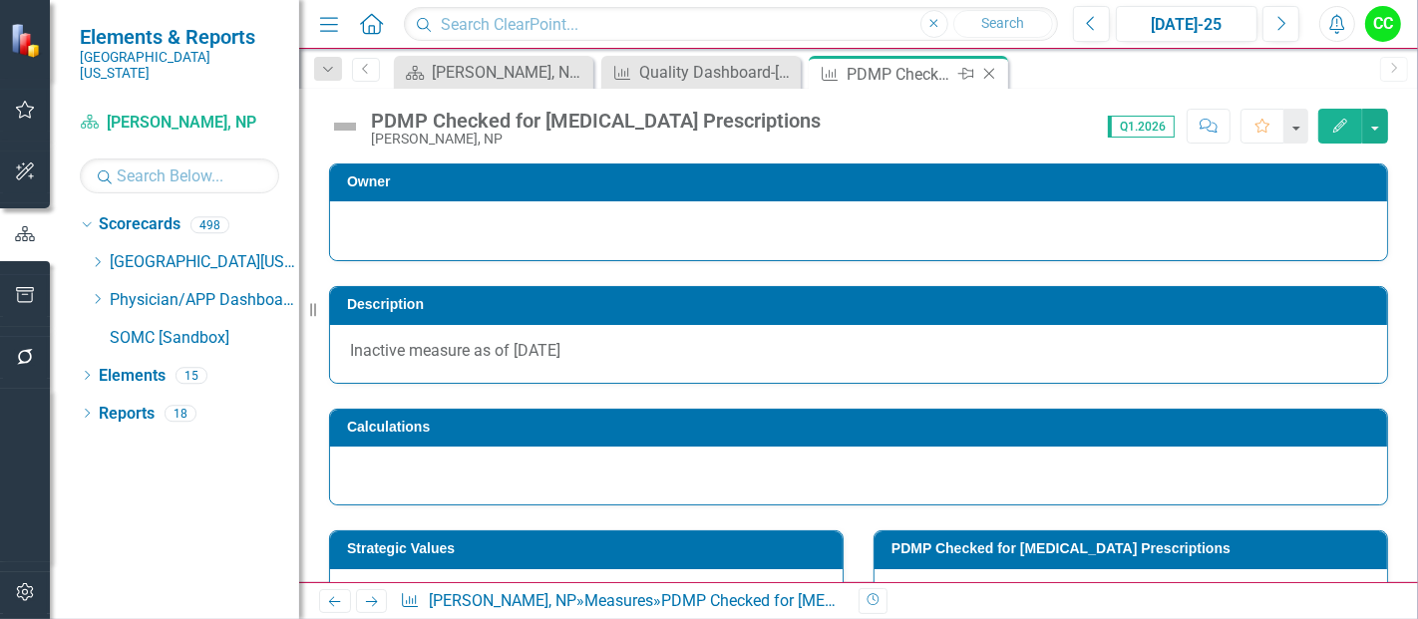
click at [989, 75] on icon "Close" at bounding box center [989, 74] width 20 height 16
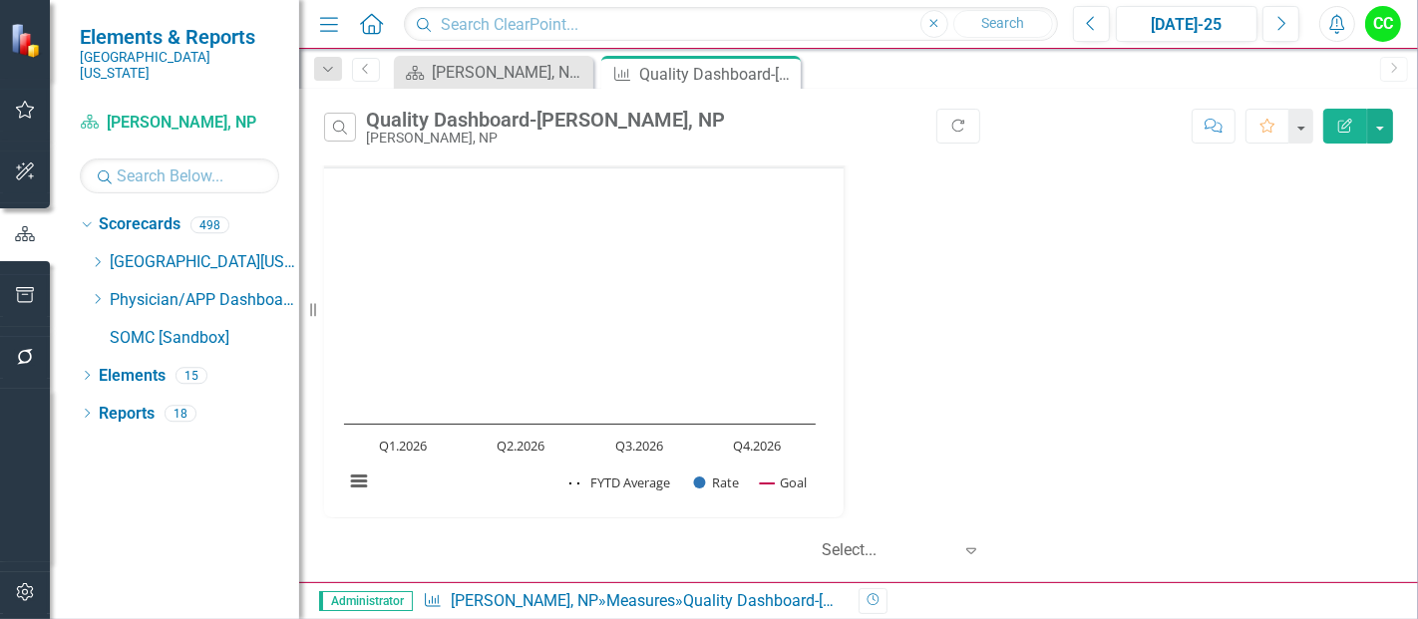
scroll to position [476, 0]
click at [782, 71] on icon "Close" at bounding box center [782, 74] width 20 height 16
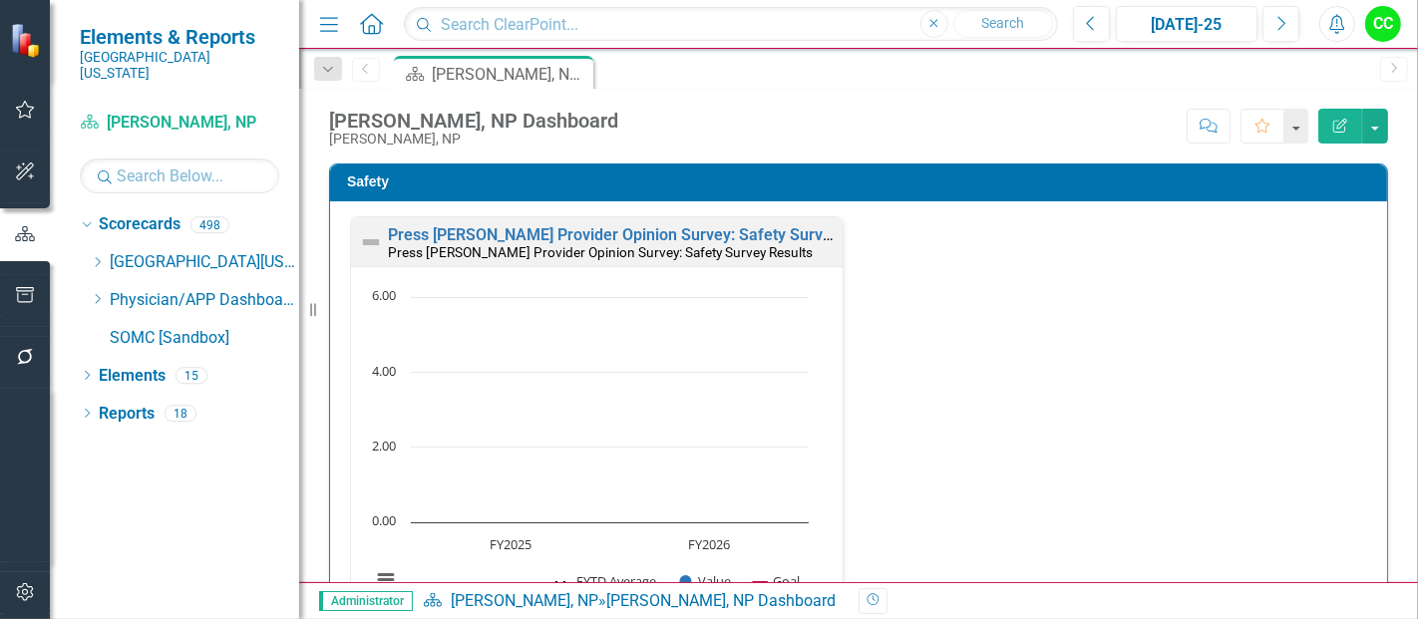
click at [1336, 135] on button "Edit Report" at bounding box center [1340, 126] width 44 height 35
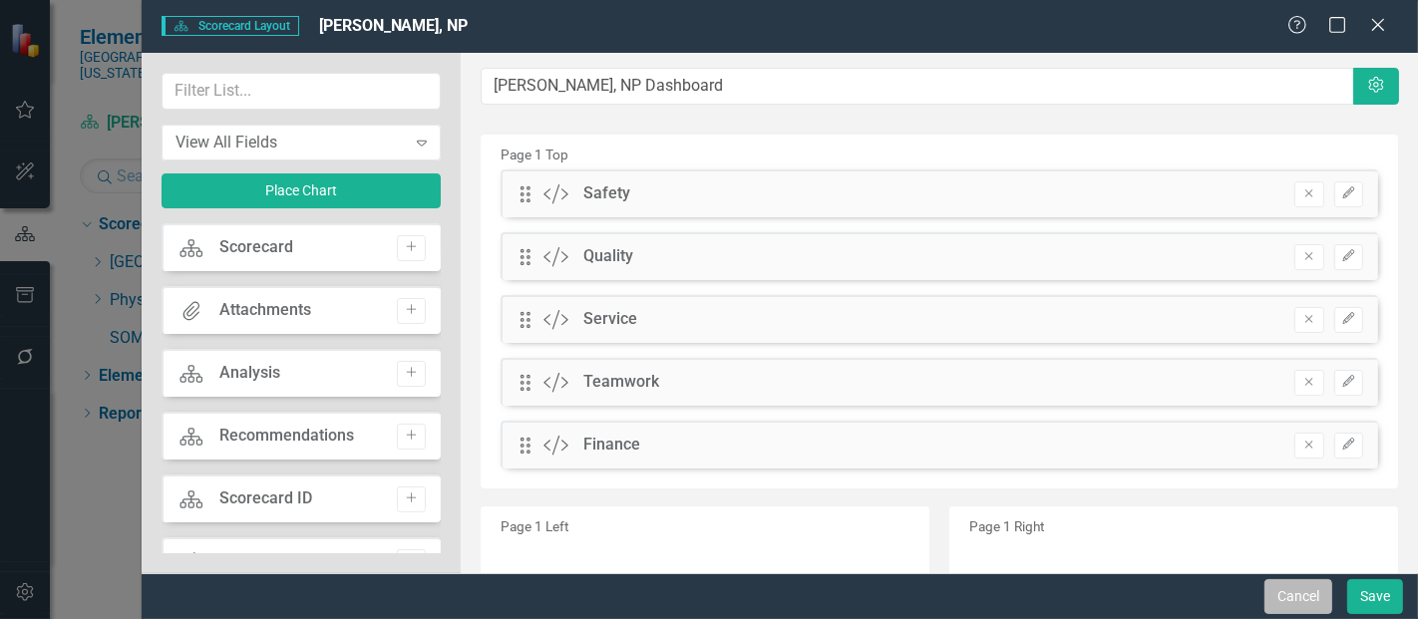
click at [1298, 597] on button "Cancel" at bounding box center [1298, 596] width 68 height 35
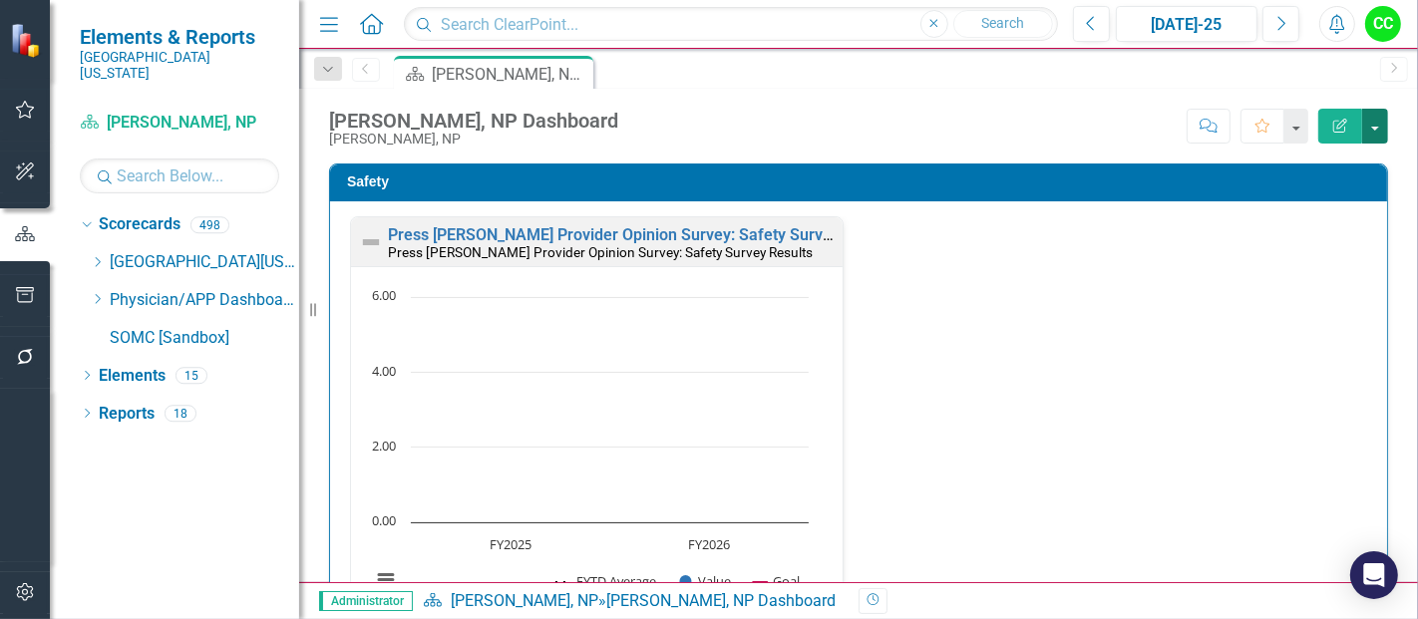
click at [1384, 127] on button "button" at bounding box center [1375, 126] width 26 height 35
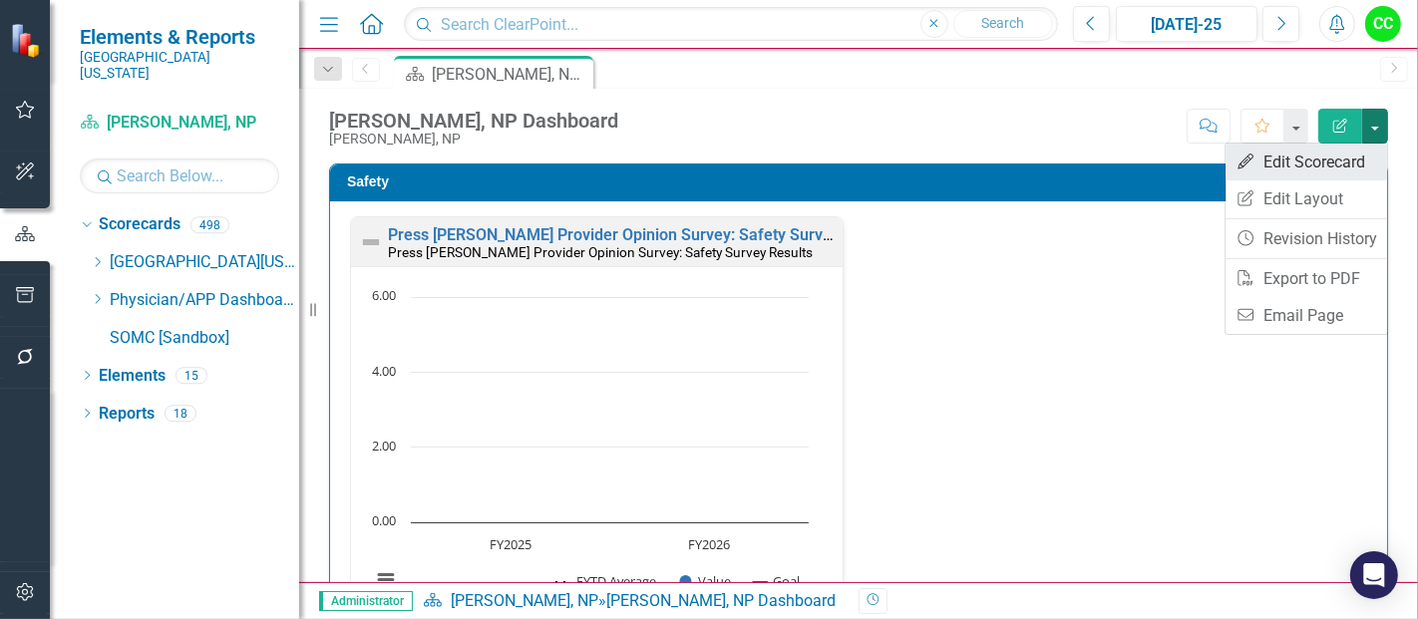
click at [1334, 155] on link "Edit Edit Scorecard" at bounding box center [1306, 162] width 162 height 37
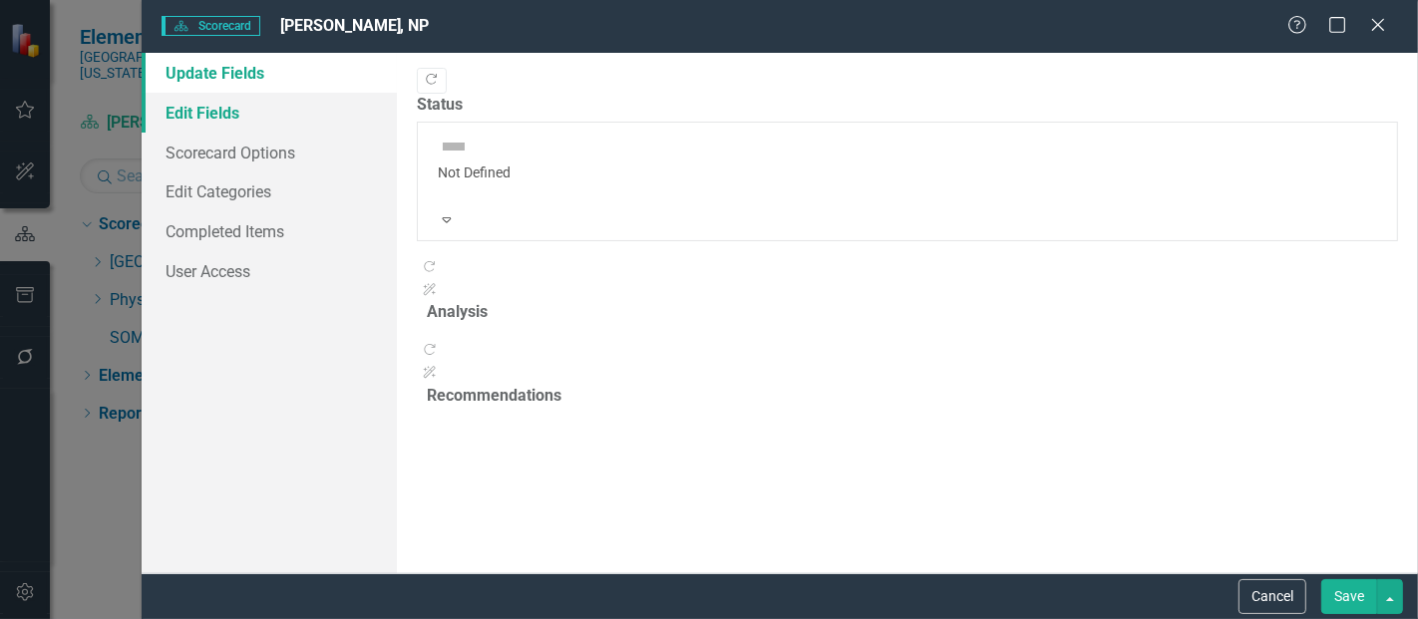
click at [228, 112] on link "Edit Fields" at bounding box center [269, 113] width 255 height 40
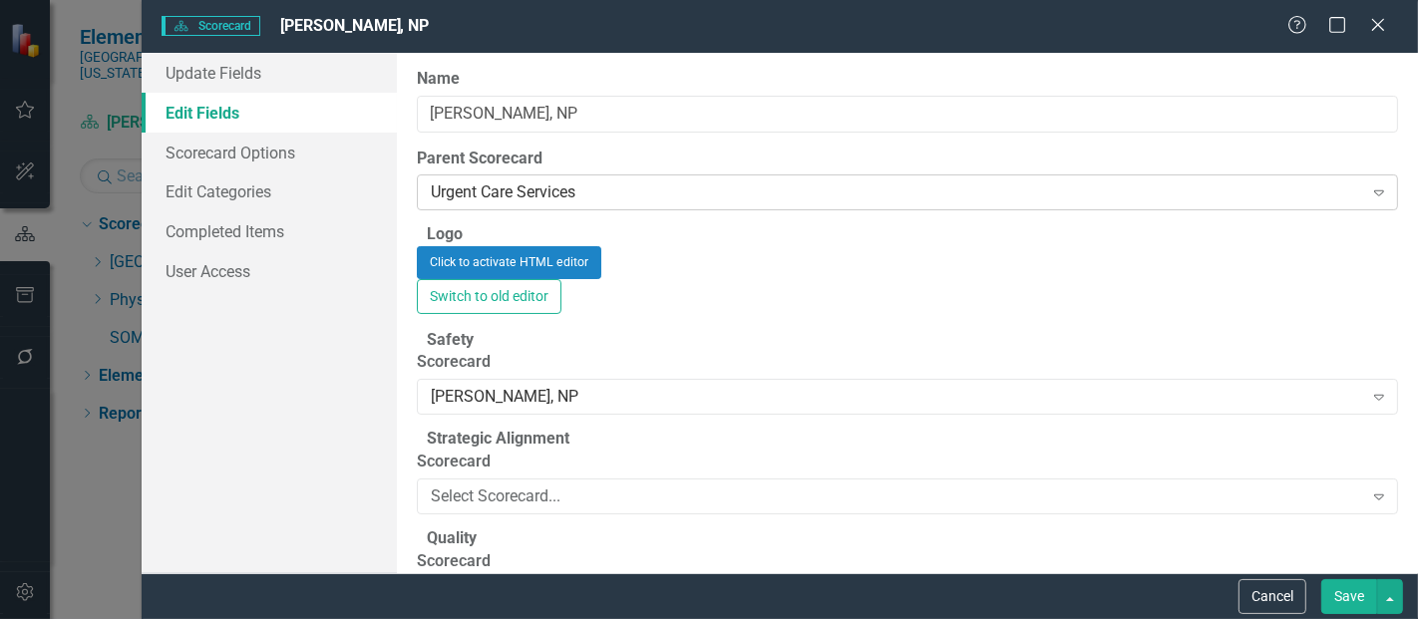
click at [587, 190] on div "Urgent Care Services" at bounding box center [896, 192] width 931 height 23
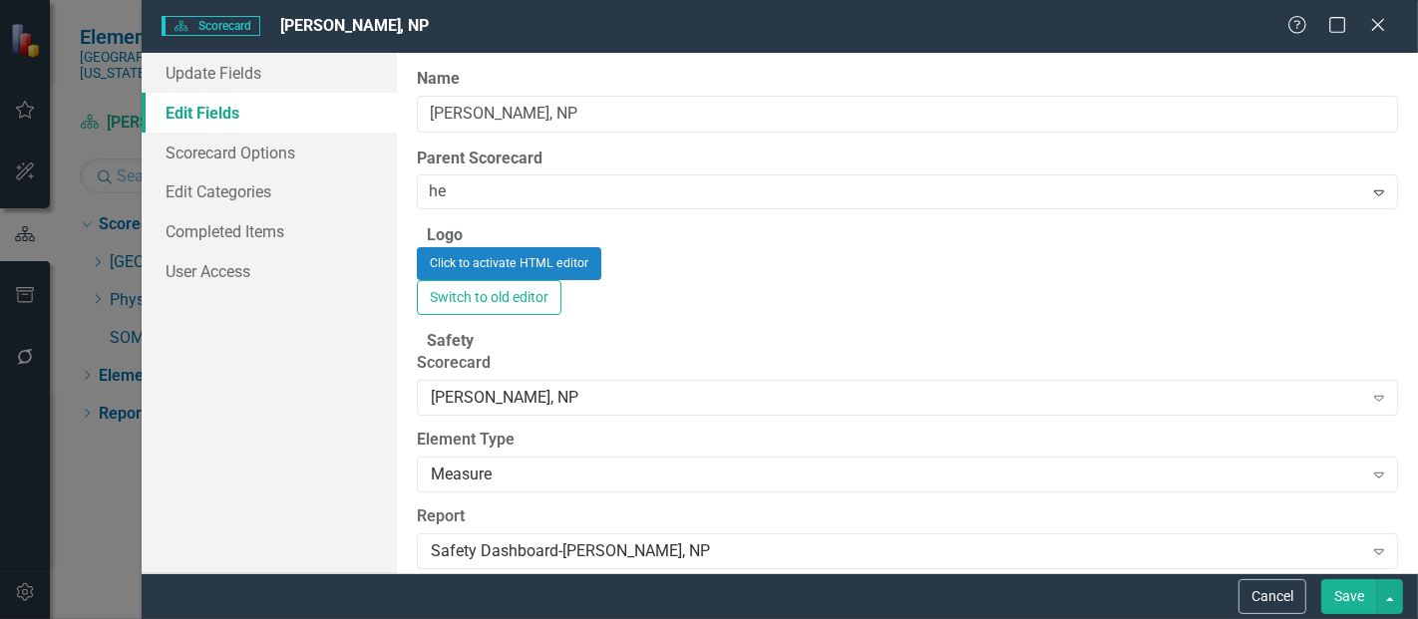
type input "hea"
click at [1353, 588] on button "Save" at bounding box center [1349, 596] width 56 height 35
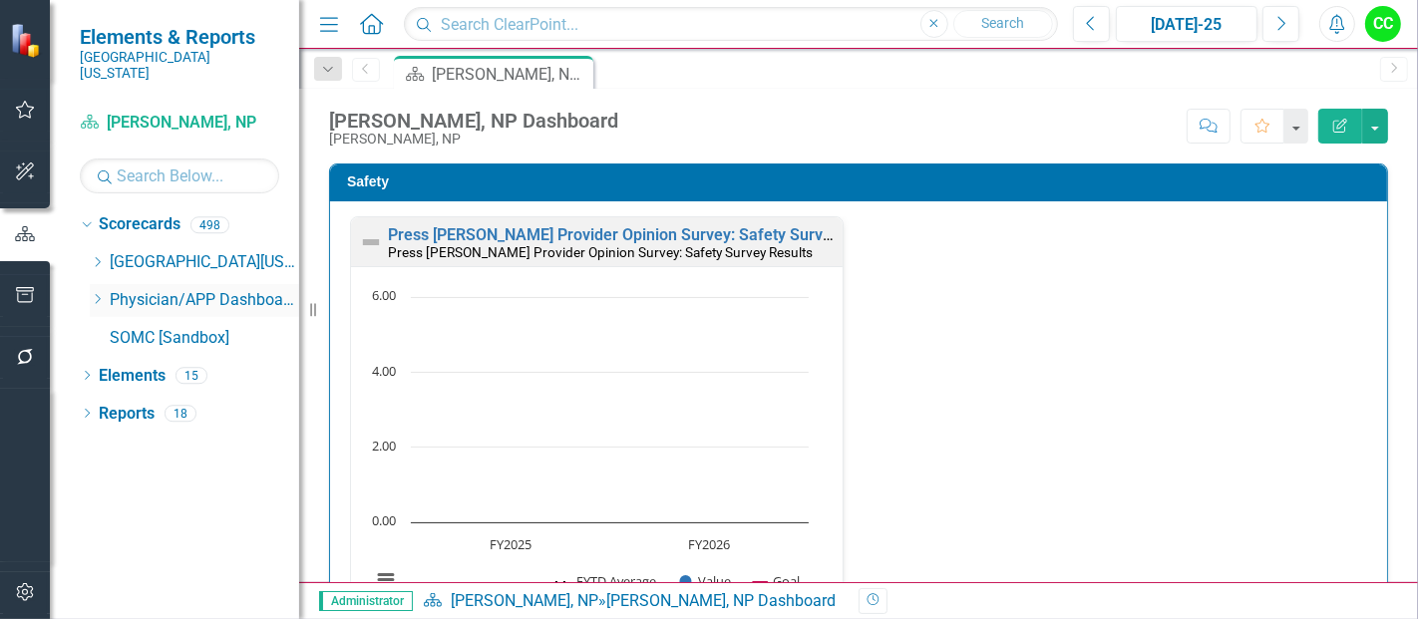
click at [97, 293] on icon "Dropdown" at bounding box center [97, 299] width 15 height 12
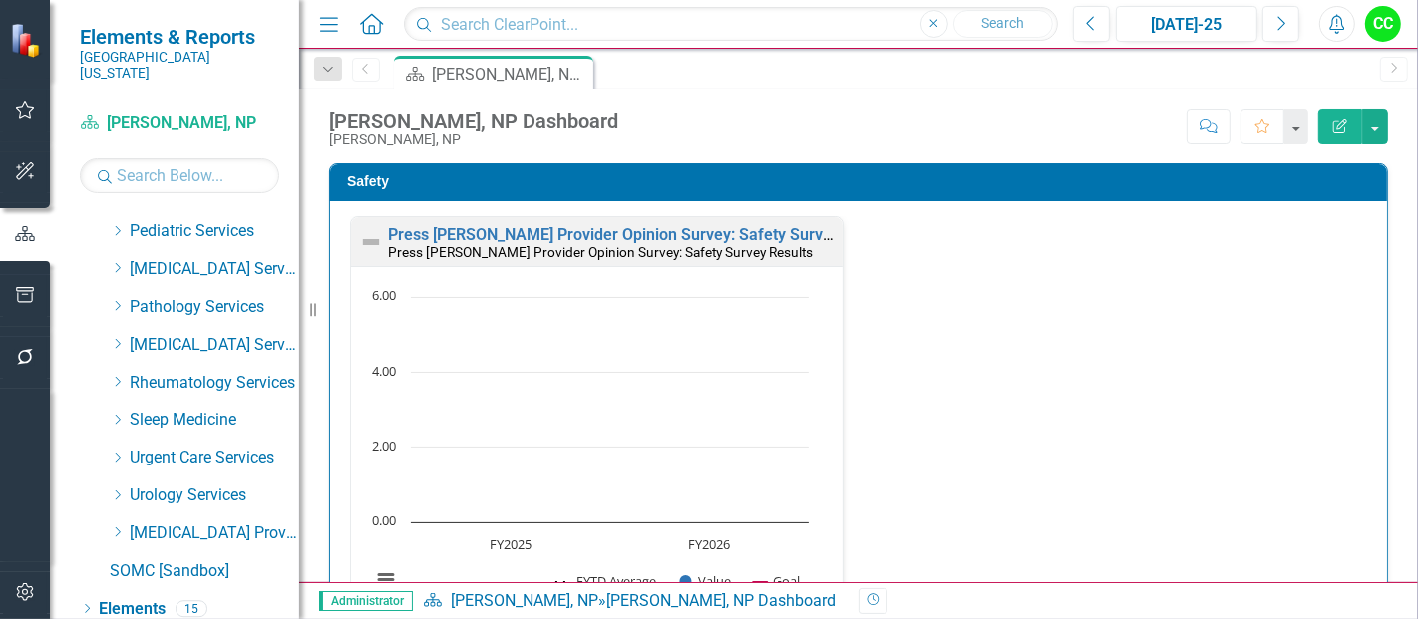
scroll to position [974, 0]
click at [118, 262] on icon "Dropdown" at bounding box center [117, 268] width 15 height 12
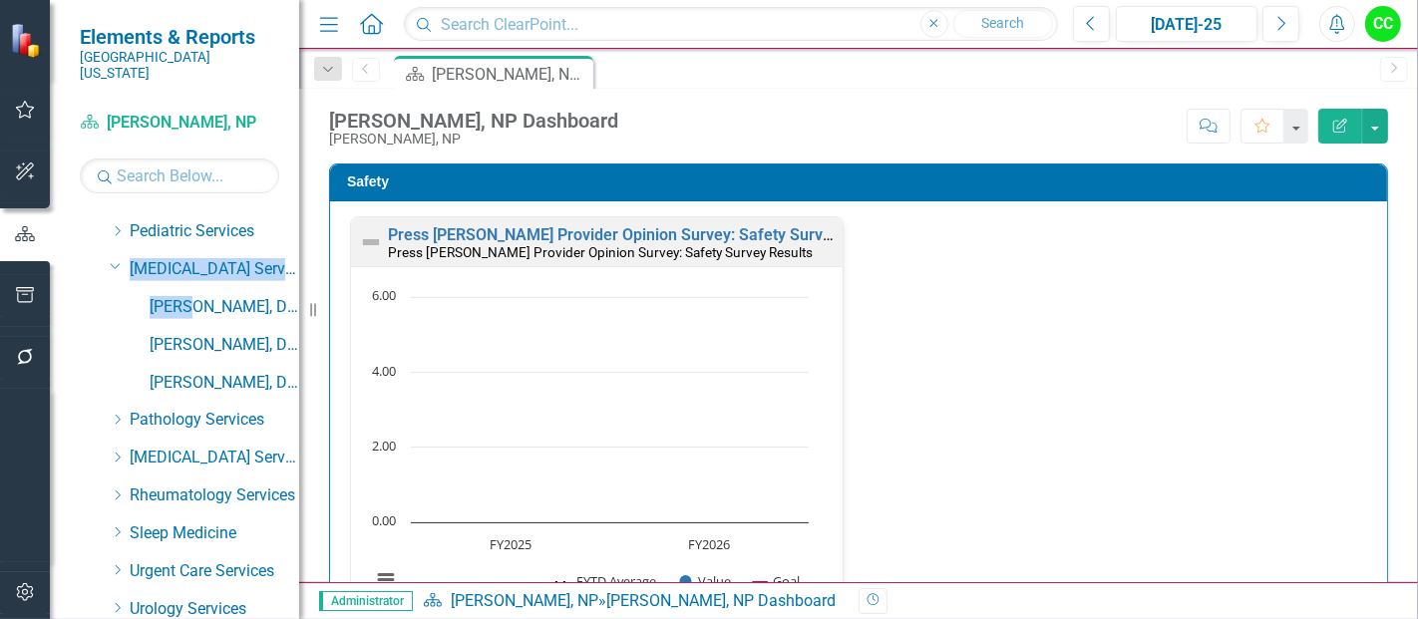
drag, startPoint x: 118, startPoint y: 249, endPoint x: 97, endPoint y: 284, distance: 40.7
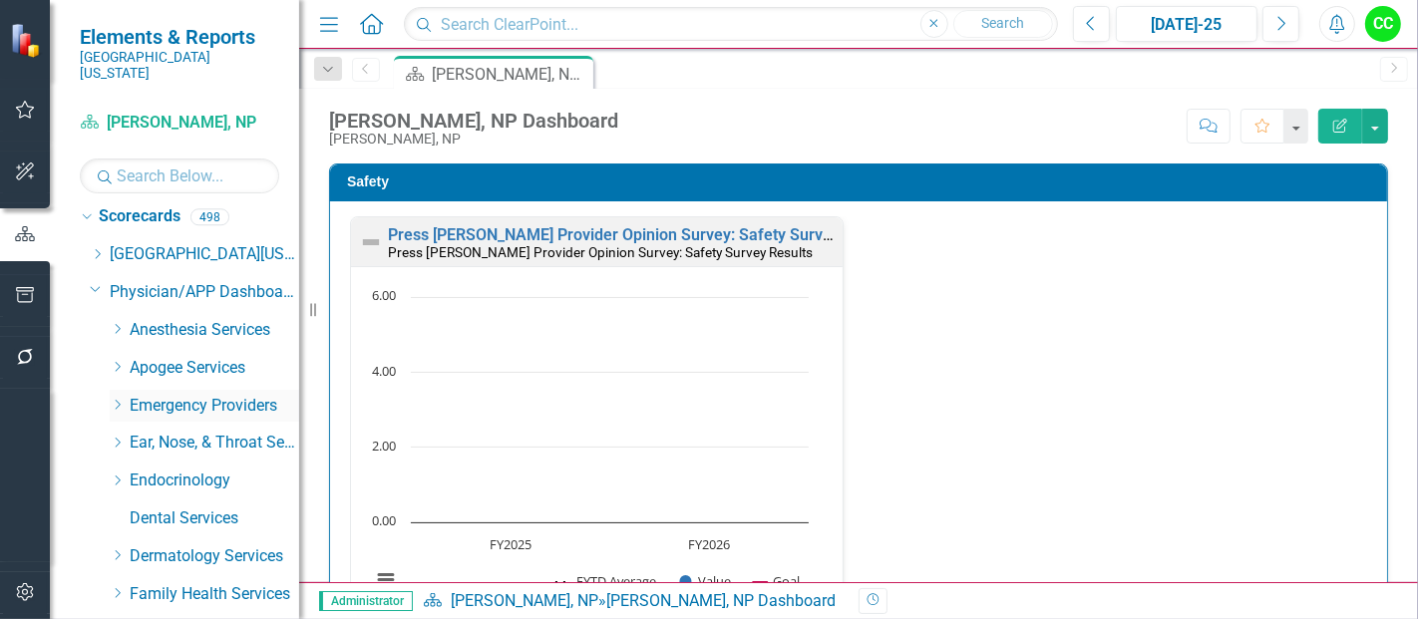
scroll to position [0, 0]
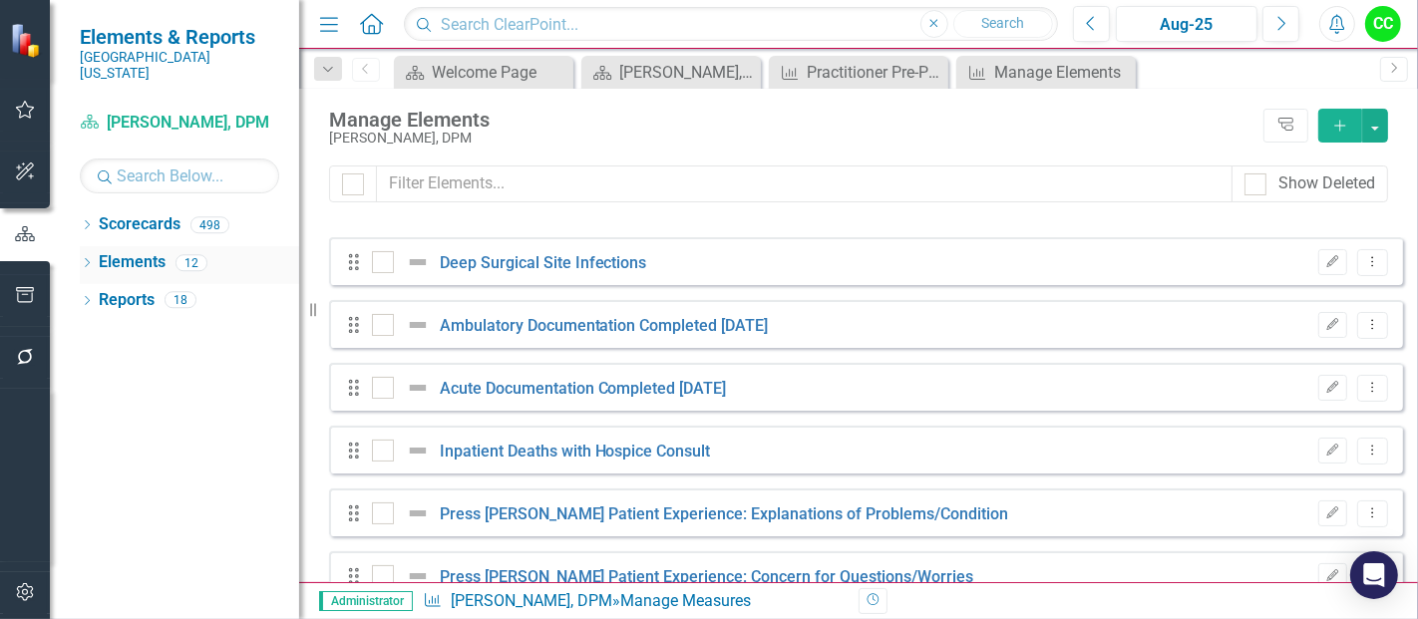
checkbox input "false"
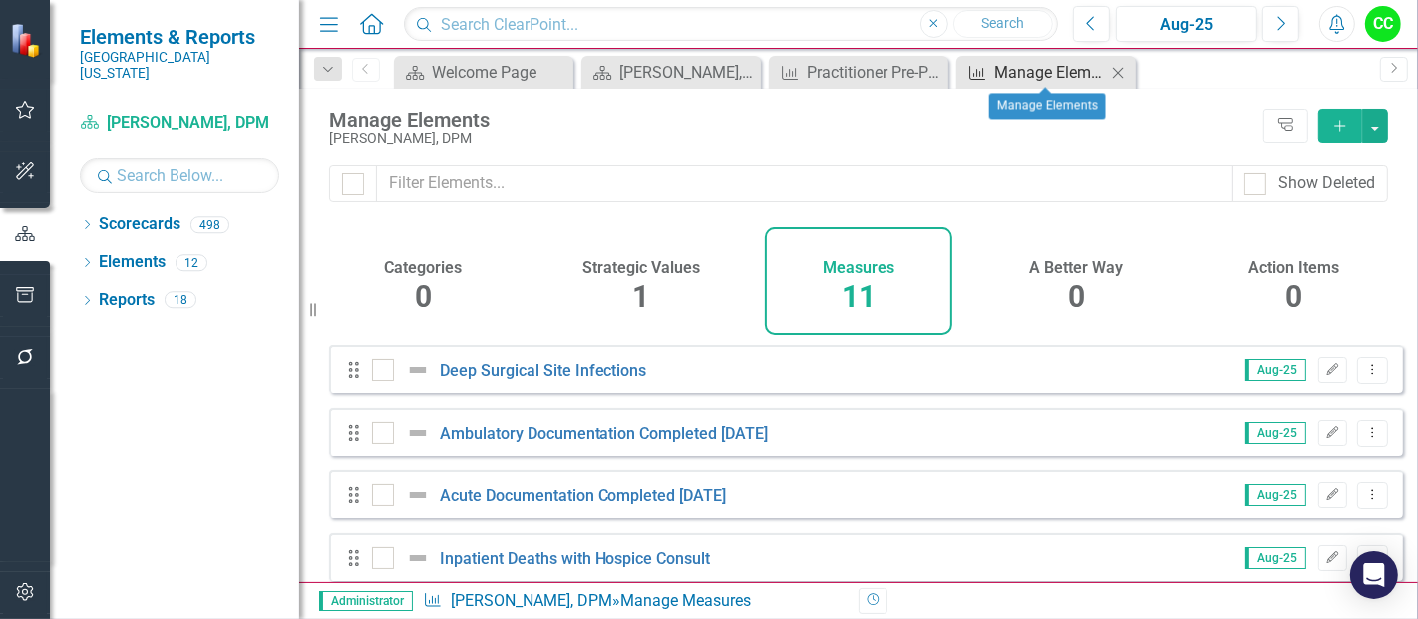
click at [1012, 73] on div "Manage Elements" at bounding box center [1050, 72] width 112 height 25
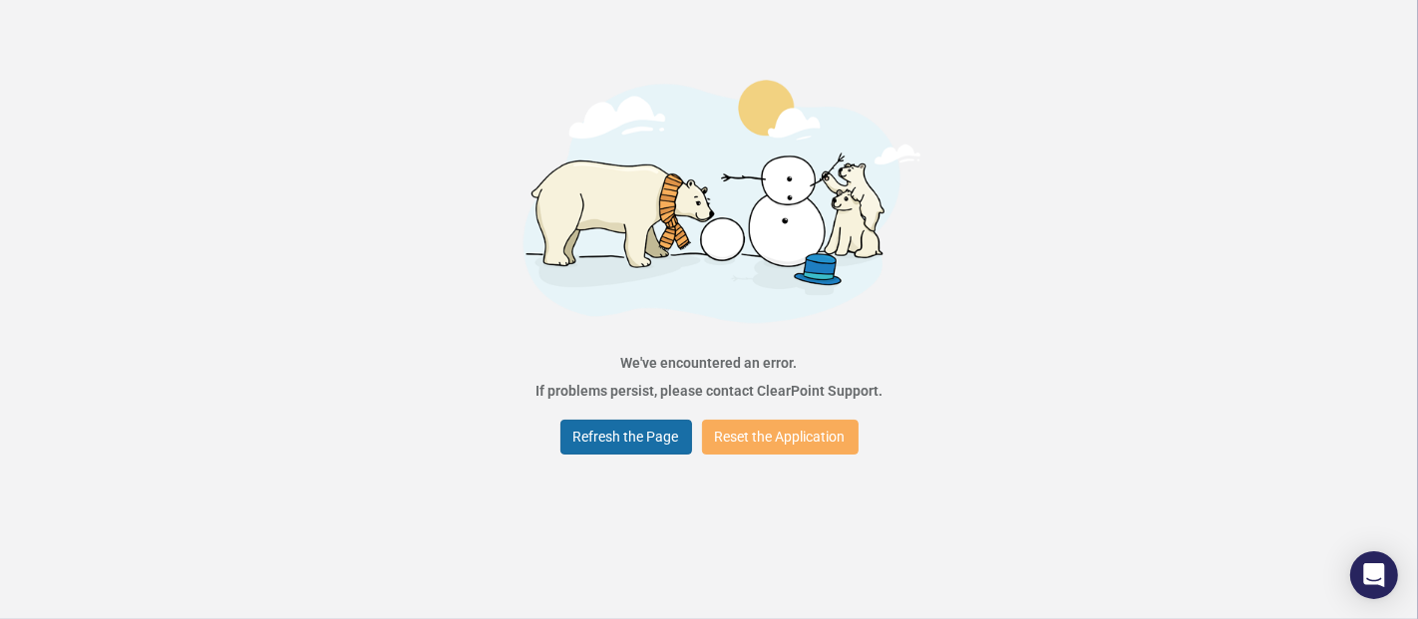
click at [592, 443] on button "Refresh the Page" at bounding box center [626, 437] width 132 height 35
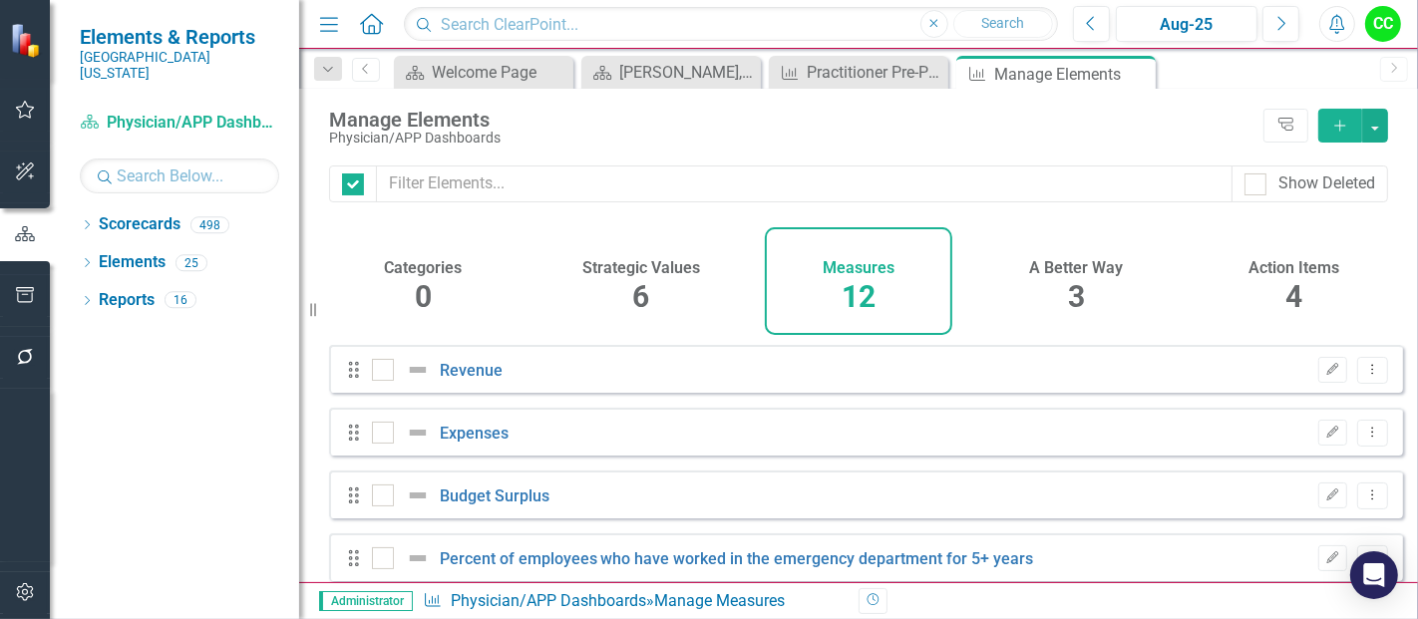
checkbox input "false"
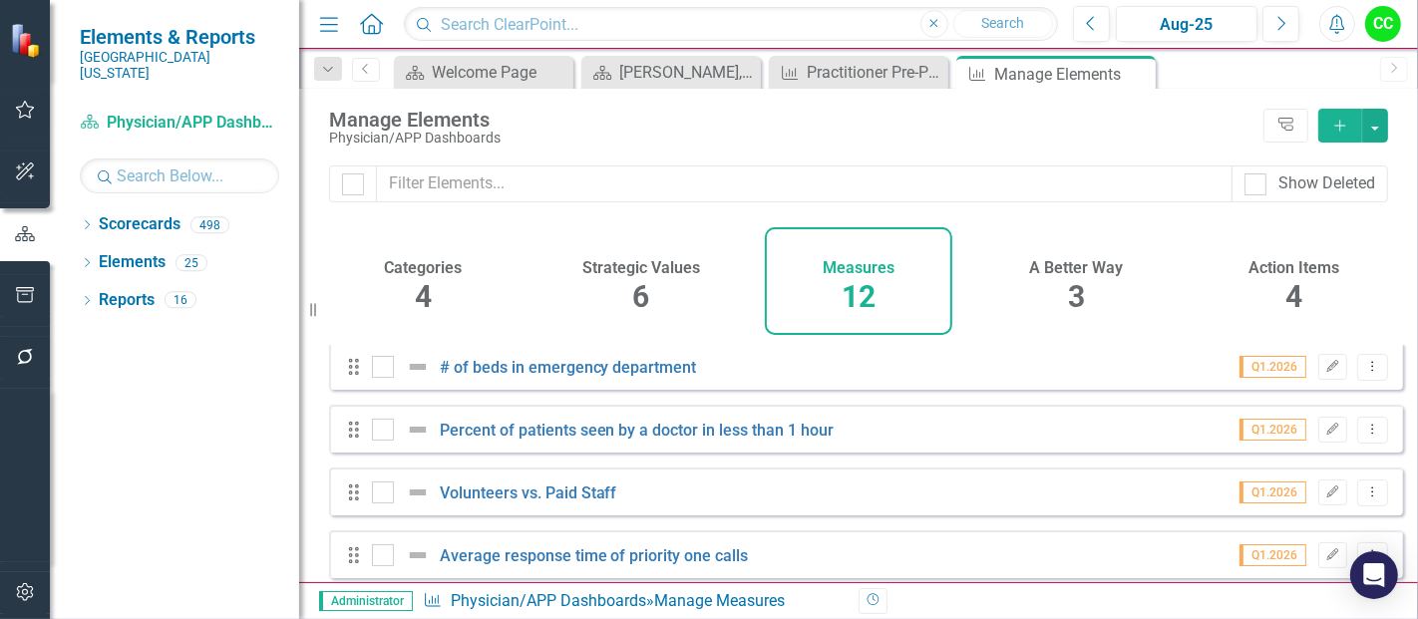
scroll to position [529, 0]
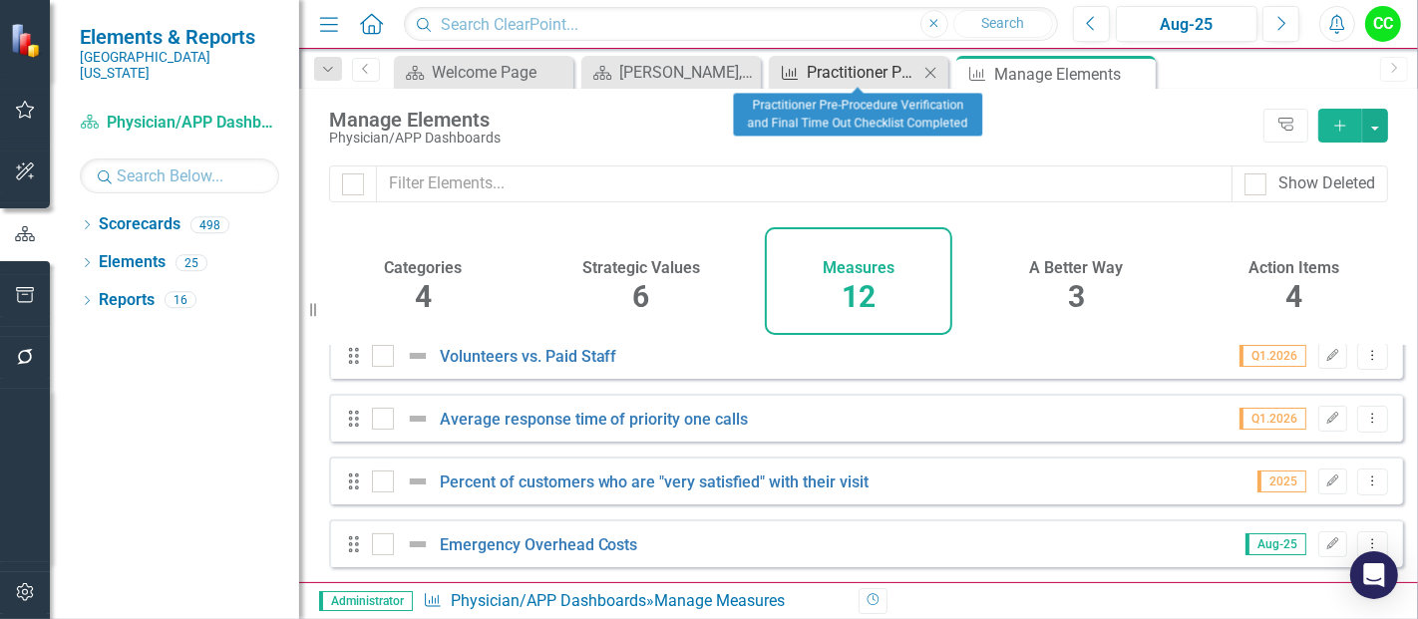
click at [817, 64] on div "Practitioner Pre-Procedure Verification and Final Time Out Checklist Completed" at bounding box center [863, 72] width 112 height 25
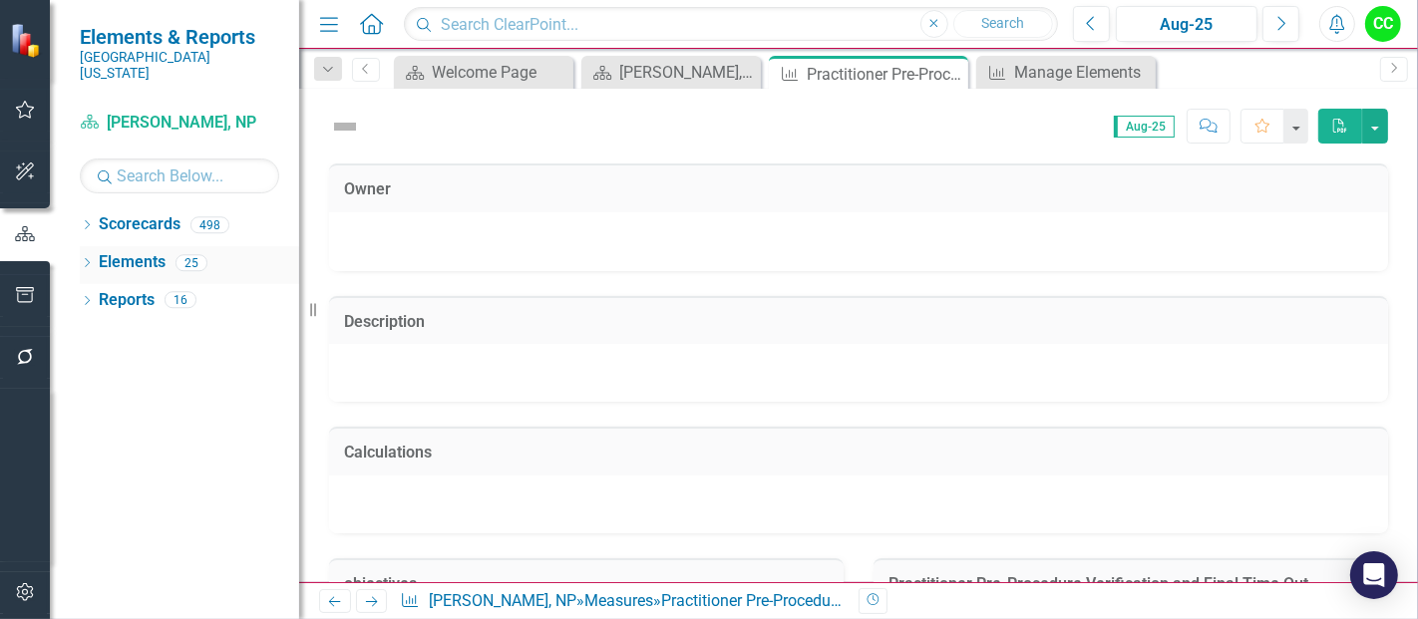
click at [86, 259] on icon "Dropdown" at bounding box center [87, 264] width 14 height 11
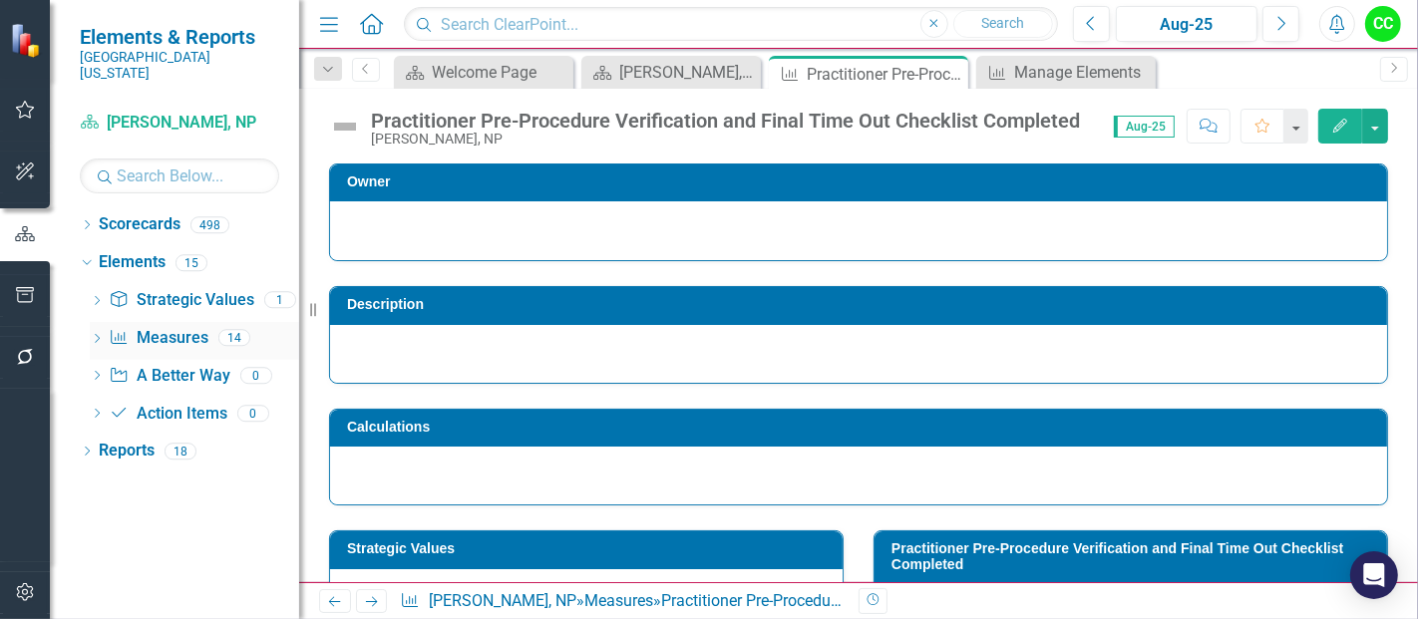
click at [151, 327] on link "Measure Measures" at bounding box center [158, 338] width 99 height 23
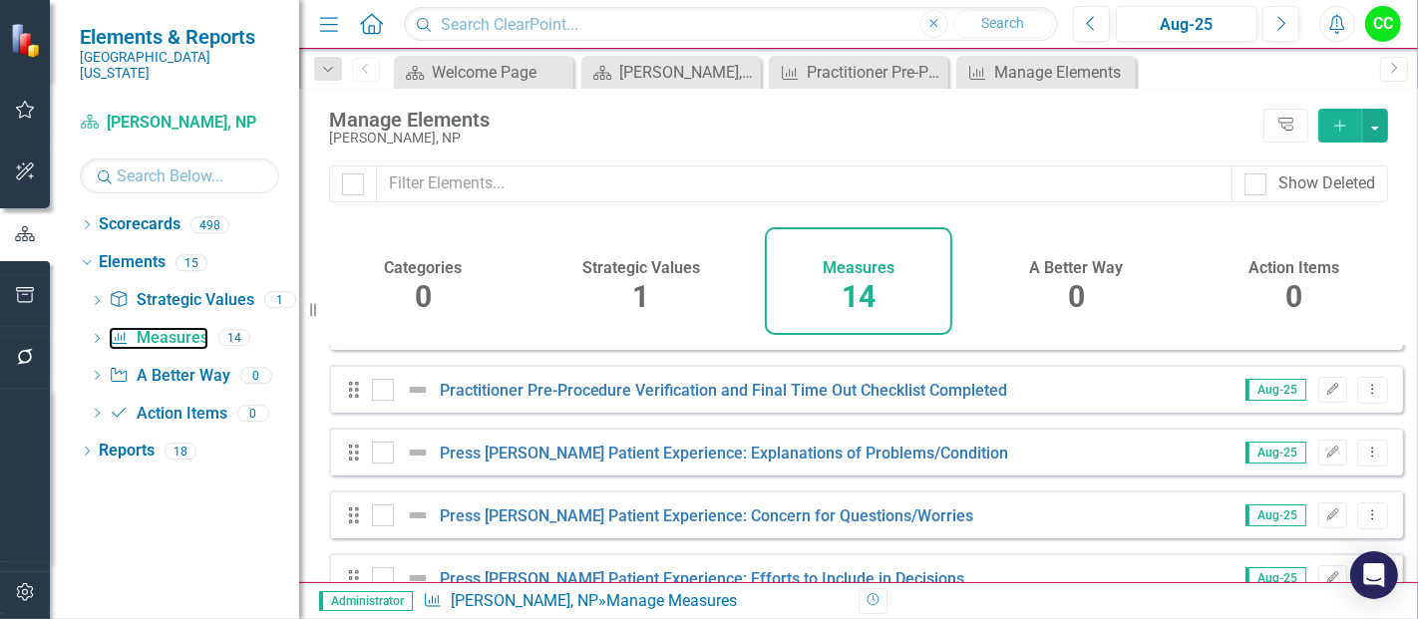
scroll to position [421, 0]
click at [1364, 395] on icon "Dropdown Menu" at bounding box center [1372, 388] width 17 height 13
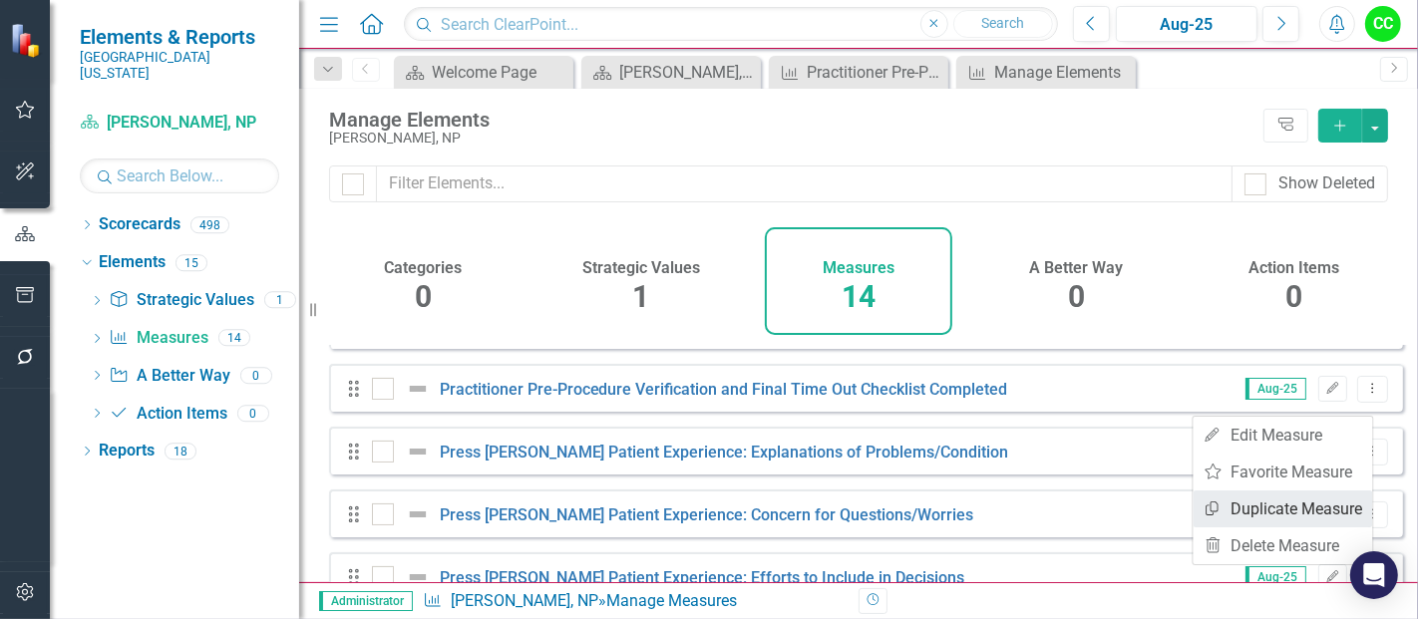
click at [1254, 518] on link "Copy Duplicate Measure" at bounding box center [1283, 509] width 179 height 37
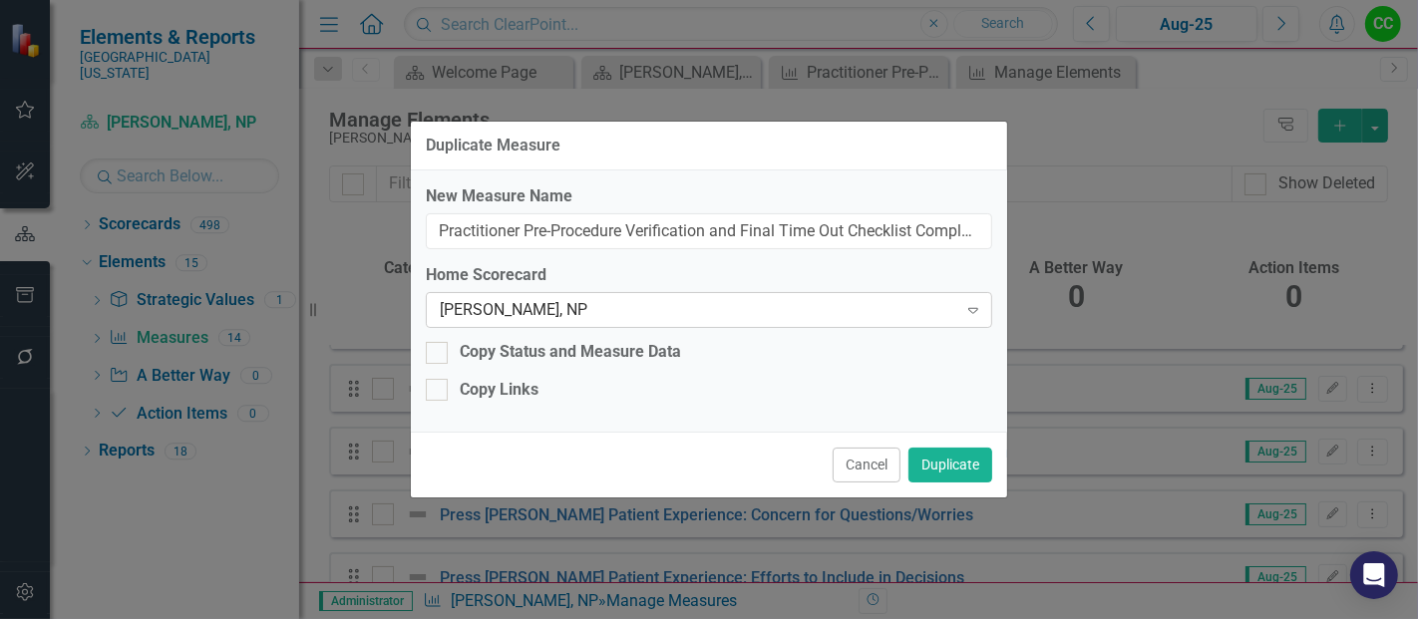
click at [780, 306] on div "[PERSON_NAME], NP" at bounding box center [699, 310] width 518 height 23
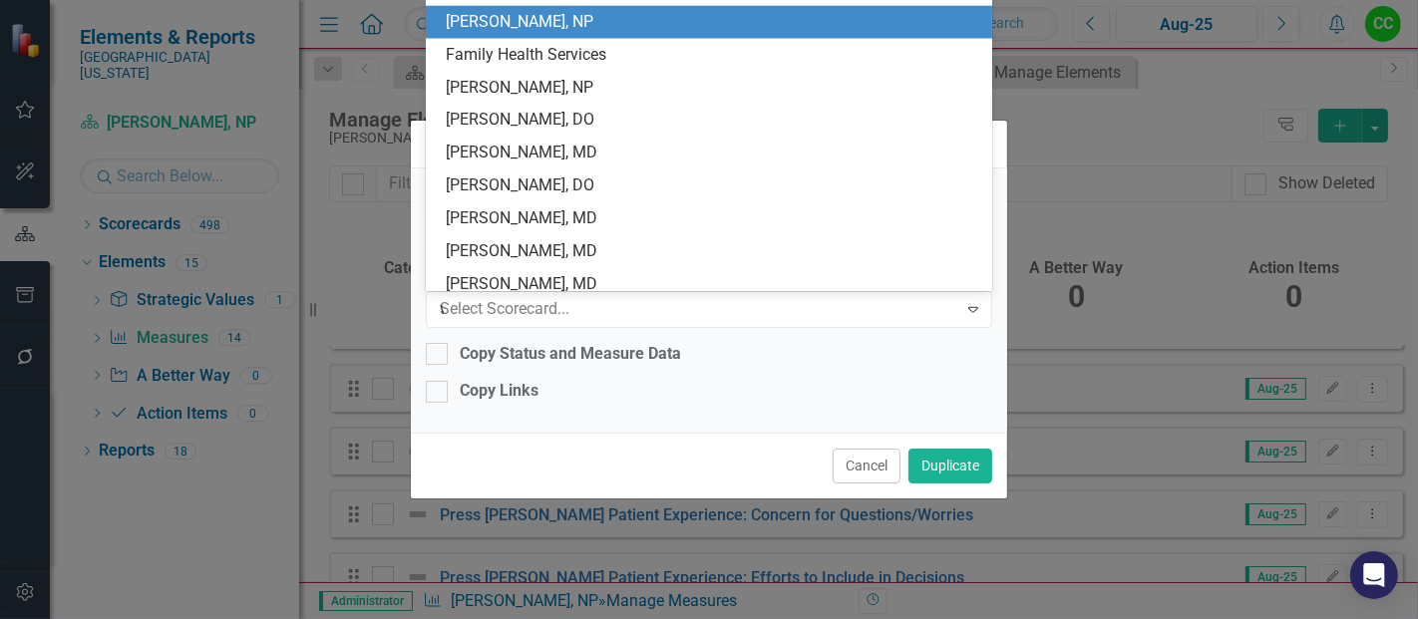
scroll to position [98, 0]
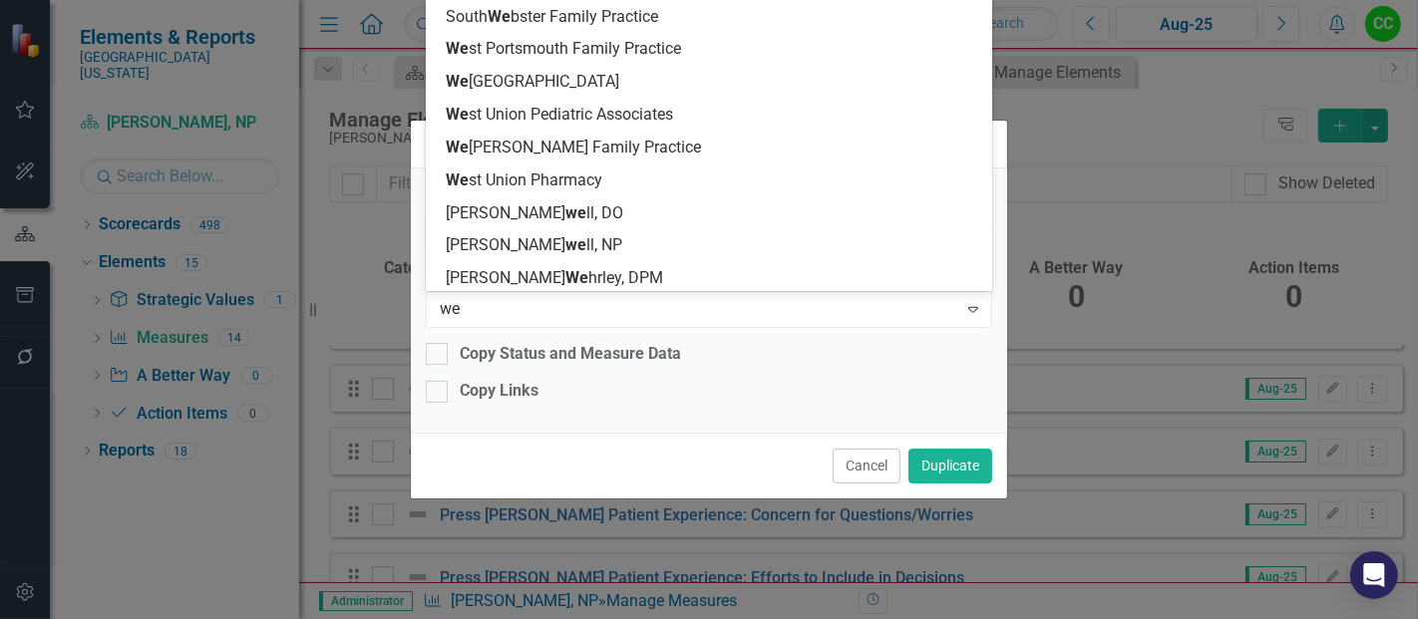
type input "weh"
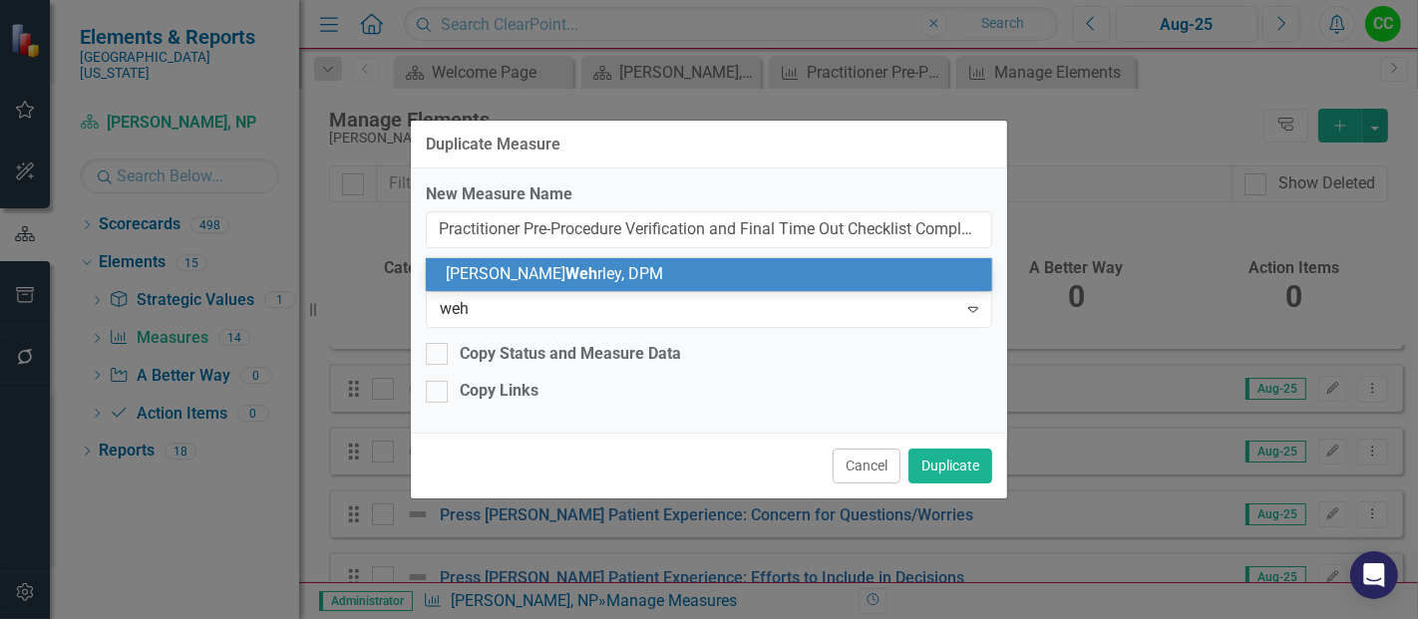
click at [653, 281] on div "[PERSON_NAME] rley, DPM" at bounding box center [713, 274] width 535 height 23
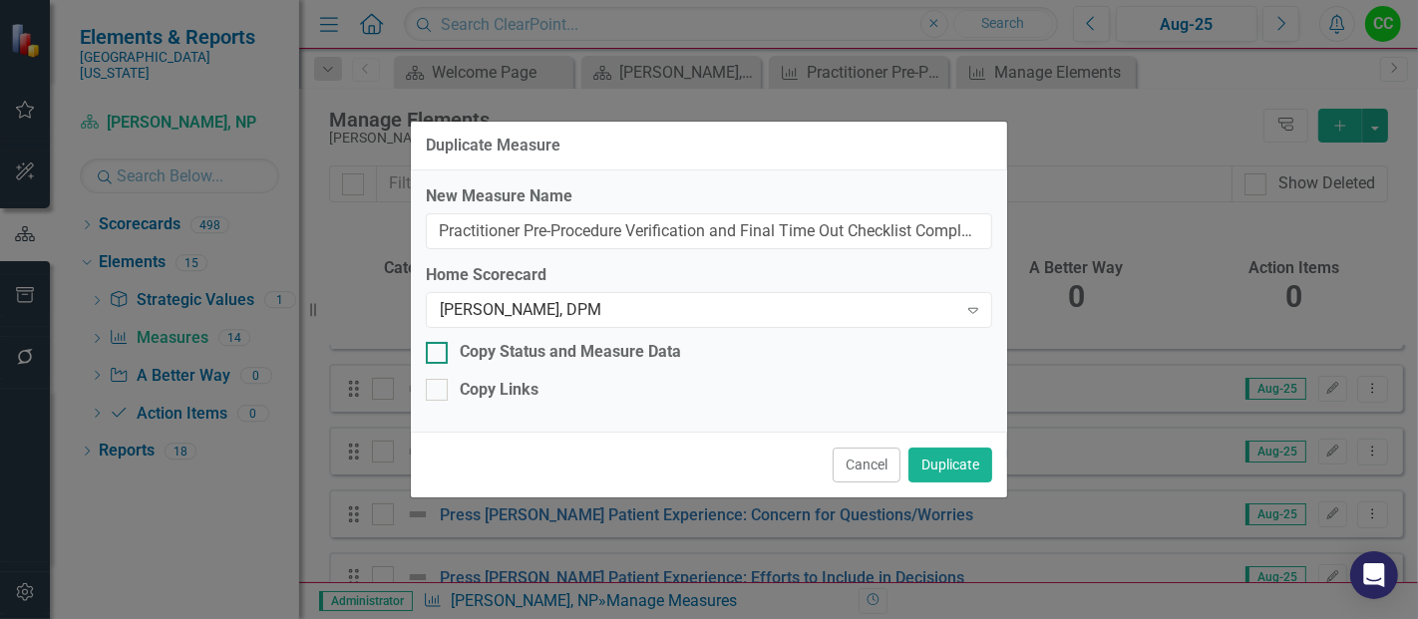
click at [433, 359] on div at bounding box center [437, 353] width 22 height 22
click at [433, 355] on input "Copy Status and Measure Data" at bounding box center [432, 348] width 13 height 13
checkbox input "true"
click at [969, 473] on button "Duplicate" at bounding box center [950, 465] width 84 height 35
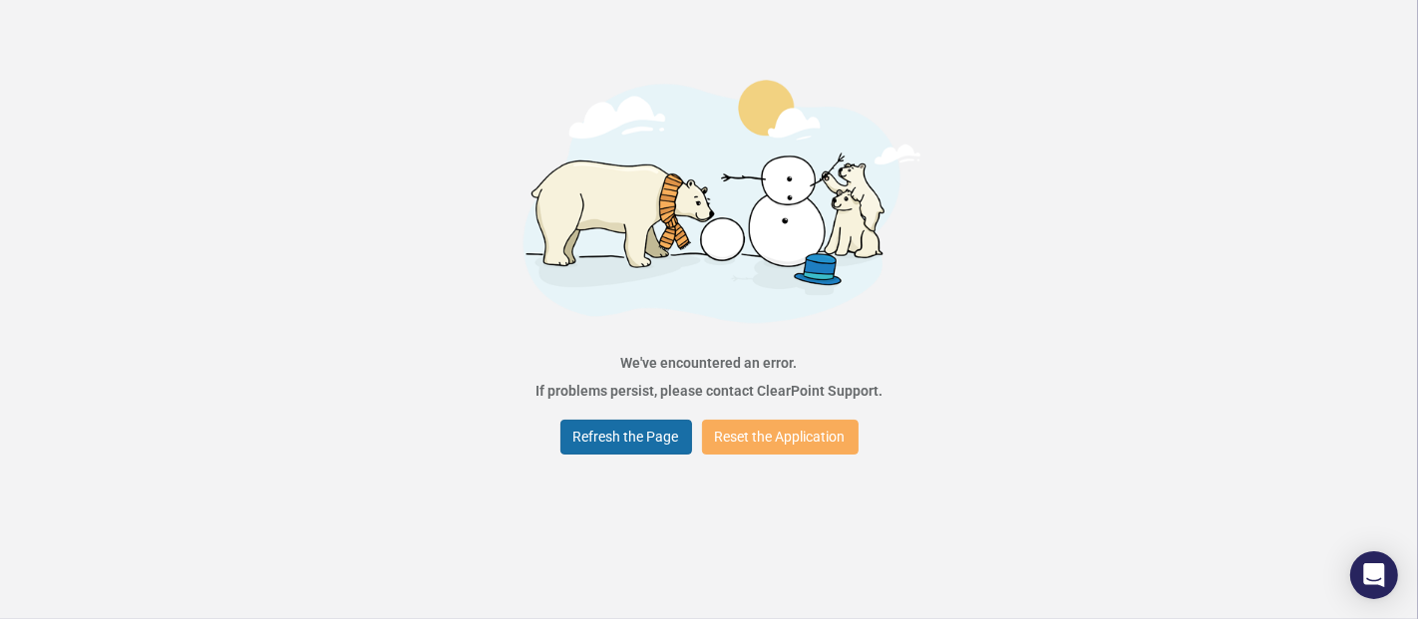
click at [597, 437] on button "Refresh the Page" at bounding box center [626, 437] width 132 height 35
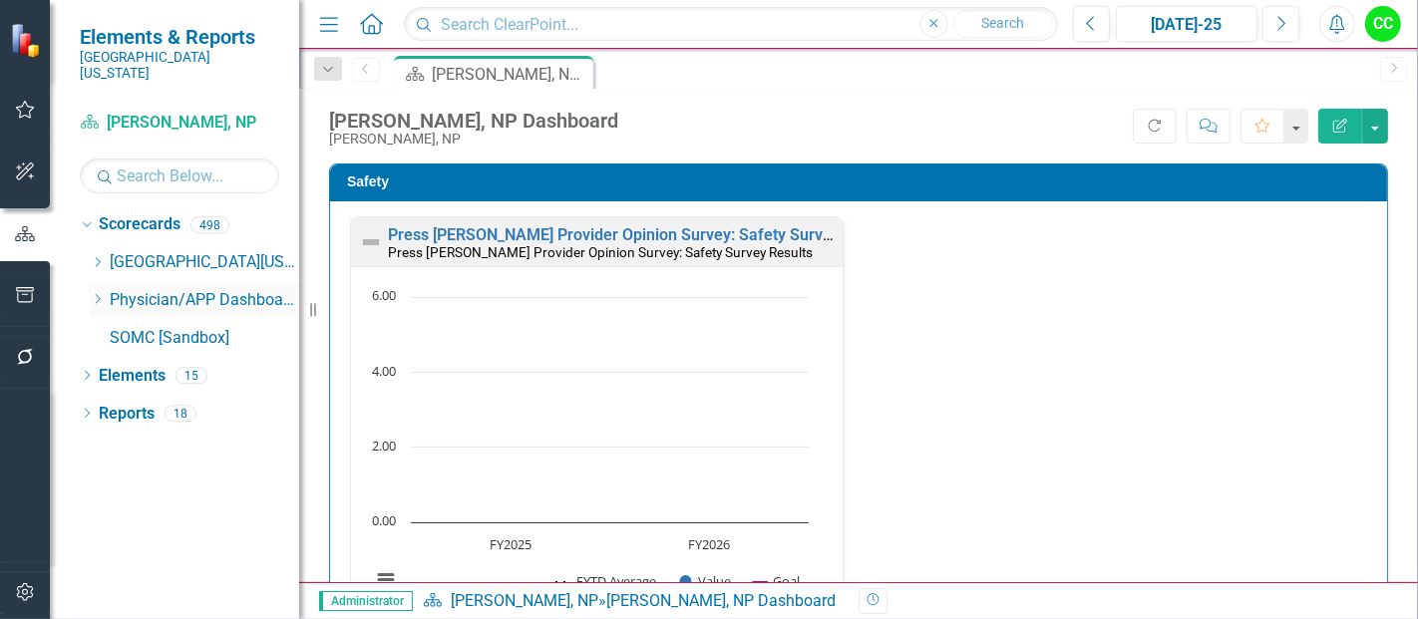
click at [90, 293] on icon "Dropdown" at bounding box center [97, 299] width 15 height 12
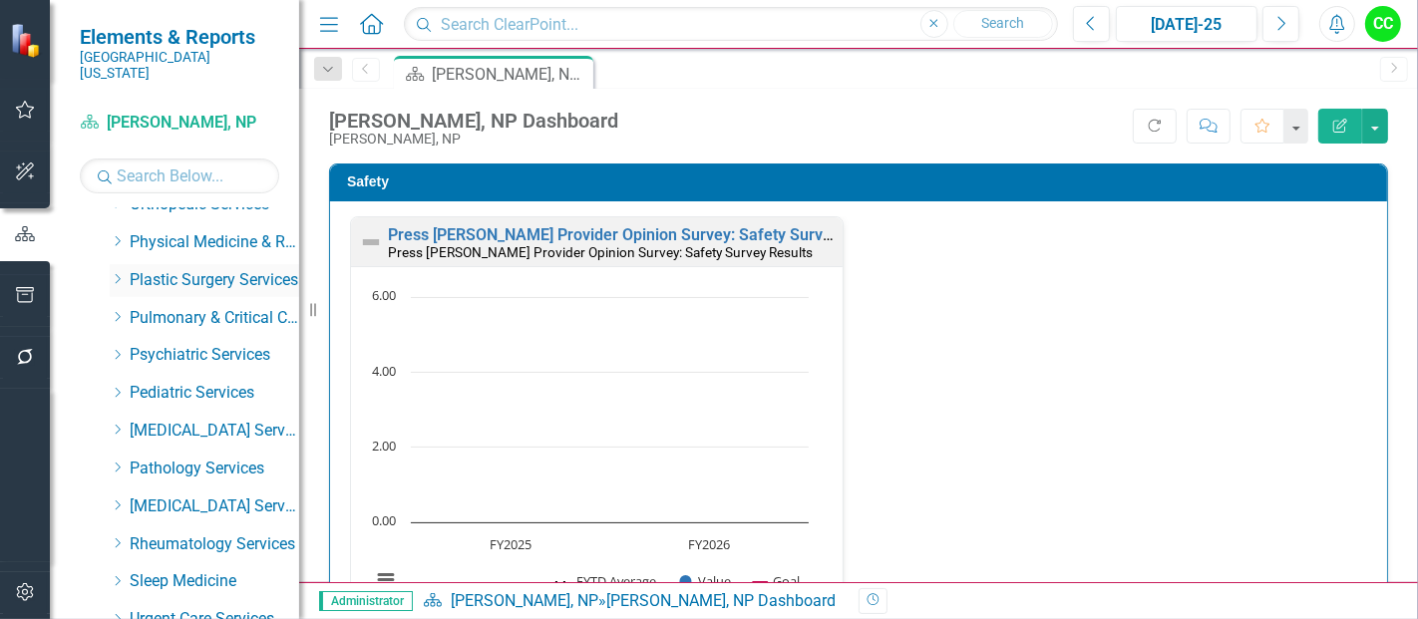
scroll to position [820, 0]
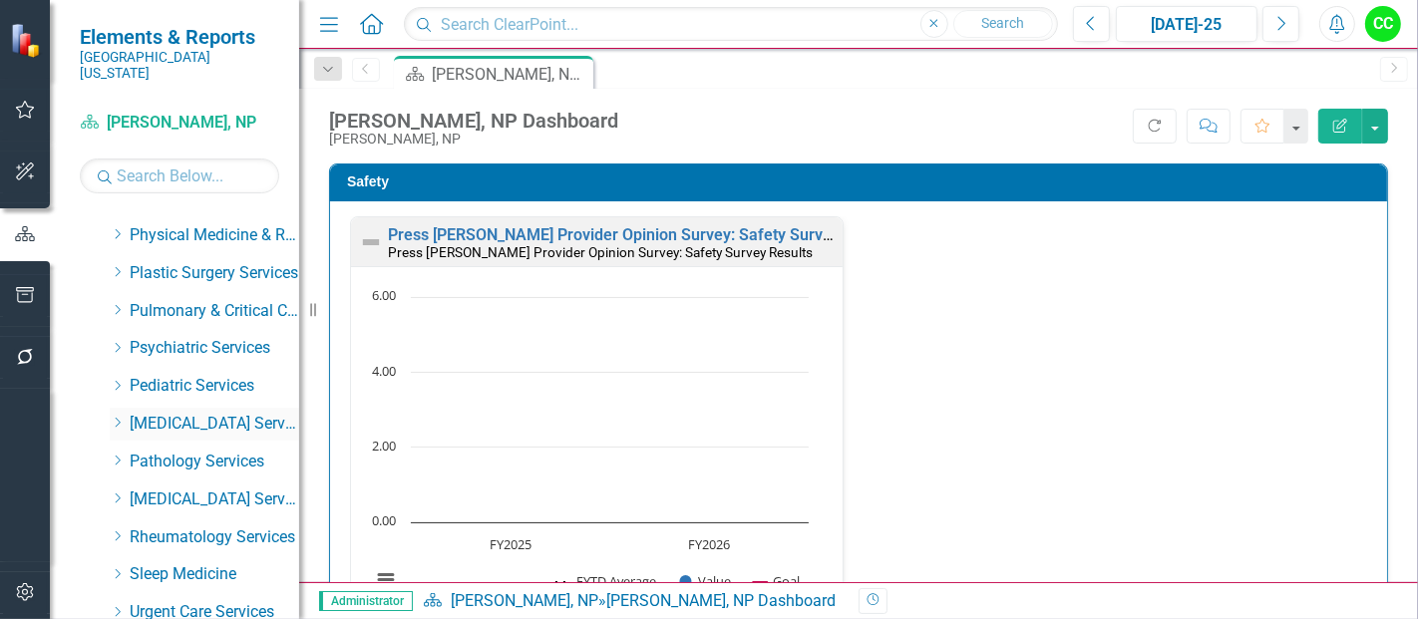
click at [117, 417] on icon "Dropdown" at bounding box center [117, 423] width 15 height 12
click at [216, 451] on link "[PERSON_NAME], DPM" at bounding box center [225, 462] width 150 height 23
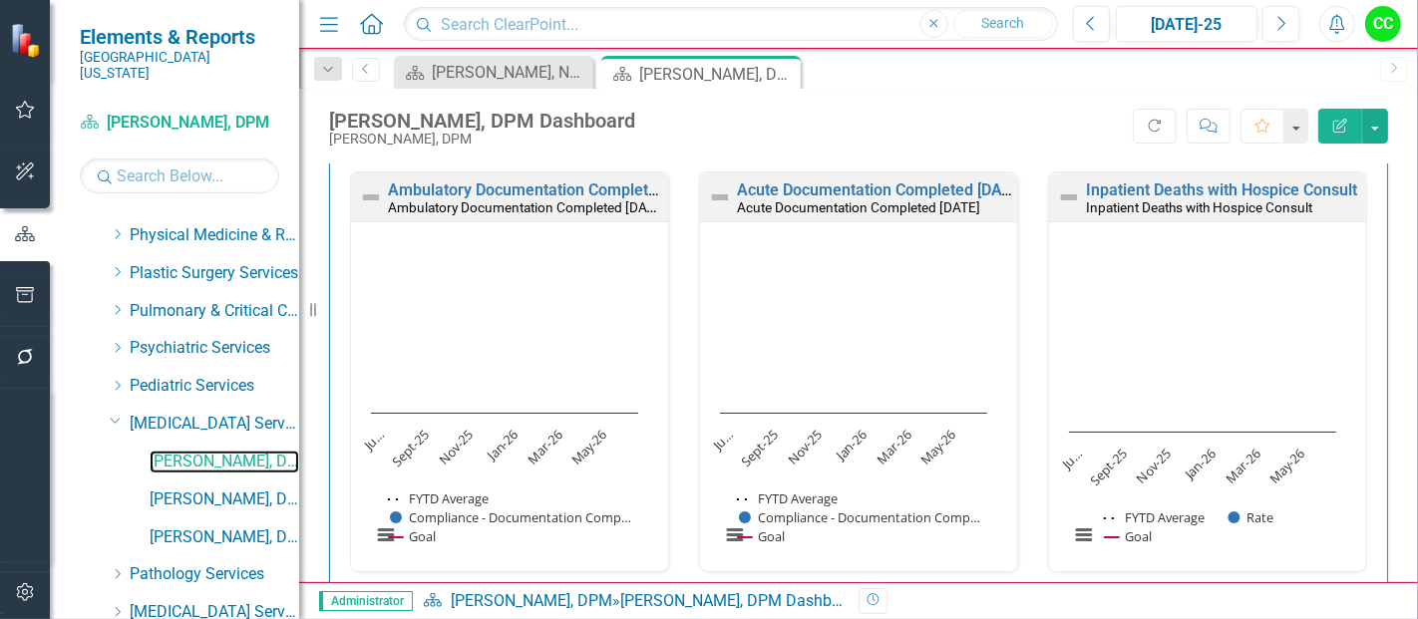
scroll to position [583, 0]
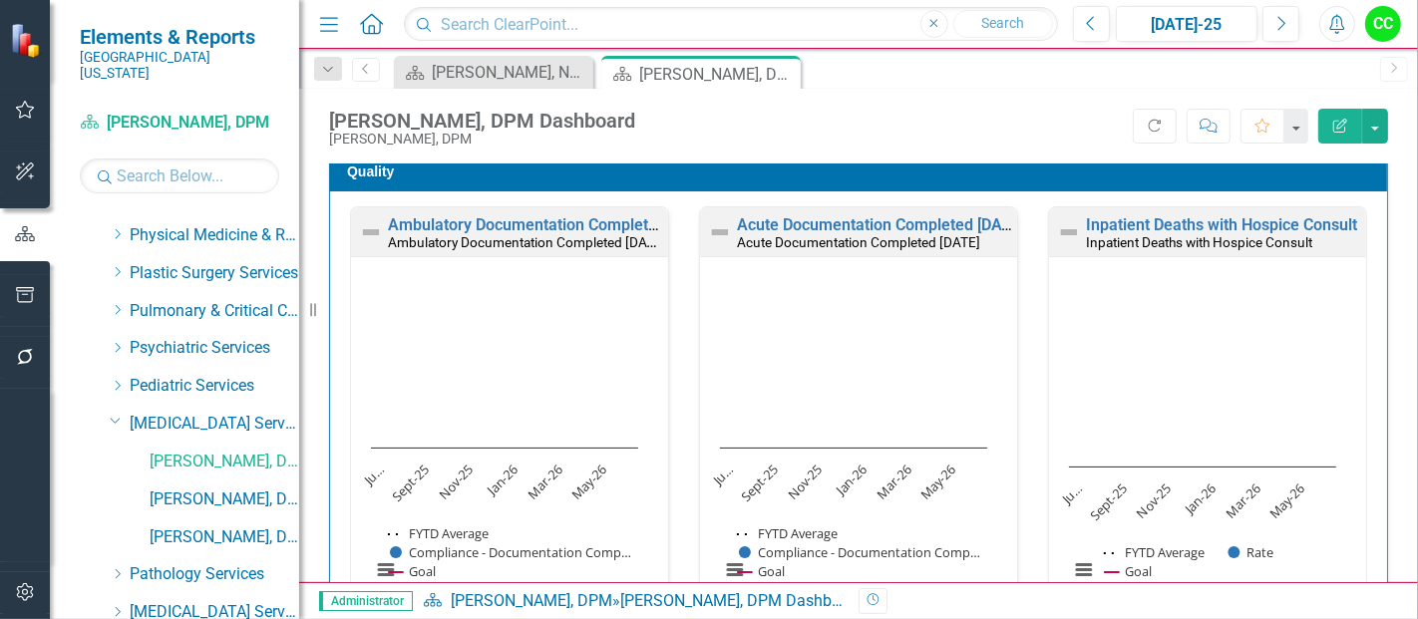
click at [1088, 174] on h3 "Quality" at bounding box center [862, 172] width 1030 height 15
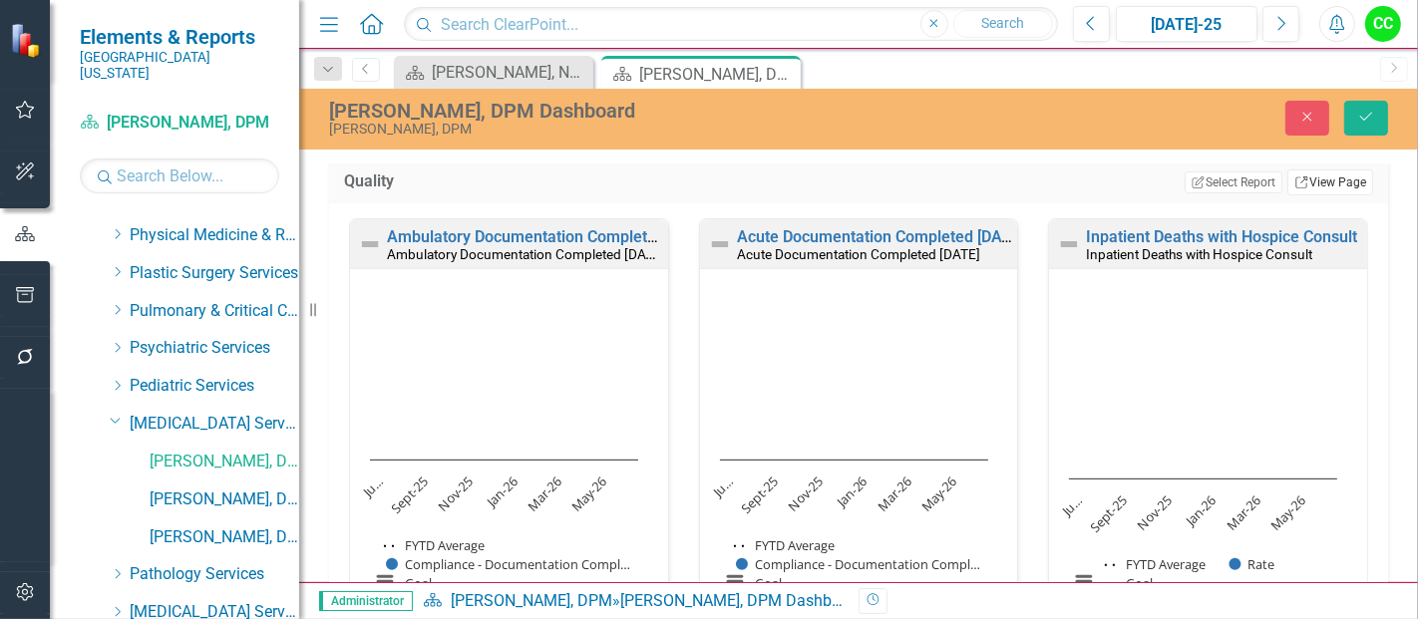
click at [1301, 171] on link "Link View Page" at bounding box center [1330, 183] width 86 height 26
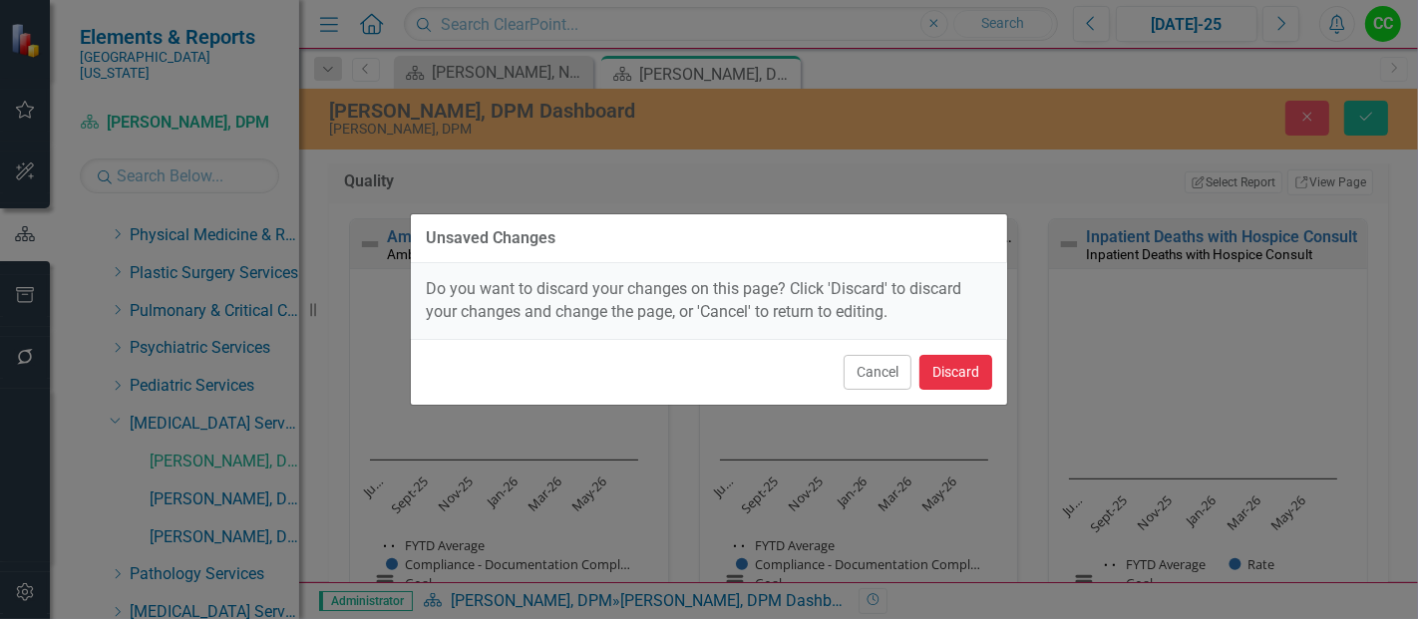
click at [951, 358] on button "Discard" at bounding box center [955, 372] width 73 height 35
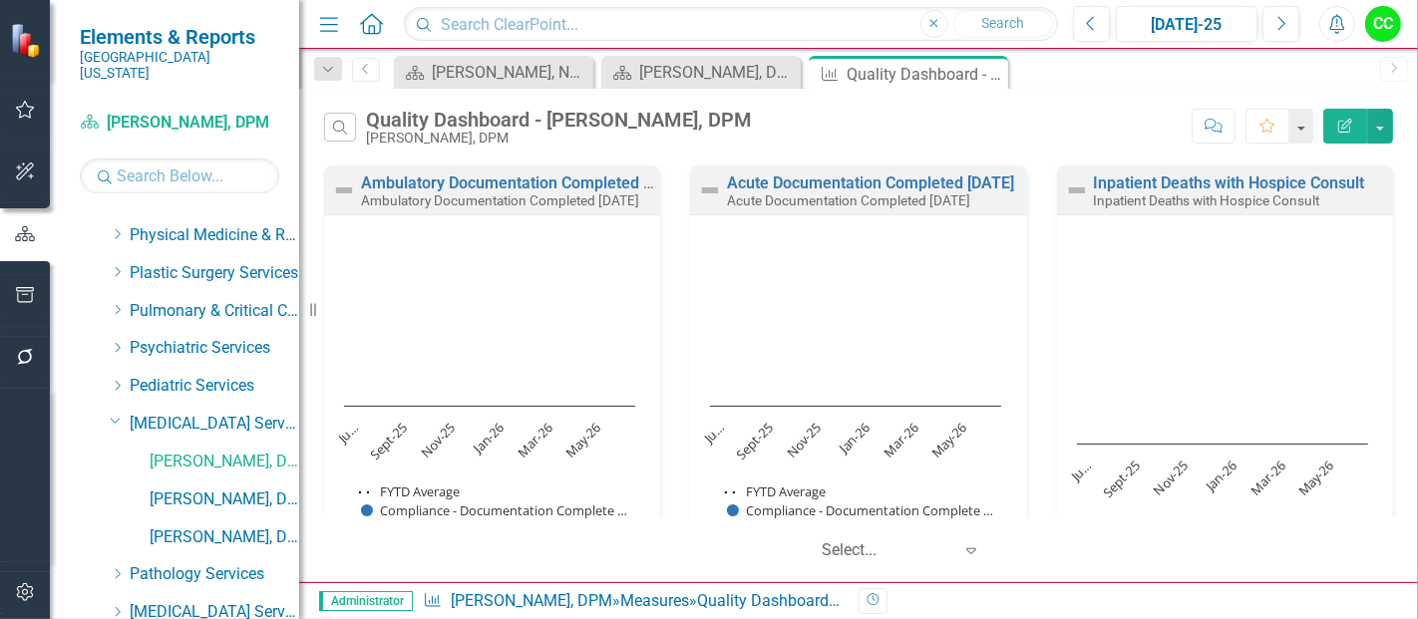
click at [1344, 124] on icon "button" at bounding box center [1345, 126] width 14 height 14
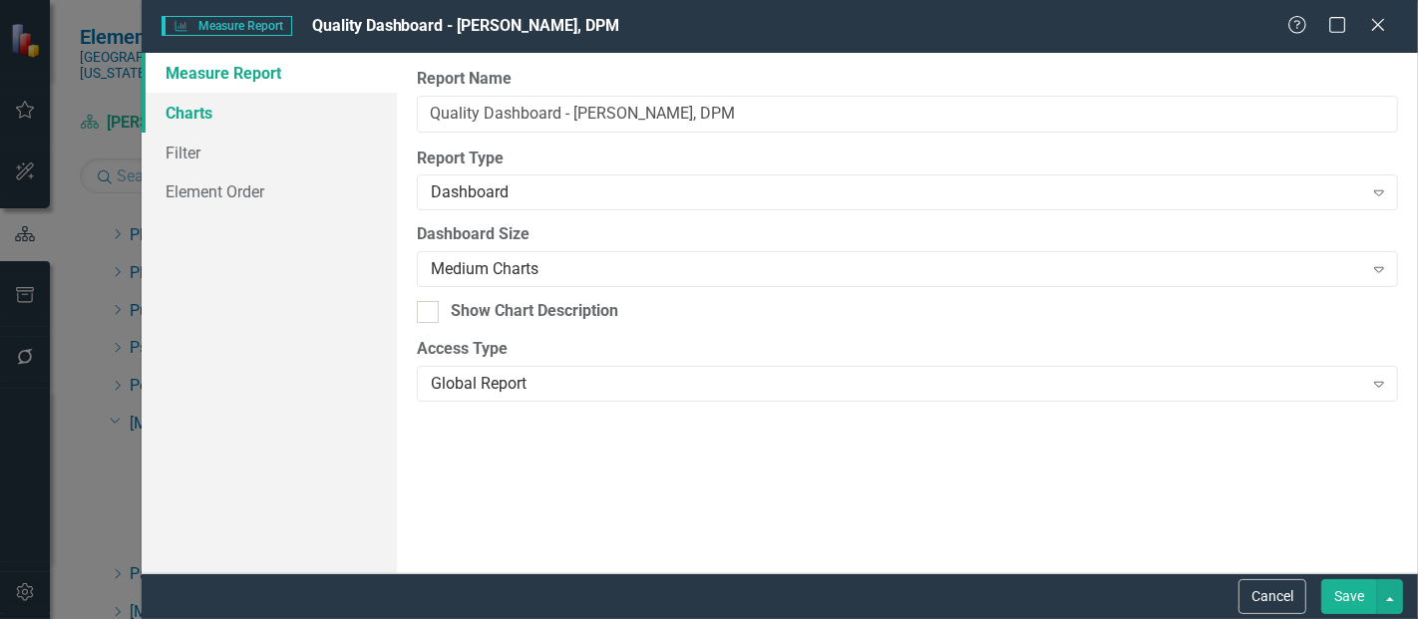
click at [177, 121] on link "Charts" at bounding box center [269, 113] width 255 height 40
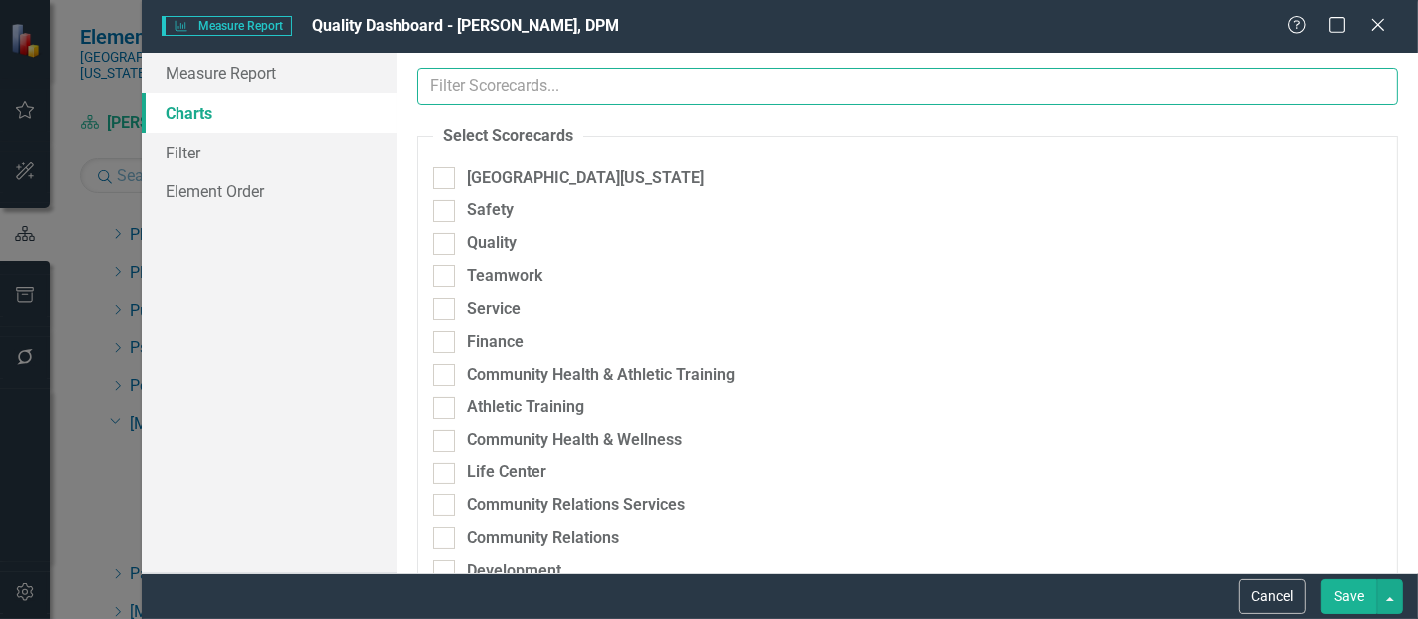
click at [551, 92] on input "text" at bounding box center [907, 86] width 981 height 37
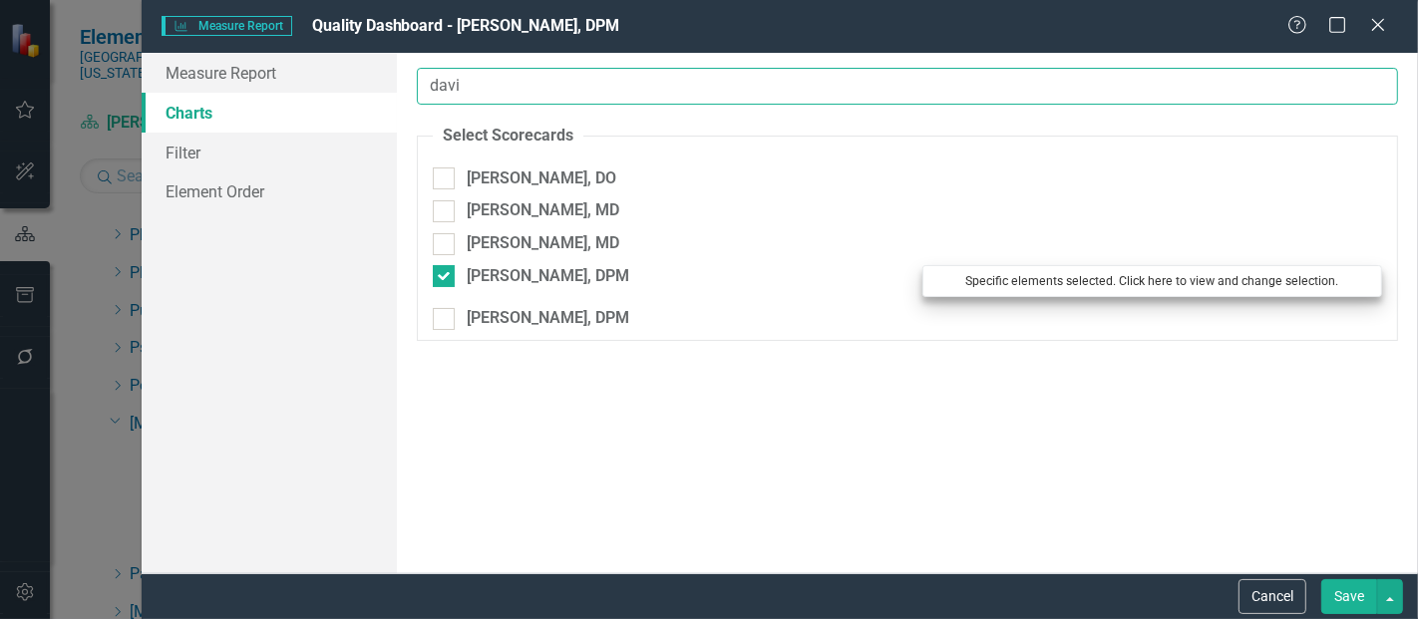
type input "davi"
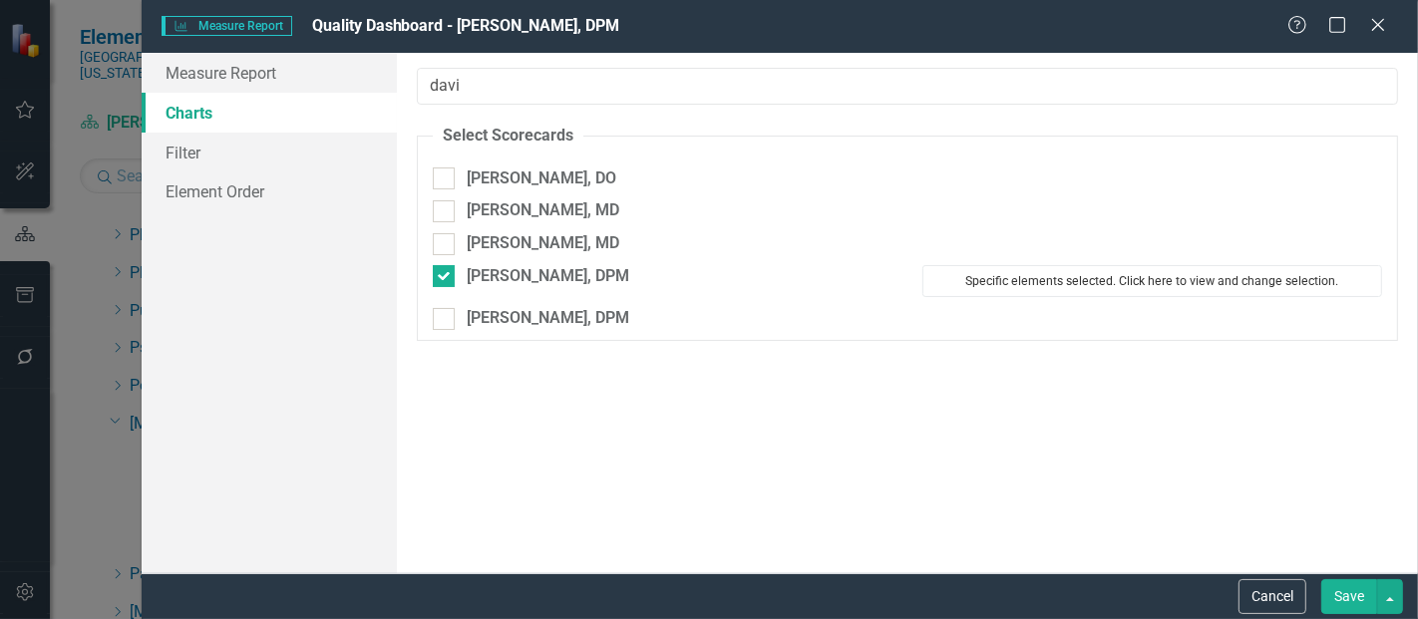
click at [1063, 293] on button "Specific elements selected. Click here to view and change selection." at bounding box center [1152, 281] width 460 height 32
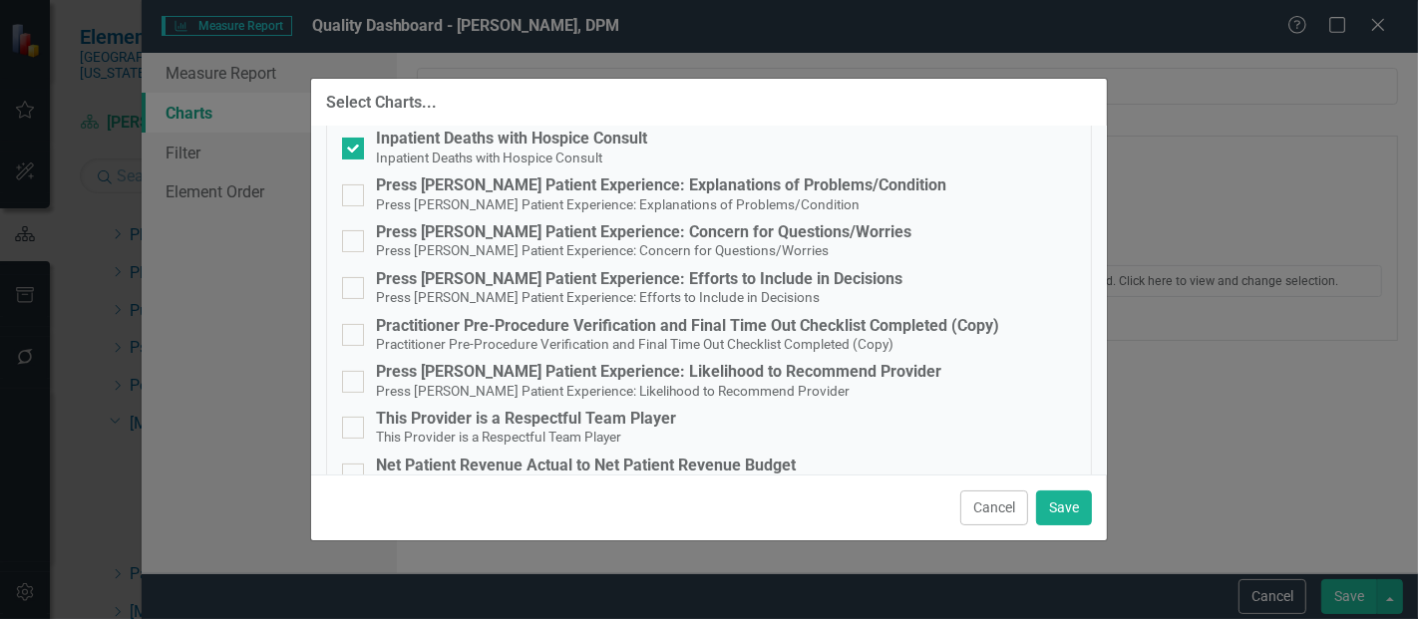
scroll to position [259, 0]
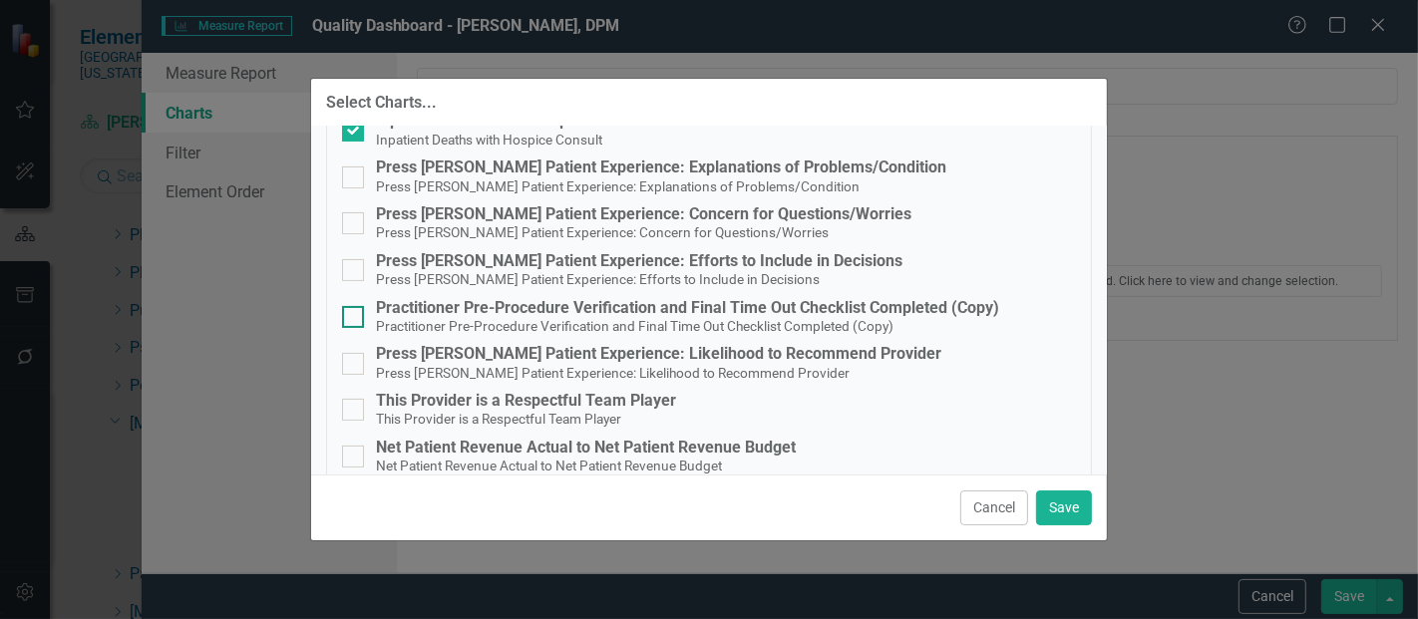
click at [344, 314] on input "Practitioner Pre-Procedure Verification and Final Time Out Checklist Completed …" at bounding box center [348, 312] width 13 height 13
checkbox input "true"
click at [1059, 497] on button "Save" at bounding box center [1064, 508] width 56 height 35
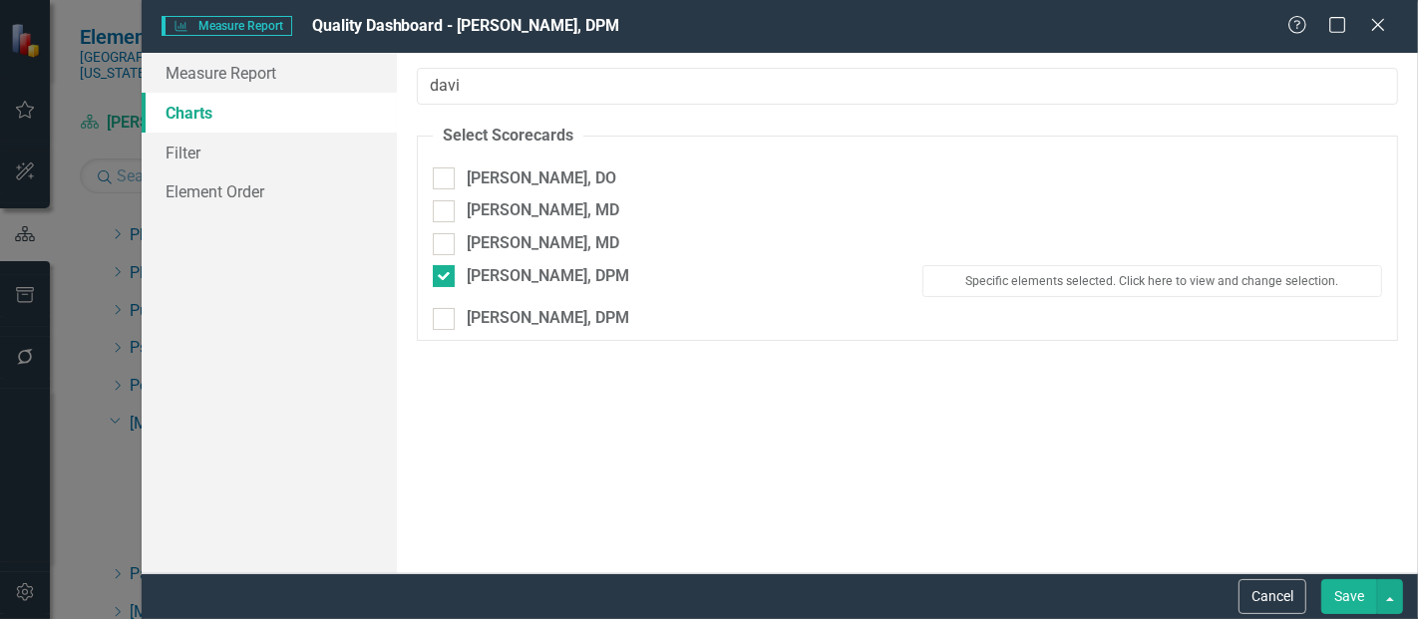
click at [1342, 596] on button "Save" at bounding box center [1349, 596] width 56 height 35
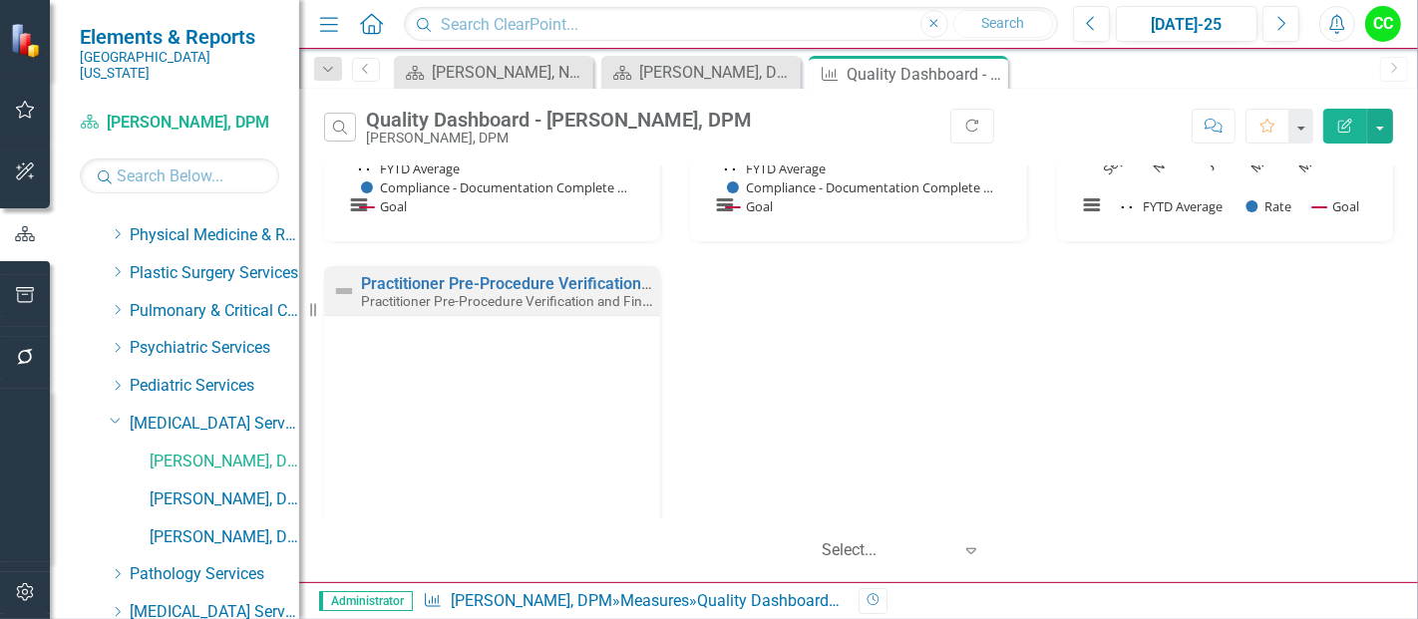
scroll to position [324, 0]
click at [530, 280] on link "Practitioner Pre-Procedure Verification and Final Time Out Checklist Completed …" at bounding box center [672, 282] width 622 height 19
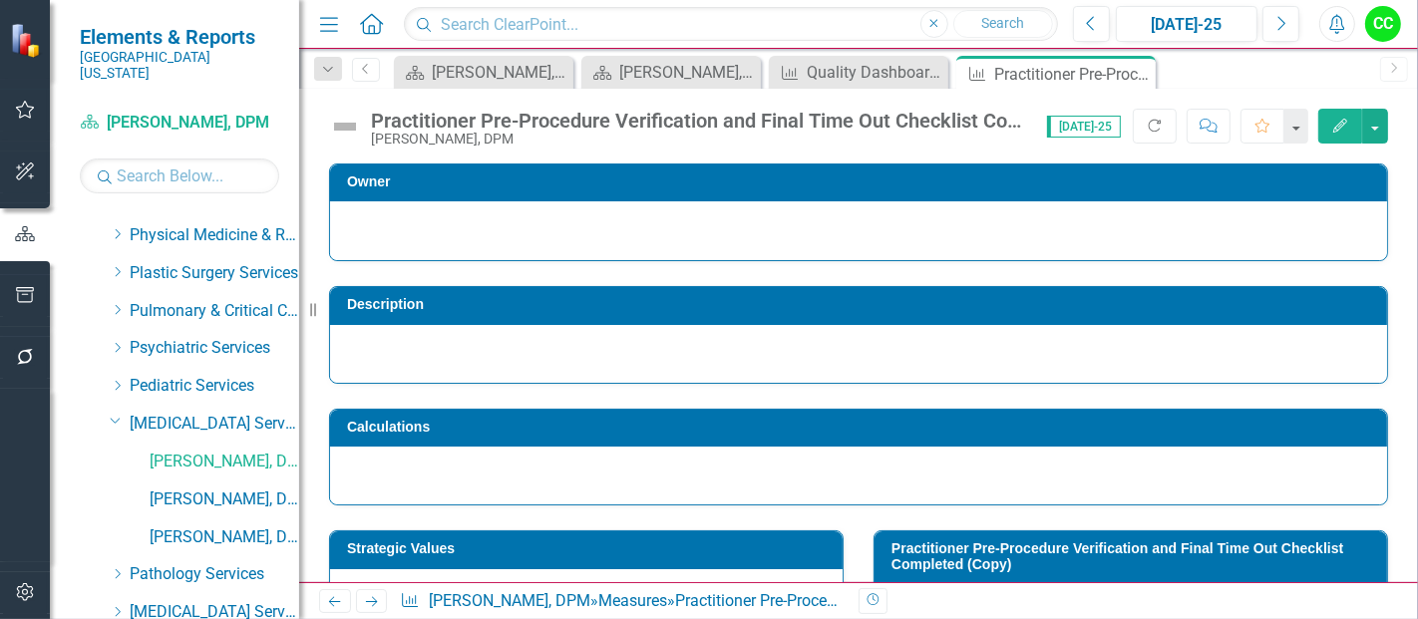
scroll to position [134, 0]
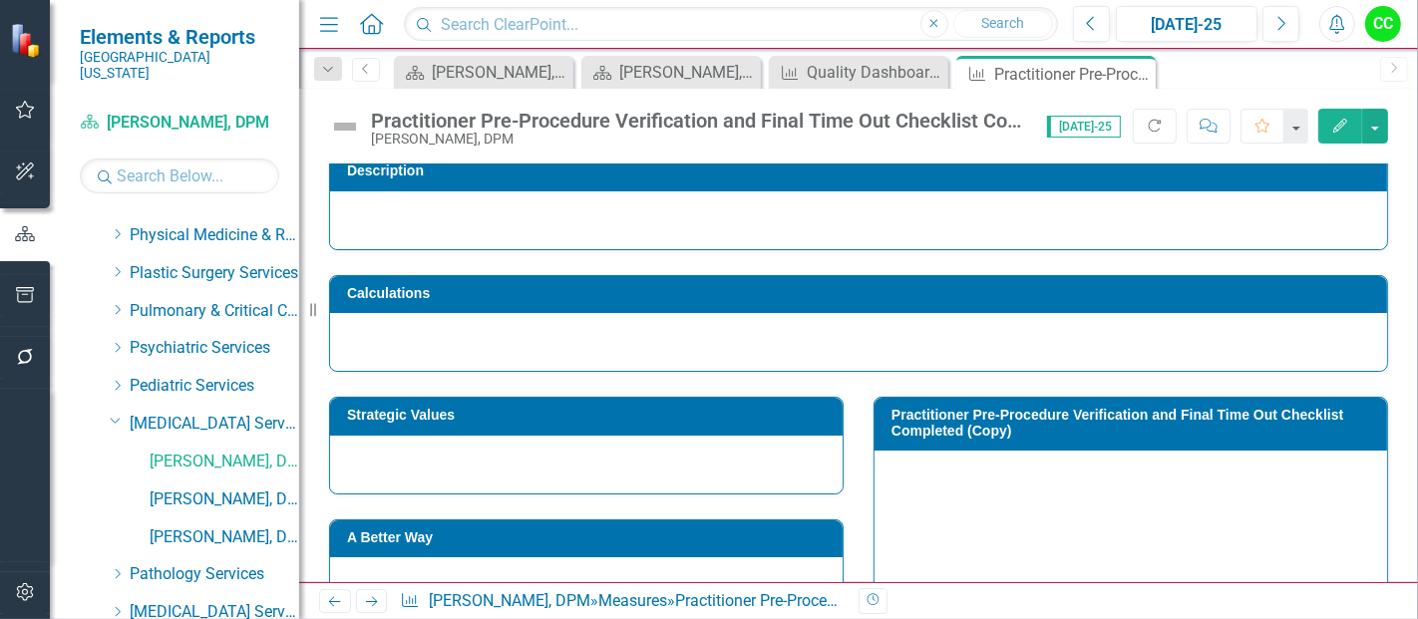
click at [663, 414] on h3 "Strategic Values" at bounding box center [590, 415] width 486 height 15
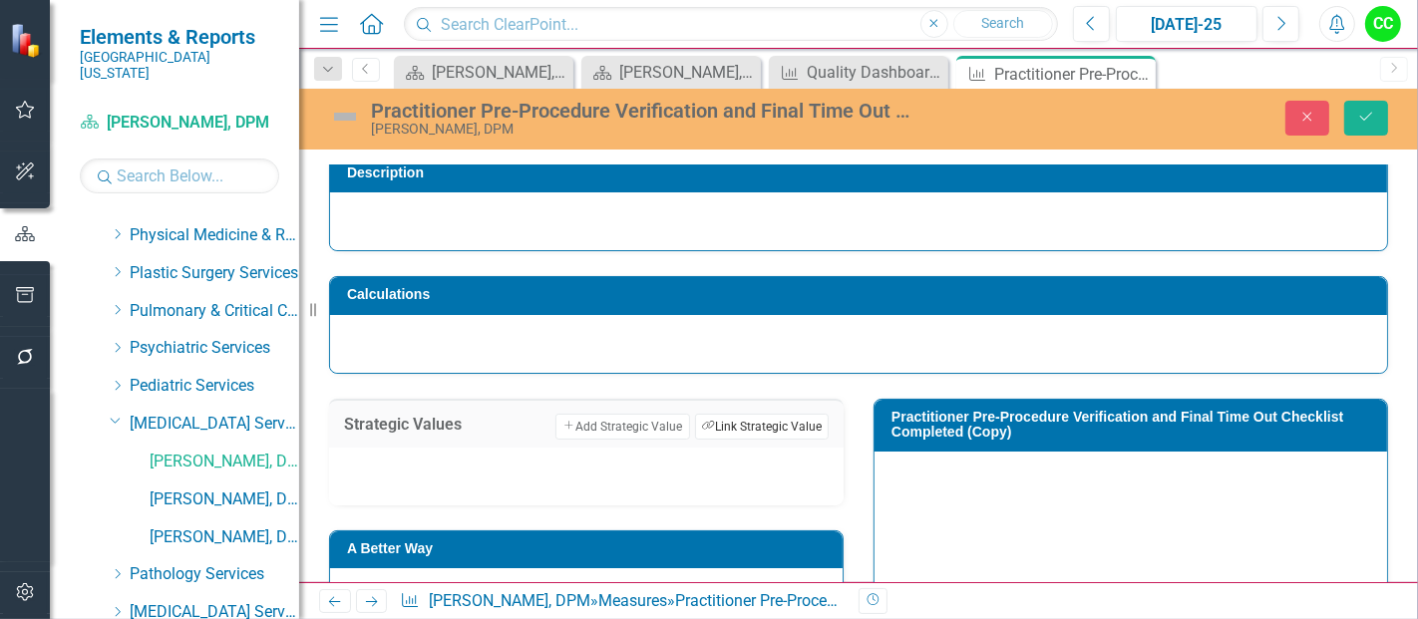
click at [773, 423] on button "Link Tag Link Strategic Value" at bounding box center [762, 427] width 134 height 26
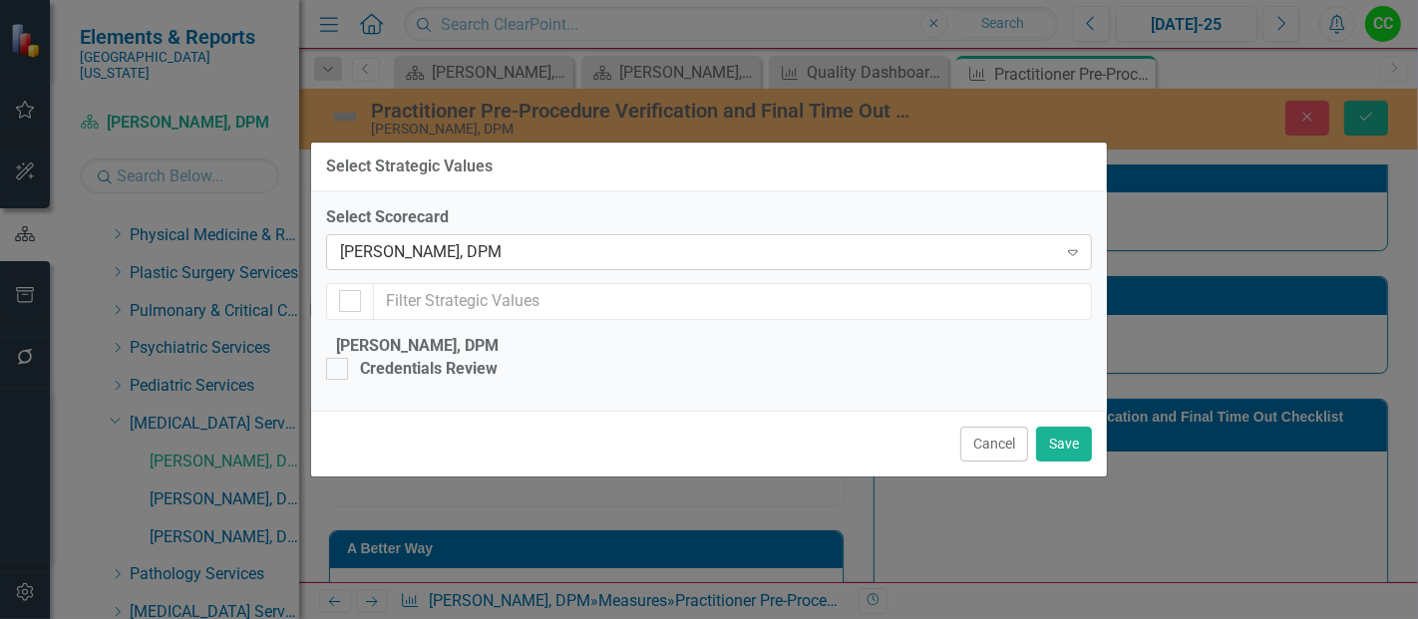
click at [482, 241] on div "[PERSON_NAME], DPM" at bounding box center [698, 252] width 717 height 23
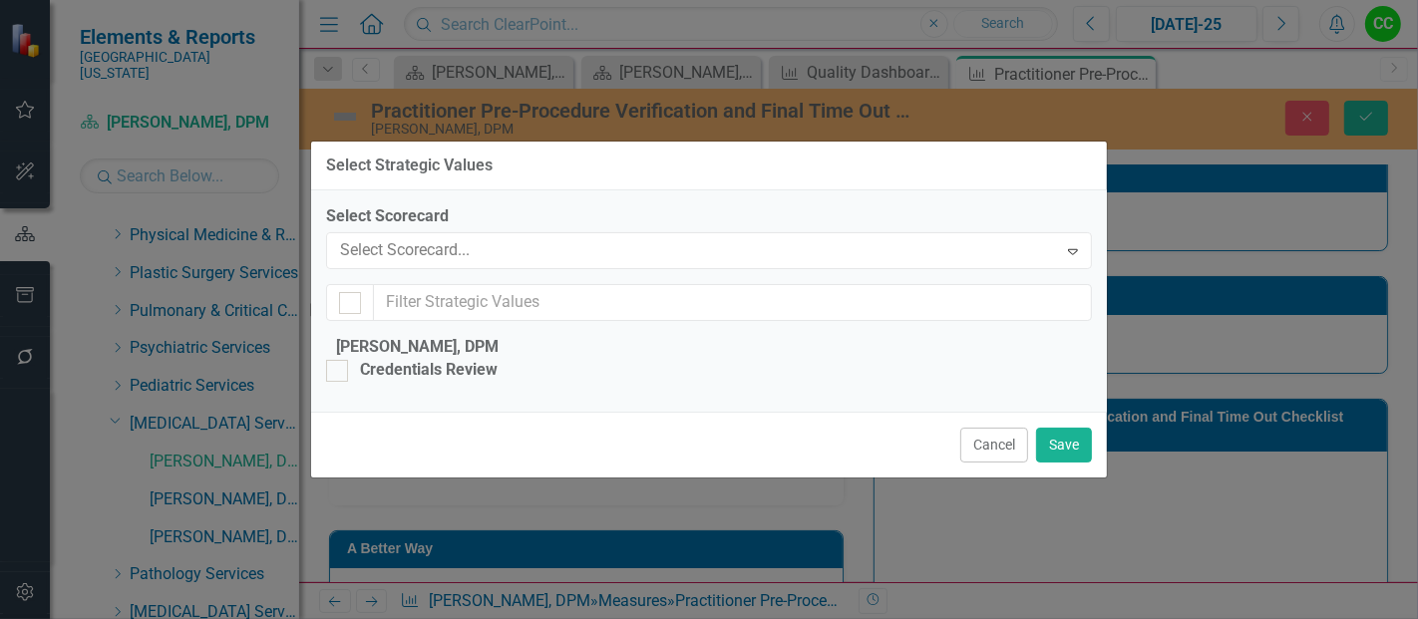
scroll to position [14303, 0]
click at [549, 205] on label "Select Scorecard" at bounding box center [709, 216] width 766 height 23
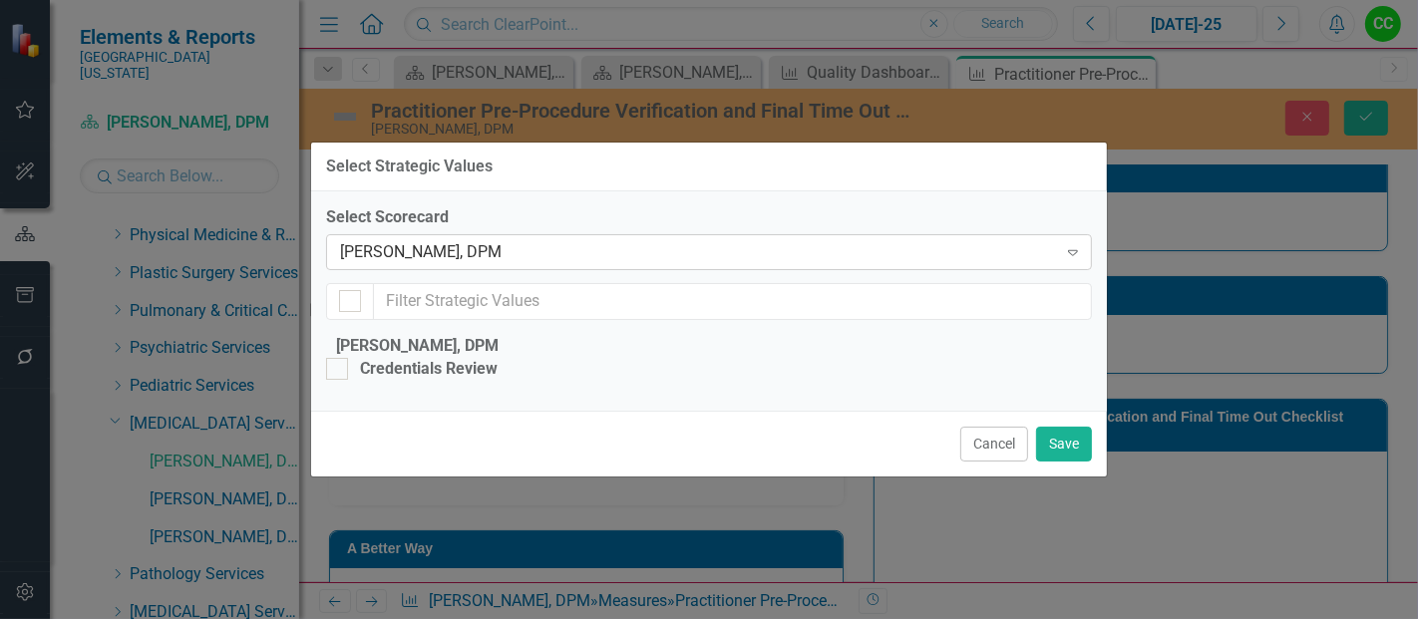
click at [459, 241] on div "[PERSON_NAME], DPM" at bounding box center [698, 252] width 717 height 23
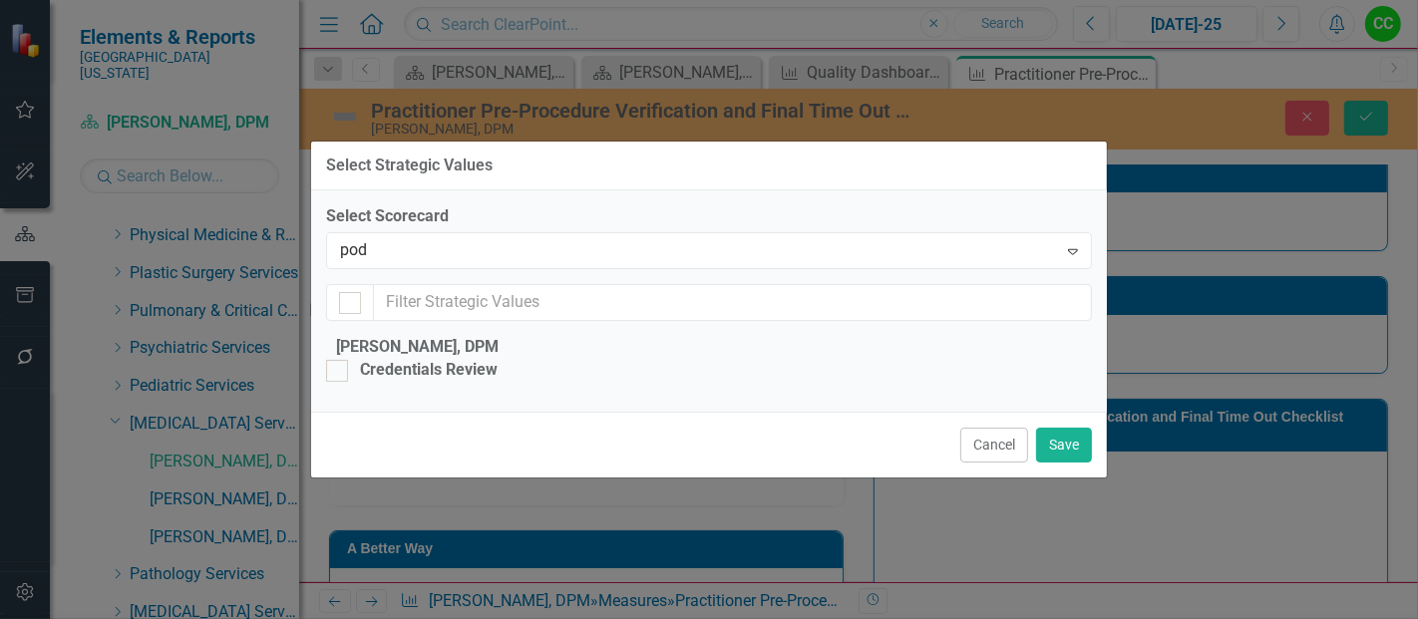
scroll to position [0, 0]
type input "podia"
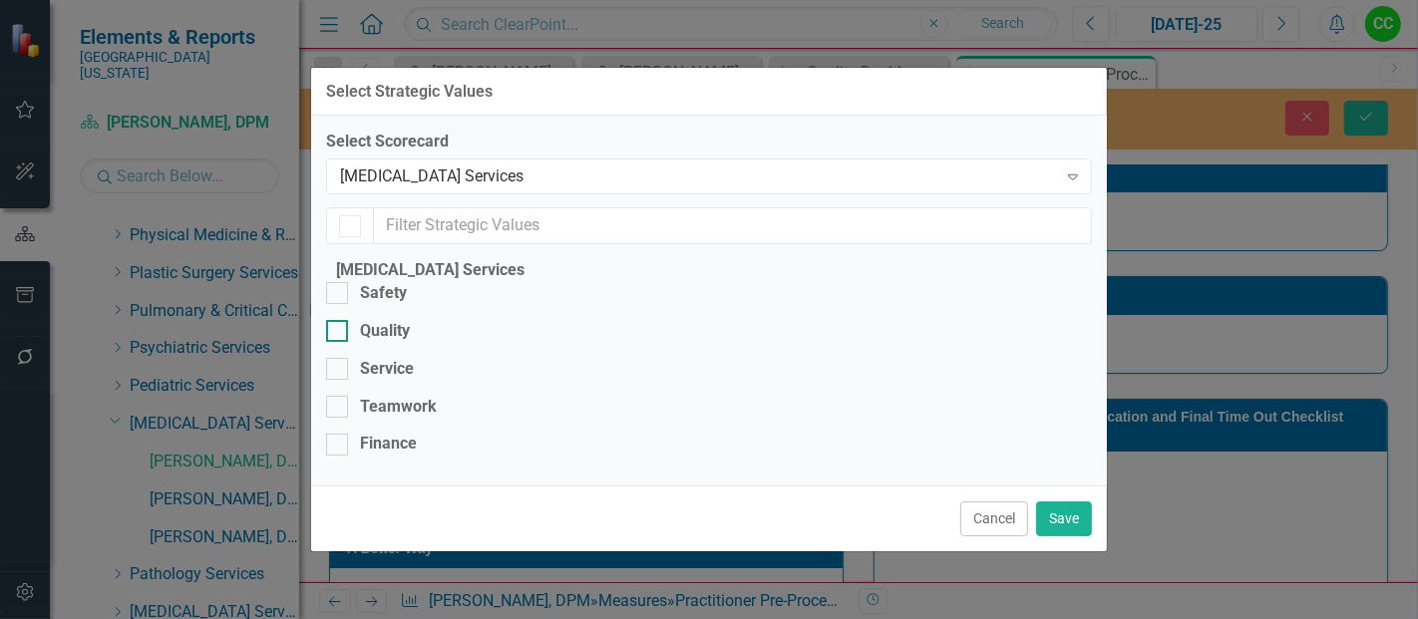
checkbox input "false"
click at [364, 326] on div "Quality" at bounding box center [709, 331] width 766 height 23
click at [339, 326] on input "Quality" at bounding box center [332, 326] width 13 height 13
checkbox input "true"
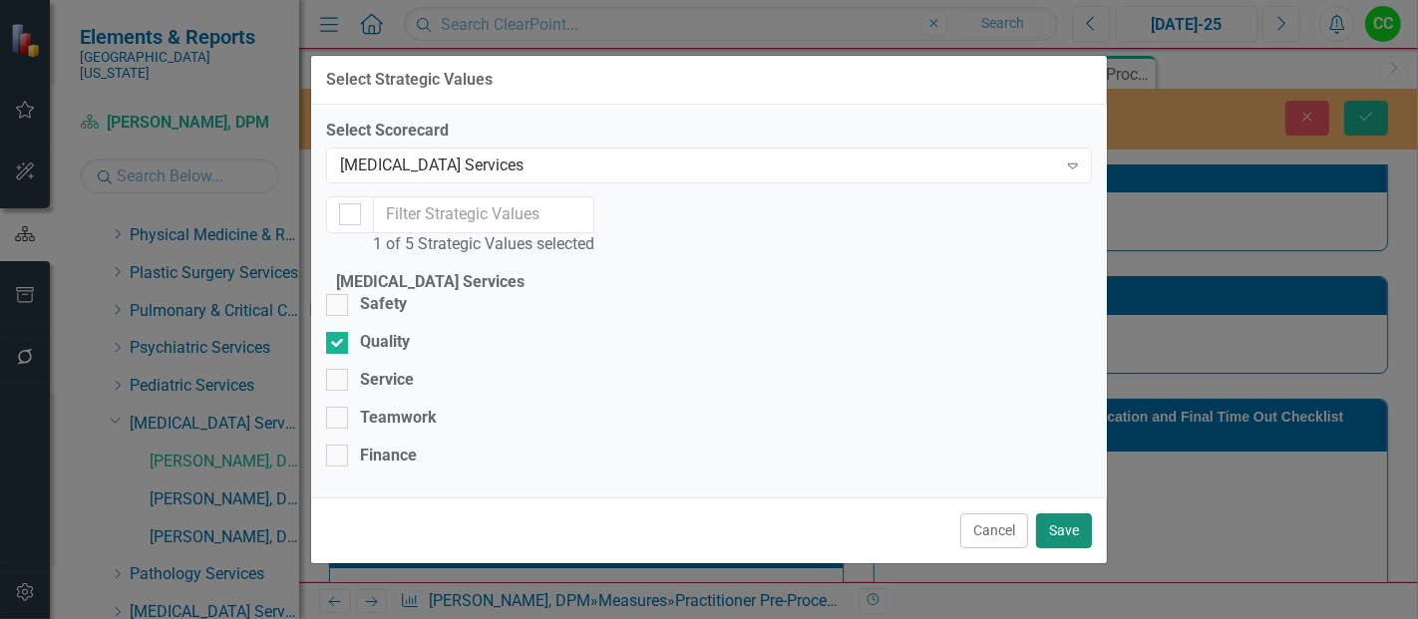
click at [1068, 541] on button "Save" at bounding box center [1064, 531] width 56 height 35
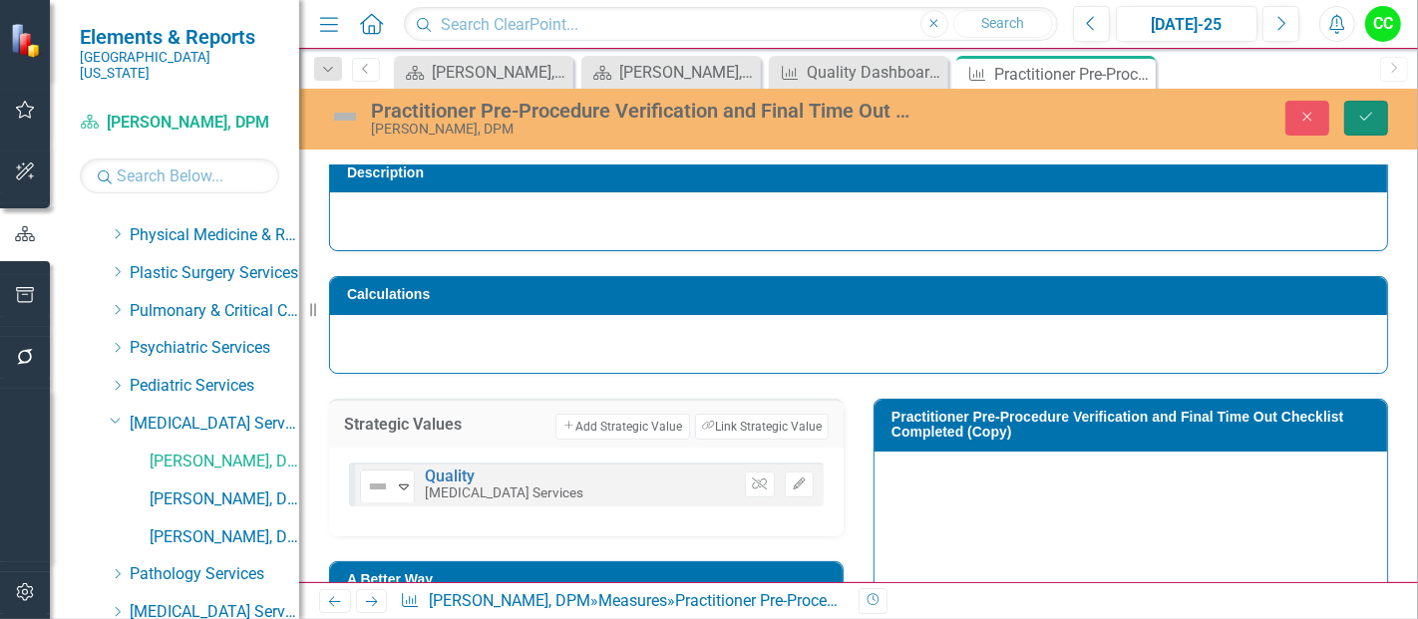
click at [1355, 118] on button "Save" at bounding box center [1366, 118] width 44 height 35
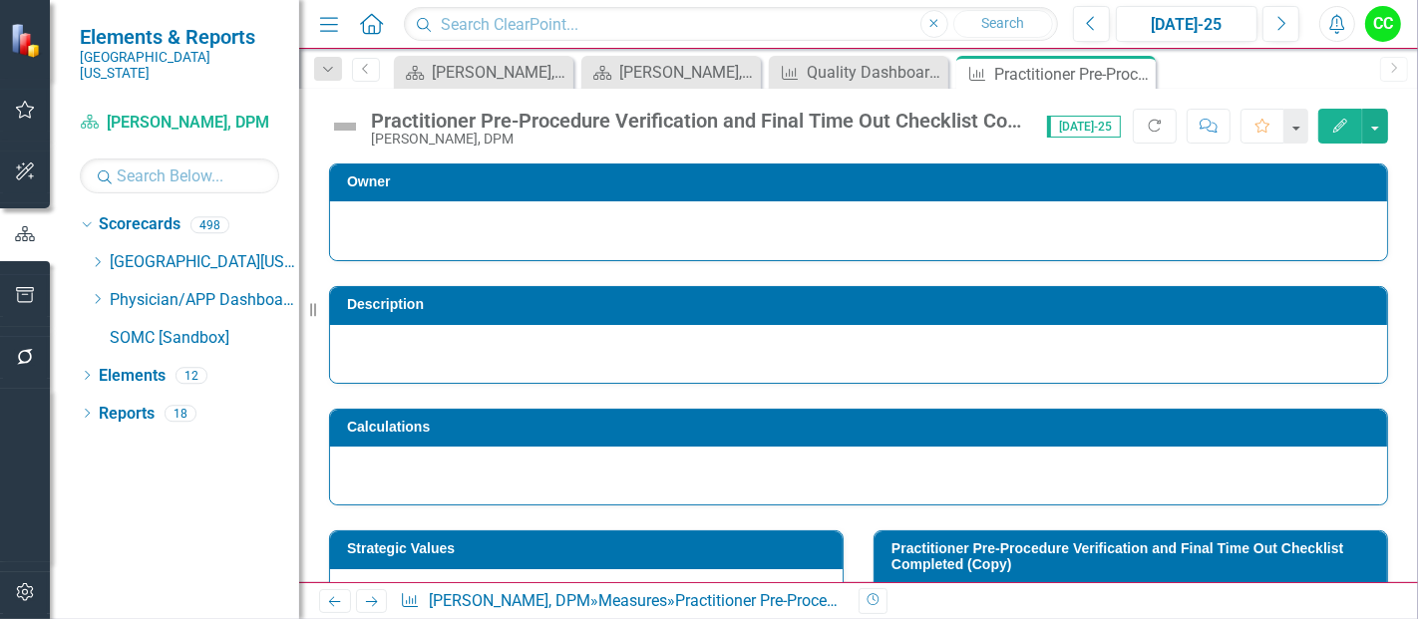
click at [1025, 541] on h3 "Practitioner Pre-Procedure Verification and Final Time Out Checklist Completed …" at bounding box center [1134, 556] width 486 height 31
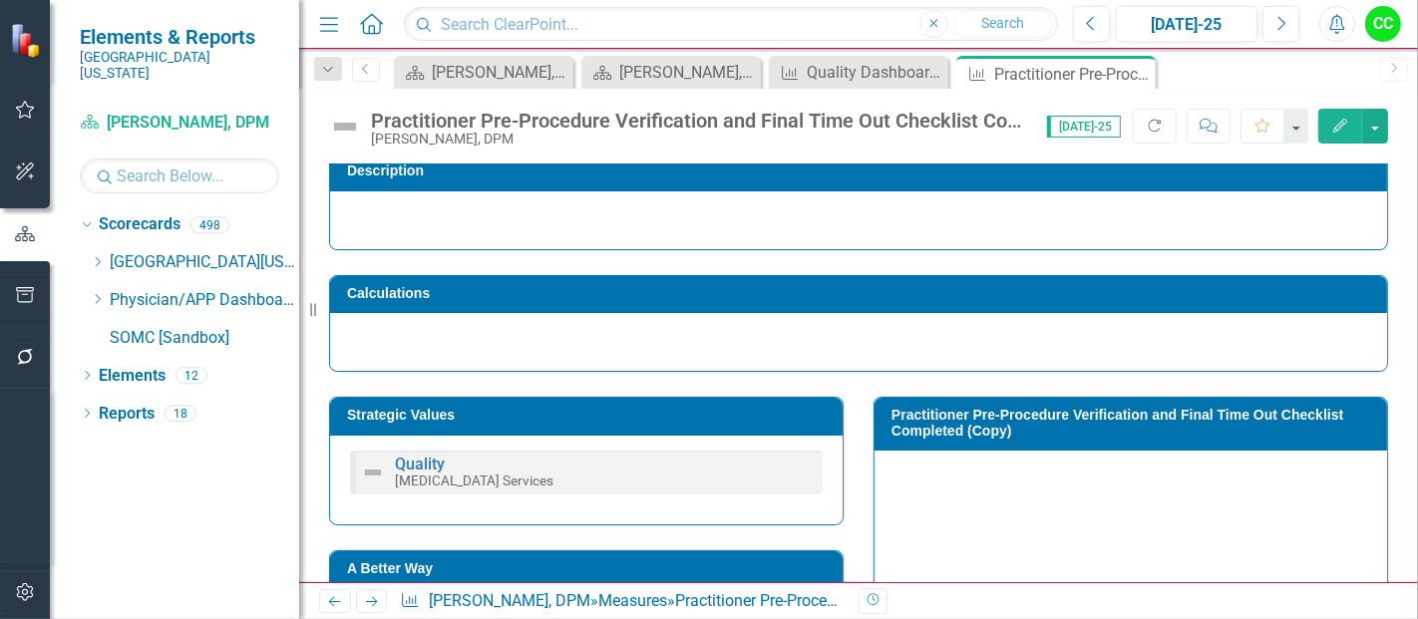
click at [989, 421] on h3 "Practitioner Pre-Procedure Verification and Final Time Out Checklist Completed …" at bounding box center [1134, 423] width 486 height 31
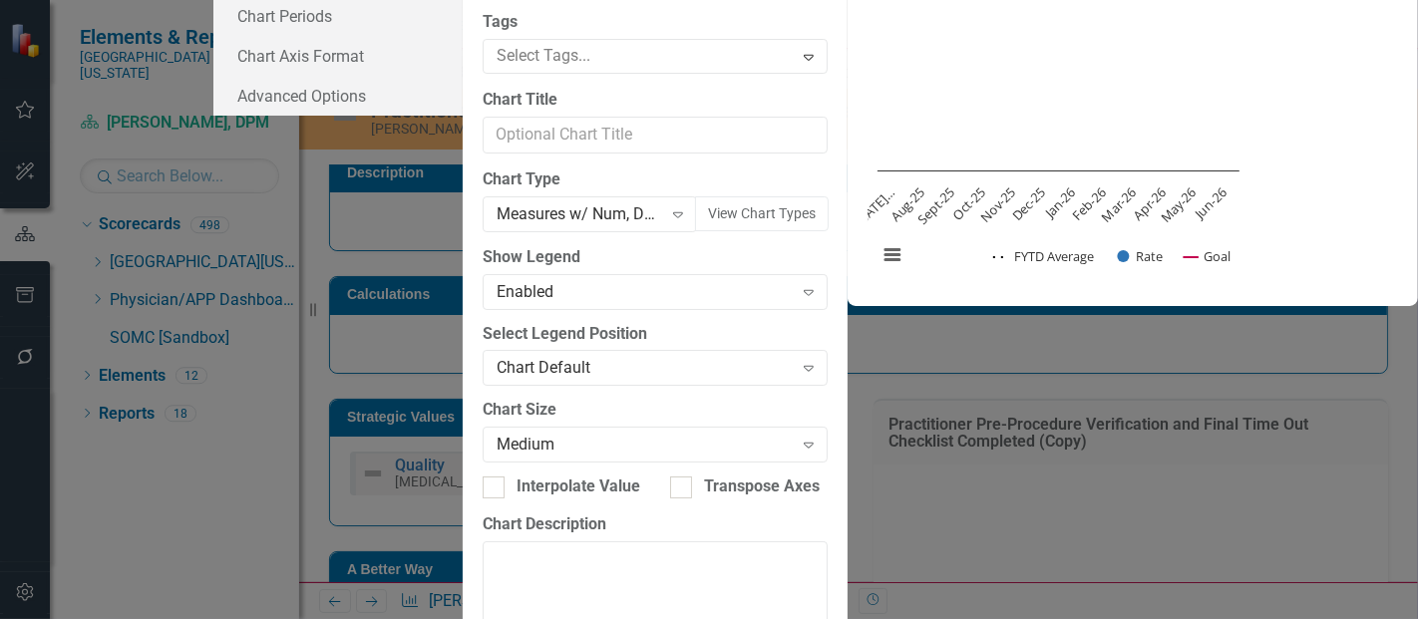
scroll to position [0, 206]
type input "Practitioner Pre-Procedure Verification and Final Time Out Checklist Completed"
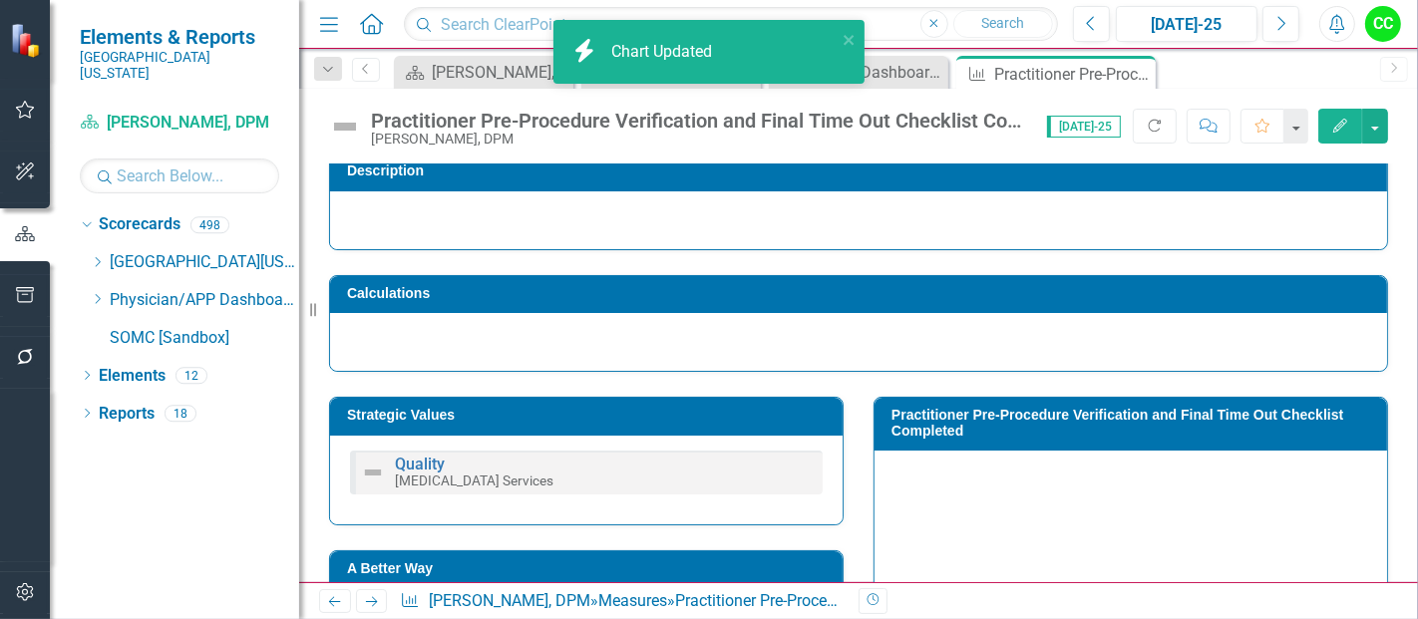
click at [1343, 121] on icon "button" at bounding box center [1340, 126] width 14 height 14
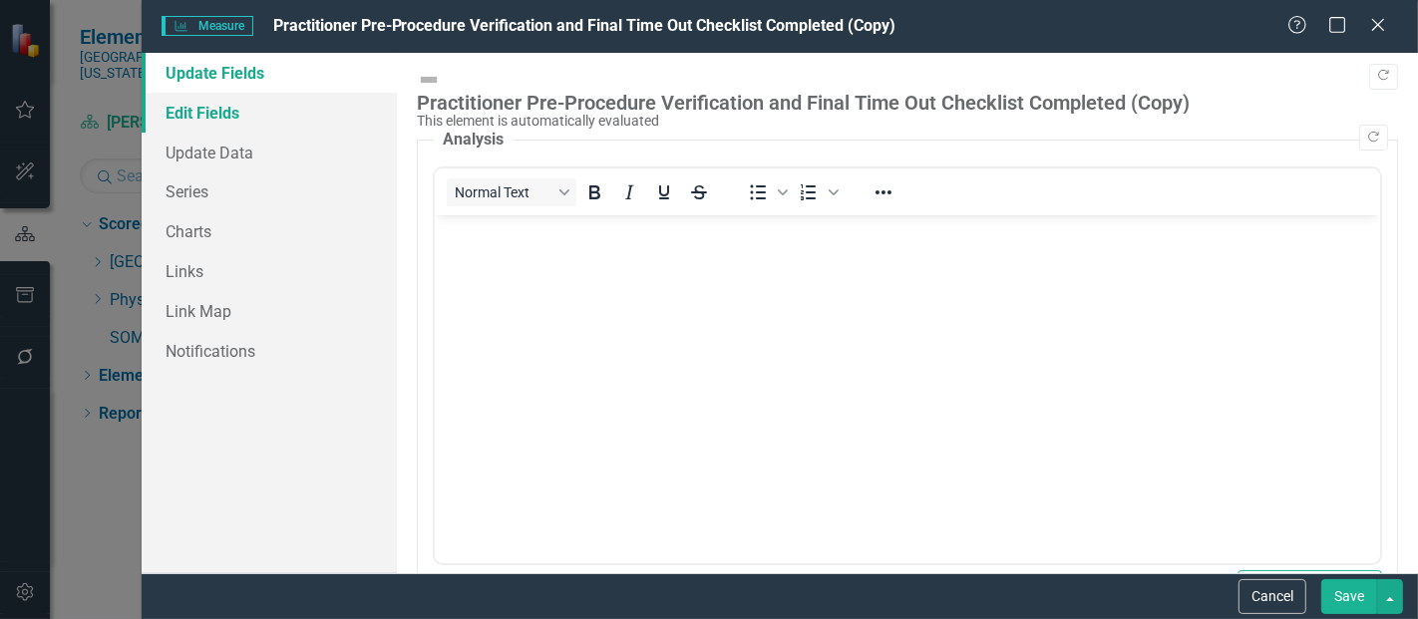
click at [221, 110] on link "Edit Fields" at bounding box center [269, 113] width 255 height 40
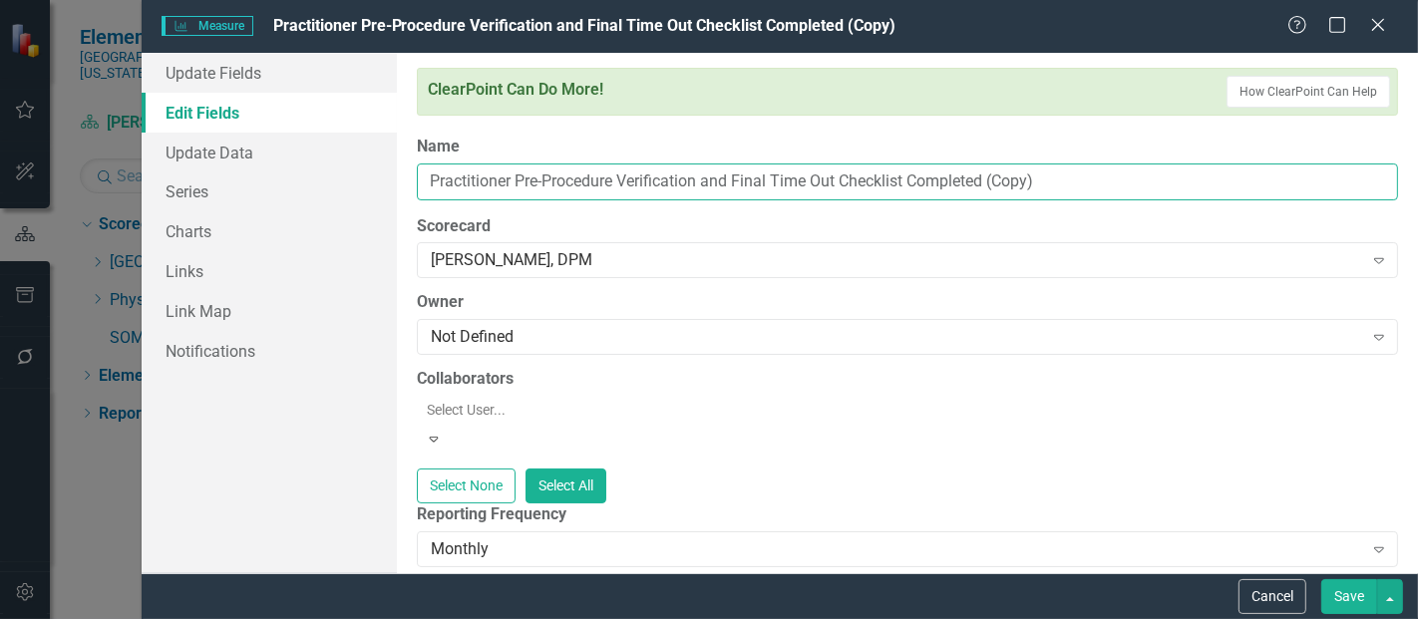
click at [1057, 187] on input "Practitioner Pre-Procedure Verification and Final Time Out Checklist Completed …" at bounding box center [907, 182] width 981 height 37
type input "Practitioner Pre-Procedure Verification and Final Time Out Checklist Completed"
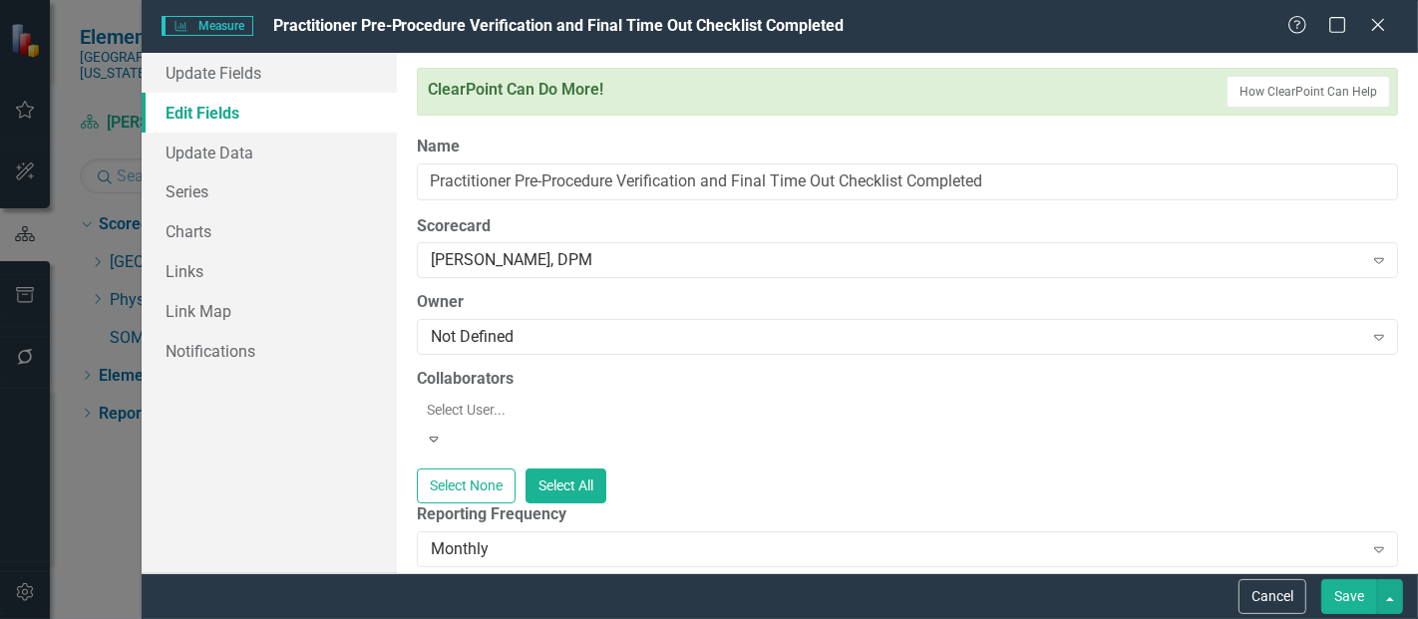
click at [1362, 607] on button "Save" at bounding box center [1349, 596] width 56 height 35
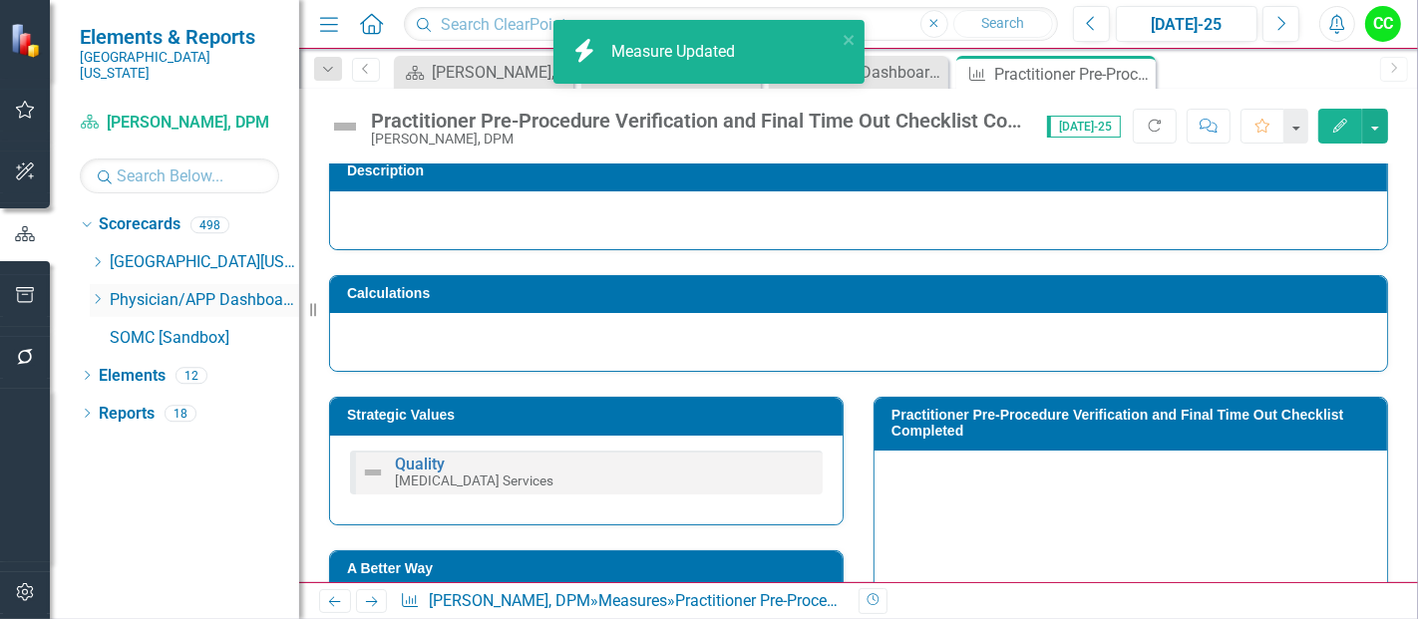
click at [95, 293] on icon "Dropdown" at bounding box center [97, 299] width 15 height 12
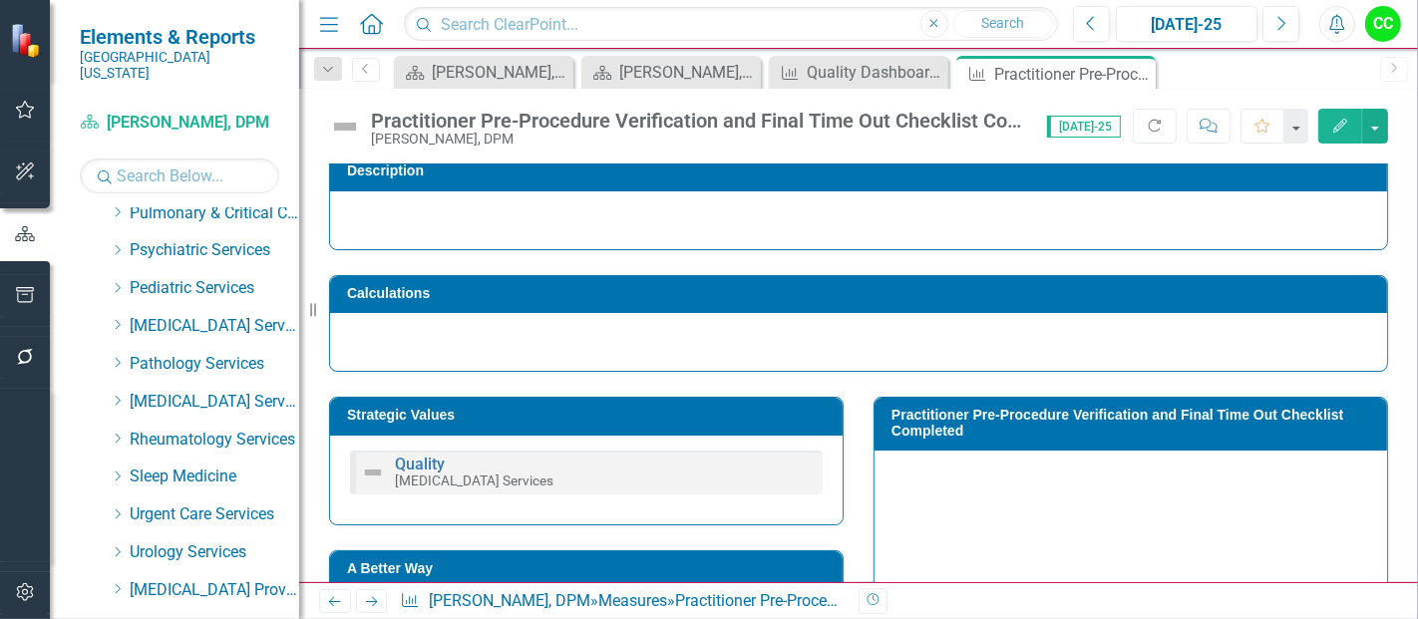
scroll to position [918, 0]
click at [115, 317] on div "Dropdown" at bounding box center [117, 325] width 15 height 17
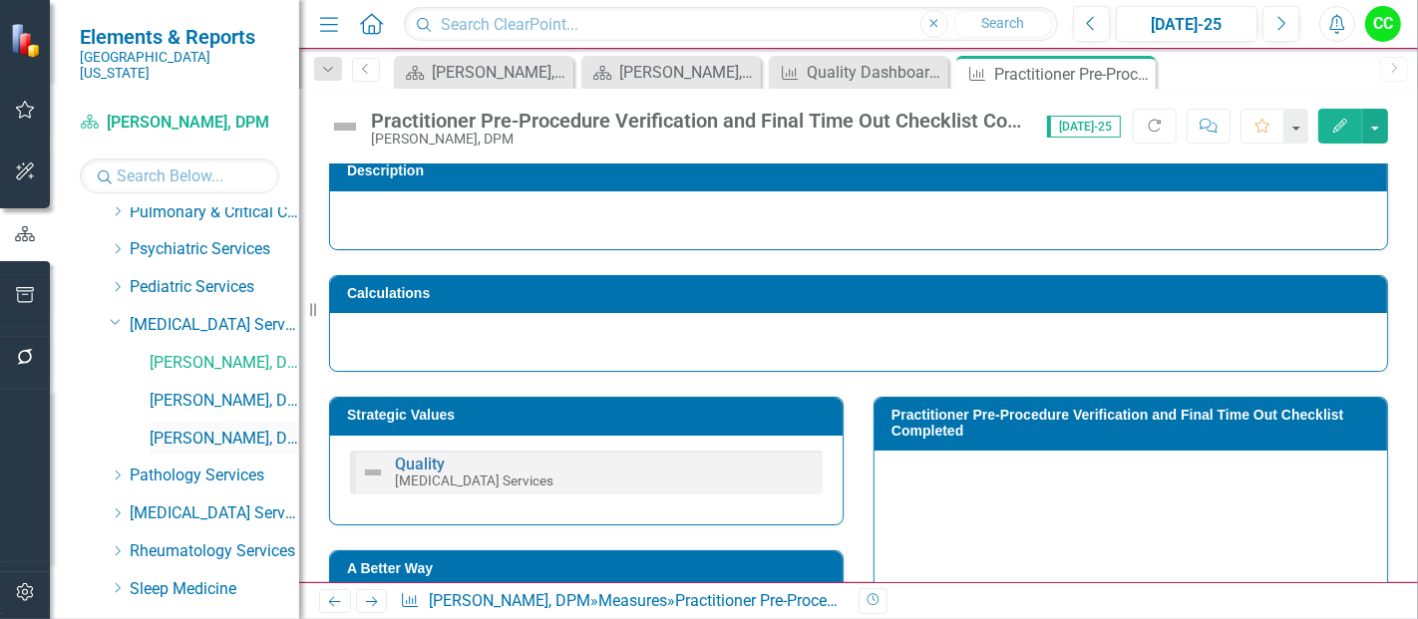
click at [184, 428] on link "[PERSON_NAME], DPM" at bounding box center [225, 439] width 150 height 23
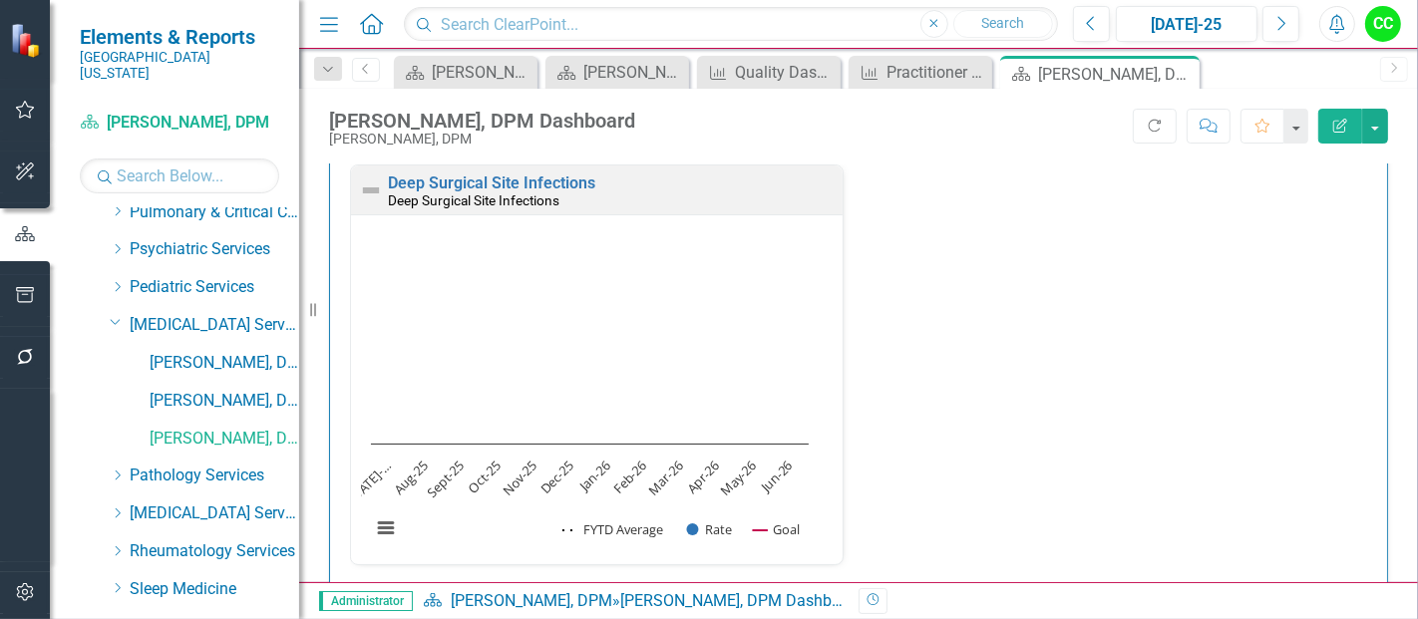
scroll to position [493, 0]
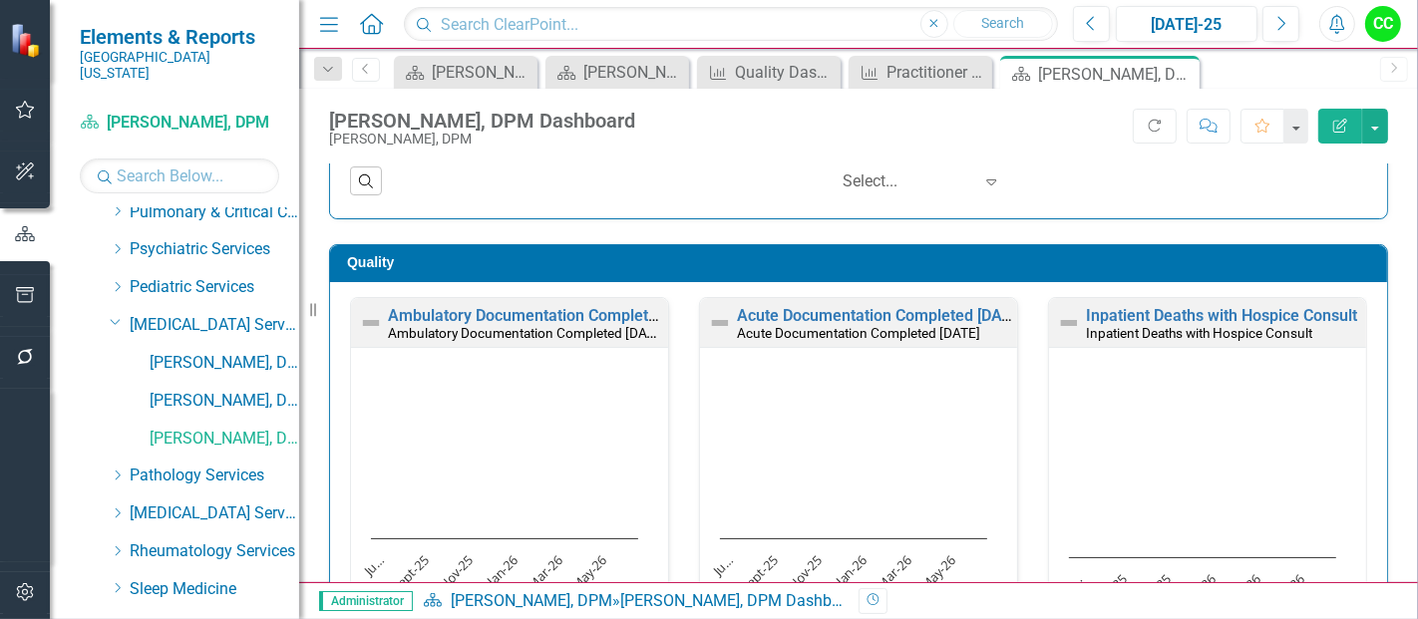
click at [1183, 263] on h3 "Quality" at bounding box center [862, 262] width 1030 height 15
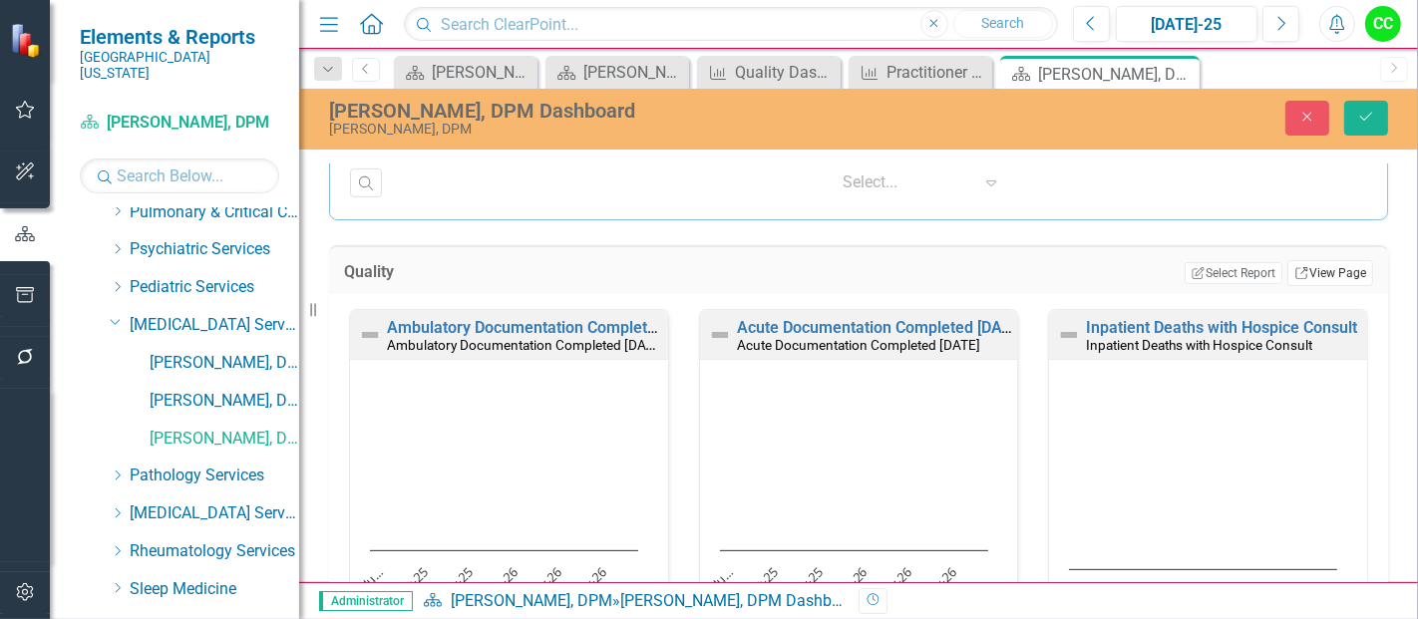
click at [1324, 266] on link "Link View Page" at bounding box center [1330, 273] width 86 height 26
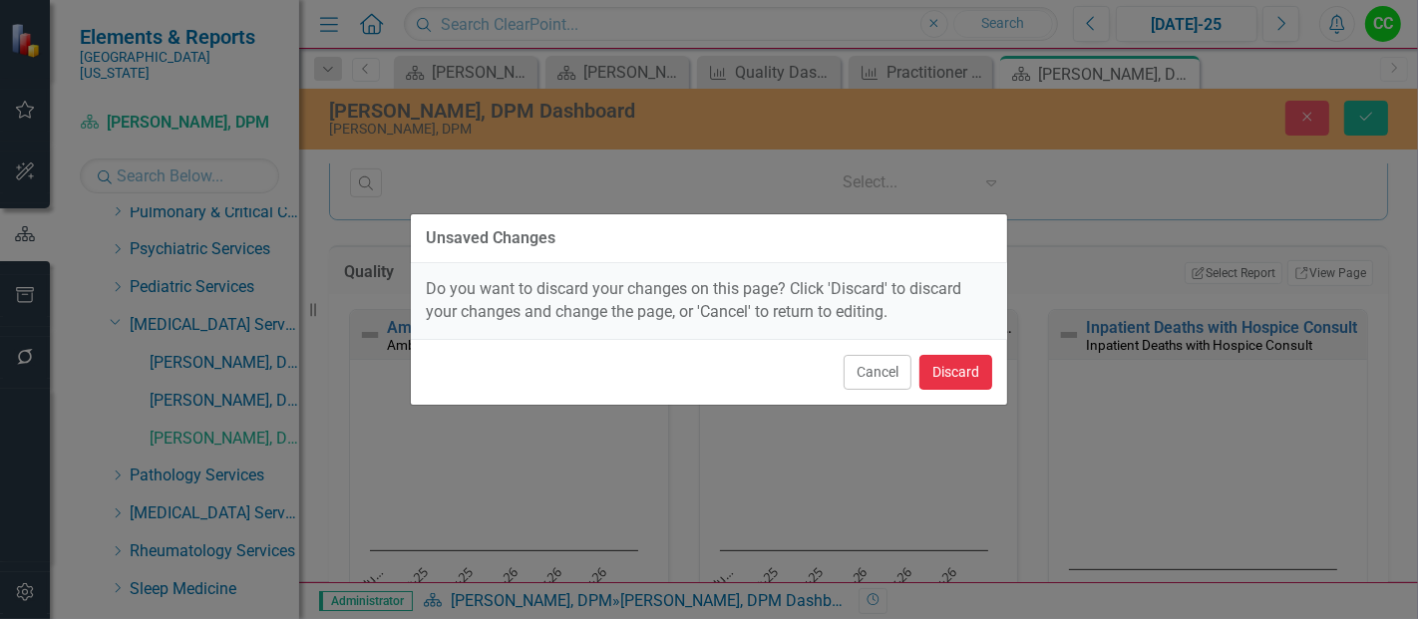
click at [945, 356] on button "Discard" at bounding box center [955, 372] width 73 height 35
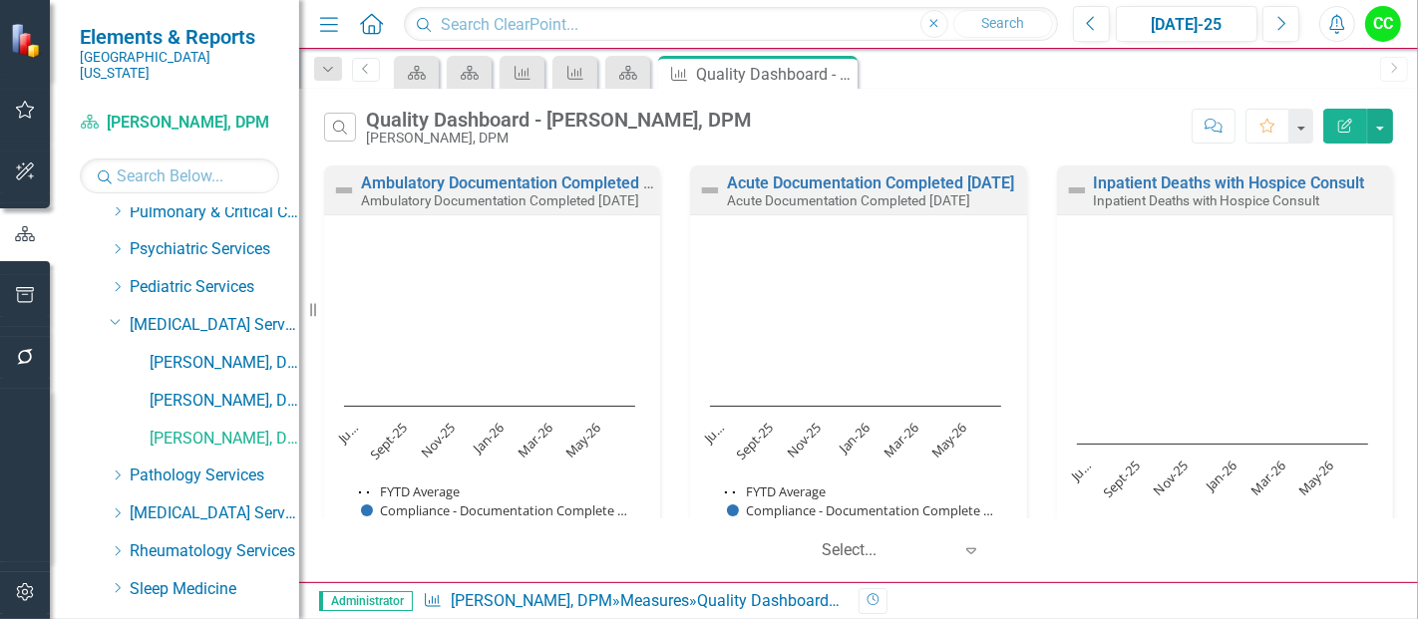
click at [1344, 120] on icon "button" at bounding box center [1345, 126] width 14 height 14
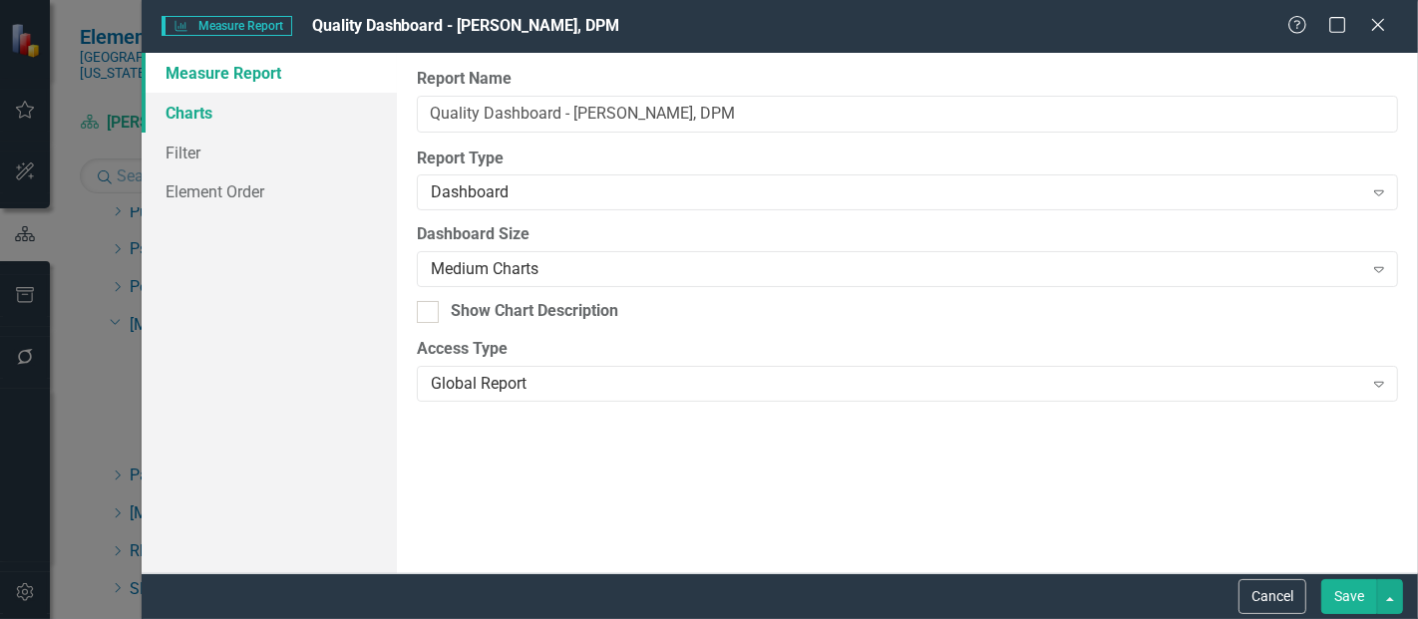
click at [204, 108] on link "Charts" at bounding box center [269, 113] width 255 height 40
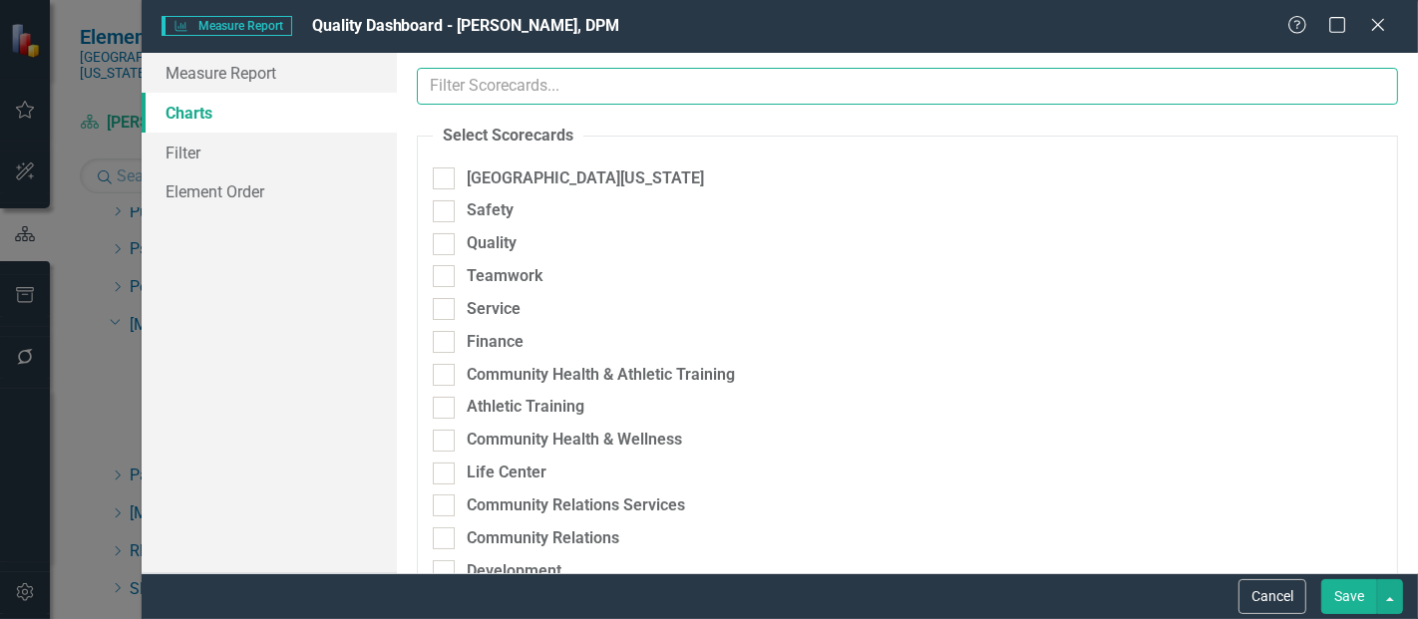
click at [638, 93] on input "text" at bounding box center [907, 86] width 981 height 37
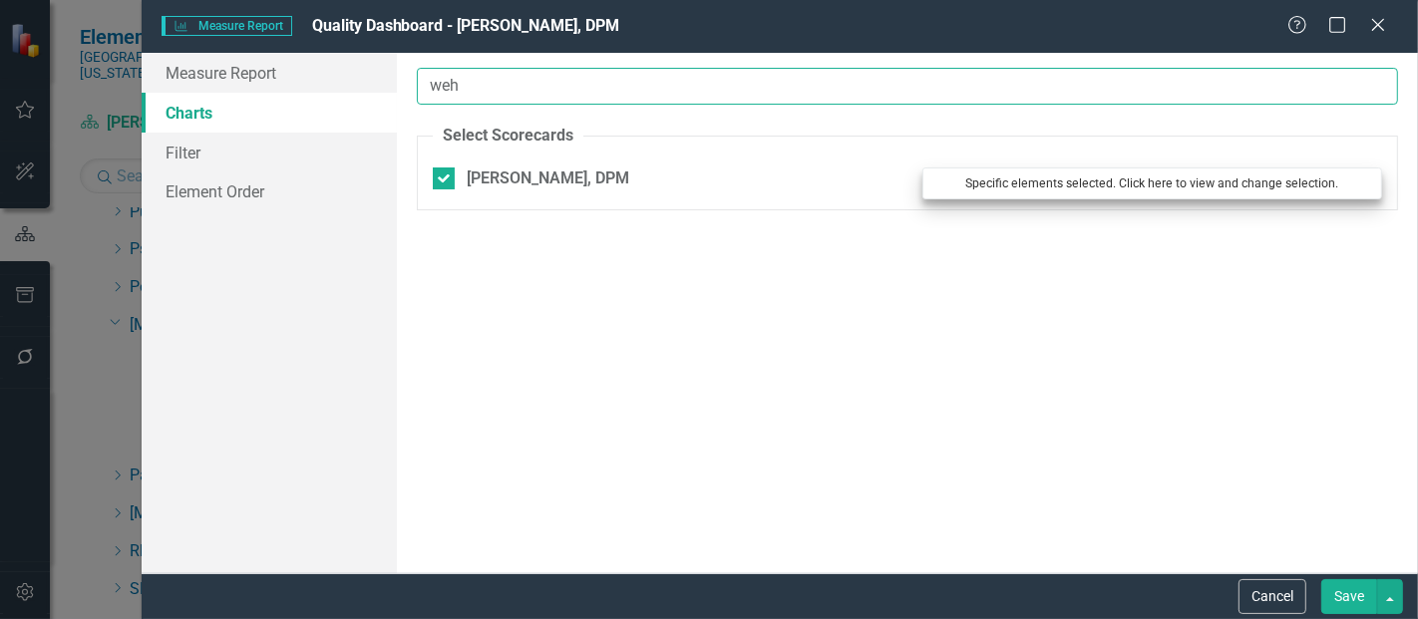
type input "weh"
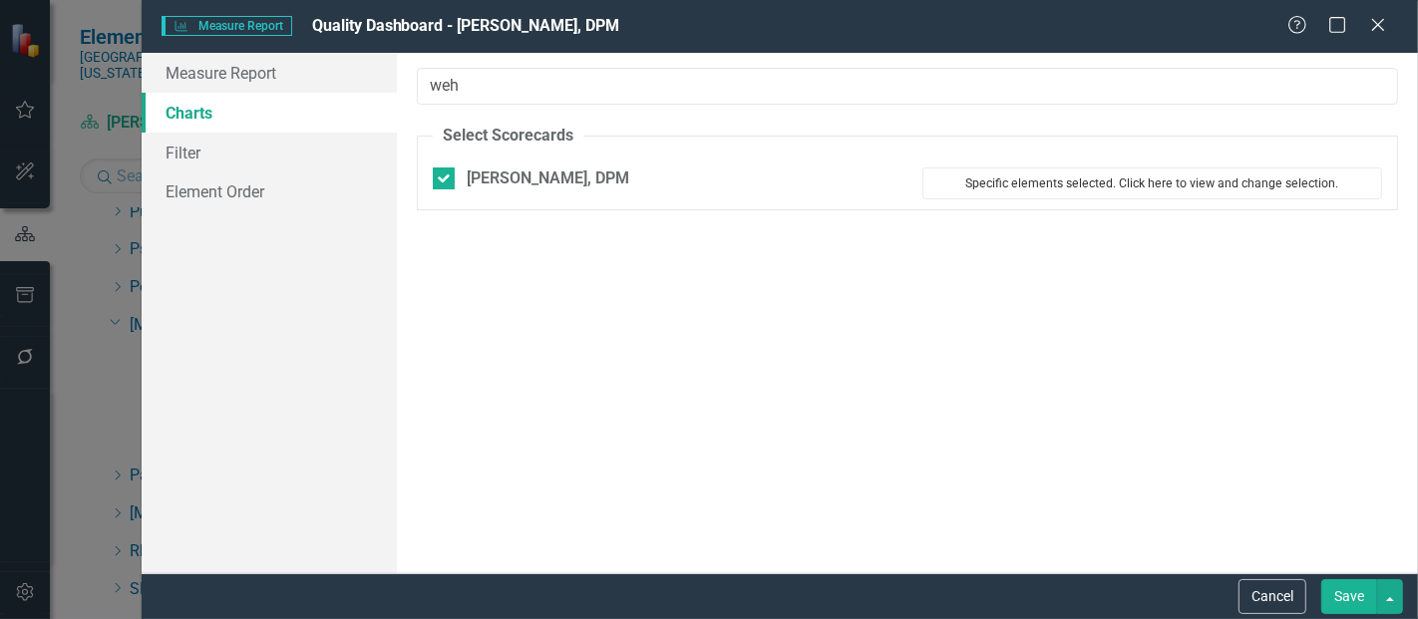
click at [1045, 170] on button "Specific elements selected. Click here to view and change selection." at bounding box center [1152, 184] width 460 height 32
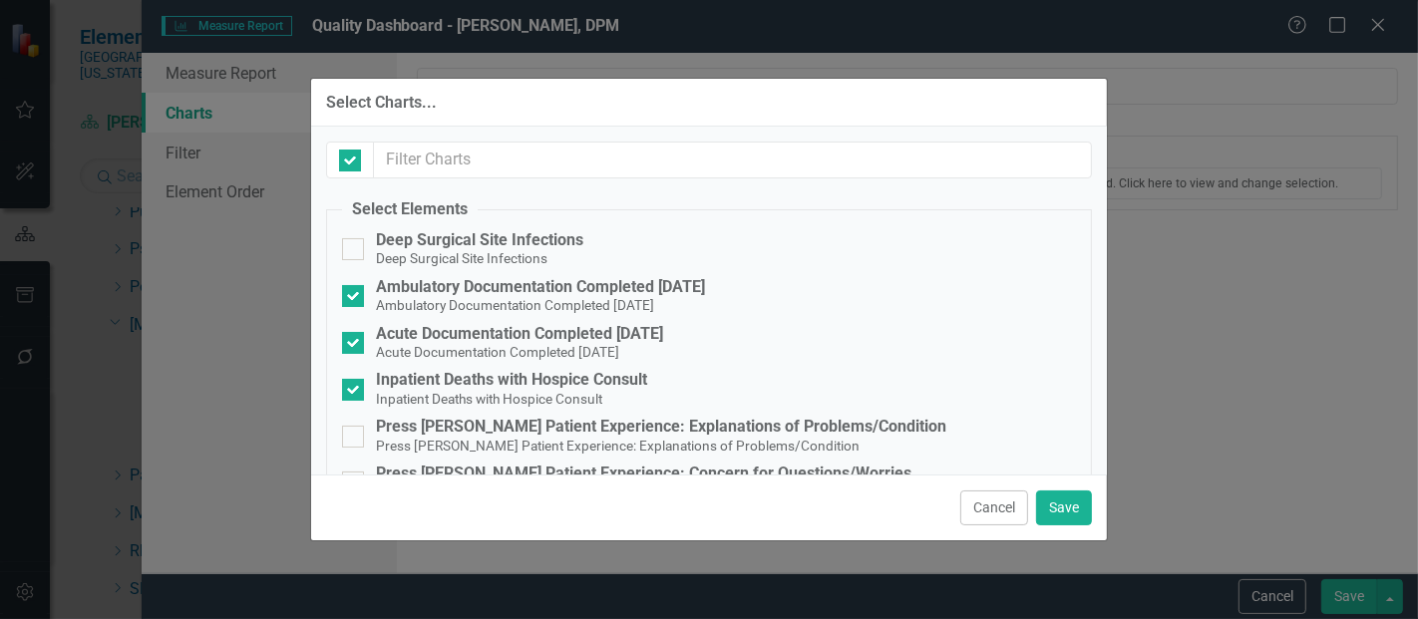
checkbox input "false"
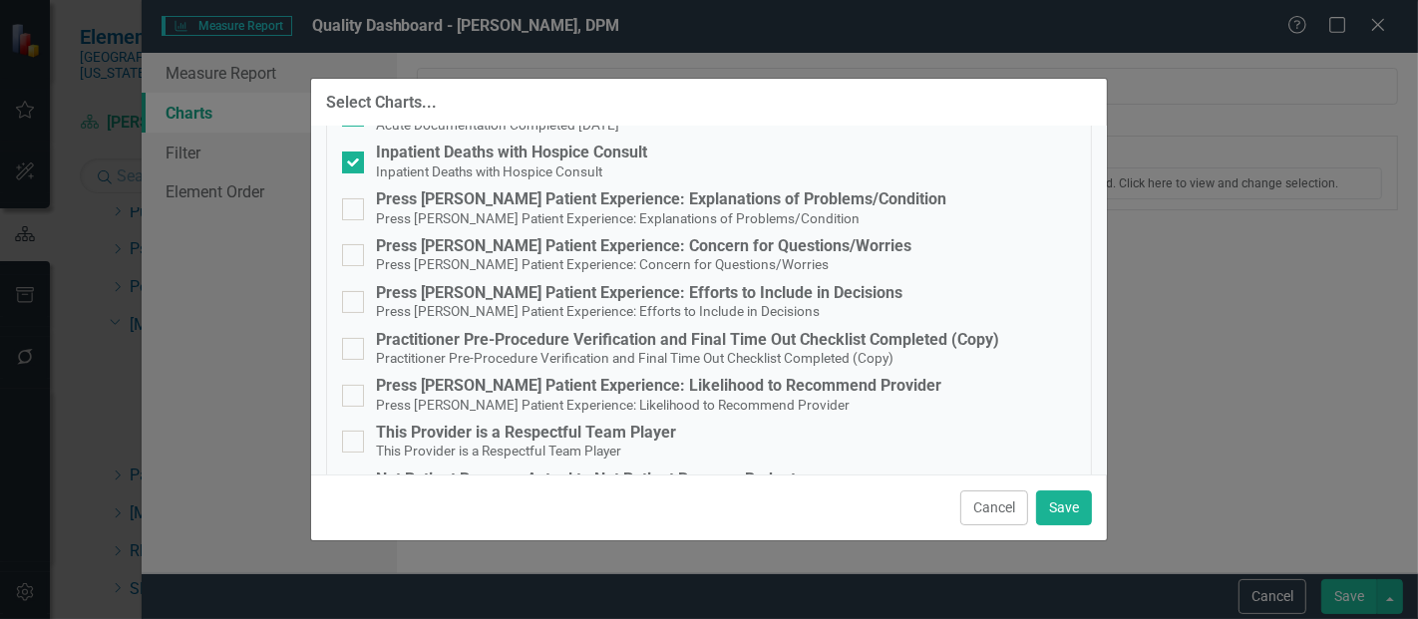
scroll to position [230, 0]
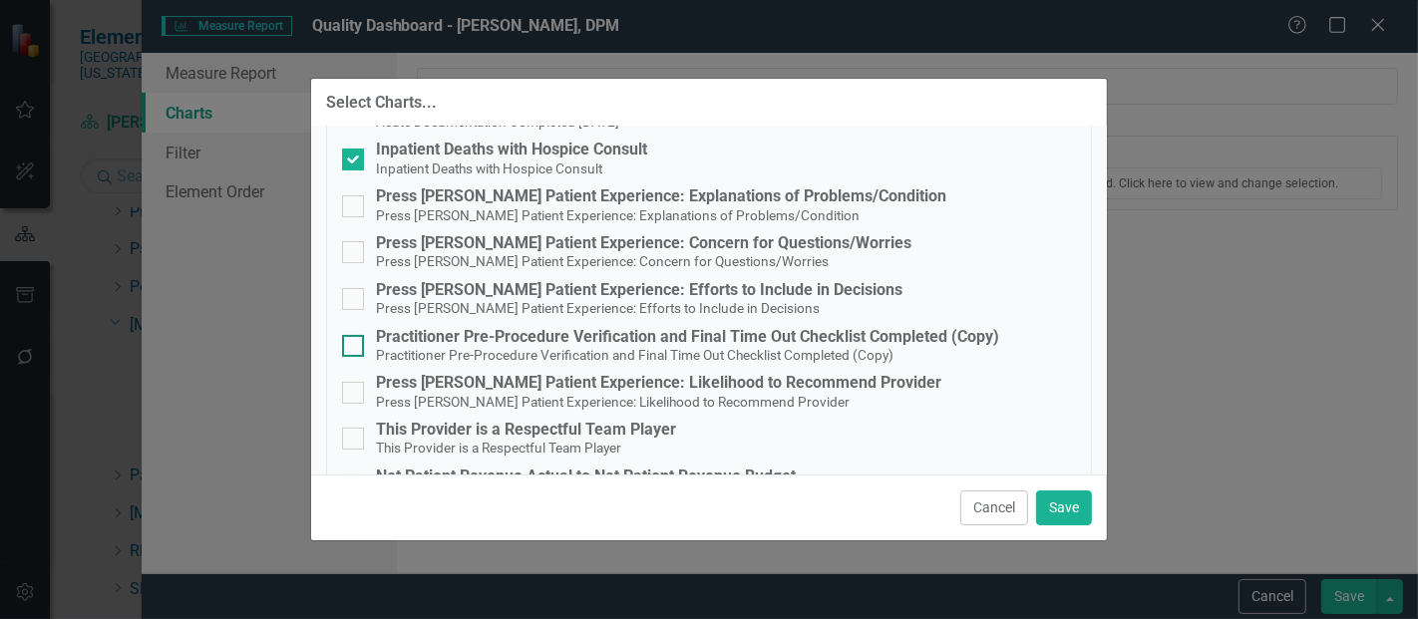
click at [461, 336] on div "Practitioner Pre-Procedure Verification and Final Time Out Checklist Completed …" at bounding box center [687, 337] width 623 height 18
click at [355, 336] on input "Practitioner Pre-Procedure Verification and Final Time Out Checklist Completed …" at bounding box center [348, 341] width 13 height 13
checkbox input "true"
click at [1069, 520] on button "Save" at bounding box center [1064, 508] width 56 height 35
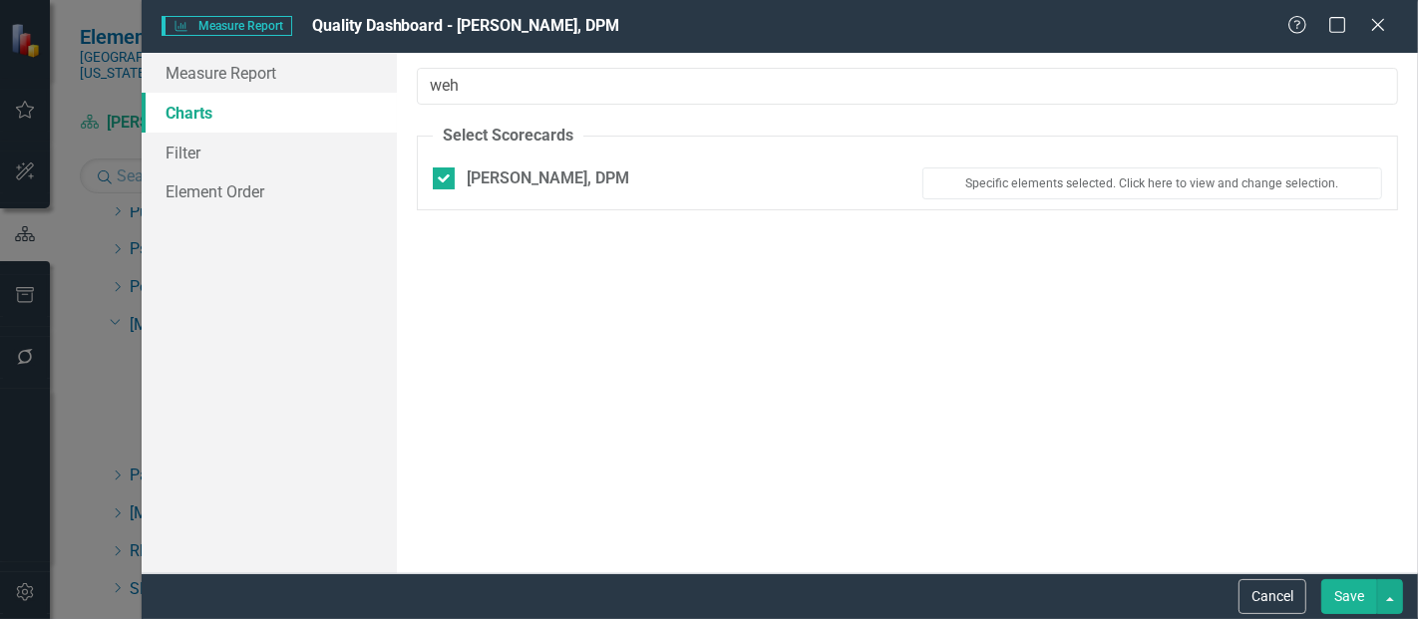
click at [1347, 600] on button "Save" at bounding box center [1349, 596] width 56 height 35
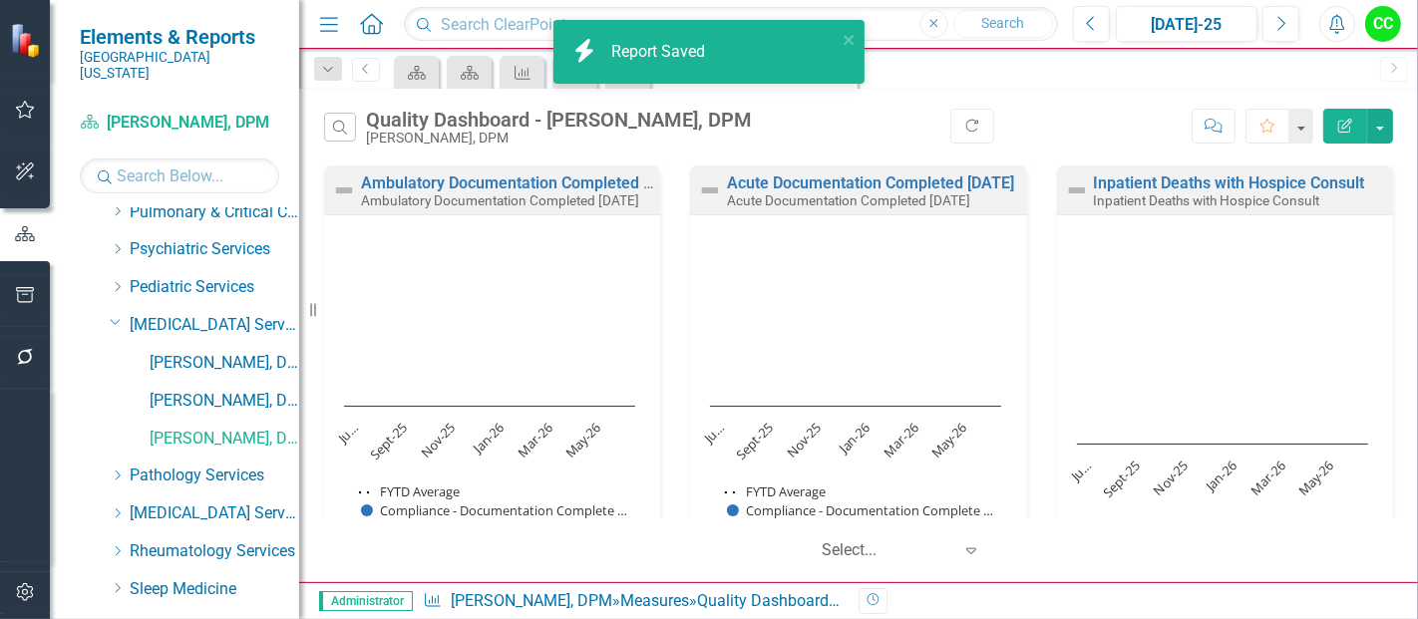
scroll to position [199, 0]
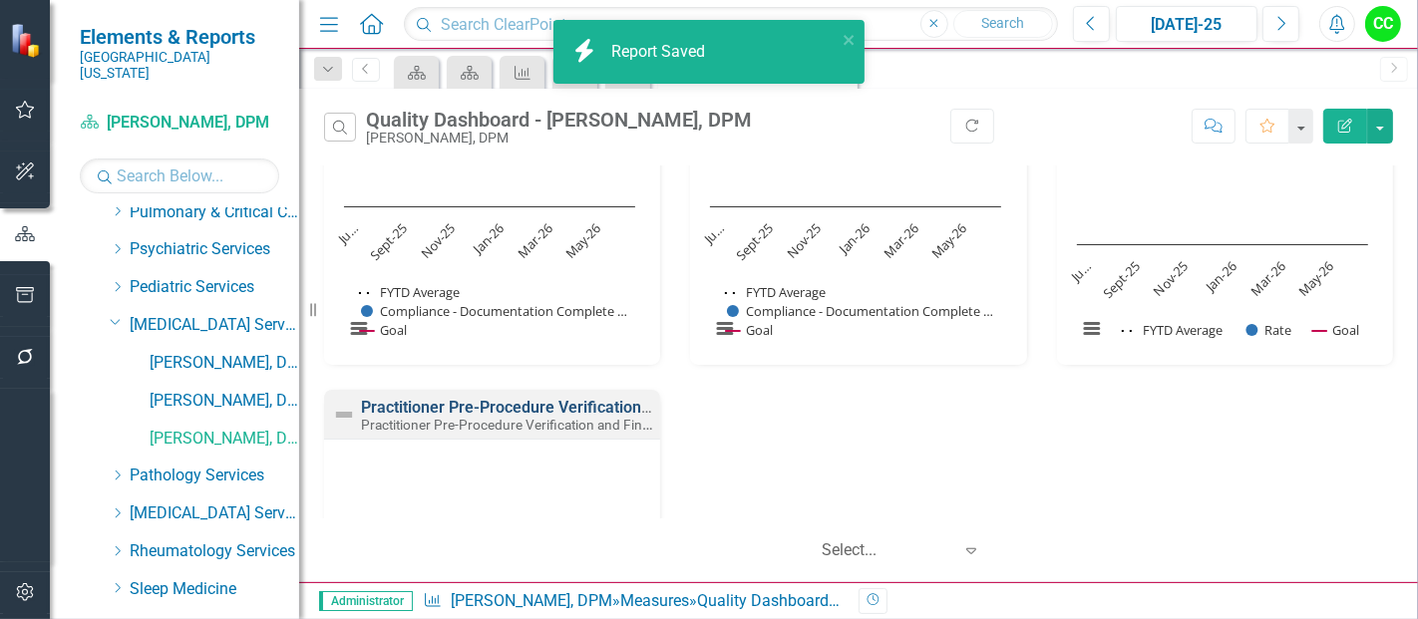
click at [524, 409] on link "Practitioner Pre-Procedure Verification and Final Time Out Checklist Completed …" at bounding box center [672, 407] width 622 height 19
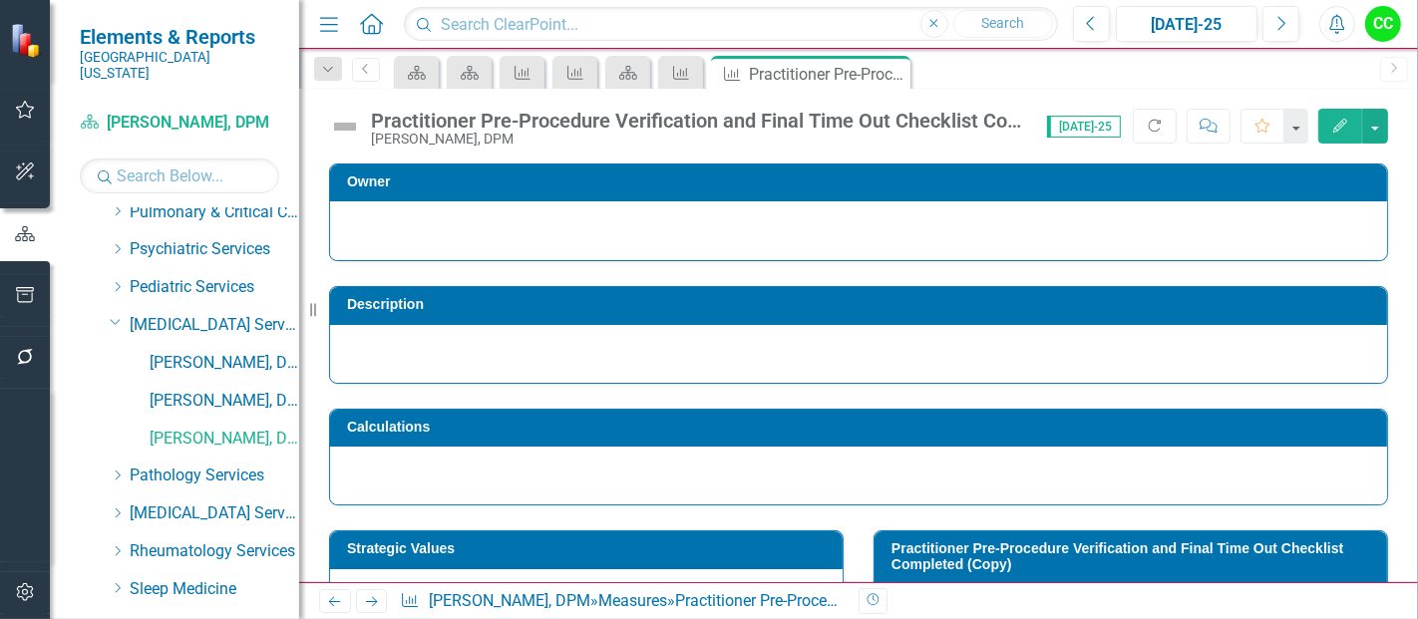
scroll to position [33, 0]
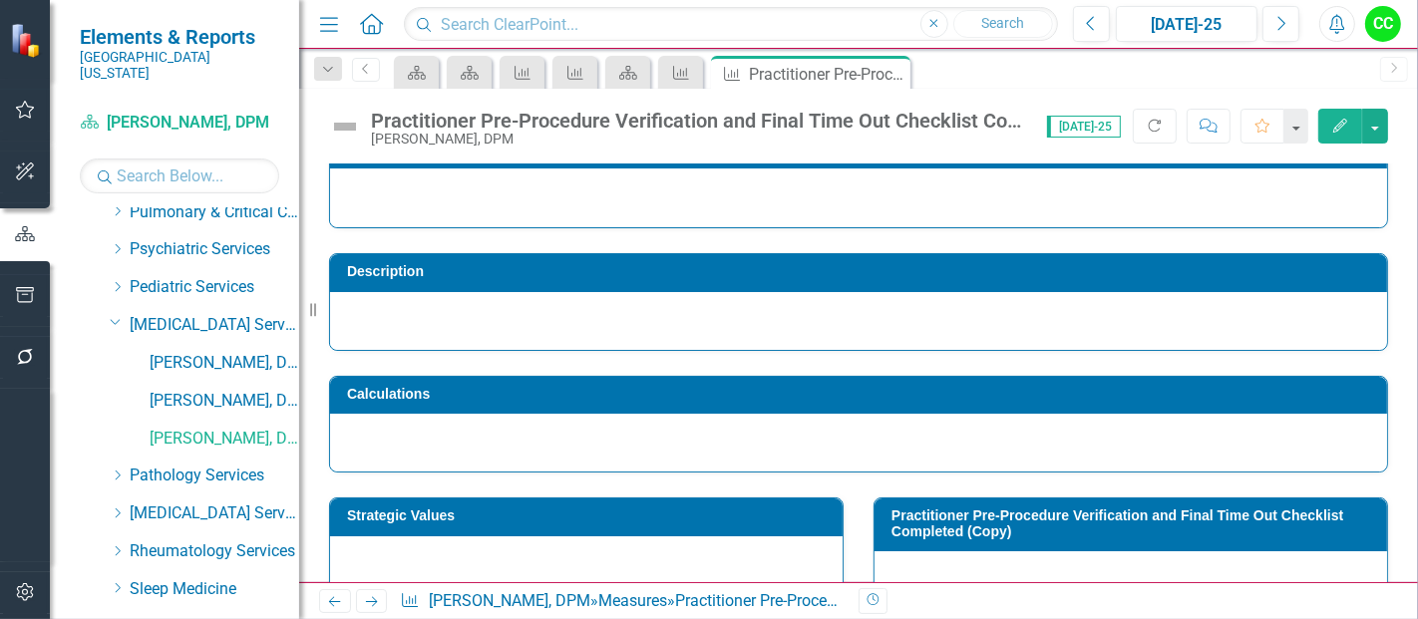
click at [651, 524] on td "Strategic Values" at bounding box center [590, 519] width 486 height 30
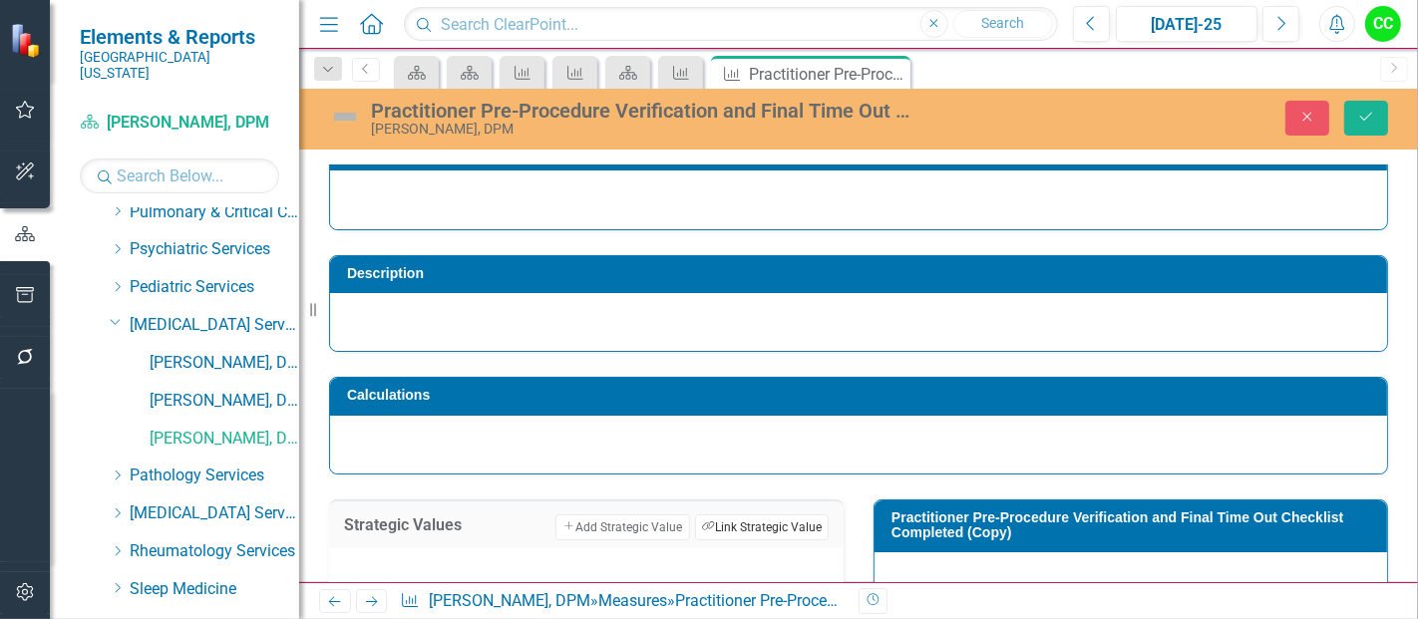
click at [717, 530] on button "Link Tag Link Strategic Value" at bounding box center [762, 528] width 134 height 26
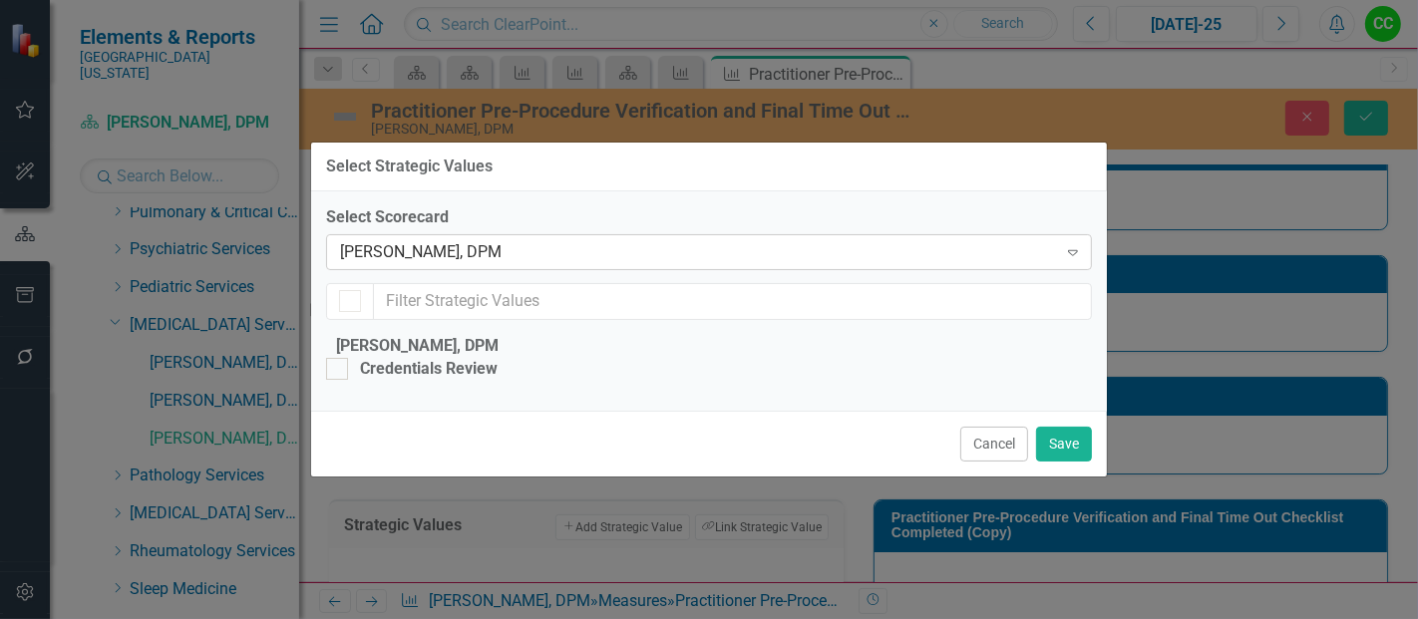
checkbox input "false"
click at [538, 241] on div "[PERSON_NAME], DPM" at bounding box center [698, 252] width 717 height 23
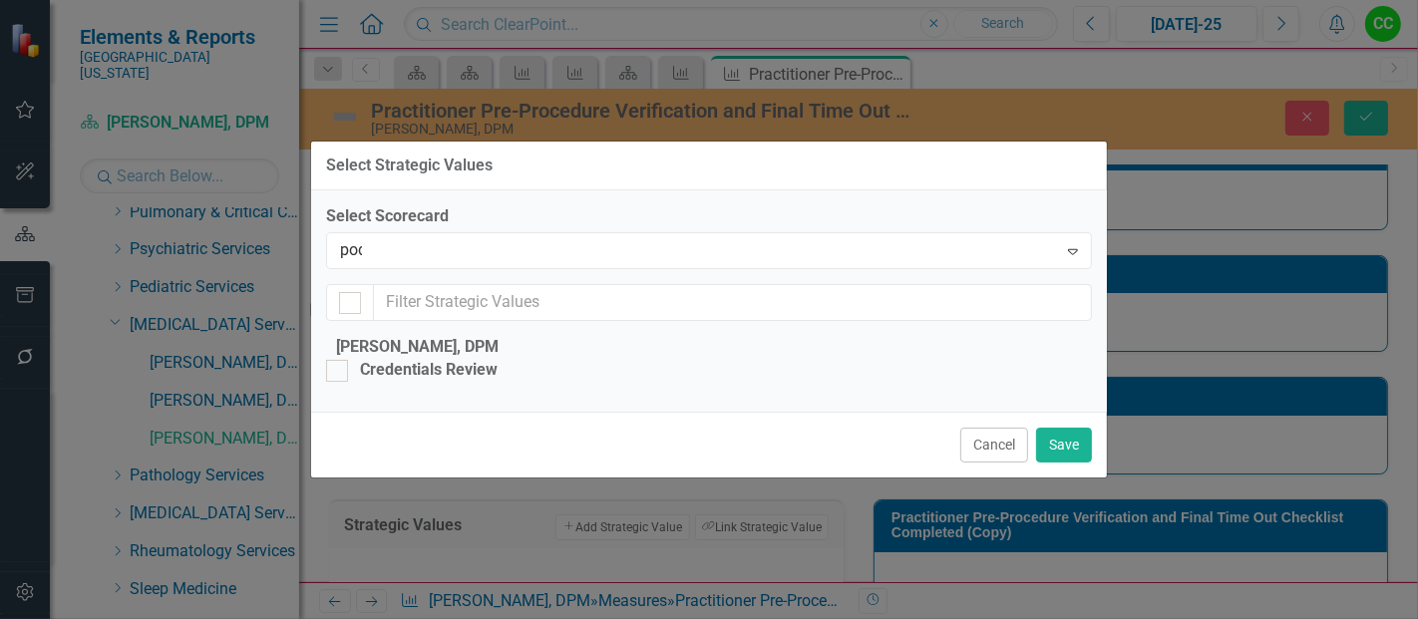
scroll to position [0, 0]
type input "podi"
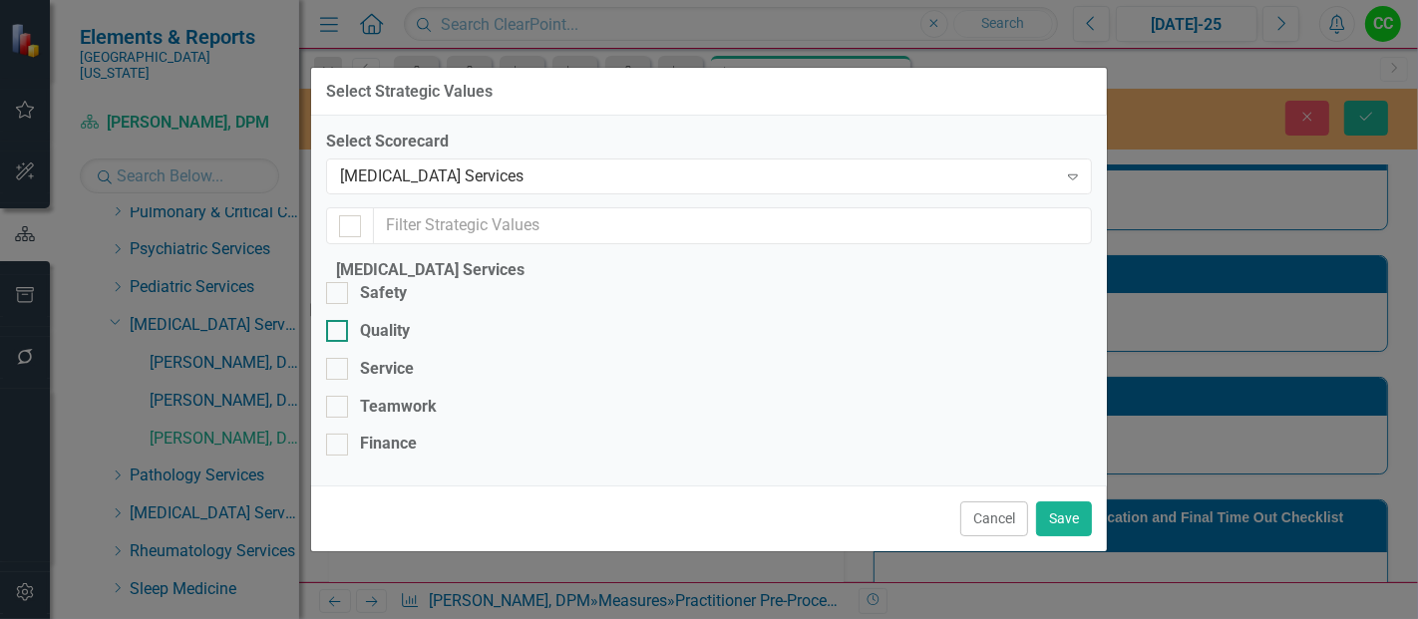
click at [410, 330] on div "Quality" at bounding box center [385, 331] width 50 height 23
click at [339, 330] on input "Quality" at bounding box center [332, 326] width 13 height 13
checkbox input "true"
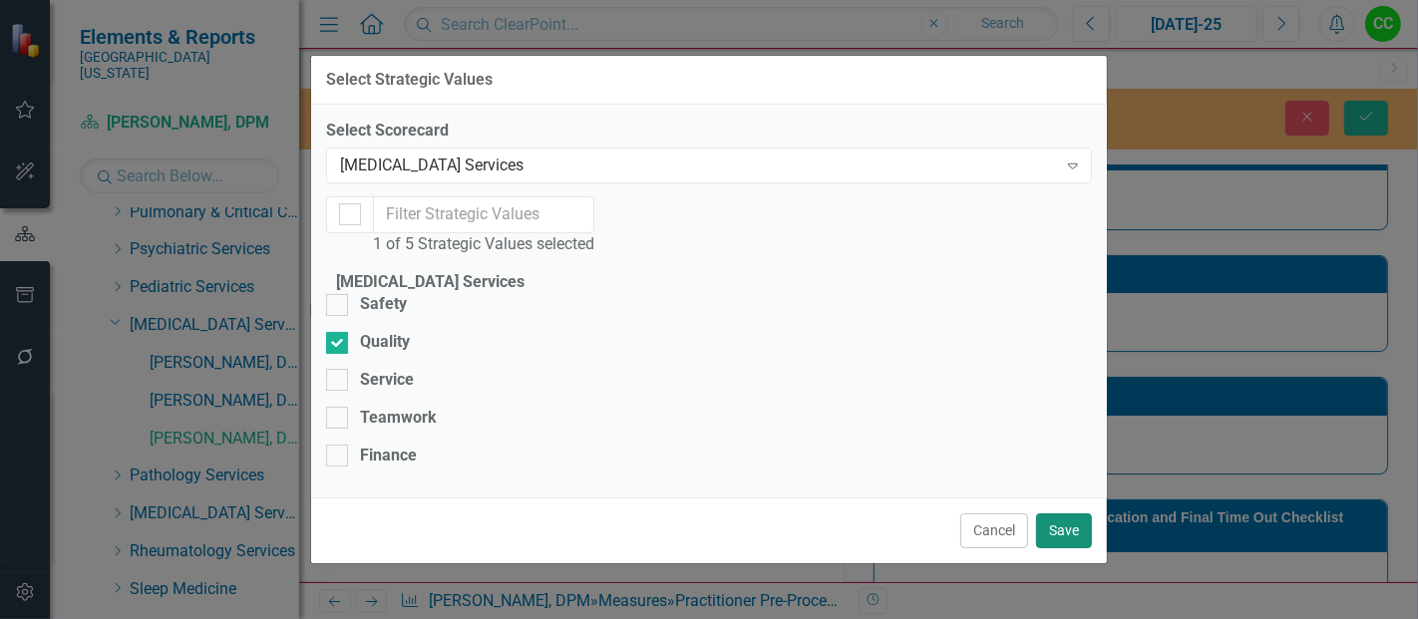
click at [1063, 538] on button "Save" at bounding box center [1064, 531] width 56 height 35
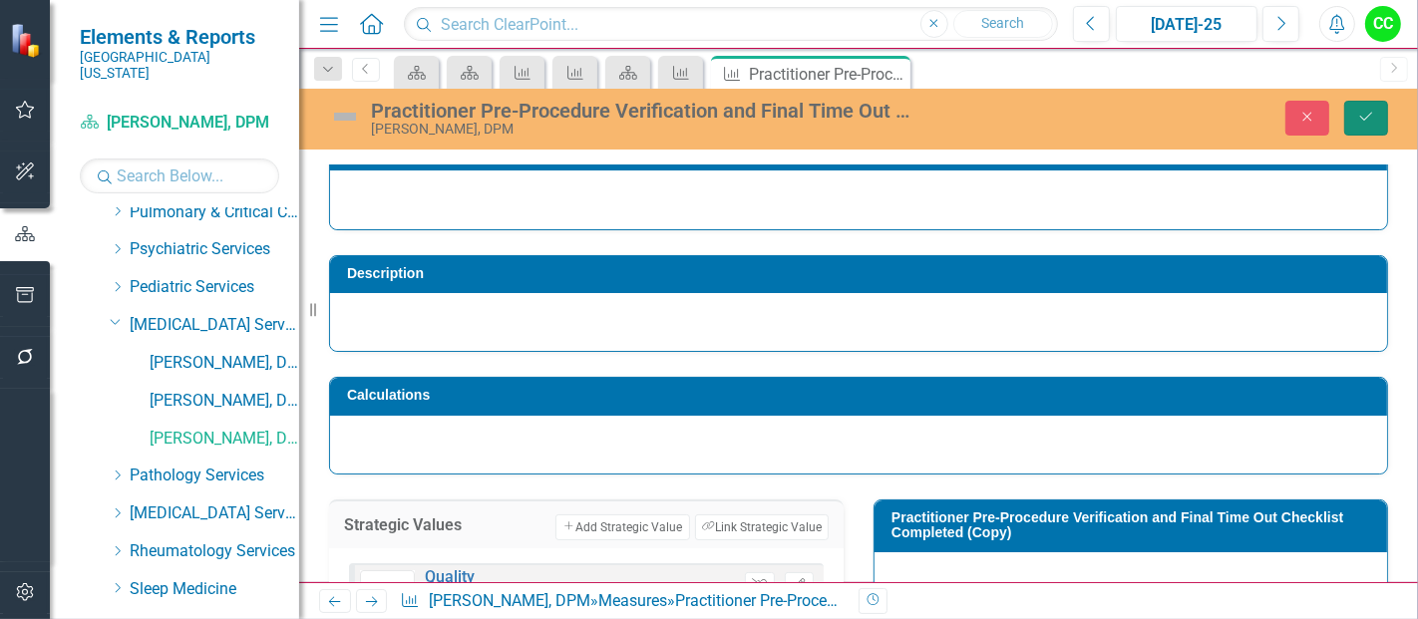
click at [1364, 121] on icon "Save" at bounding box center [1366, 117] width 18 height 14
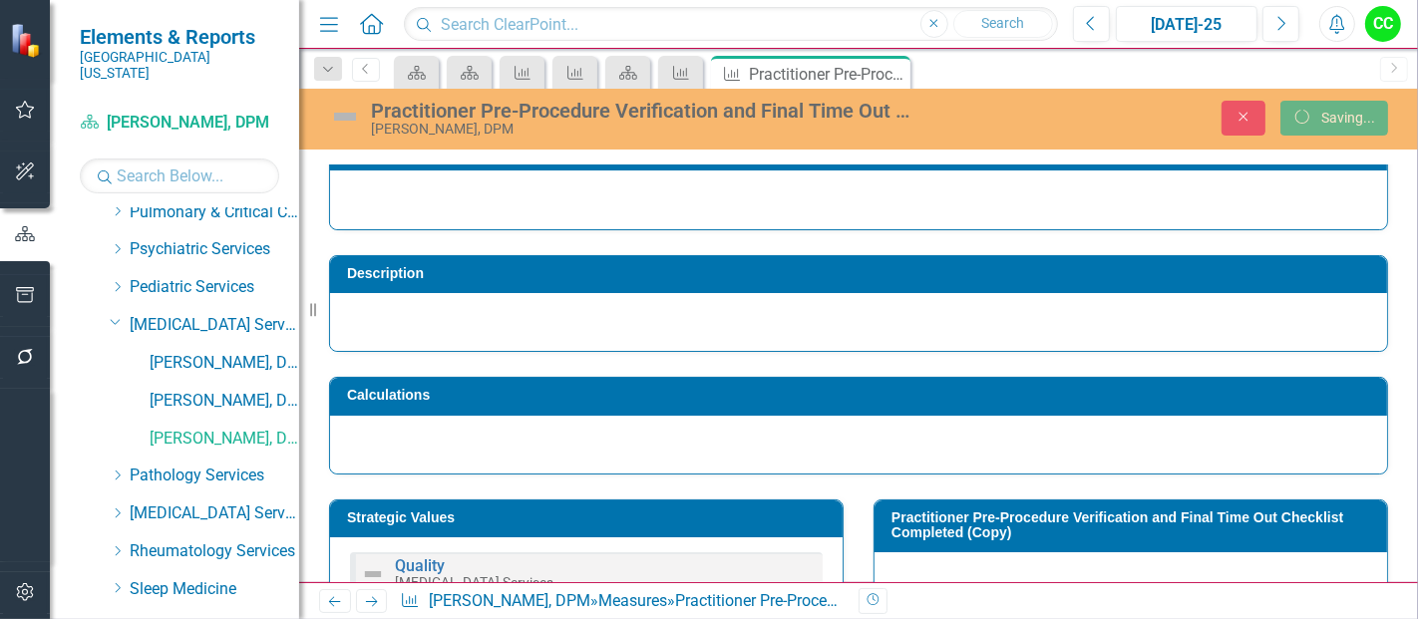
click at [1194, 518] on h3 "Practitioner Pre-Procedure Verification and Final Time Out Checklist Completed …" at bounding box center [1134, 526] width 486 height 31
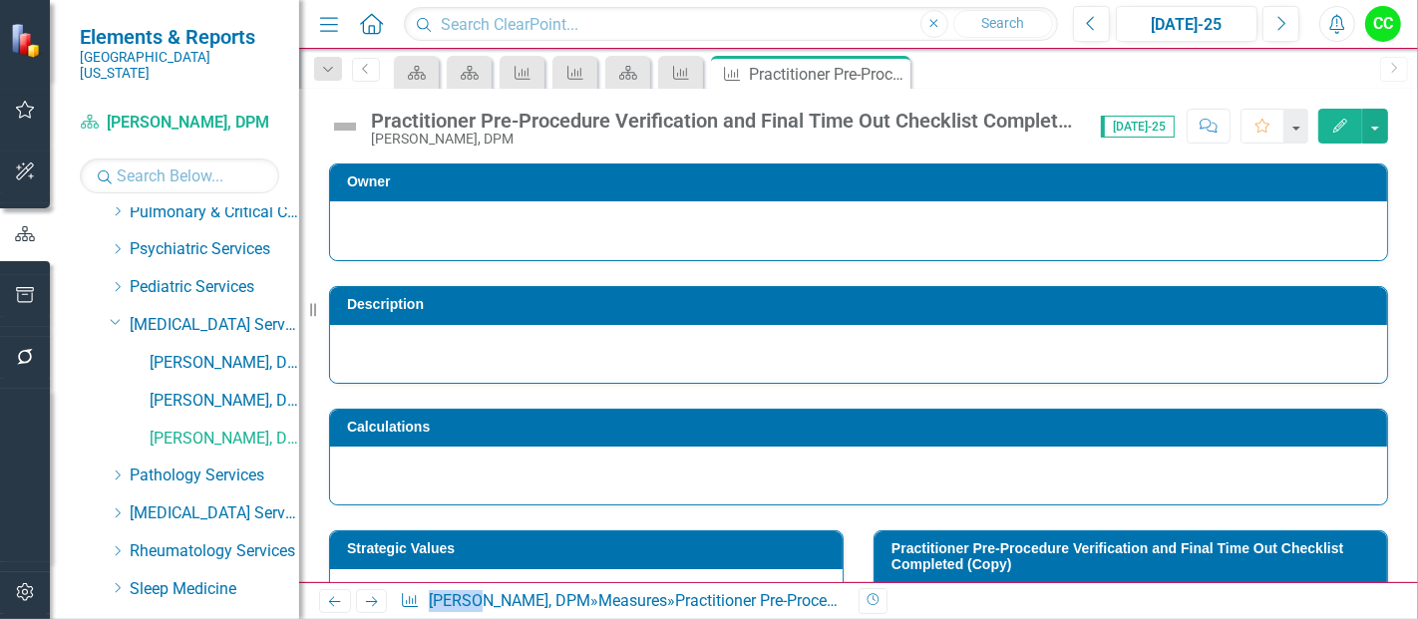
click at [961, 549] on h3 "Practitioner Pre-Procedure Verification and Final Time Out Checklist Completed …" at bounding box center [1134, 556] width 486 height 31
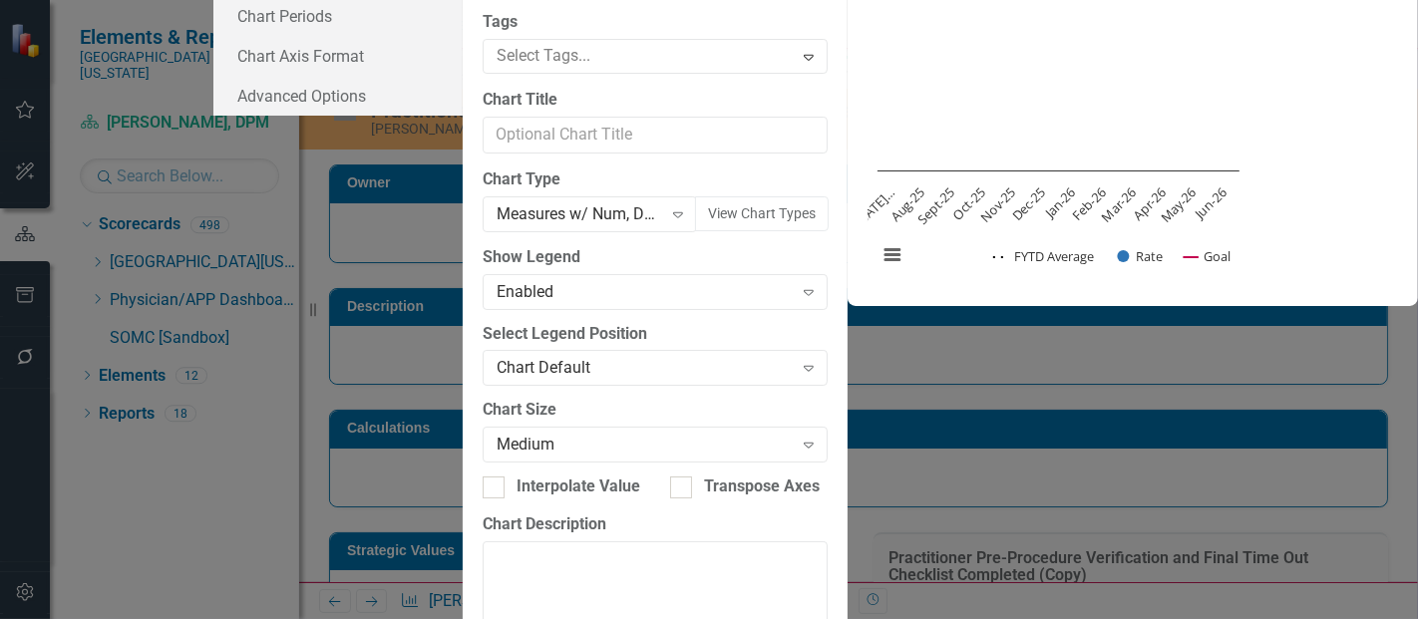
scroll to position [0, 206]
type input "Practitioner Pre-Procedure Verification and Final Time Out Checklist Completed"
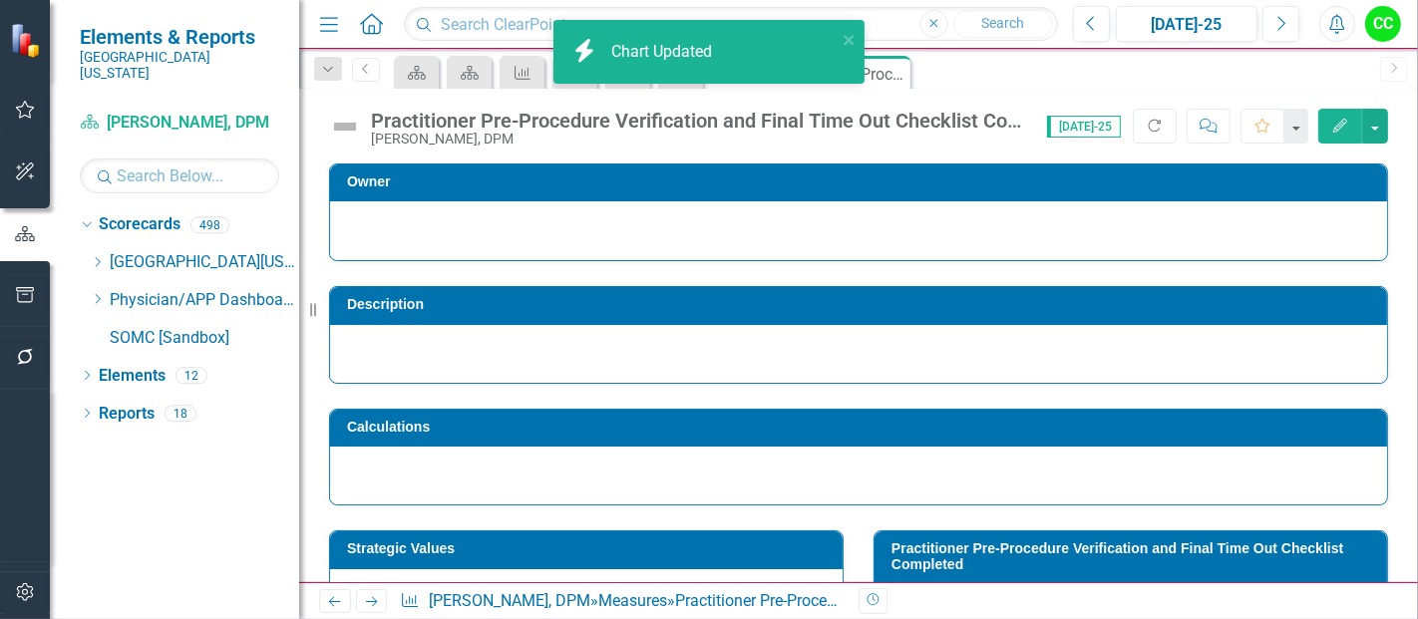
click at [1369, 251] on div at bounding box center [858, 230] width 1057 height 59
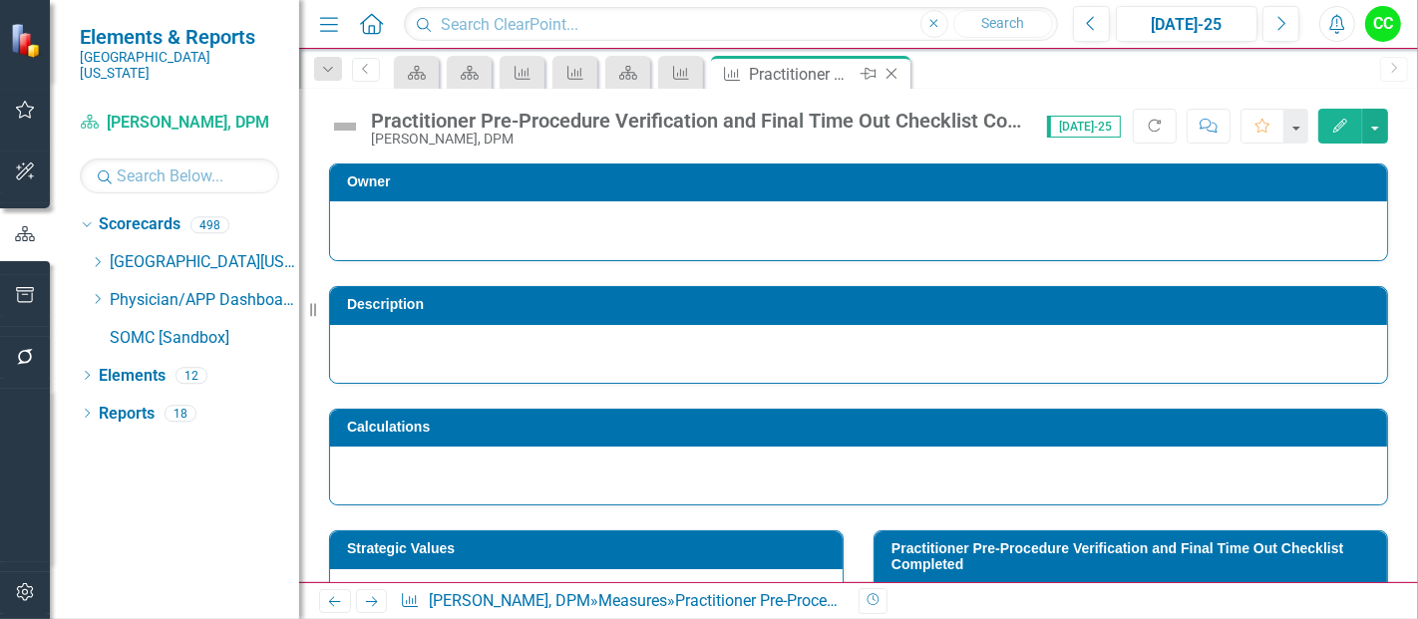
click at [888, 70] on icon "Close" at bounding box center [891, 74] width 20 height 16
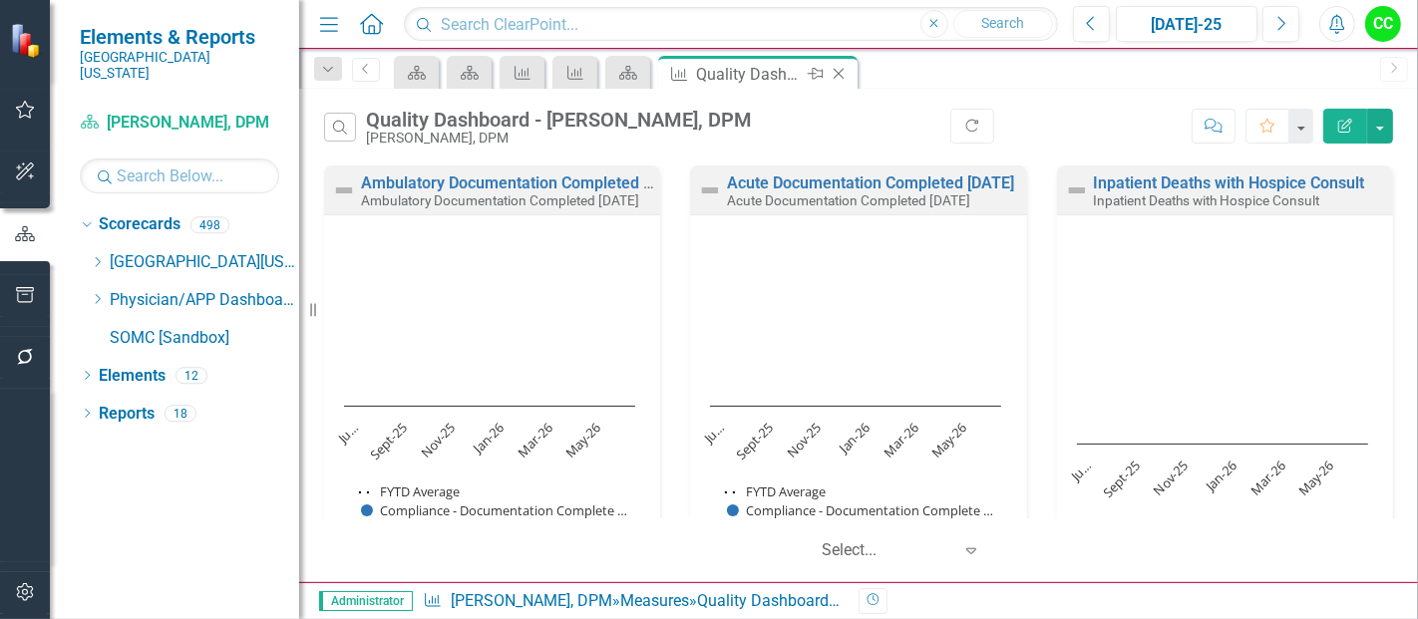
click at [838, 71] on icon "Close" at bounding box center [839, 74] width 20 height 16
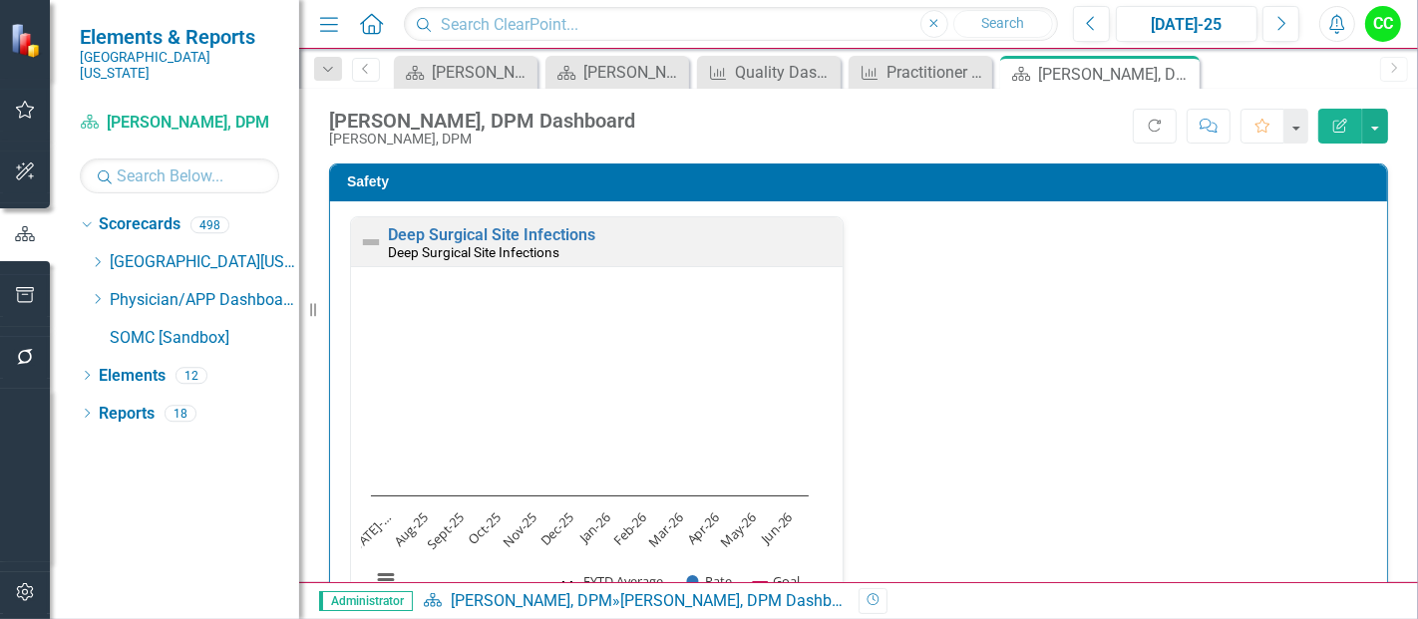
scroll to position [778, 0]
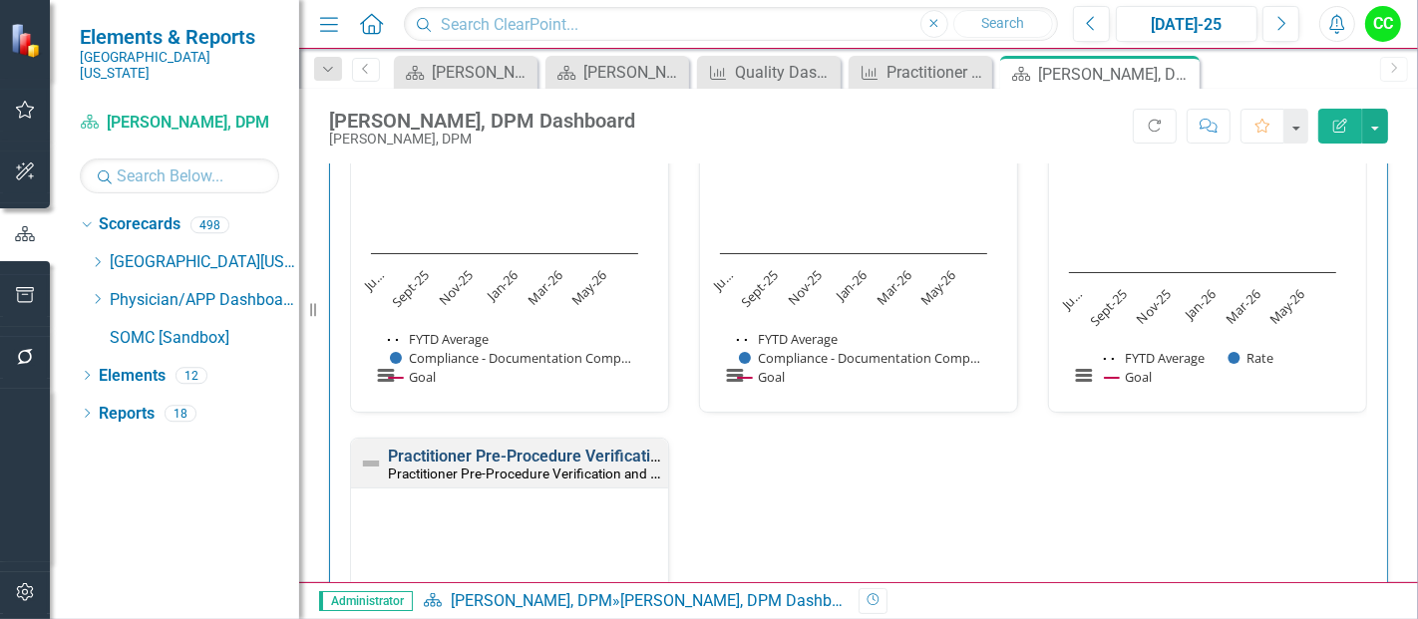
click at [597, 458] on link "Practitioner Pre-Procedure Verification and Final Time Out Checklist Completed" at bounding box center [673, 456] width 570 height 19
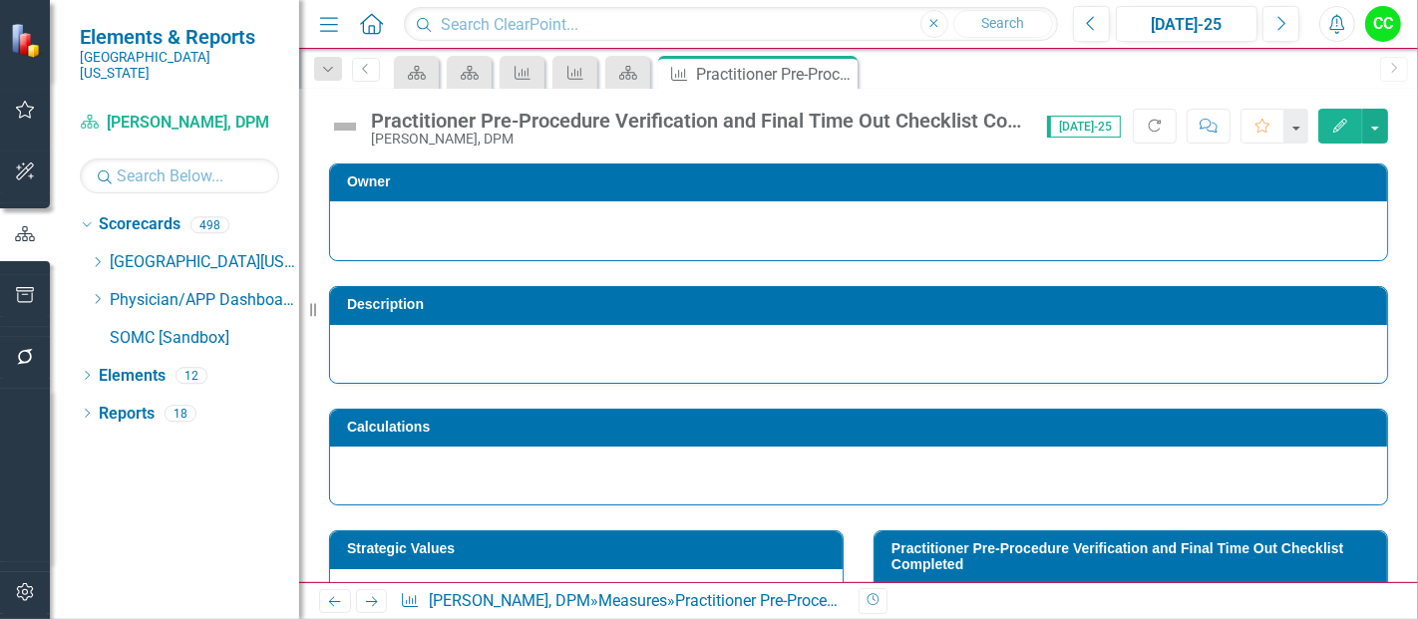
click at [1339, 121] on icon "Edit" at bounding box center [1340, 126] width 18 height 14
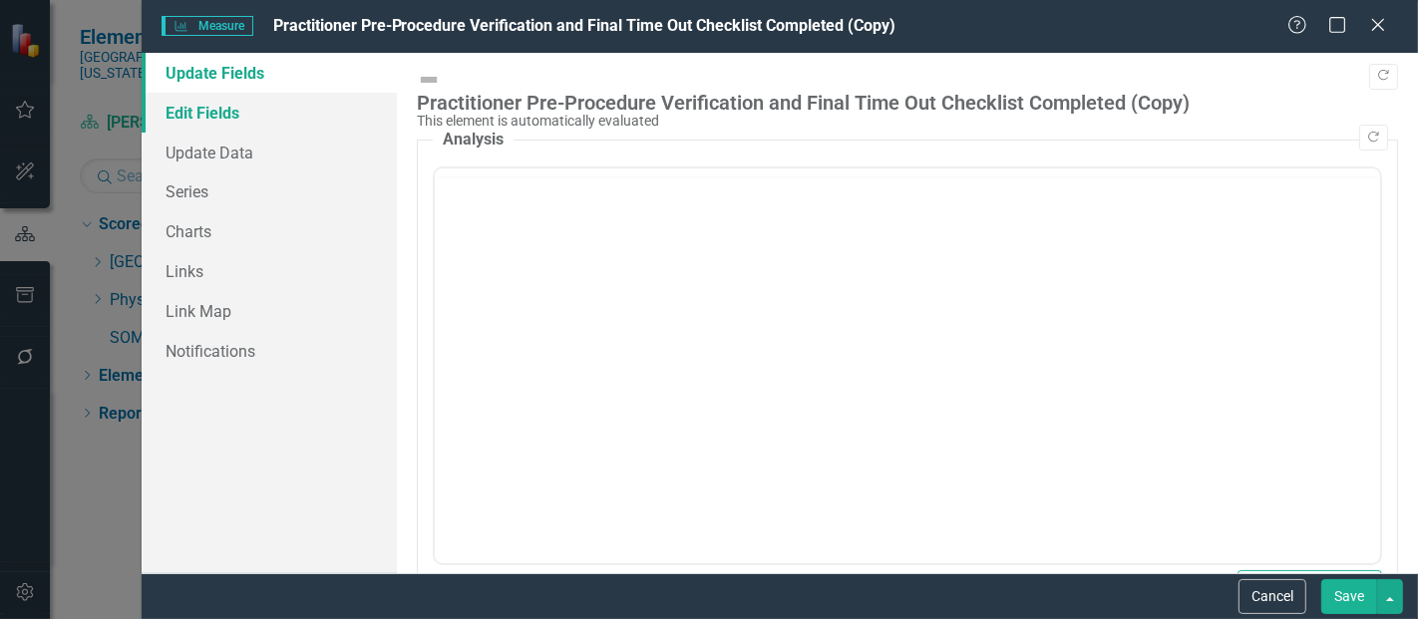
click at [253, 116] on link "Edit Fields" at bounding box center [269, 113] width 255 height 40
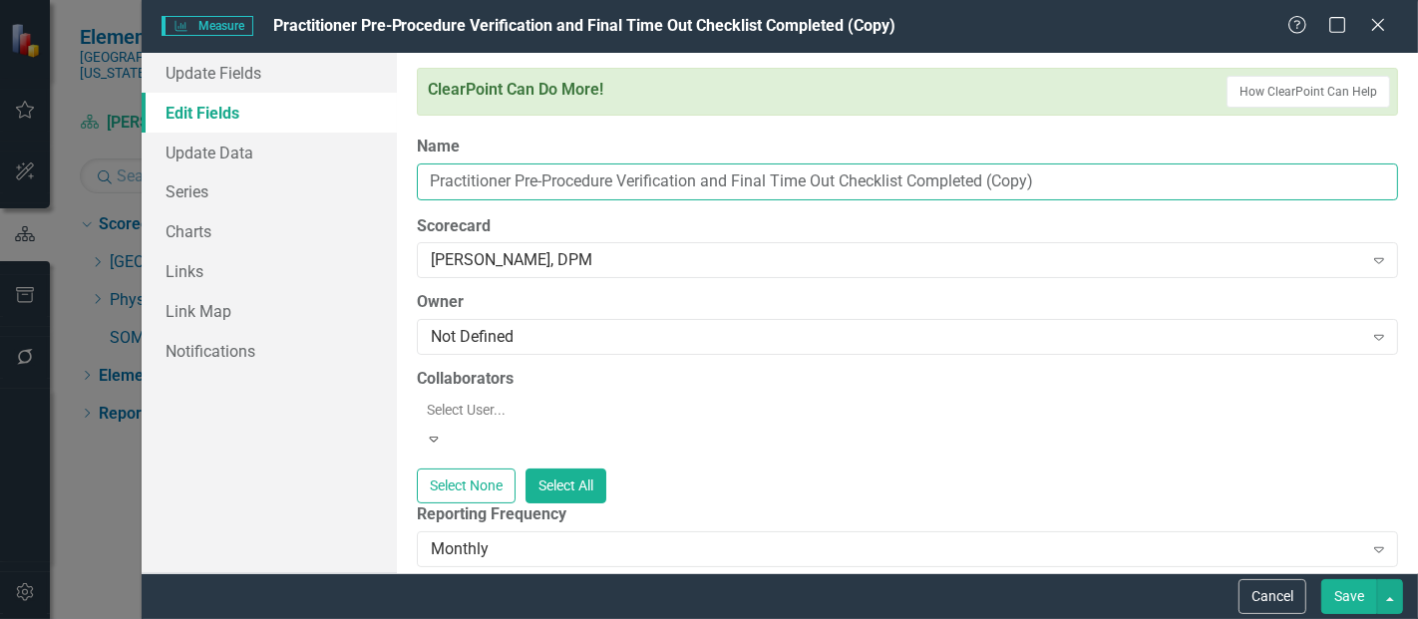
click at [1059, 177] on input "Practitioner Pre-Procedure Verification and Final Time Out Checklist Completed …" at bounding box center [907, 182] width 981 height 37
type input "Practitioner Pre-Procedure Verification and Final Time Out Checklist Completed"
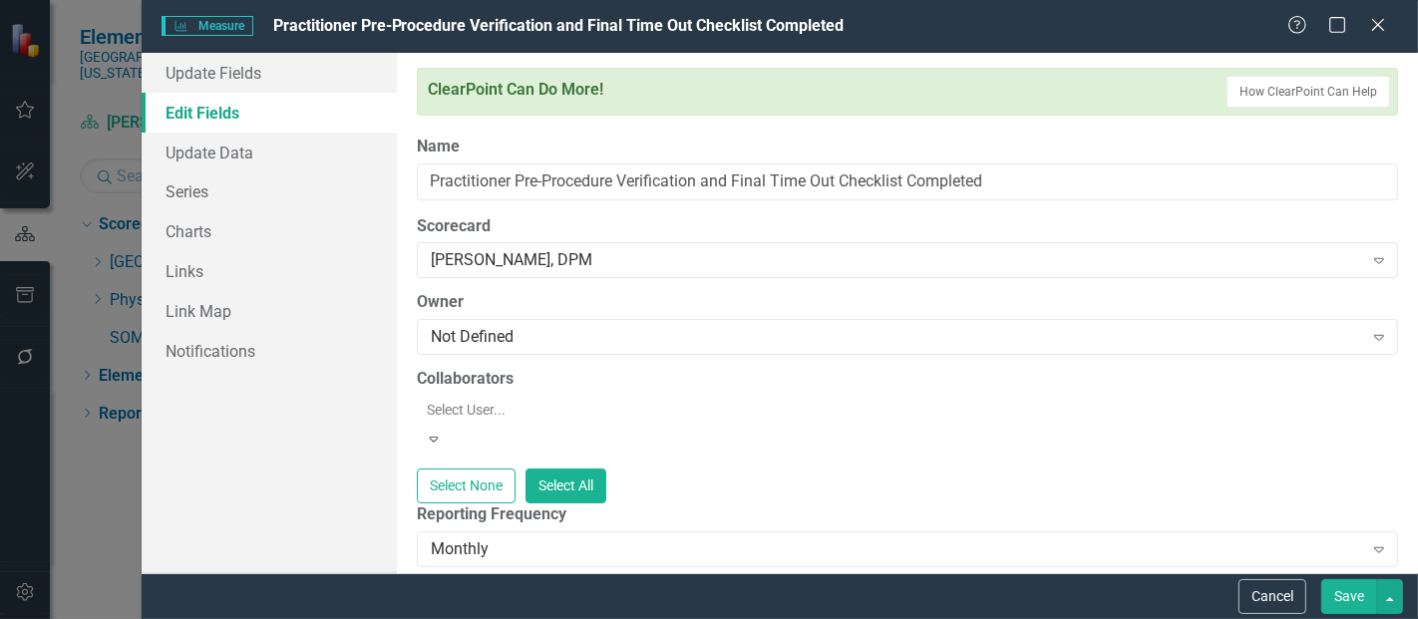
click at [1350, 585] on button "Save" at bounding box center [1349, 596] width 56 height 35
